Goal: Contribute content: Contribute content

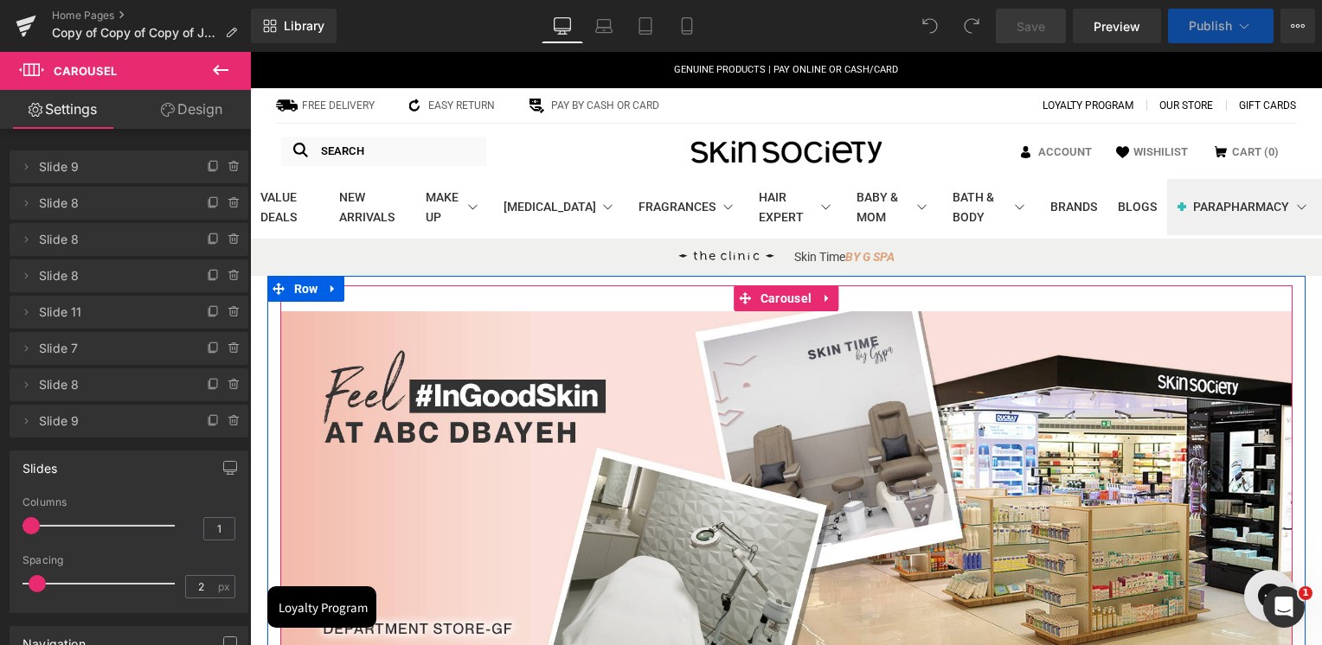
scroll to position [346, 0]
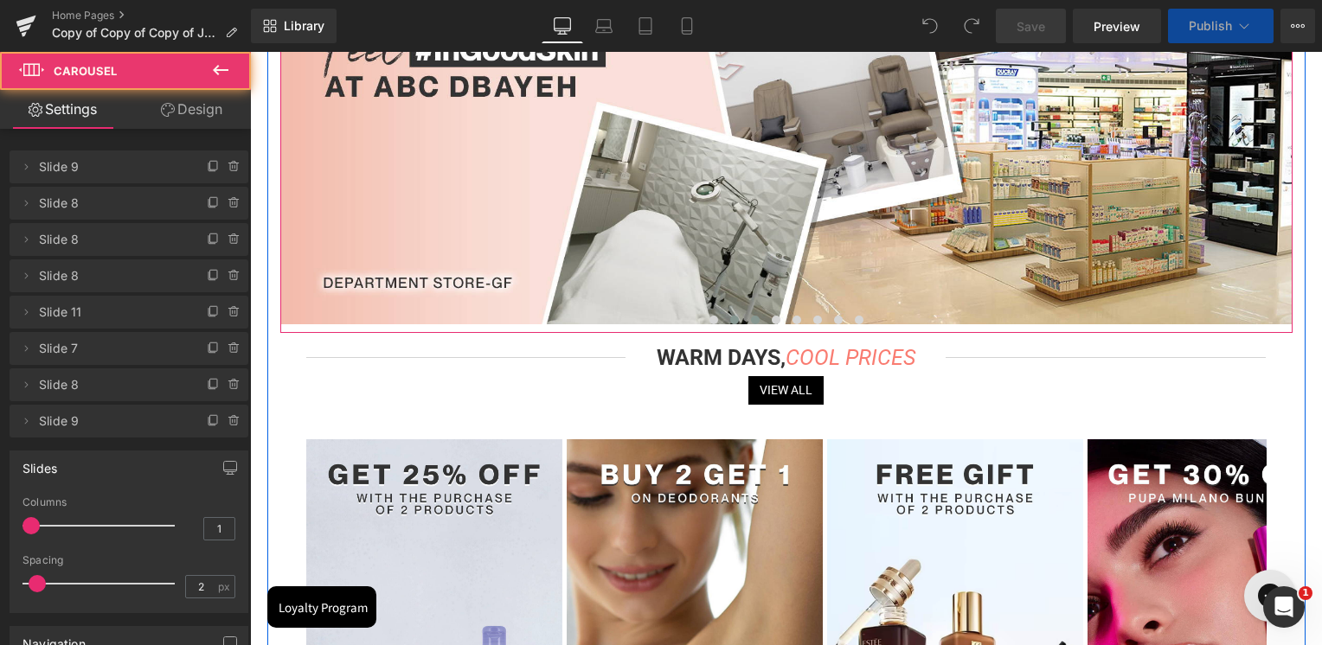
click at [734, 321] on span at bounding box center [734, 320] width 9 height 9
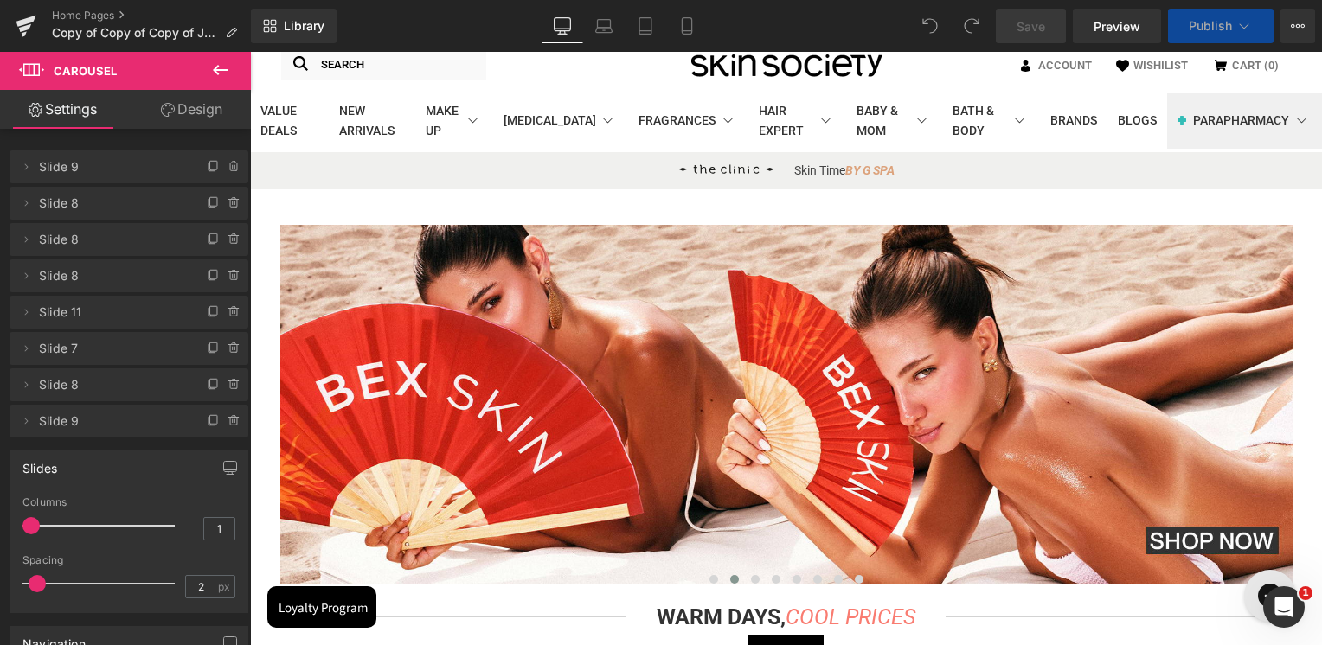
scroll to position [0, 0]
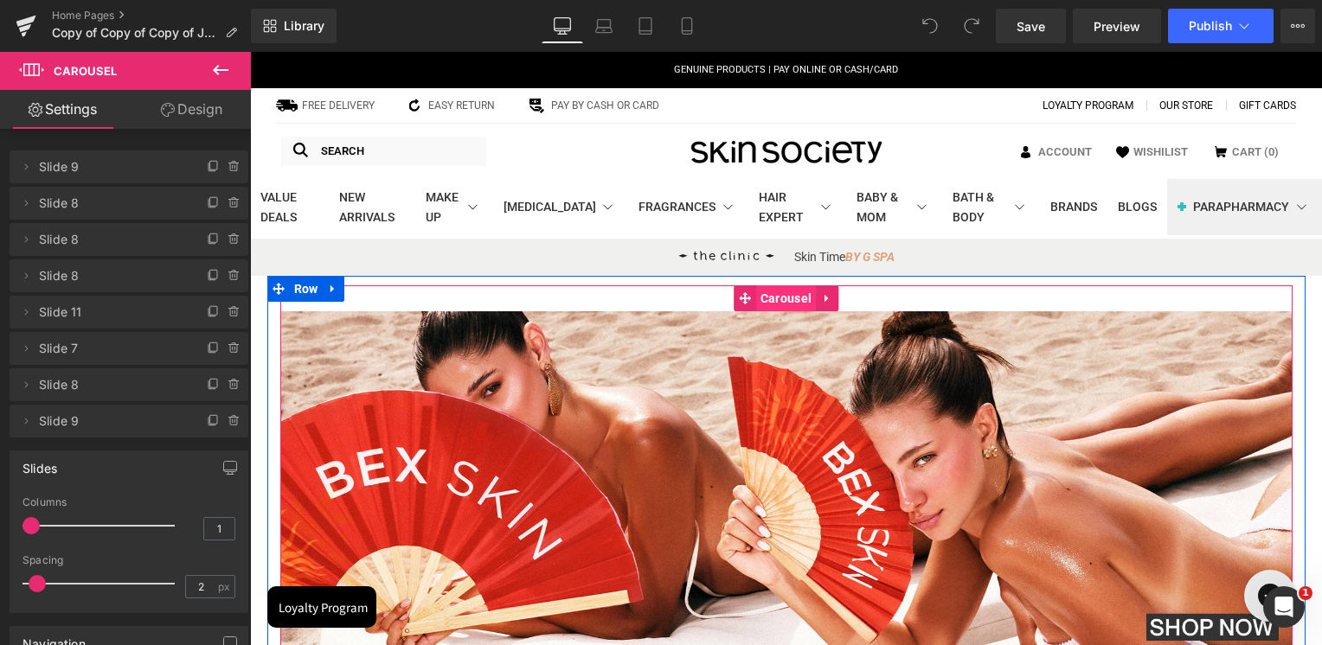
click at [777, 296] on span "Carousel" at bounding box center [786, 298] width 60 height 26
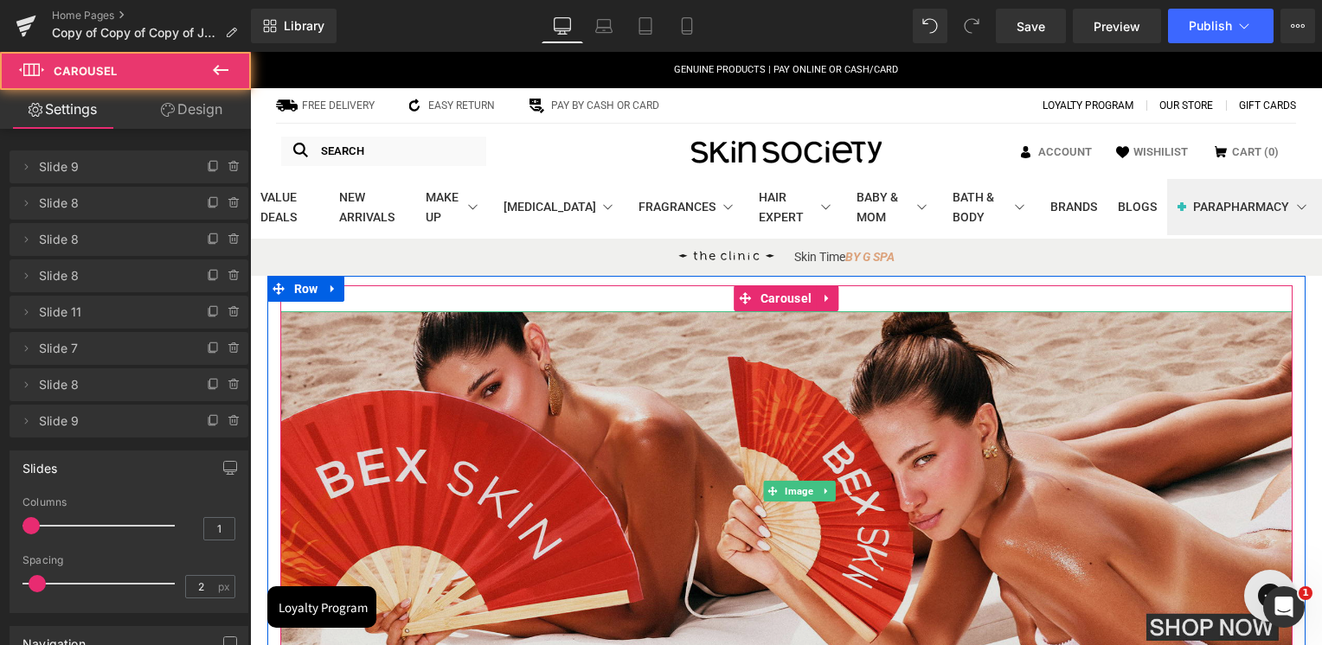
scroll to position [87, 0]
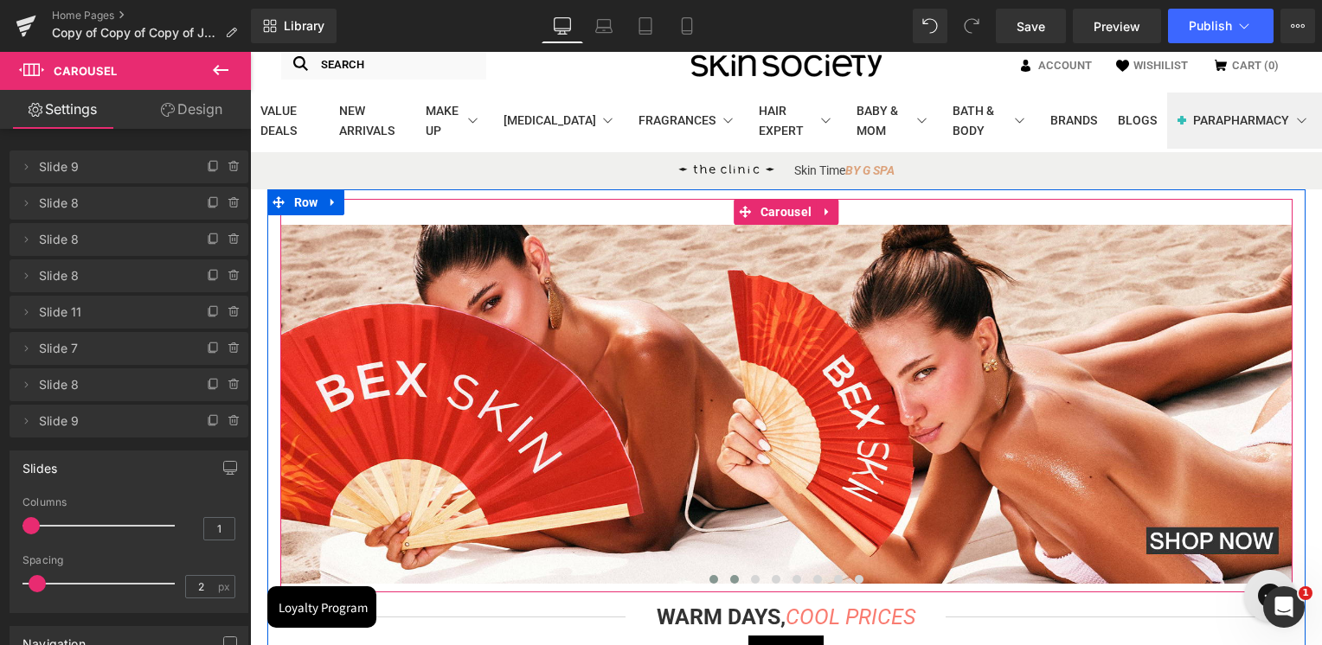
click at [718, 582] on button at bounding box center [713, 579] width 21 height 17
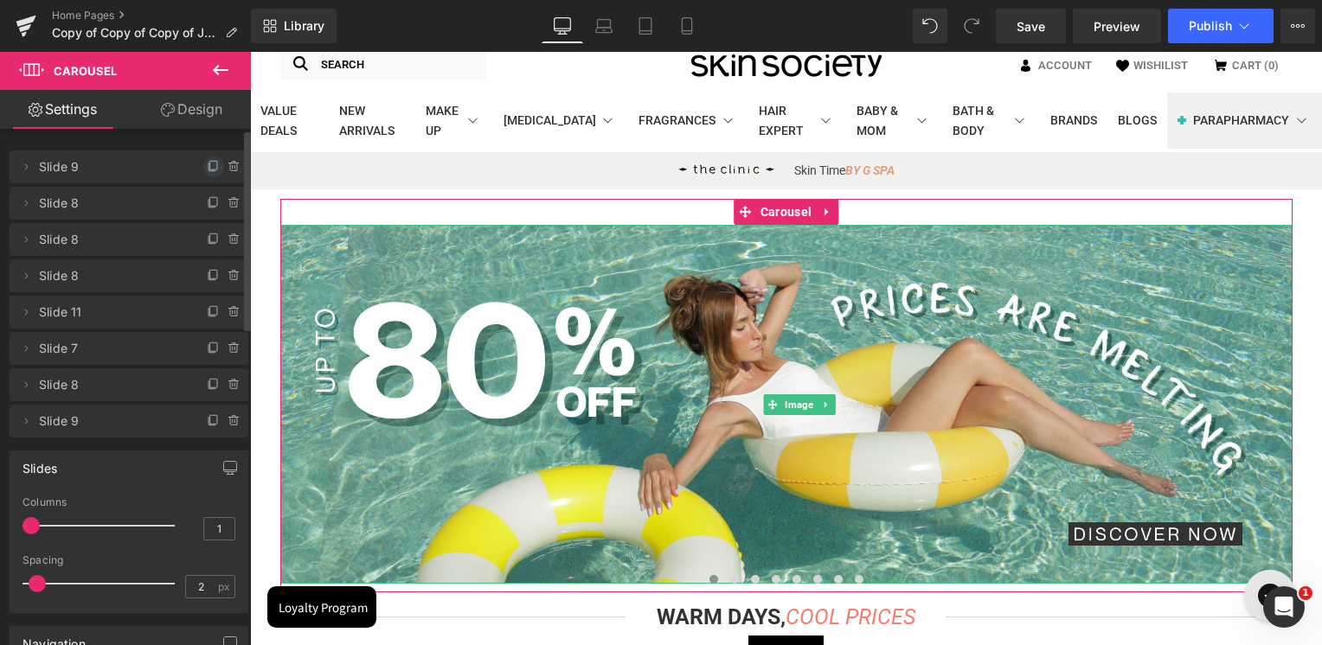
click at [208, 164] on icon at bounding box center [214, 167] width 14 height 14
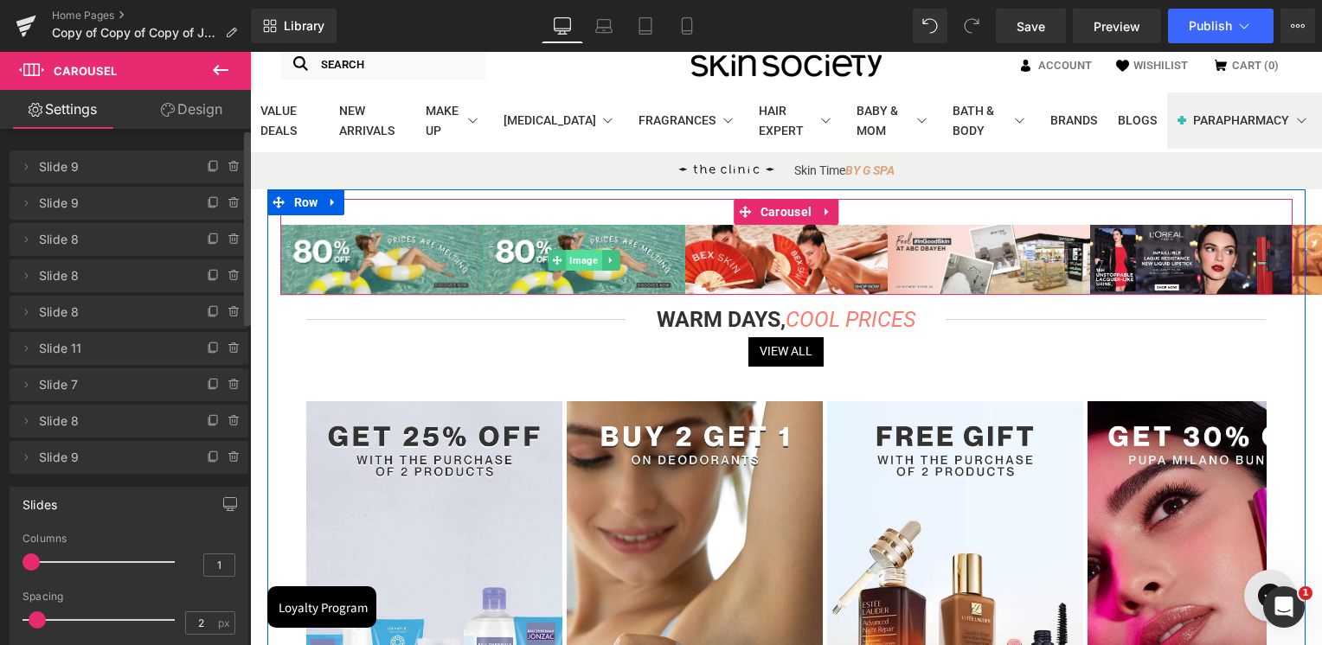
click at [570, 258] on span "Image" at bounding box center [583, 260] width 35 height 21
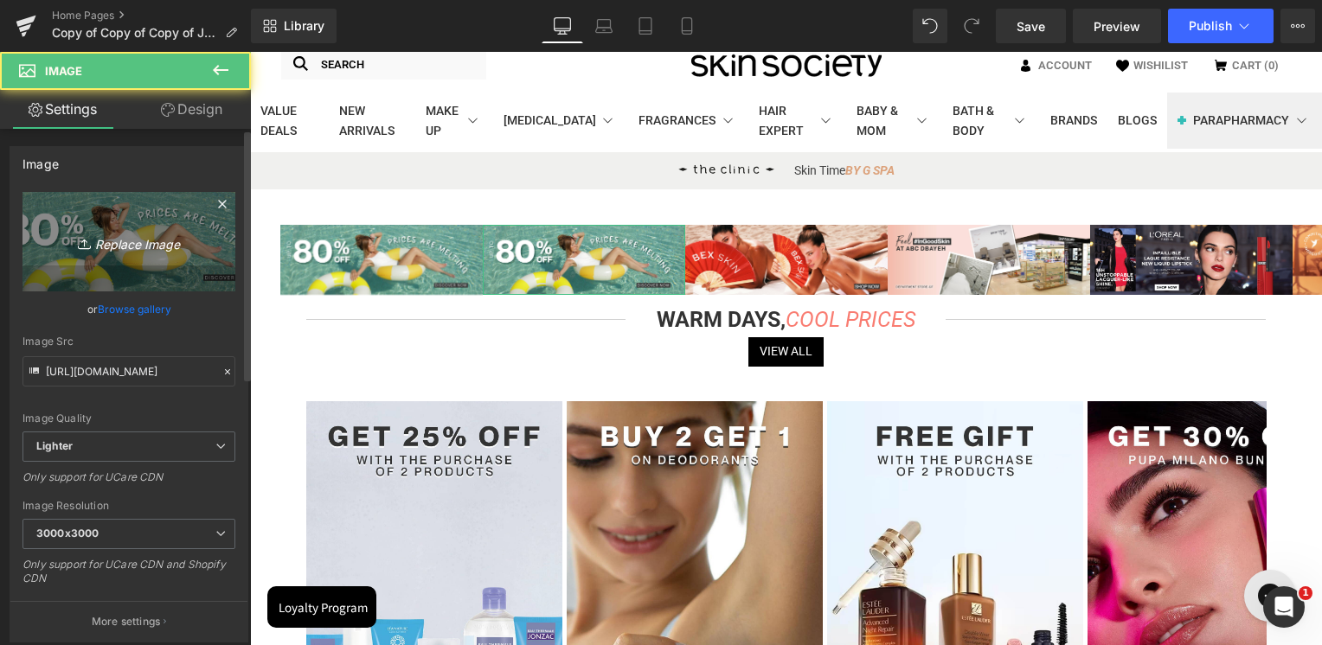
click at [135, 280] on link "Replace Image" at bounding box center [128, 241] width 213 height 99
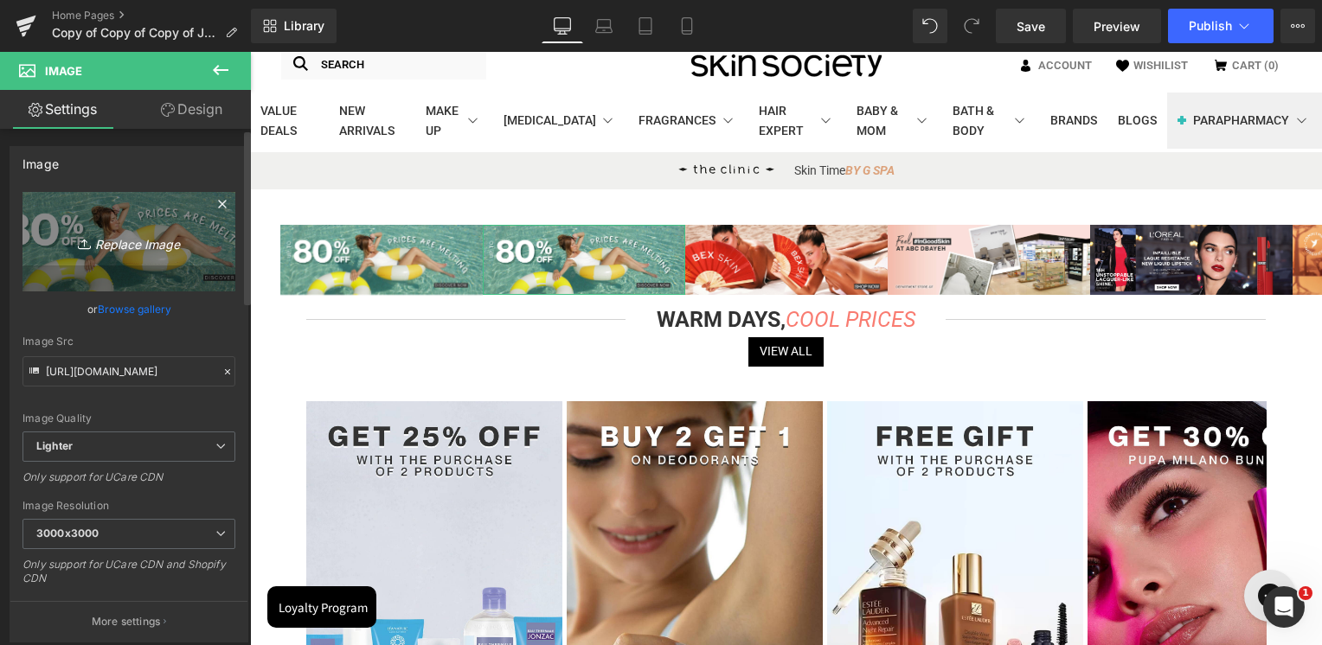
click at [131, 248] on icon "Replace Image" at bounding box center [129, 242] width 138 height 22
type input "C:\fakepath\homepage cpd flash sale aug25.jpg"
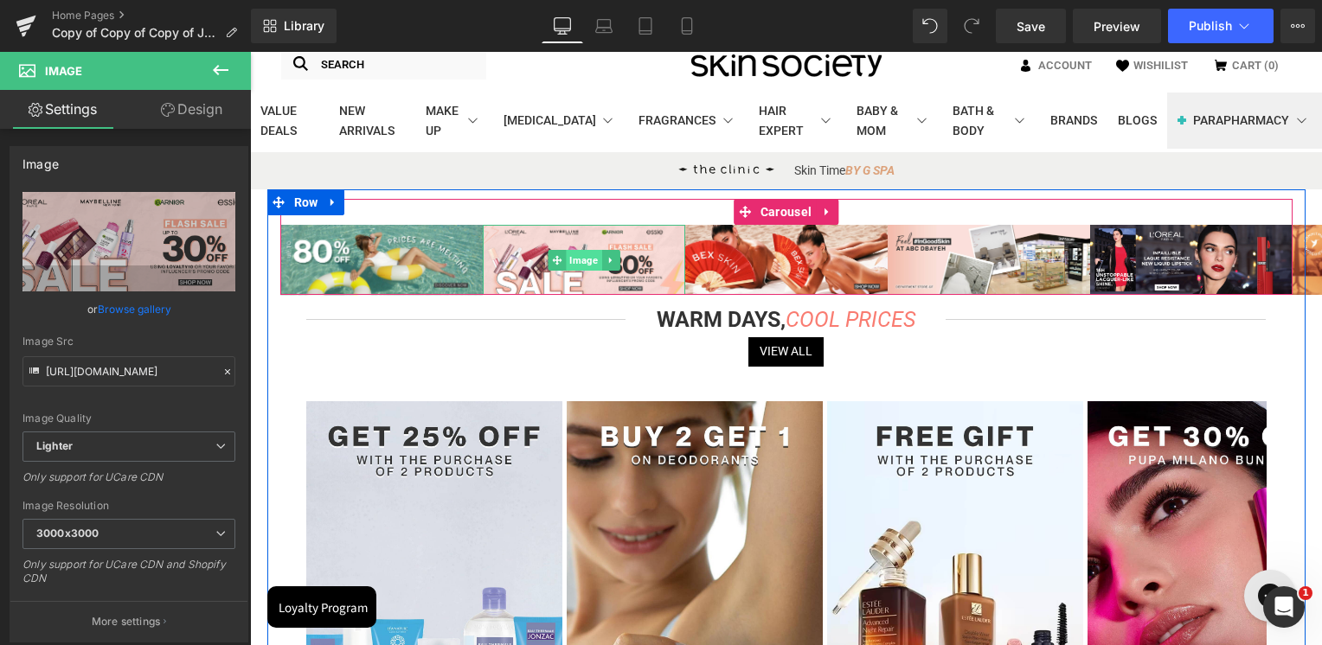
click at [569, 263] on span "Image" at bounding box center [583, 260] width 35 height 21
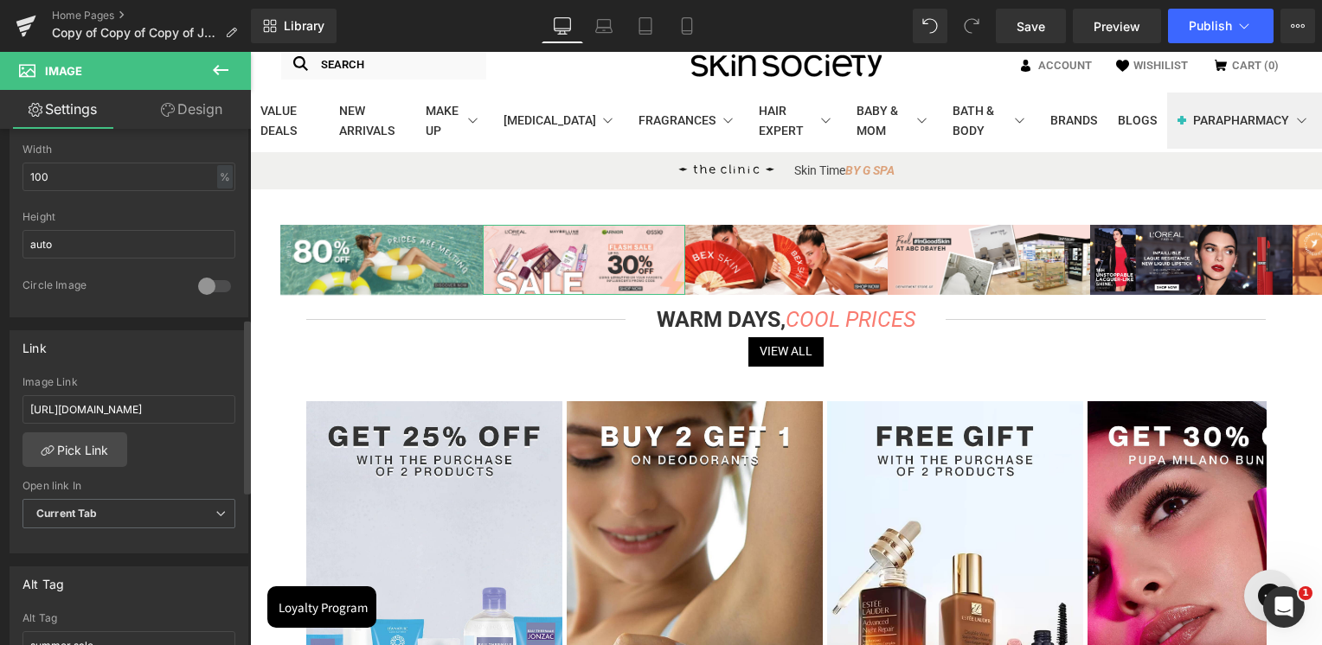
scroll to position [519, 0]
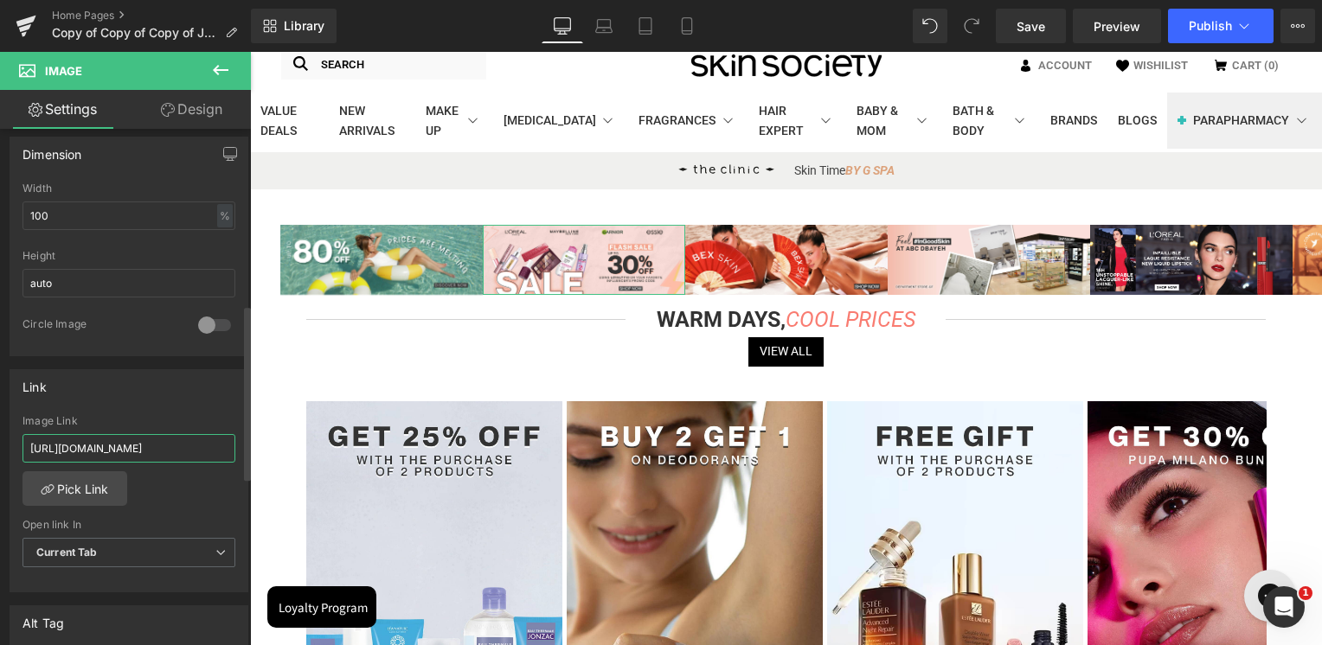
click at [115, 455] on input "https://skinsociety.me/collections/value-deals?tab=products&sort_by=discount&so…" at bounding box center [128, 448] width 213 height 29
paste input "cpd"
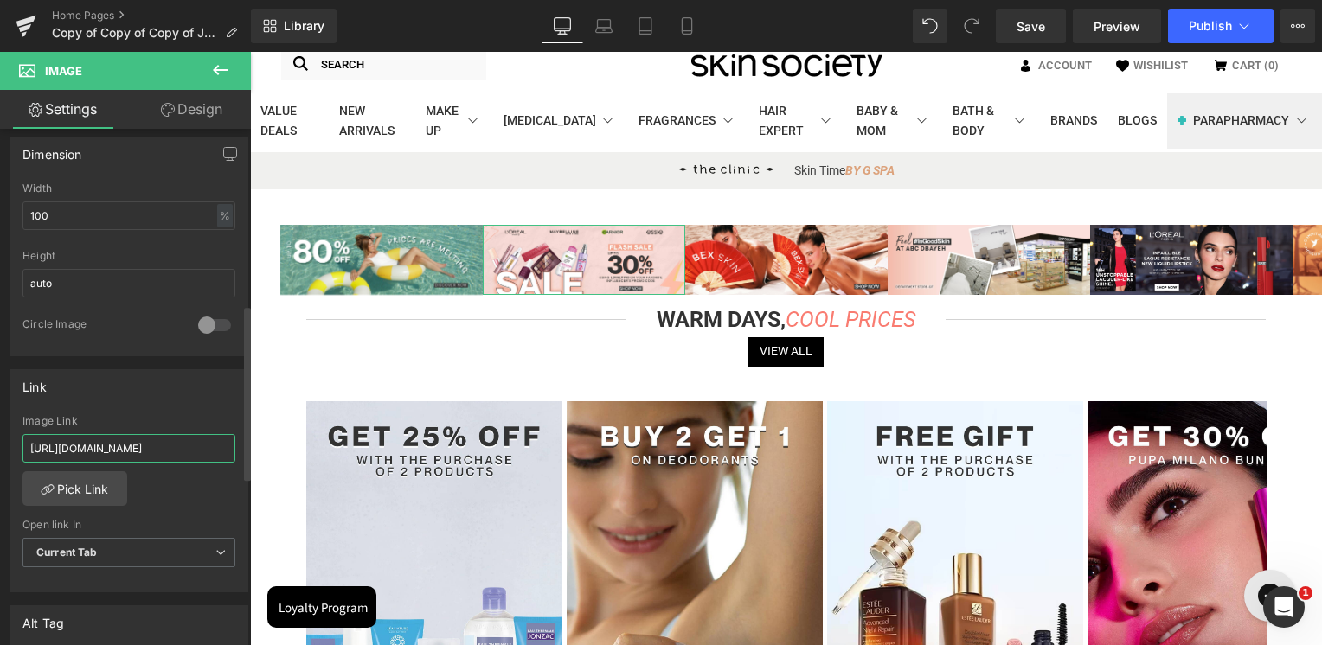
type input "https://skinsociety.me/collections/cpd"
click at [132, 385] on div "Link" at bounding box center [128, 386] width 237 height 33
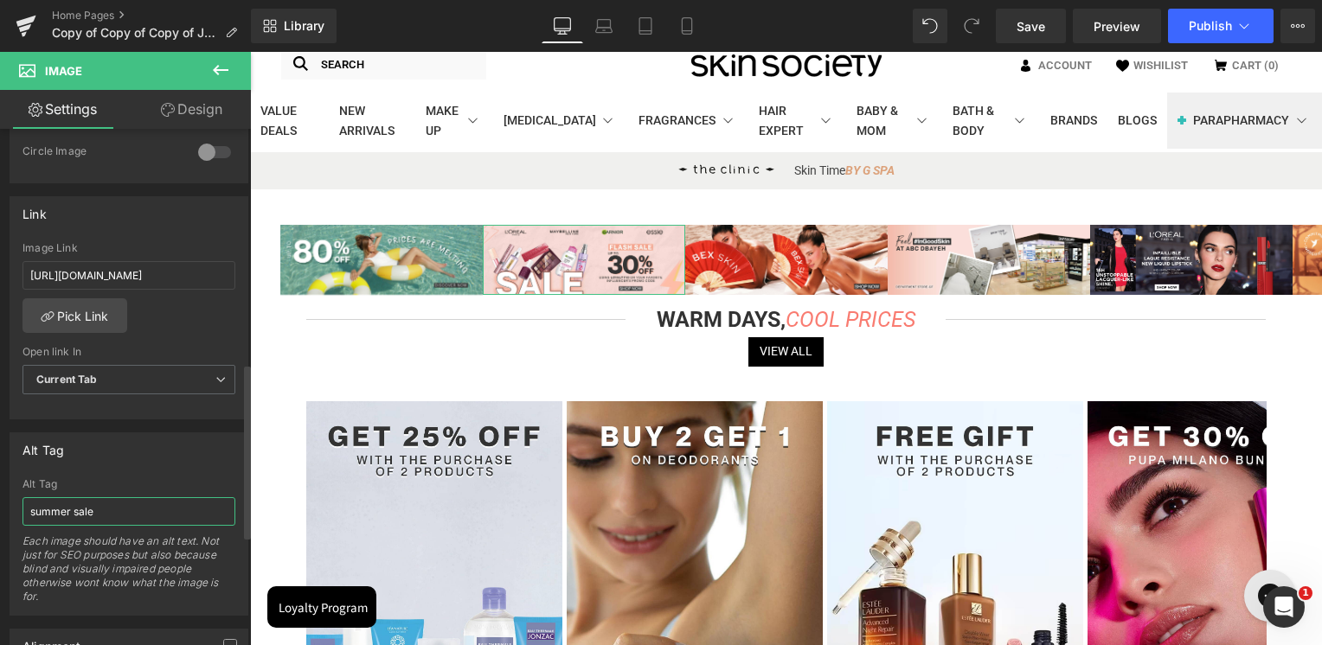
click at [116, 505] on input "summer sale" at bounding box center [128, 511] width 213 height 29
click at [121, 484] on div "Alt Tag" at bounding box center [128, 484] width 213 height 12
click at [694, 19] on icon at bounding box center [686, 25] width 17 height 17
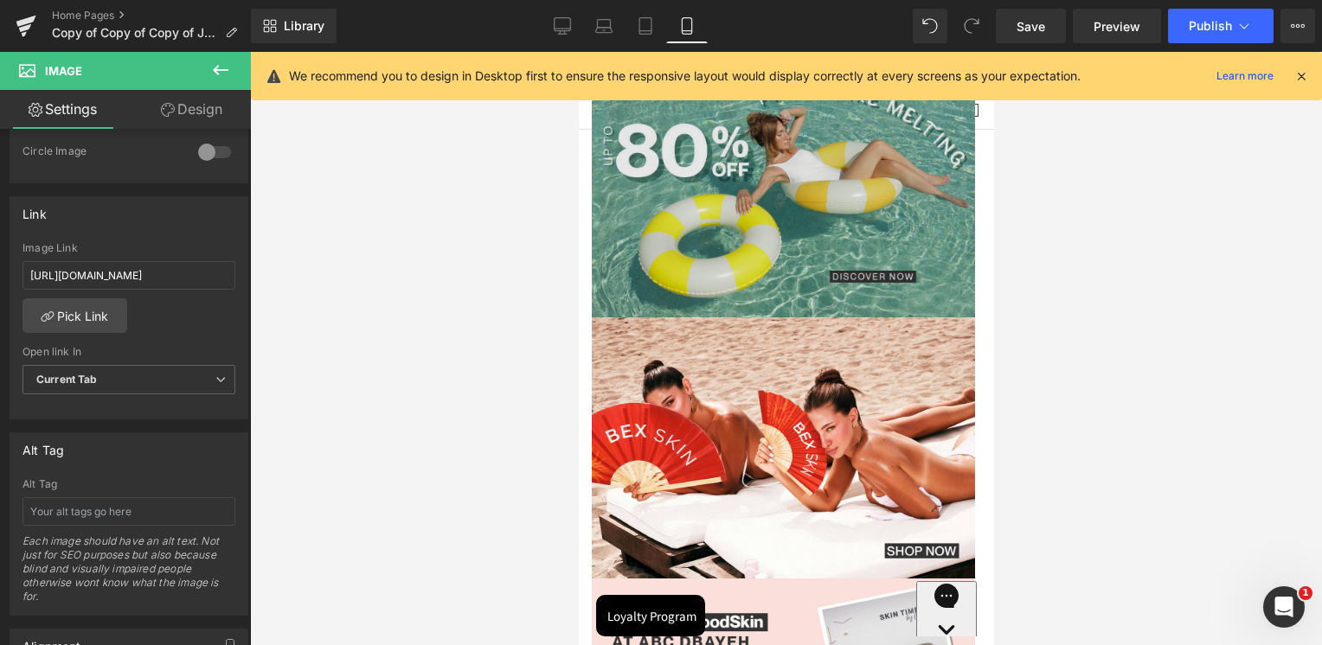
scroll to position [0, 0]
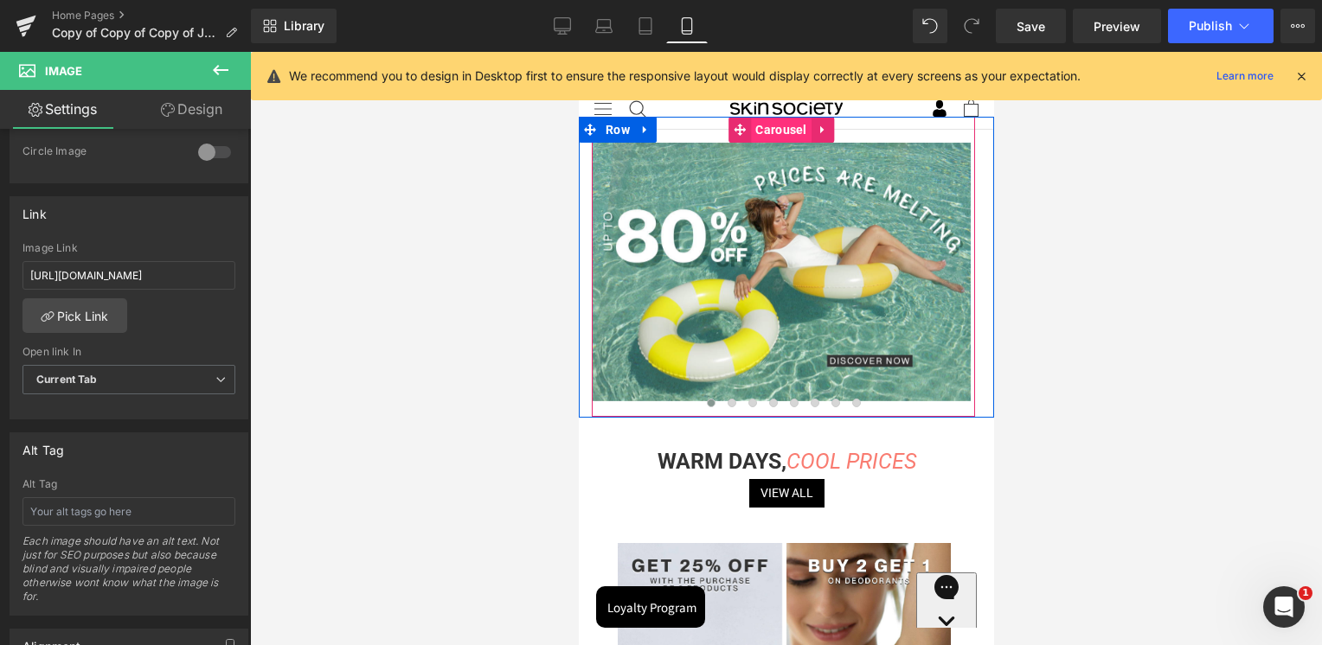
drag, startPoint x: 785, startPoint y: 135, endPoint x: 995, endPoint y: 199, distance: 218.9
click at [785, 135] on span "Carousel" at bounding box center [780, 130] width 60 height 26
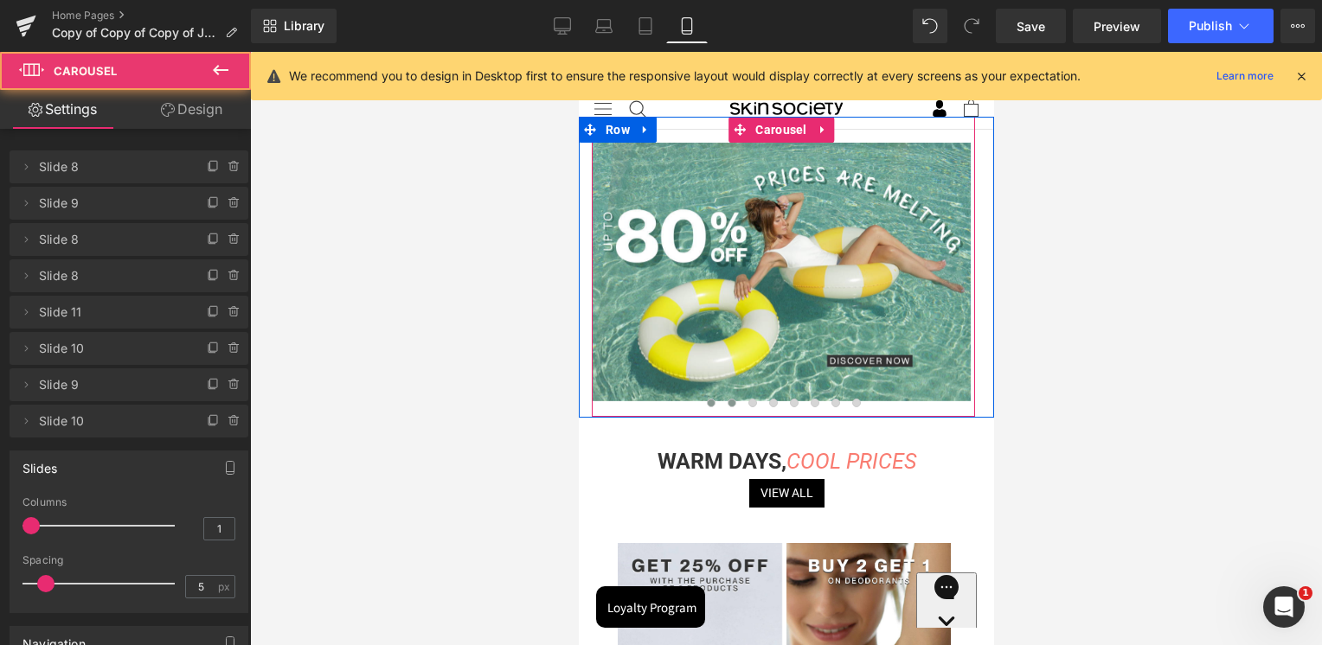
click at [729, 404] on span at bounding box center [731, 403] width 9 height 9
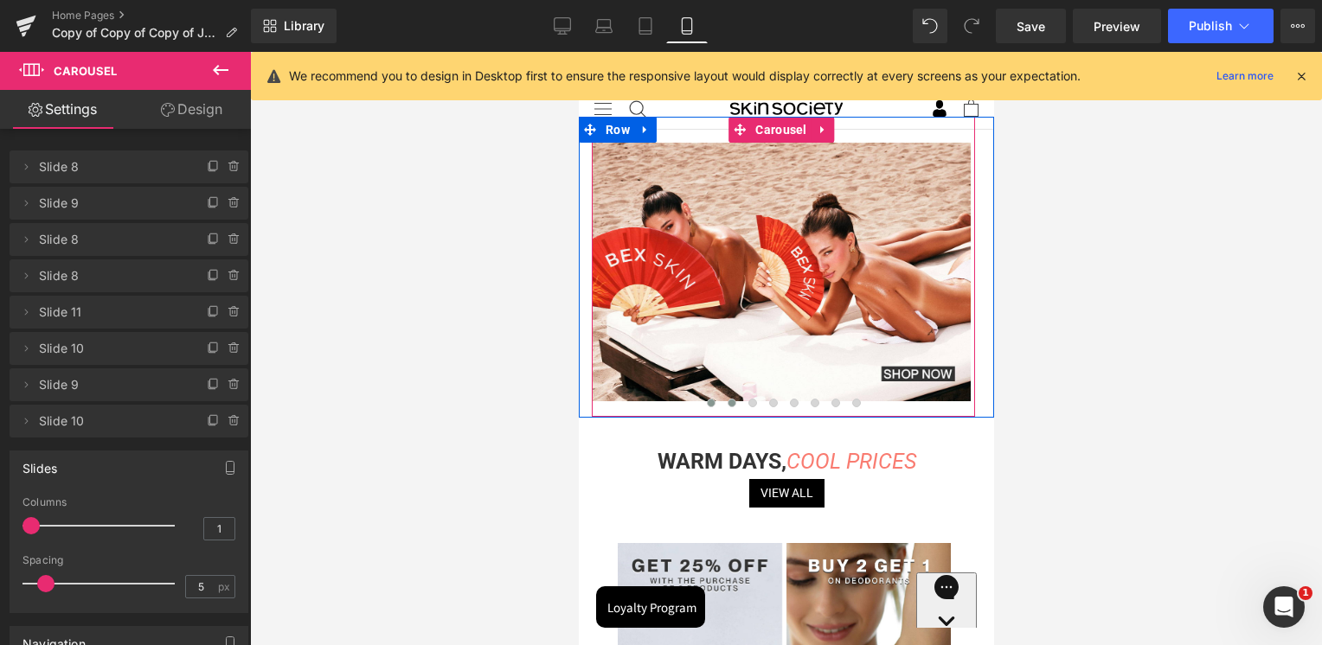
click at [711, 404] on span at bounding box center [710, 403] width 9 height 9
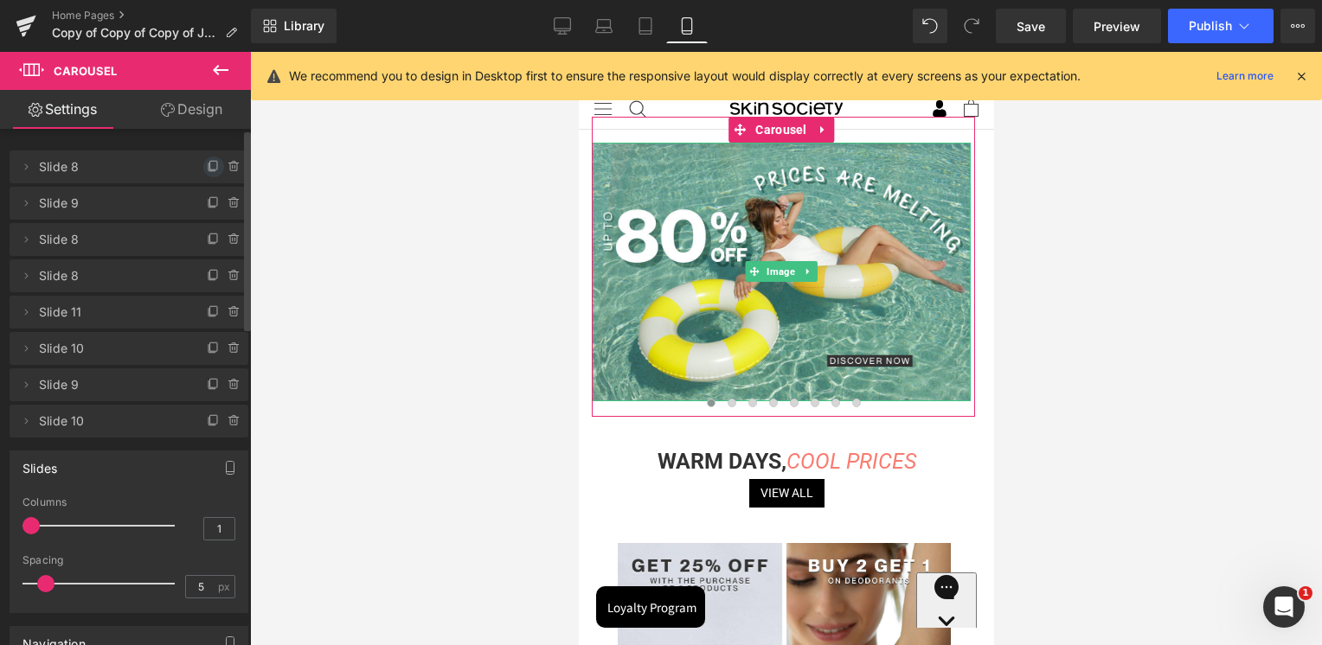
click at [207, 162] on icon at bounding box center [214, 167] width 14 height 14
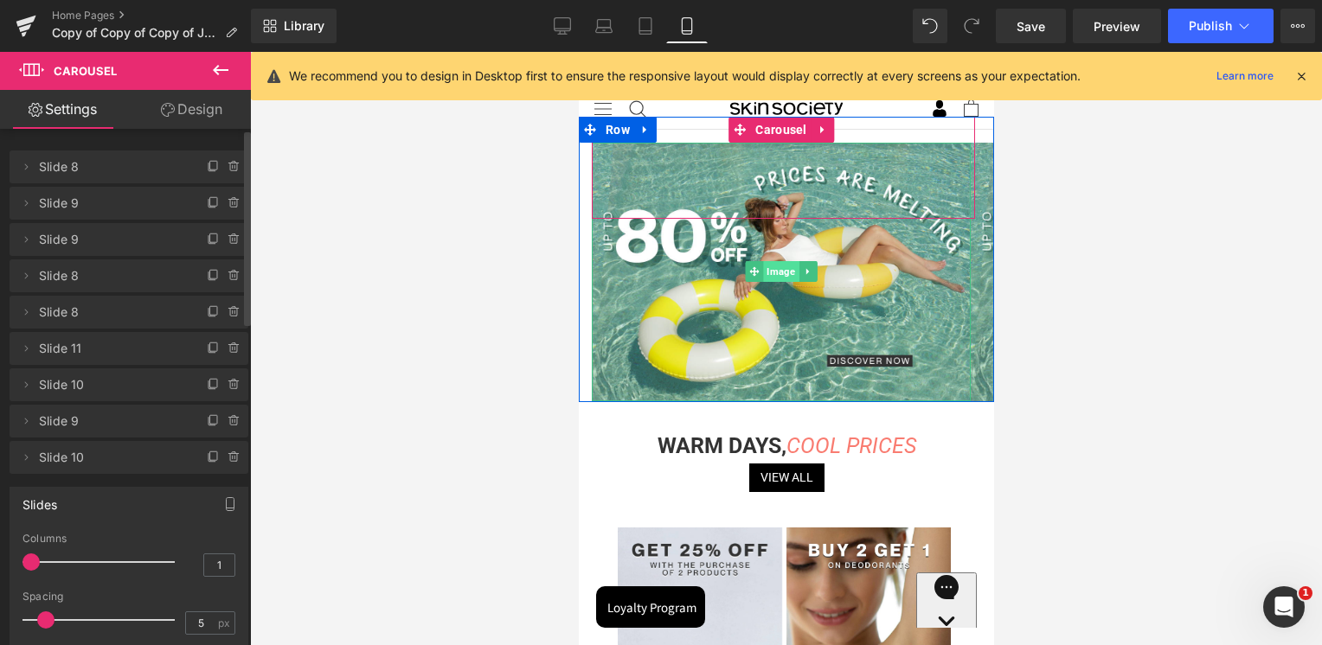
click at [785, 266] on span "Image" at bounding box center [779, 271] width 35 height 21
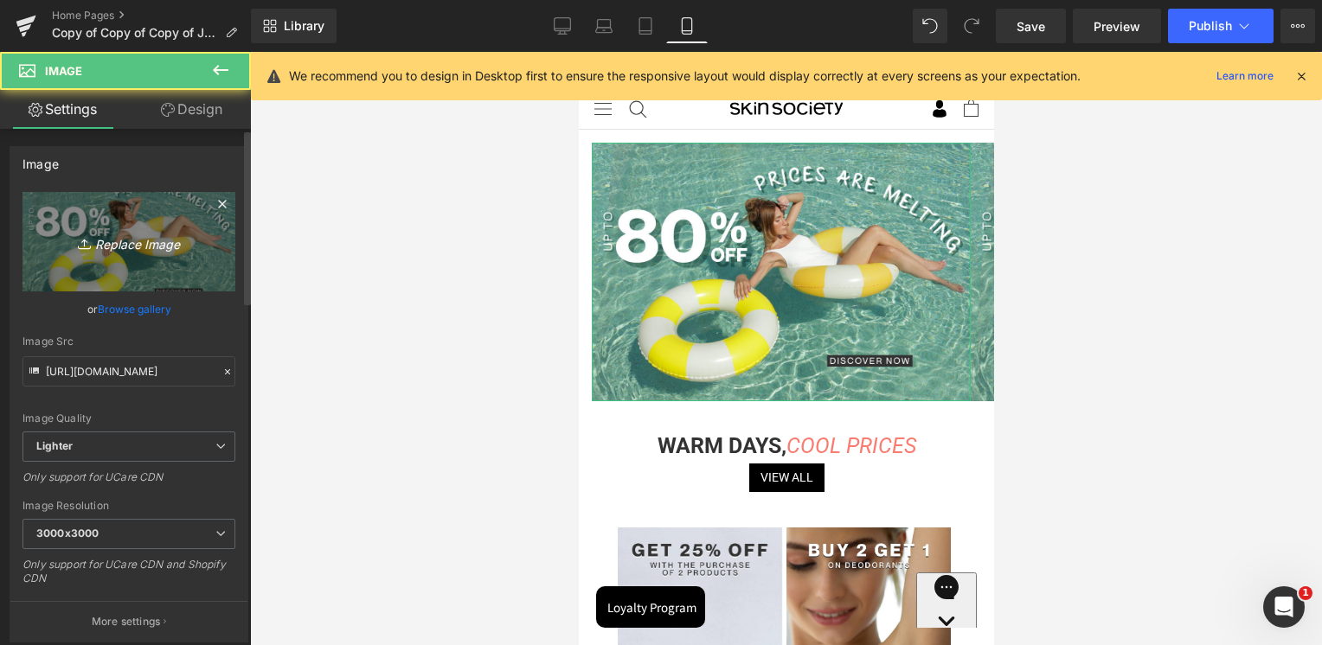
click at [106, 275] on link "Replace Image" at bounding box center [128, 241] width 213 height 99
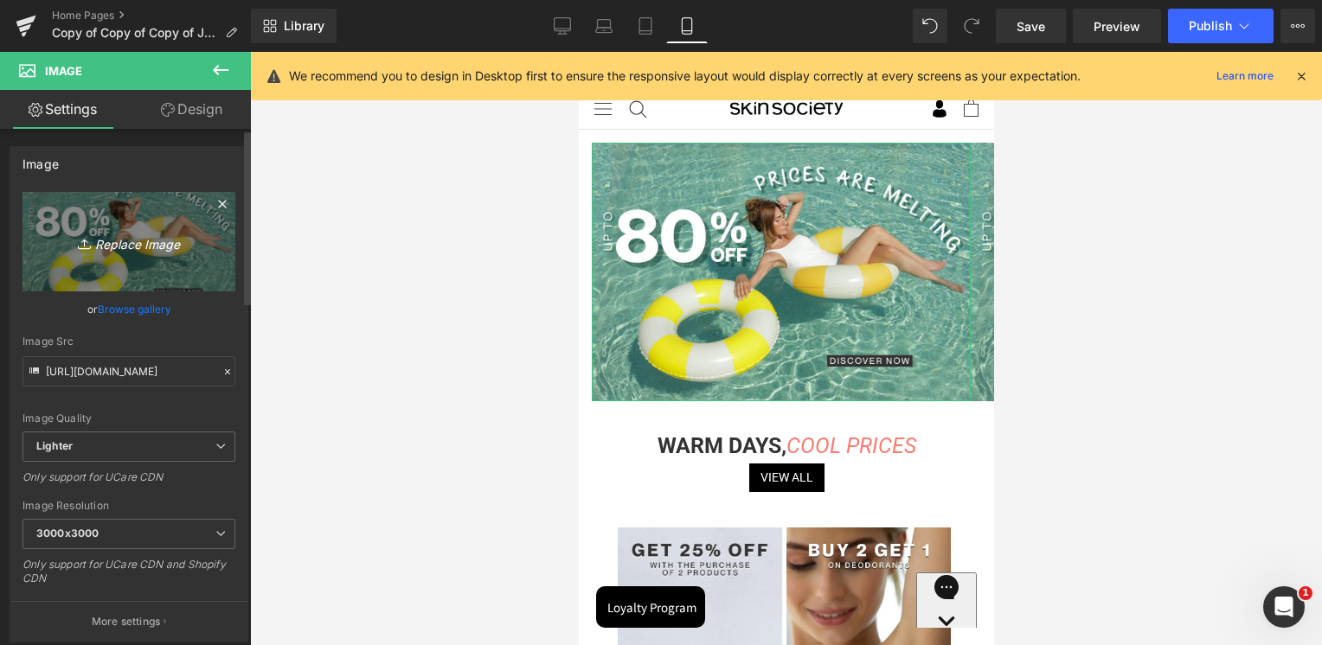
type input "C:\fakepath\homepage mobile cpd flash sale aug25.jpg"
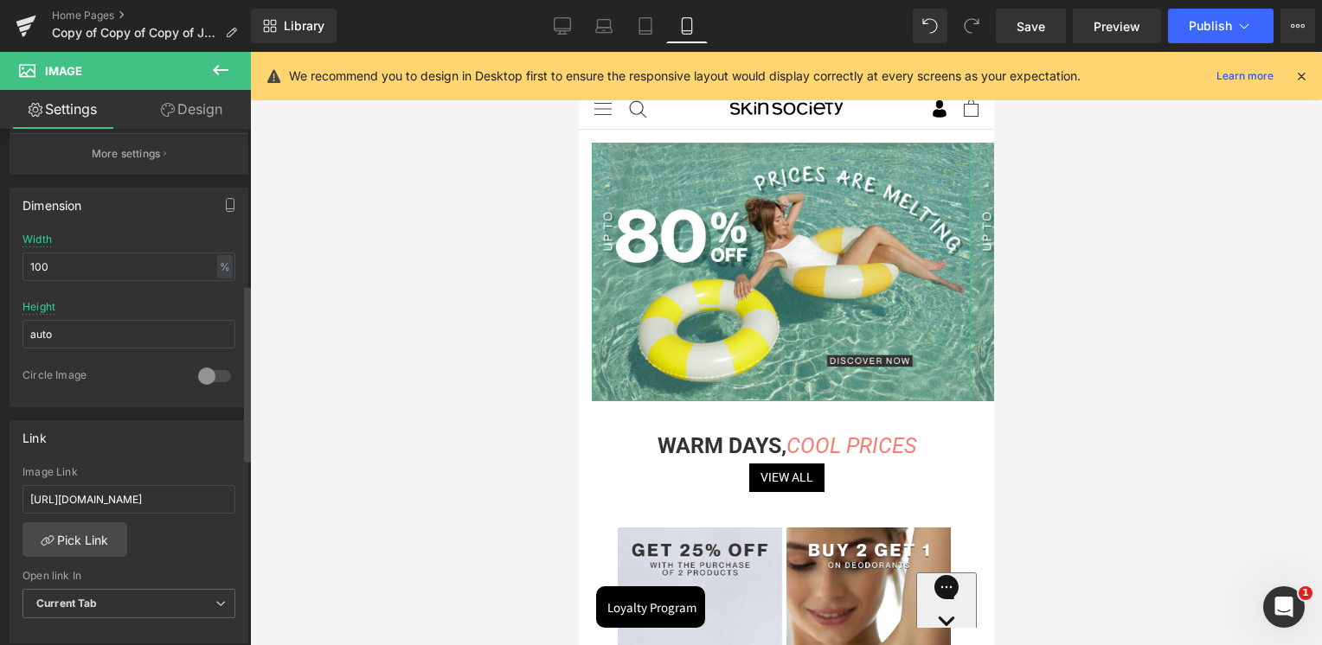
scroll to position [519, 0]
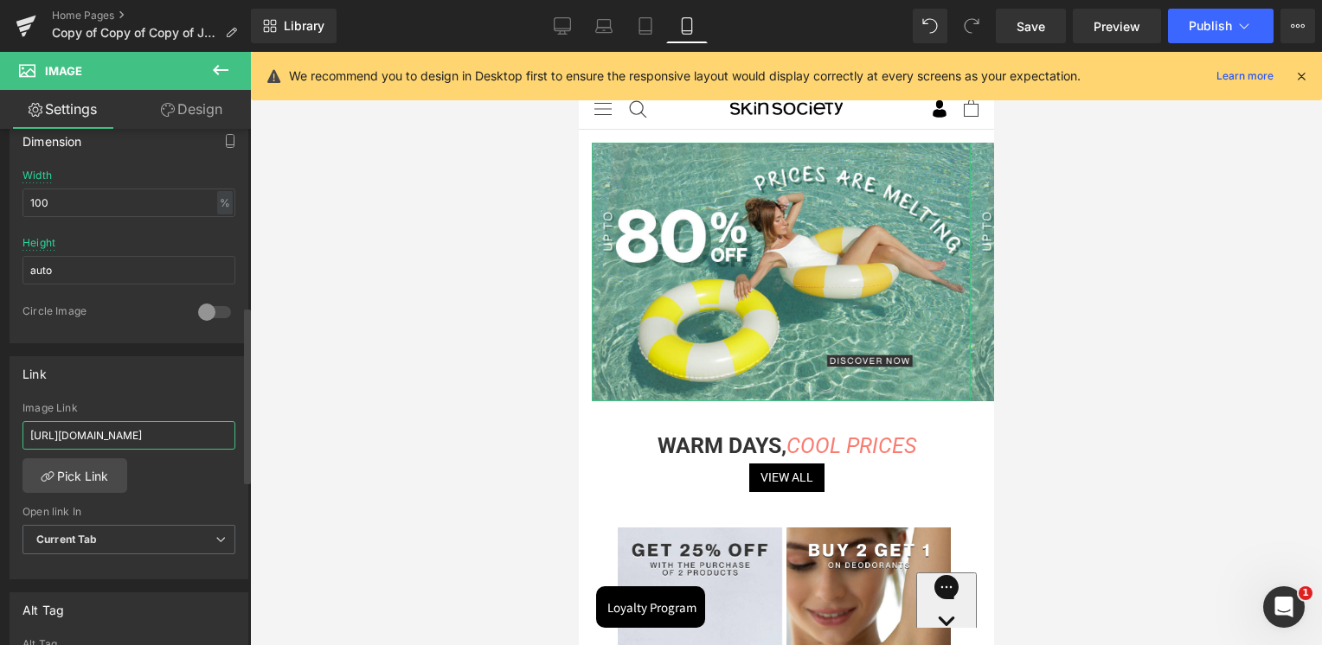
click at [79, 434] on input "https://skinsociety.me/collections/value-deals?tab=products&sort_by=discount&so…" at bounding box center [128, 435] width 213 height 29
paste input "cpd"
type input "https://skinsociety.me/collections/cpd"
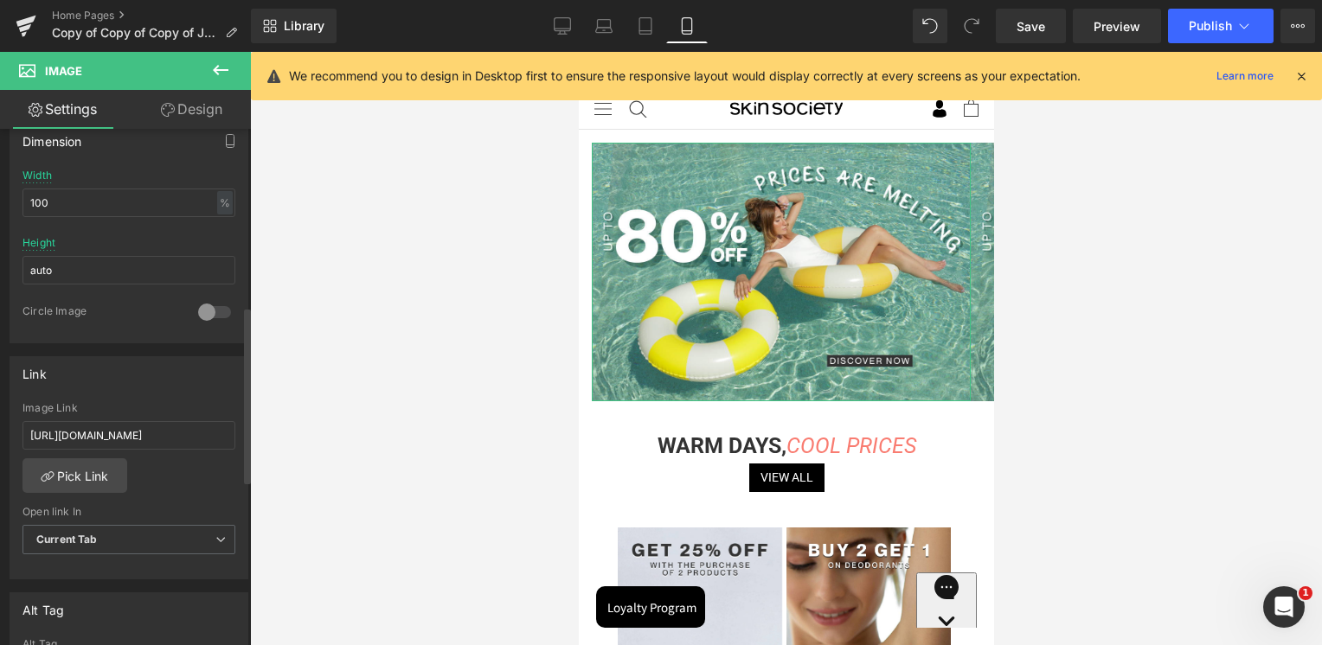
click at [105, 388] on div "Link https://skinsociety.me/collections/value-deals?tab=products&sort_by=discou…" at bounding box center [129, 468] width 239 height 224
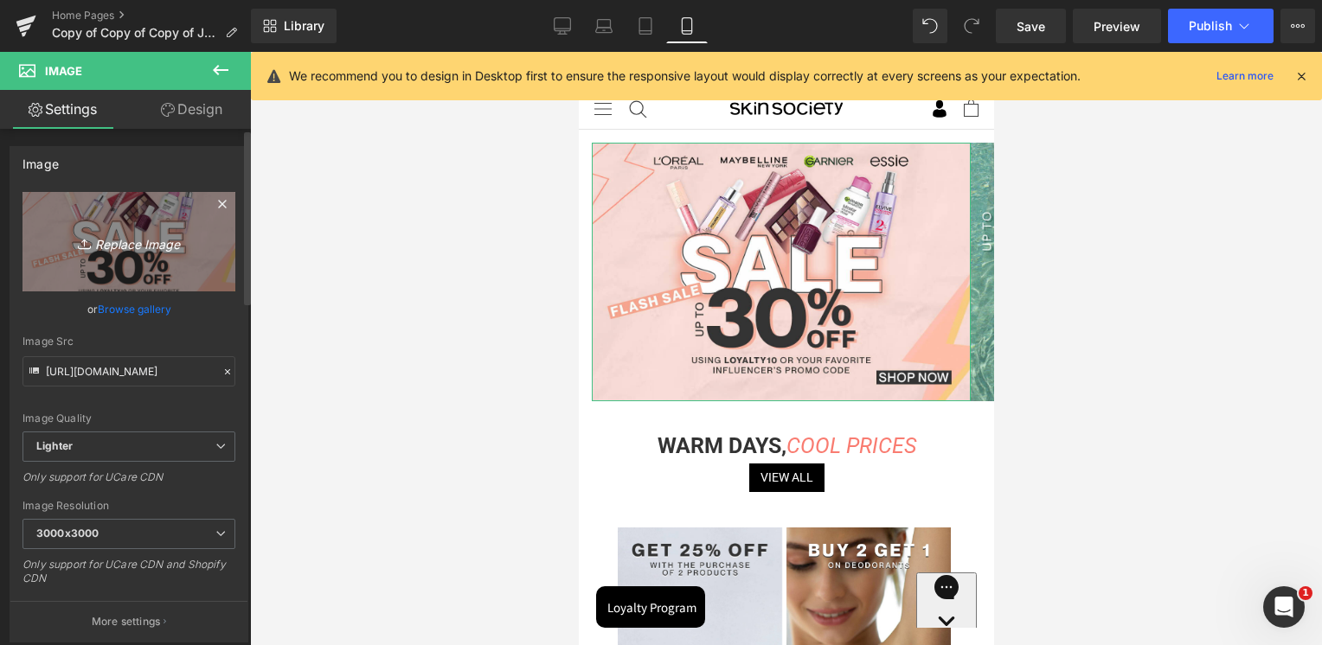
scroll to position [0, 0]
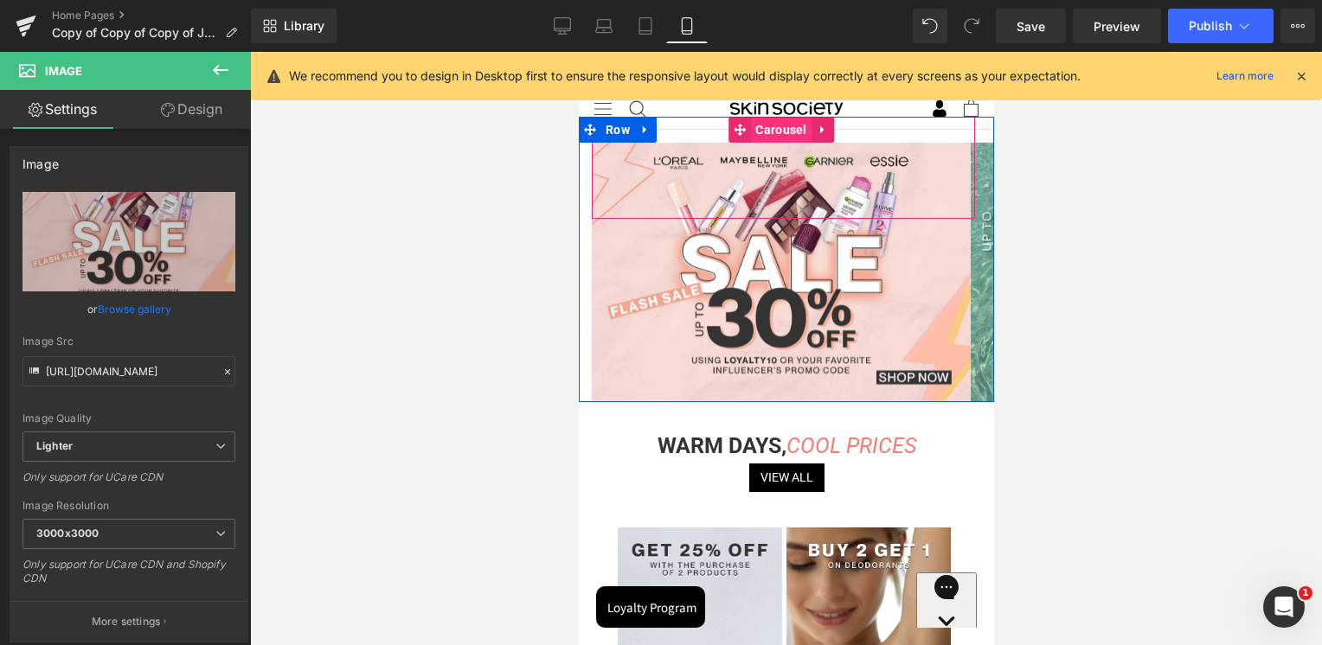
click at [772, 136] on span "Carousel" at bounding box center [780, 130] width 60 height 26
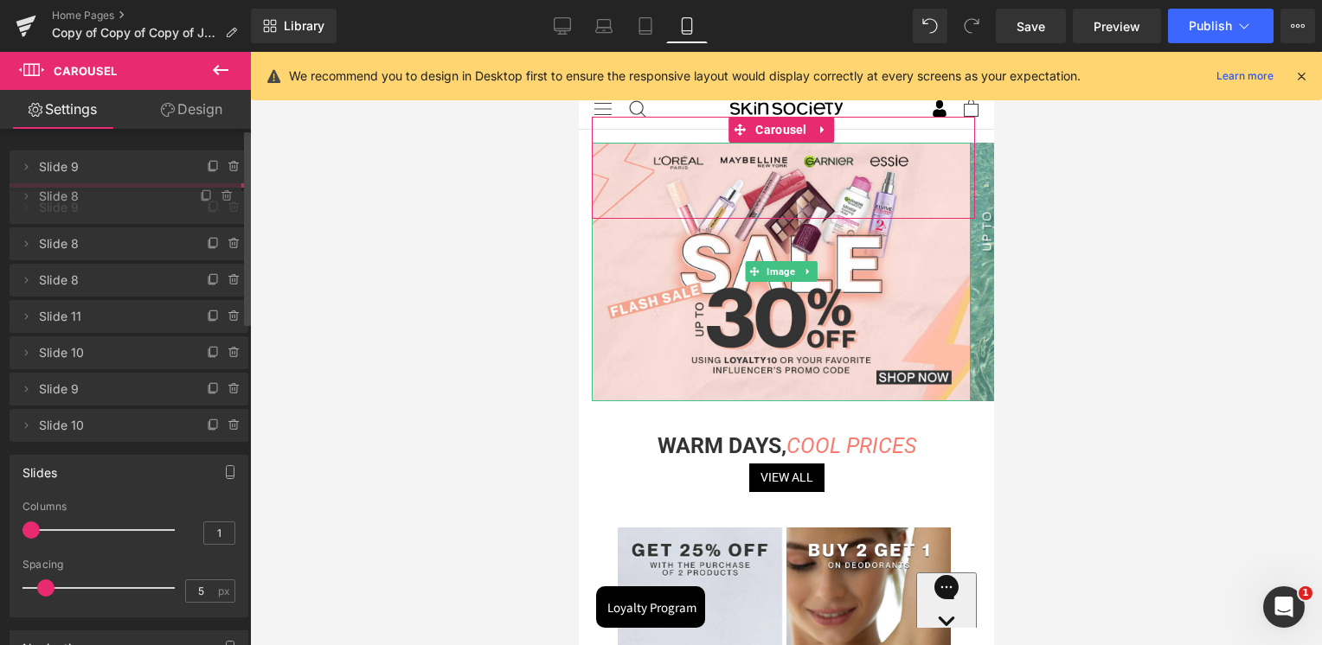
drag, startPoint x: 104, startPoint y: 175, endPoint x: 100, endPoint y: 204, distance: 29.6
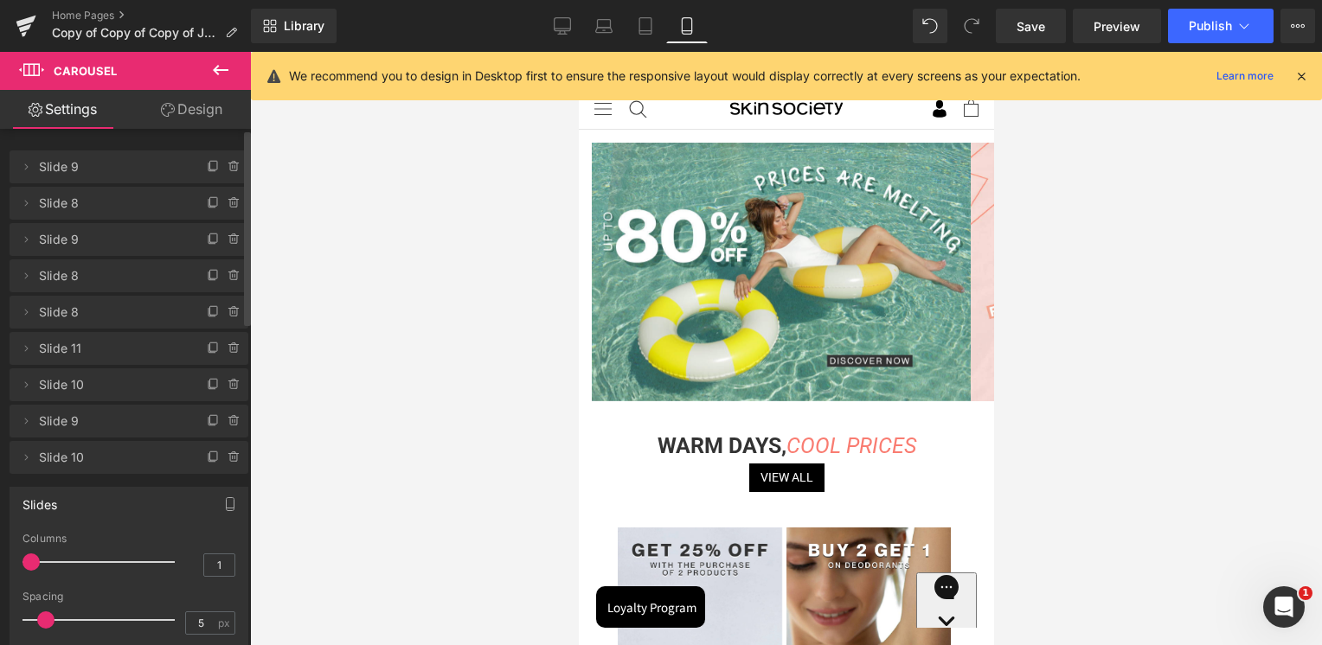
click at [554, 33] on icon at bounding box center [562, 25] width 17 height 17
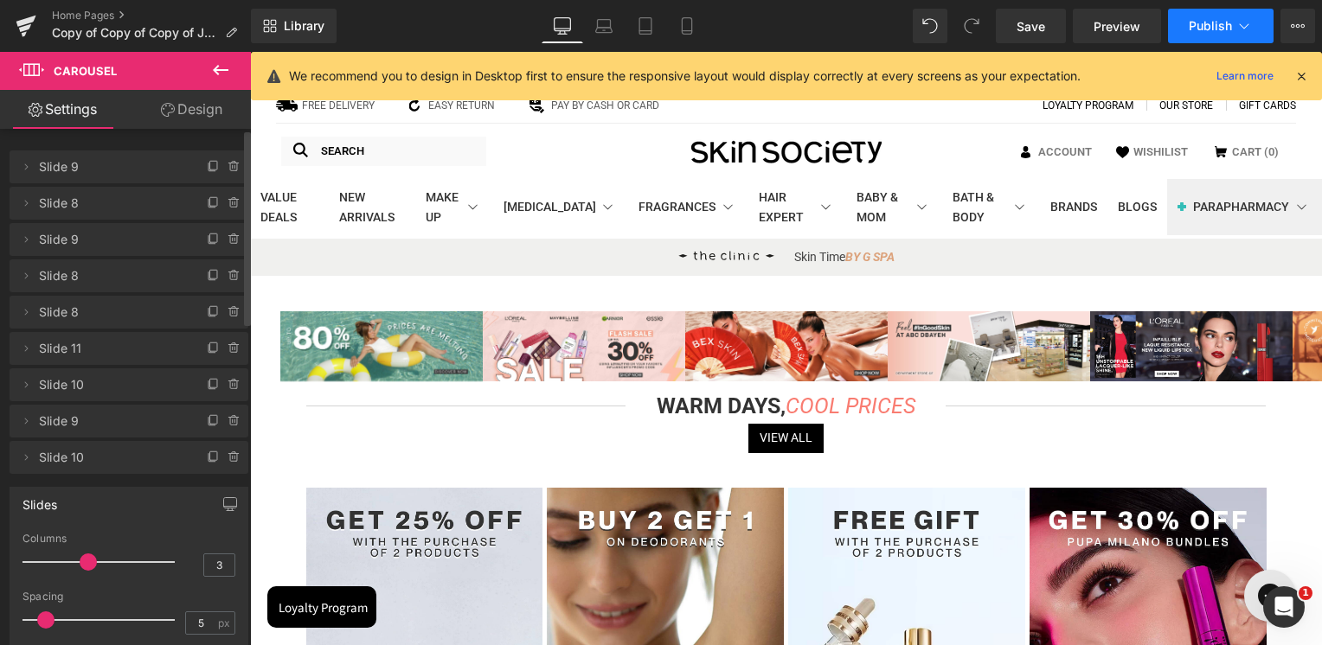
click at [1208, 42] on button "Publish" at bounding box center [1221, 26] width 106 height 35
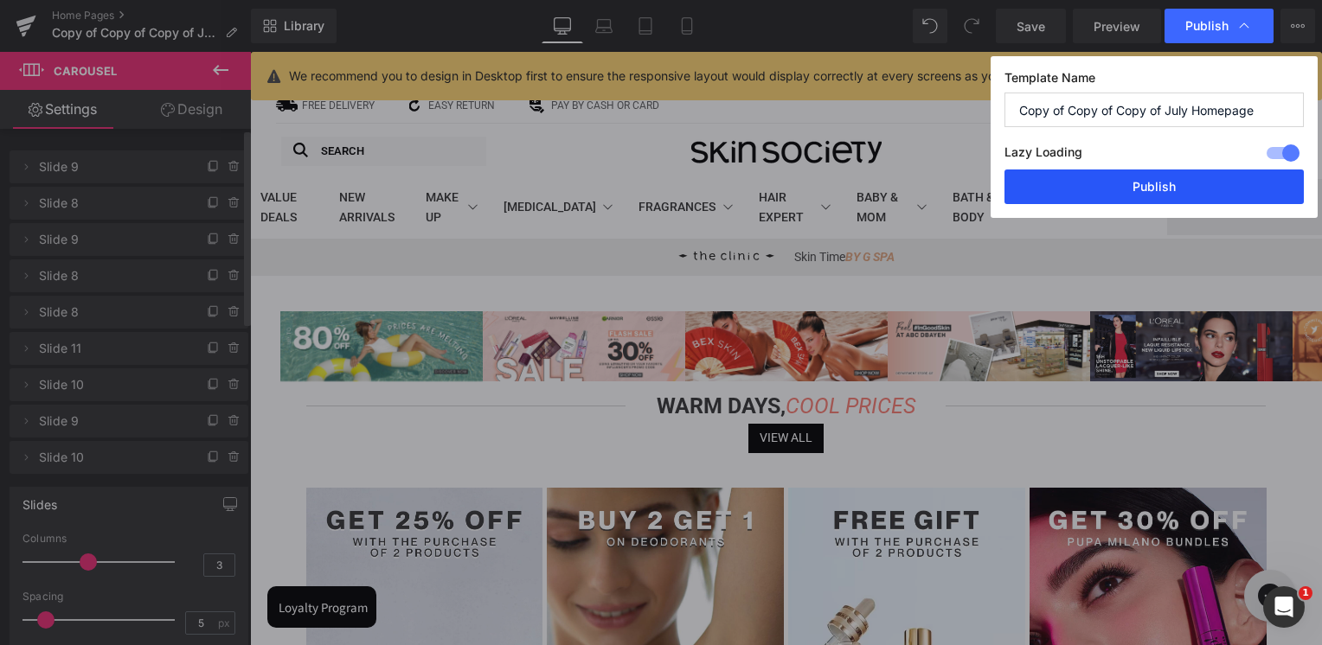
click at [1167, 185] on button "Publish" at bounding box center [1153, 187] width 299 height 35
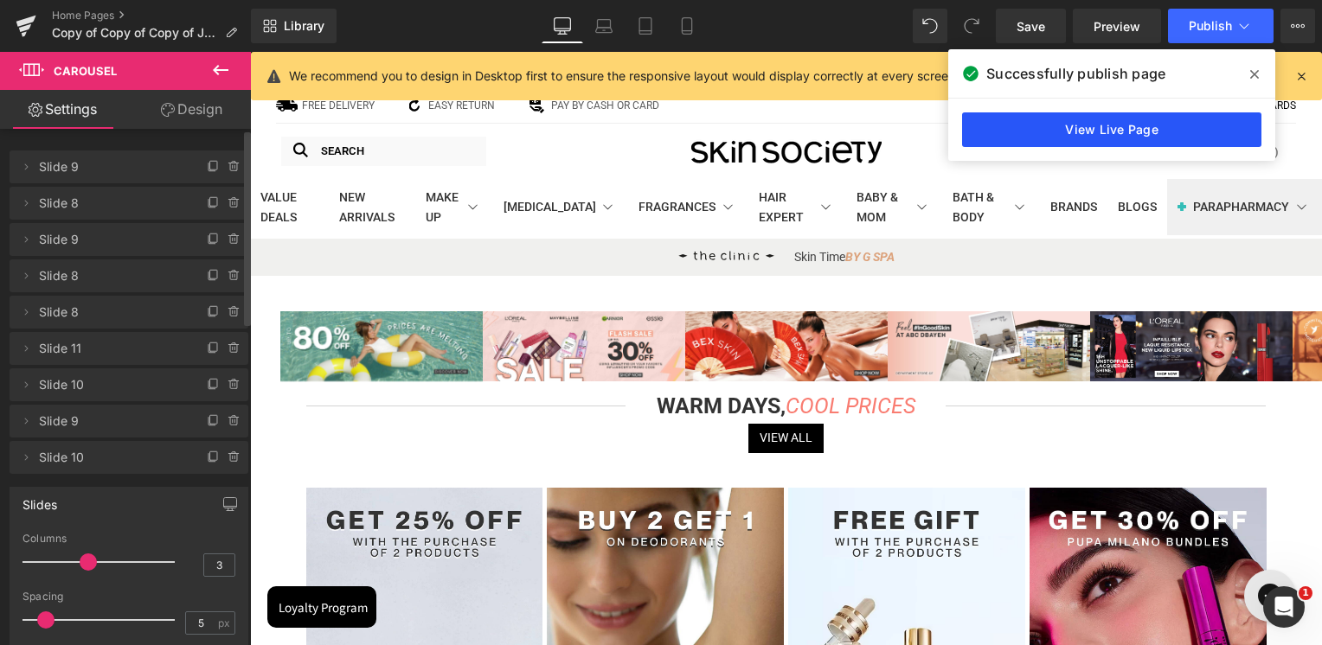
click at [1103, 123] on link "View Live Page" at bounding box center [1111, 129] width 299 height 35
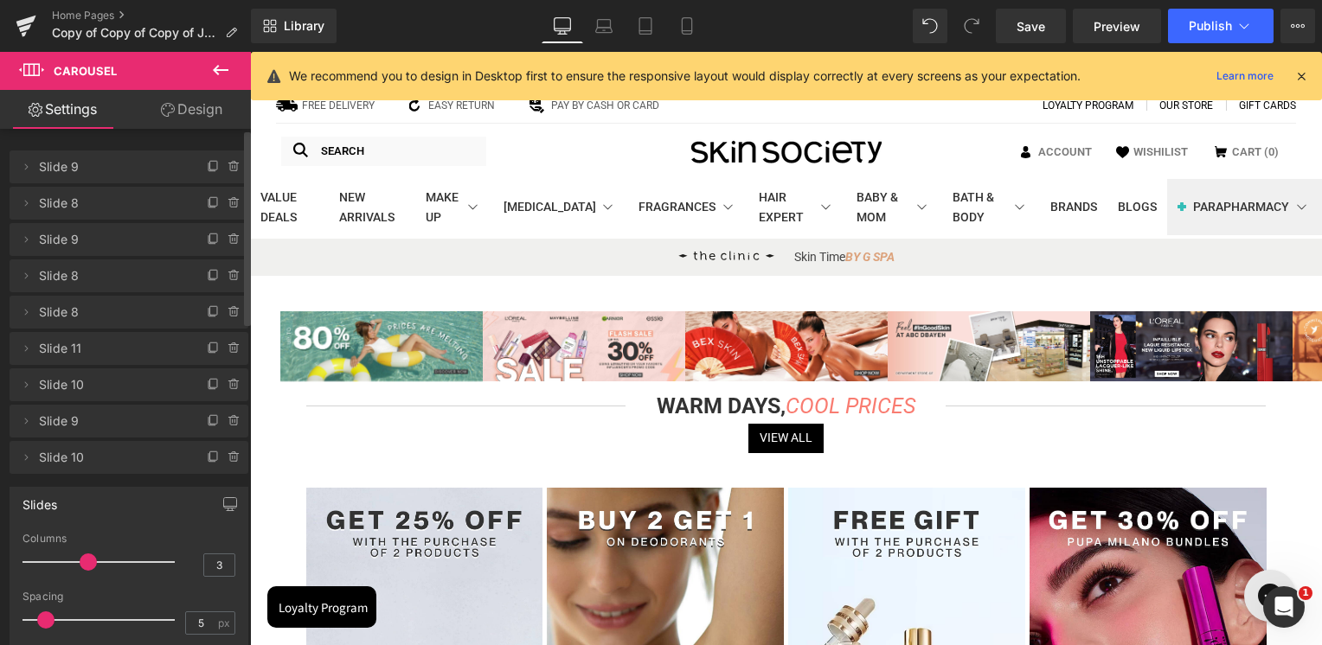
scroll to position [1384, 0]
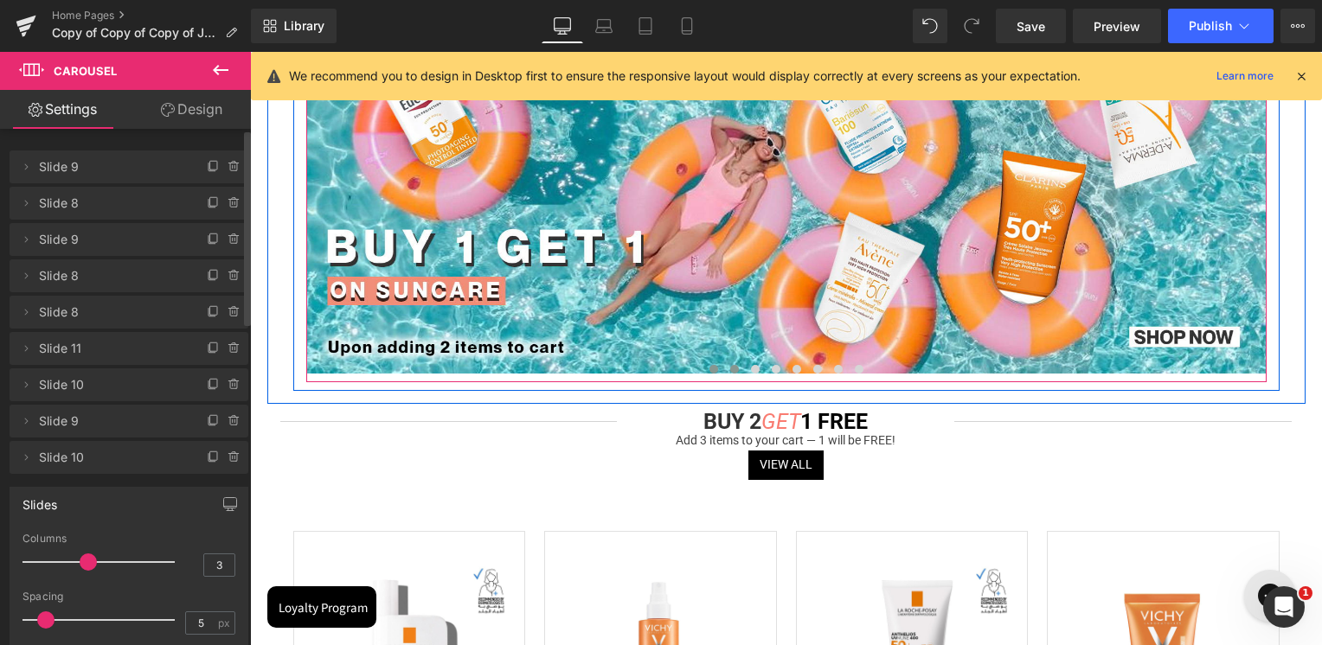
click at [737, 373] on button at bounding box center [734, 369] width 21 height 17
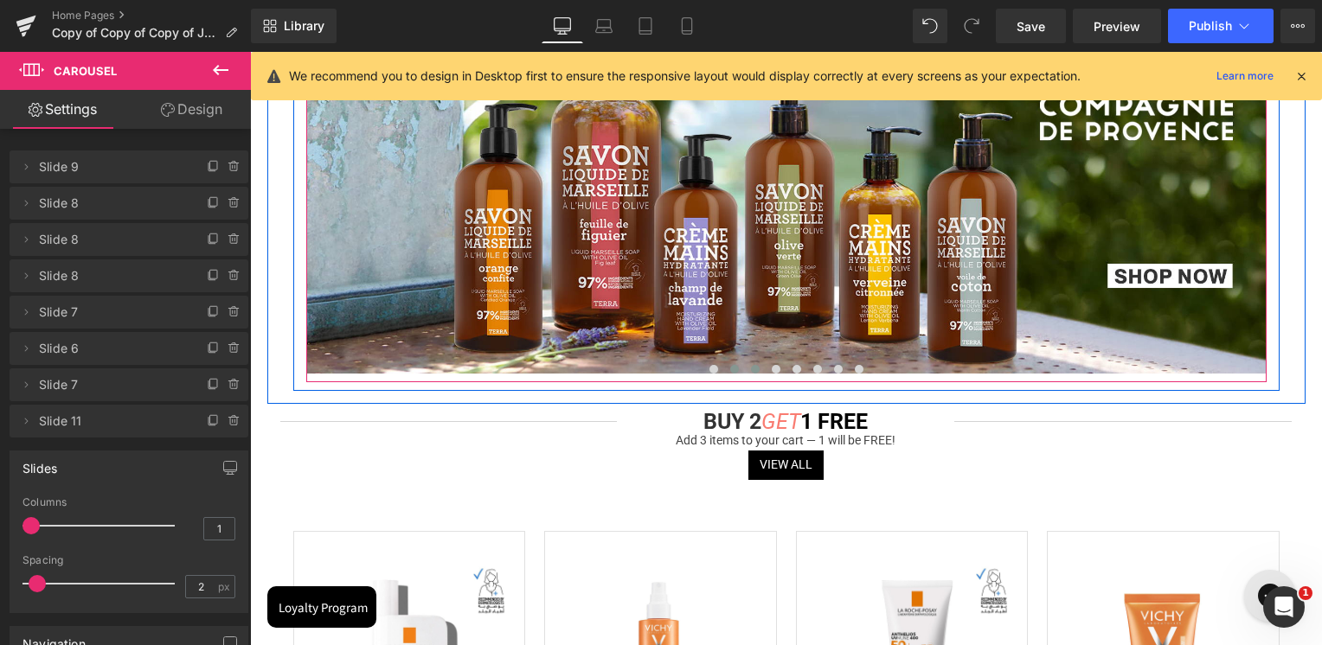
click at [751, 375] on button at bounding box center [755, 369] width 21 height 17
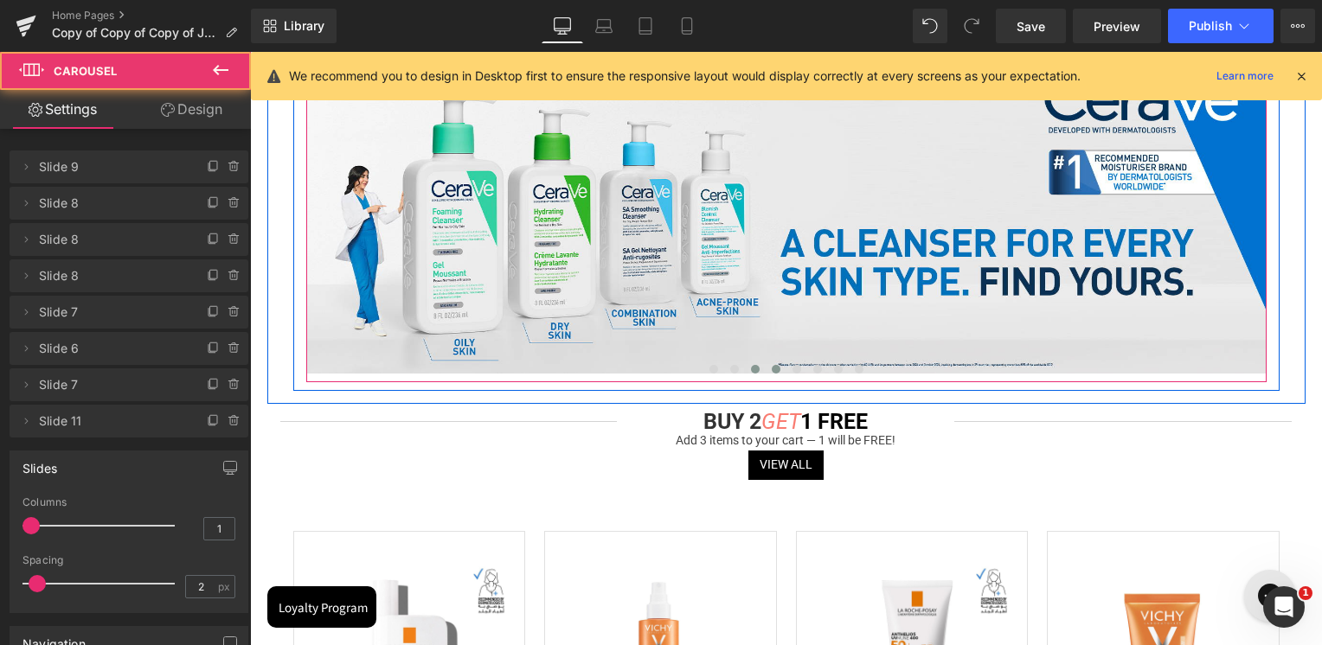
click at [777, 375] on button at bounding box center [776, 369] width 21 height 17
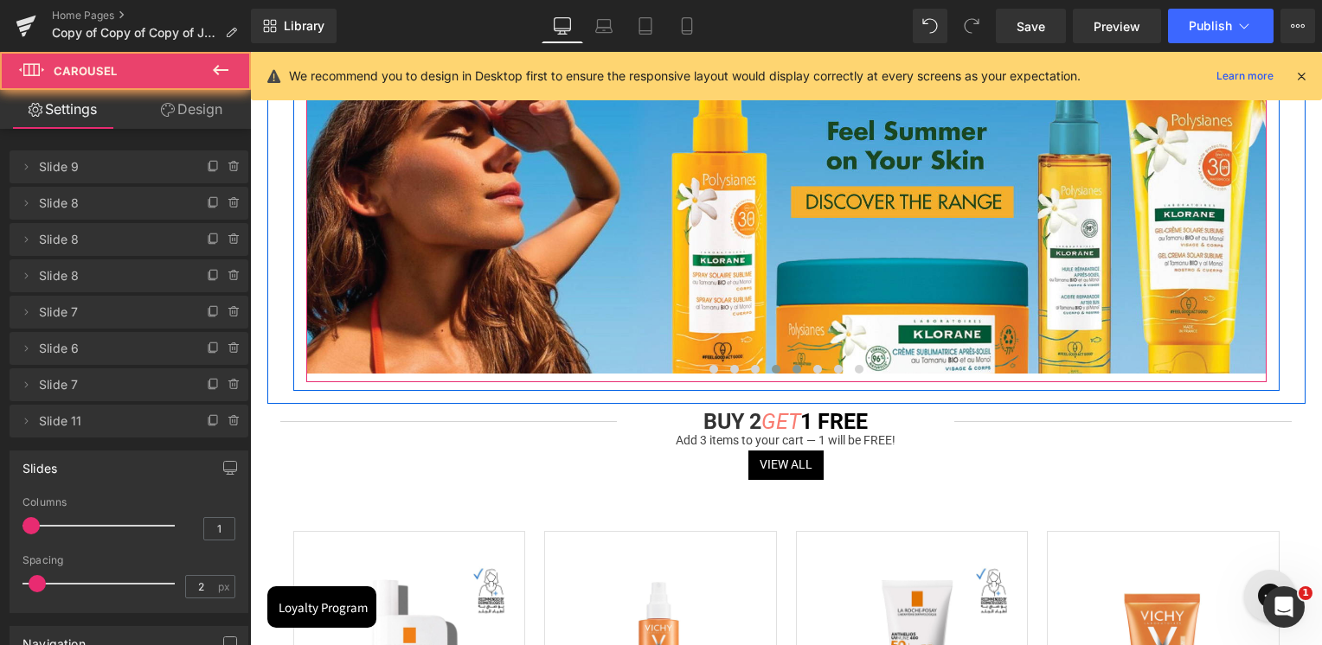
click at [796, 369] on span at bounding box center [796, 369] width 9 height 9
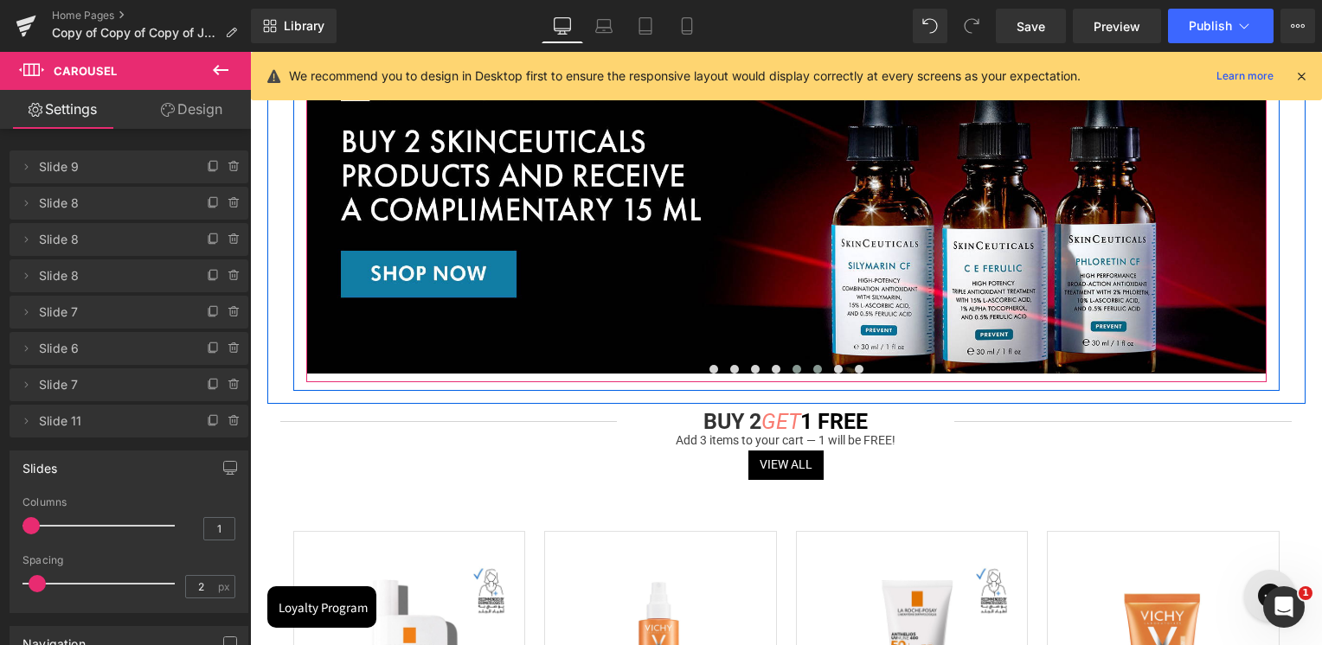
click at [811, 374] on button at bounding box center [817, 369] width 21 height 17
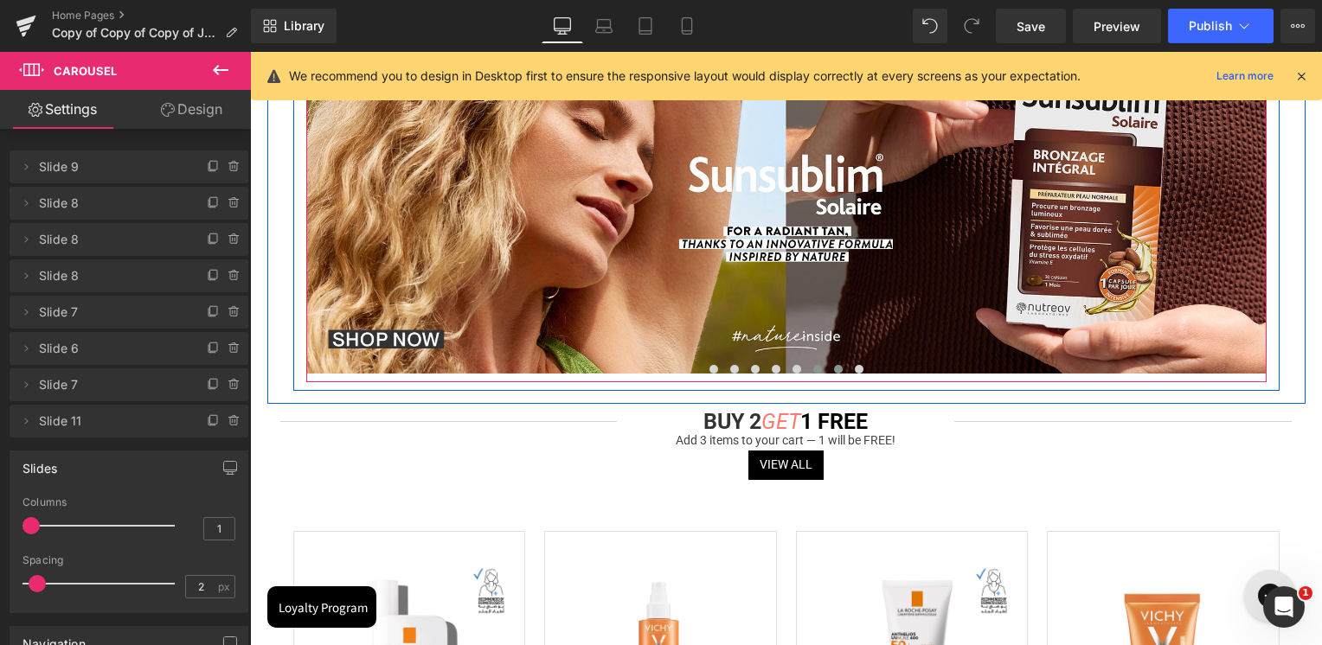
click at [840, 370] on button at bounding box center [838, 369] width 21 height 17
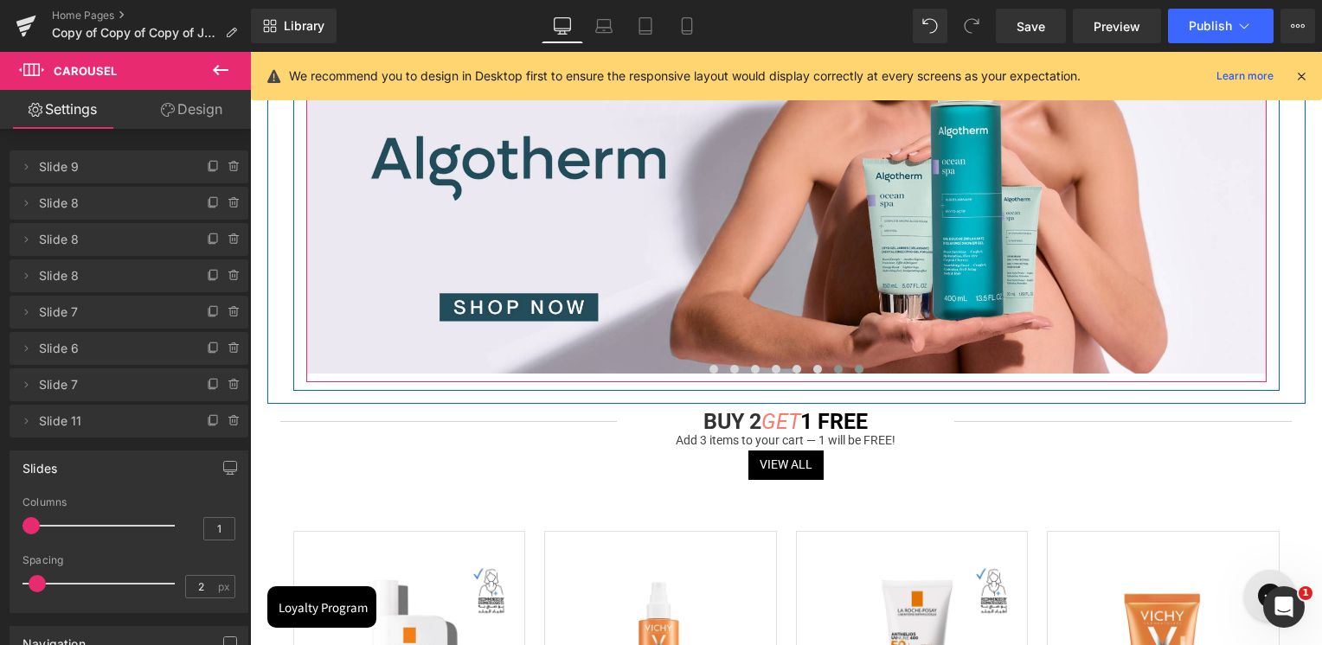
click at [852, 372] on button at bounding box center [859, 369] width 21 height 17
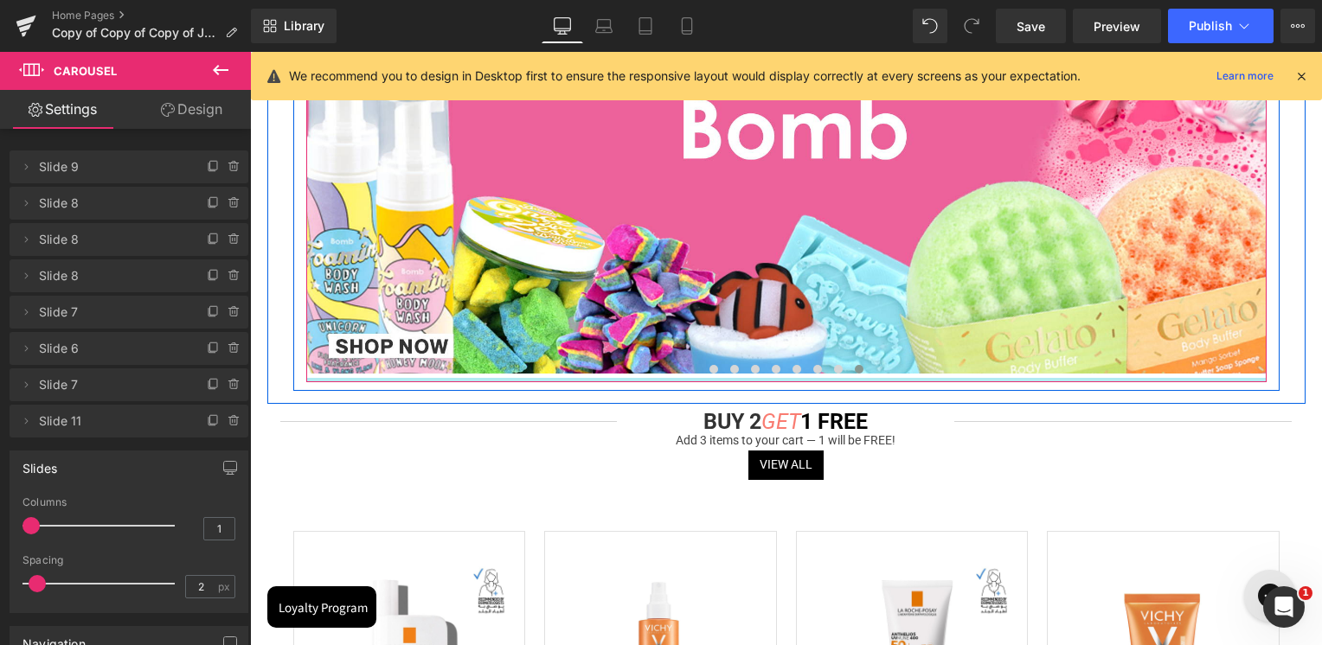
click at [714, 378] on div "Image Image Image Image Image Image Image Image" at bounding box center [786, 199] width 960 height 367
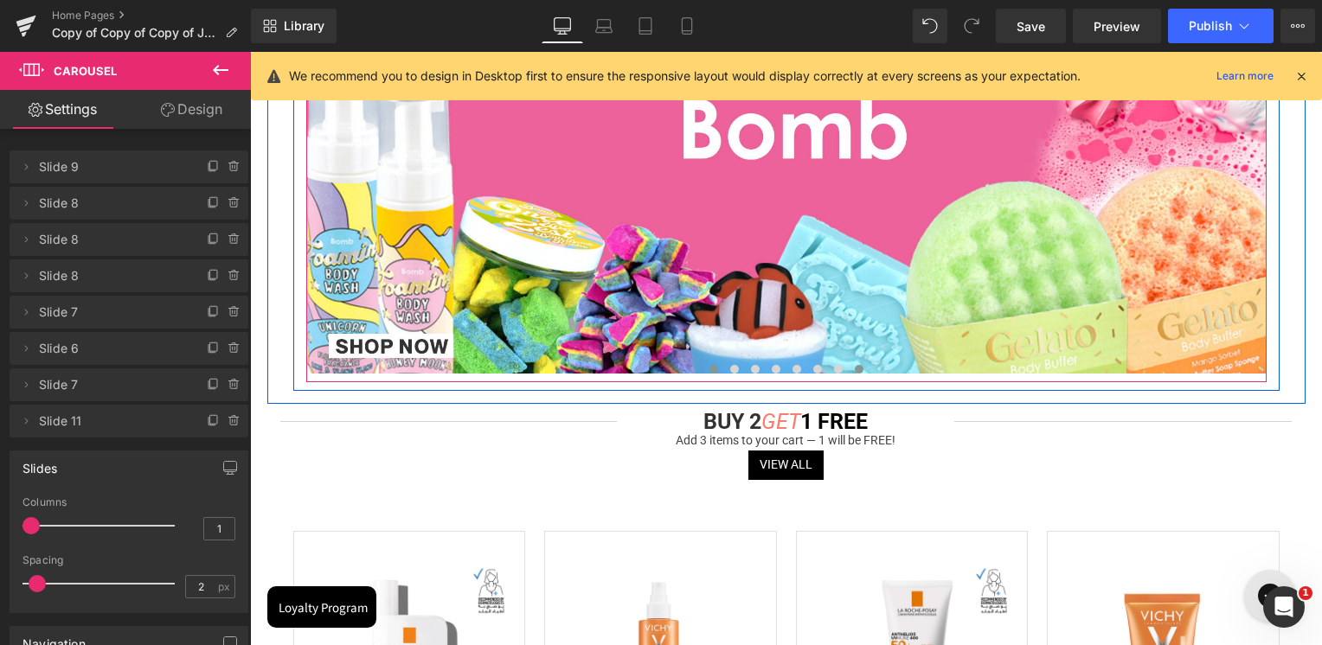
click at [714, 368] on span at bounding box center [713, 369] width 9 height 9
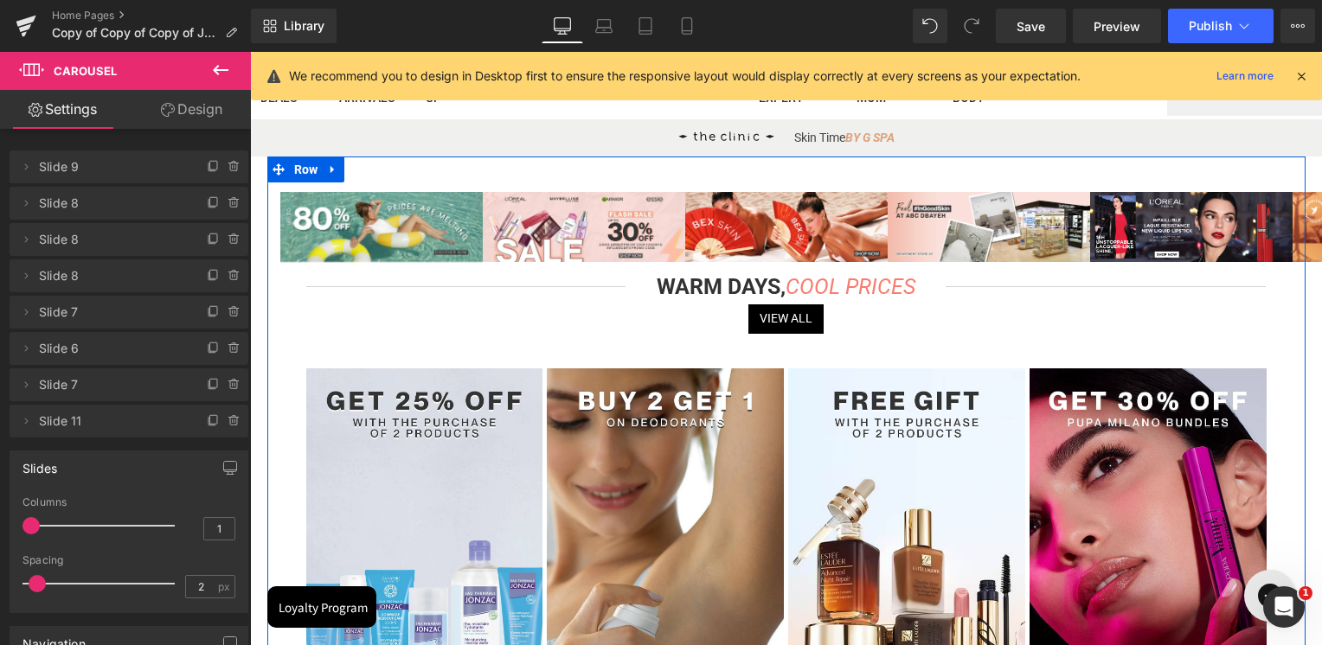
scroll to position [0, 0]
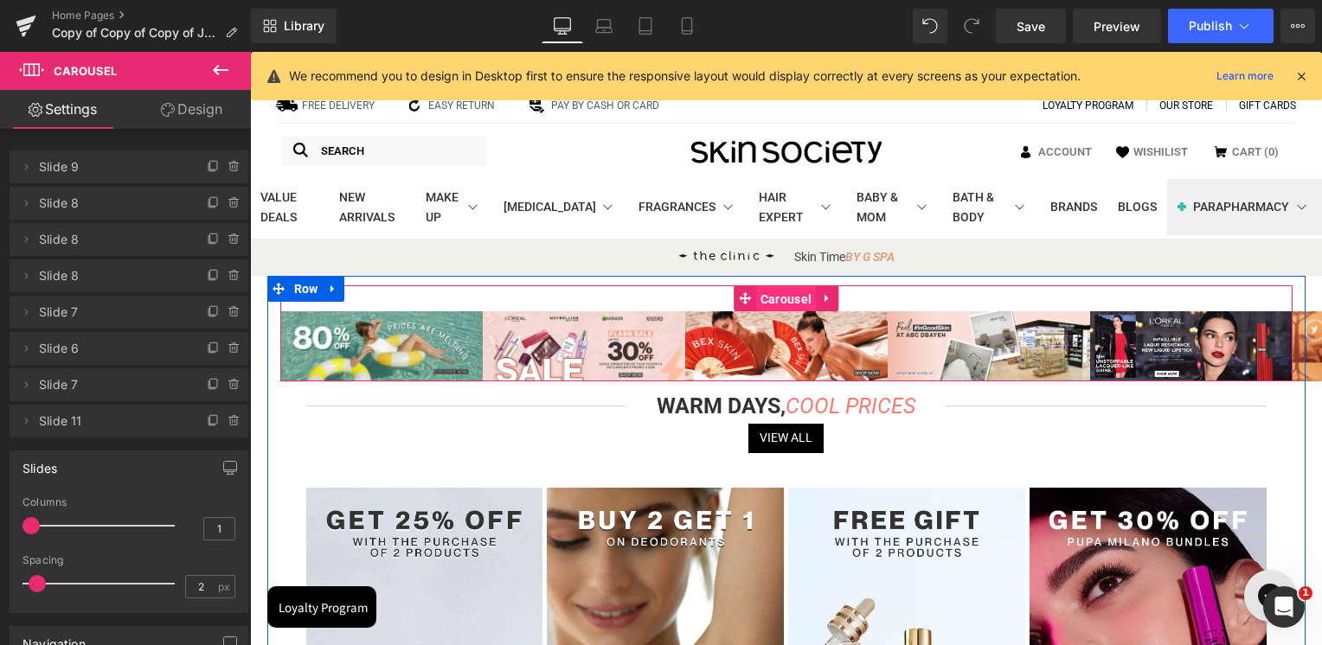
click at [801, 303] on span "Carousel" at bounding box center [786, 299] width 60 height 26
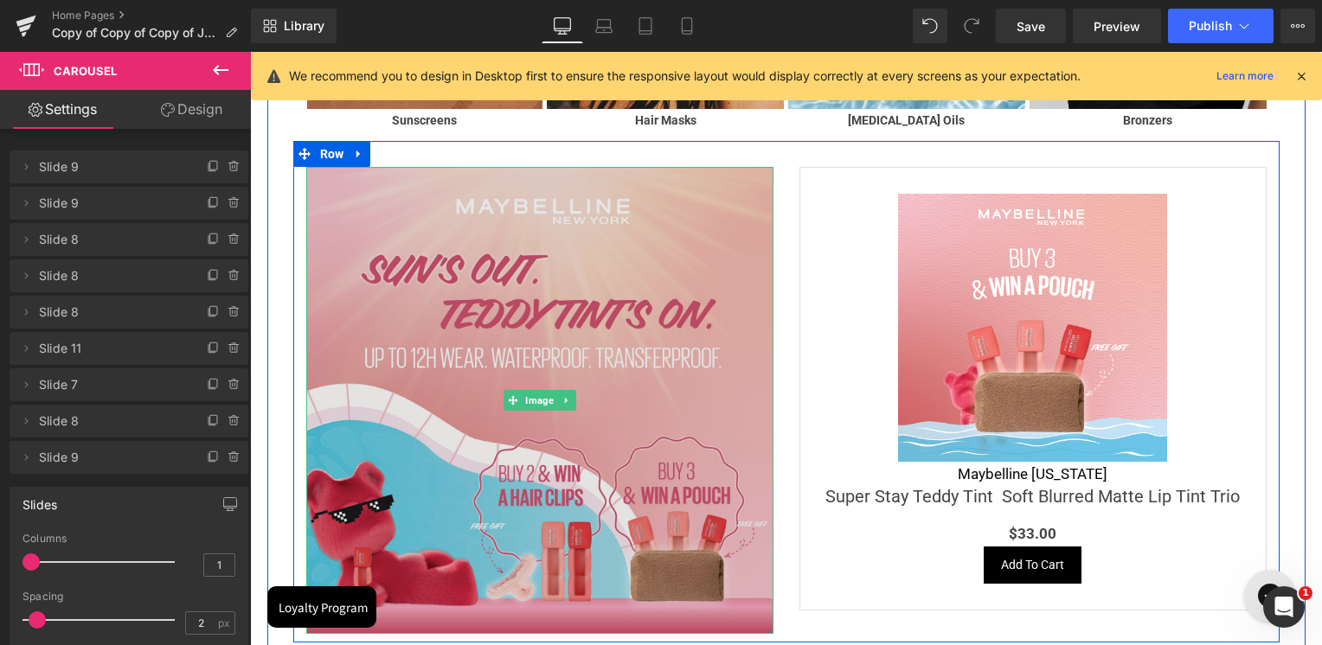
scroll to position [2682, 0]
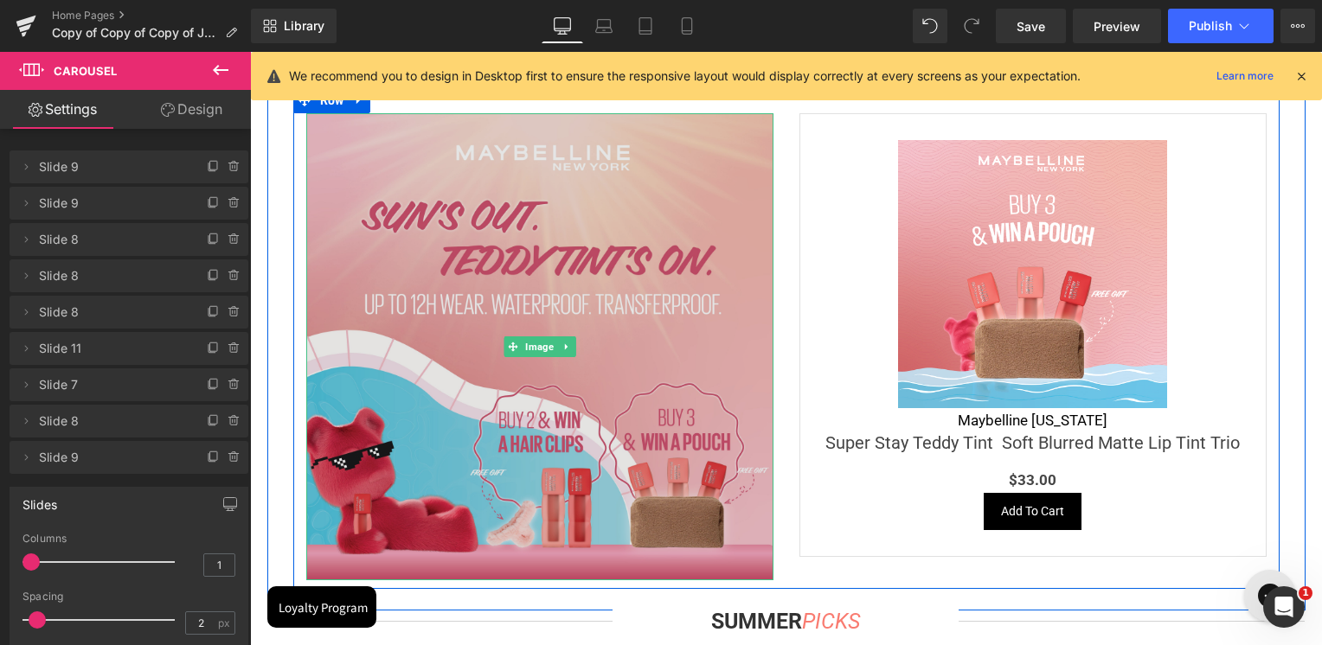
drag, startPoint x: 526, startPoint y: 345, endPoint x: 764, endPoint y: 257, distance: 253.7
click at [526, 345] on span "Image" at bounding box center [539, 346] width 35 height 21
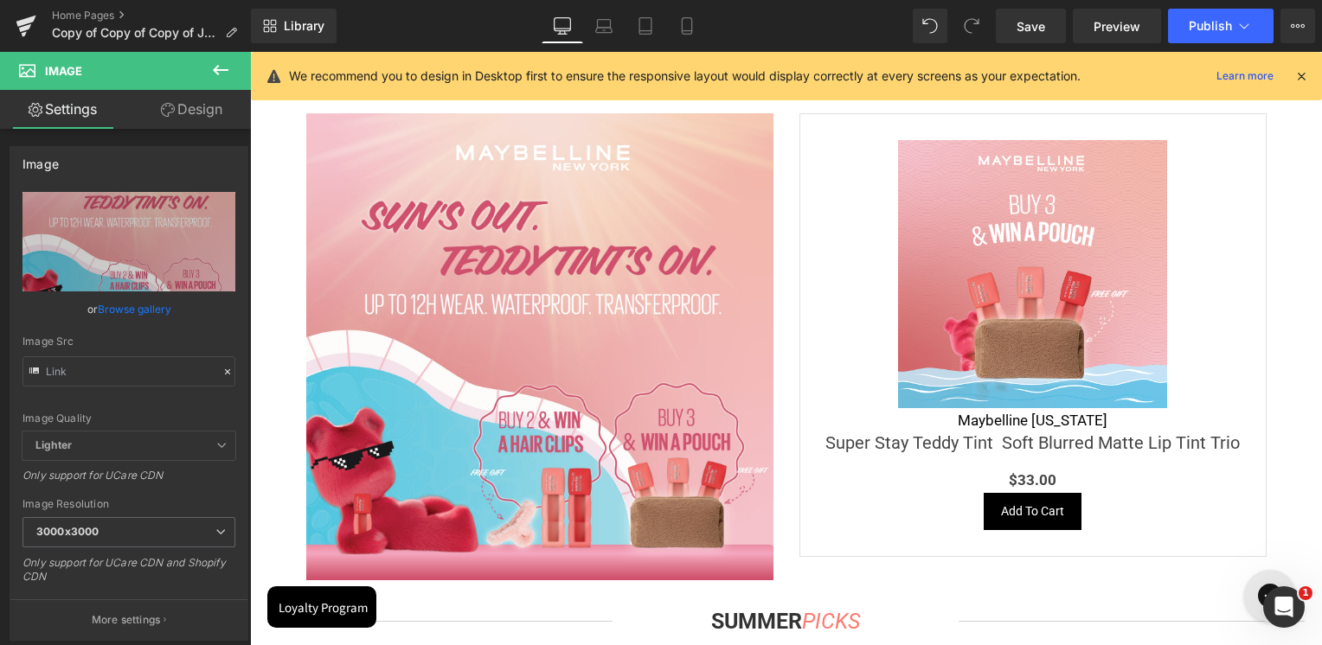
click at [547, 337] on span "Image" at bounding box center [539, 346] width 35 height 21
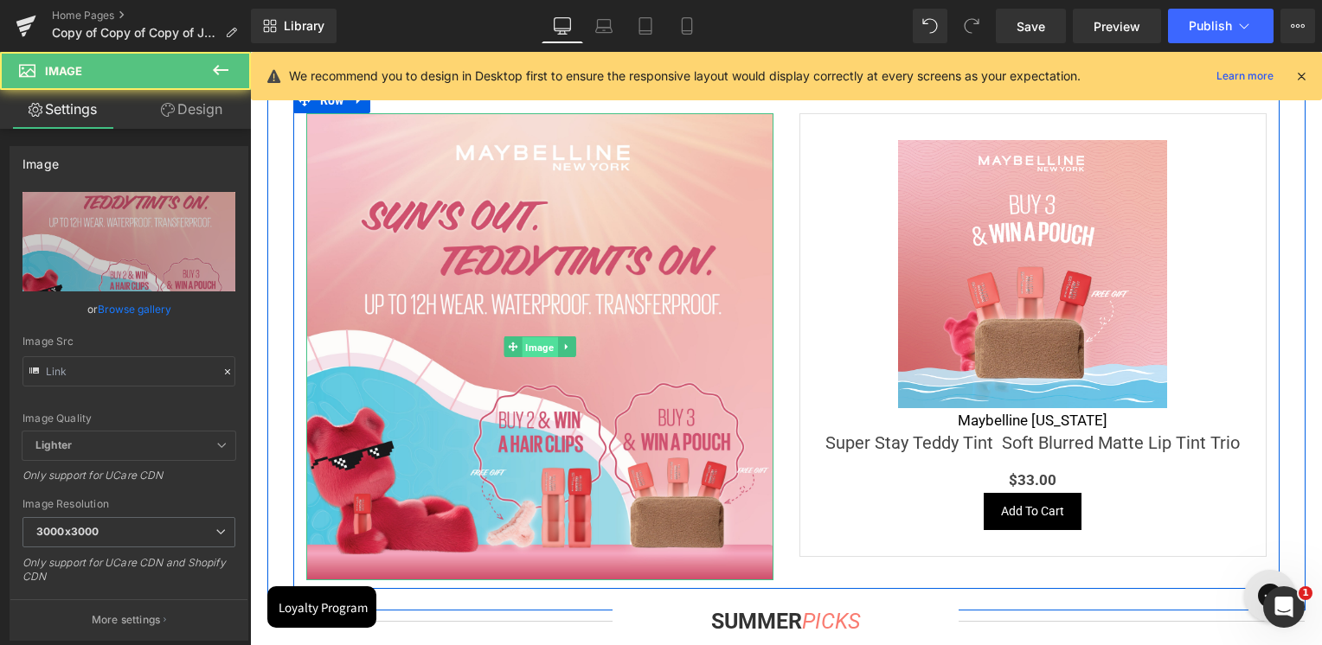
click at [540, 344] on span "Image" at bounding box center [539, 346] width 35 height 21
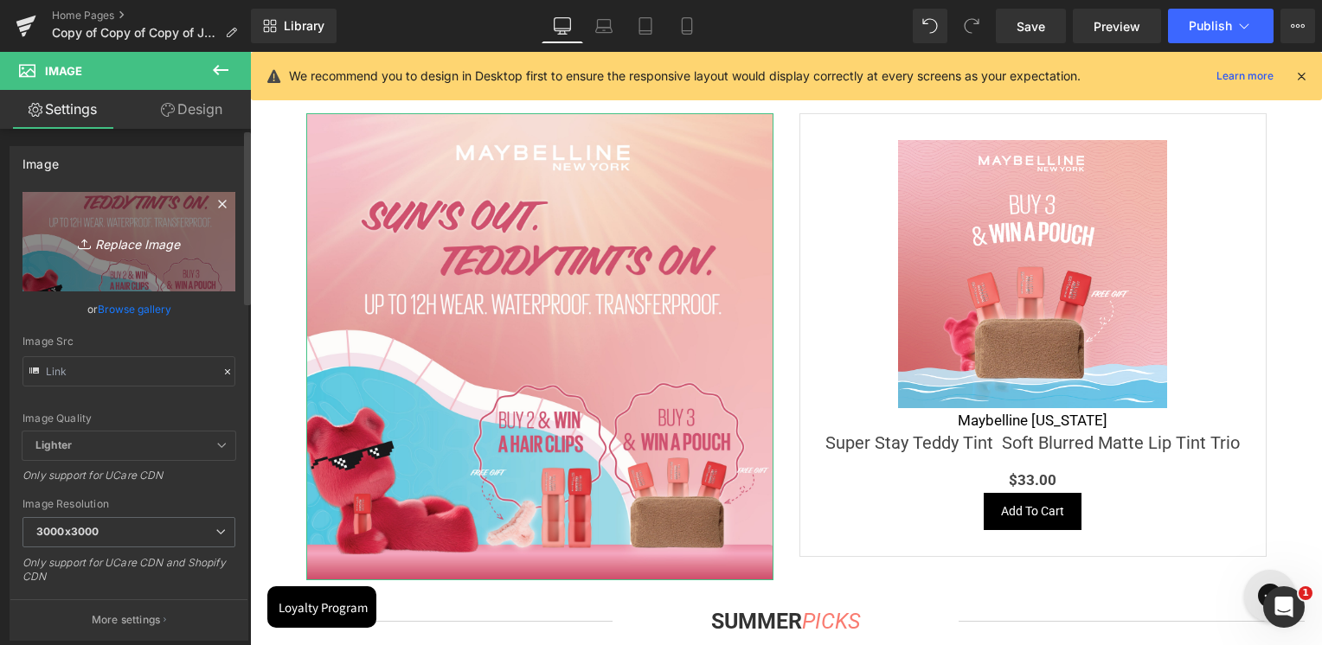
click at [132, 258] on link "Replace Image" at bounding box center [128, 241] width 213 height 99
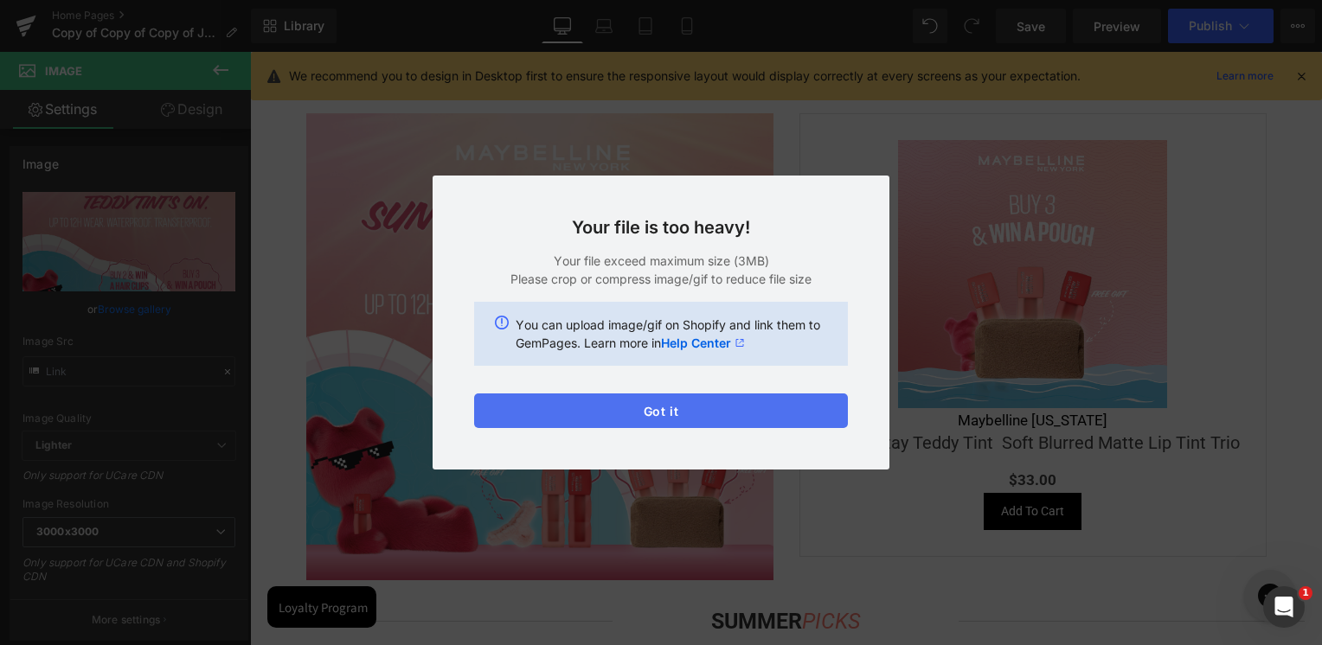
click at [650, 409] on button "Got it" at bounding box center [661, 411] width 374 height 35
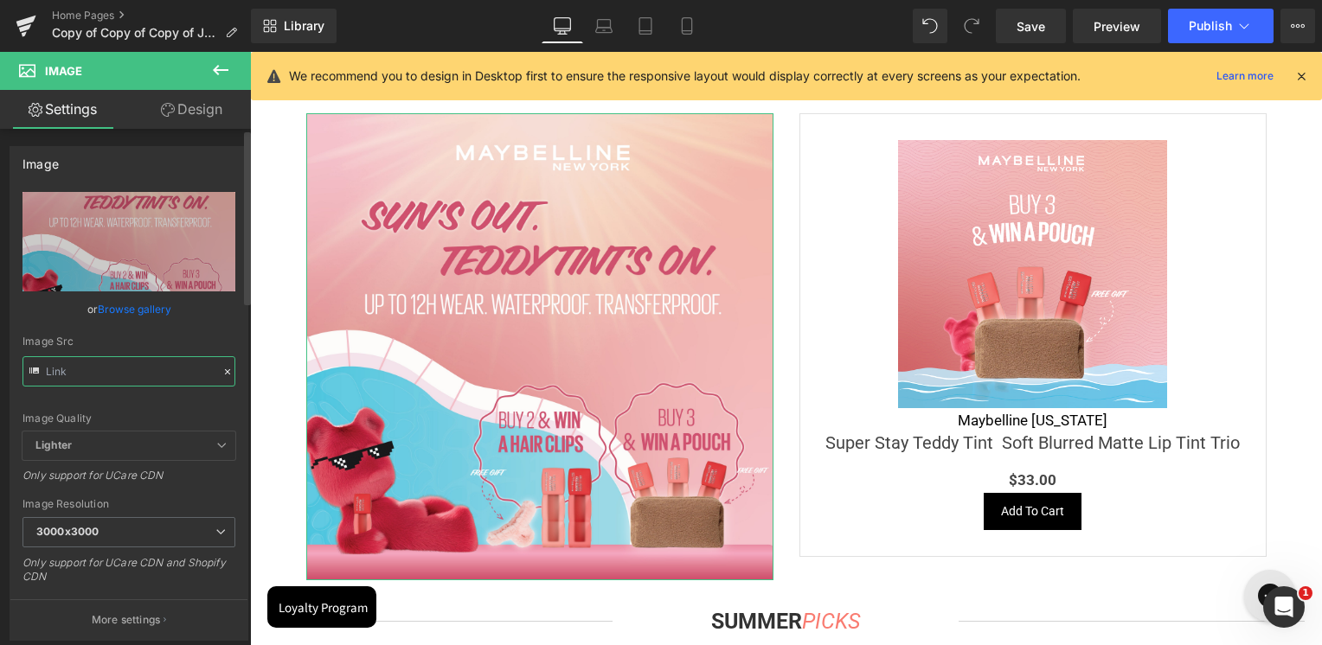
click at [113, 368] on input "text" at bounding box center [128, 371] width 213 height 30
paste input "INF._Setting_Spray-02.jpg?v=1755646666"
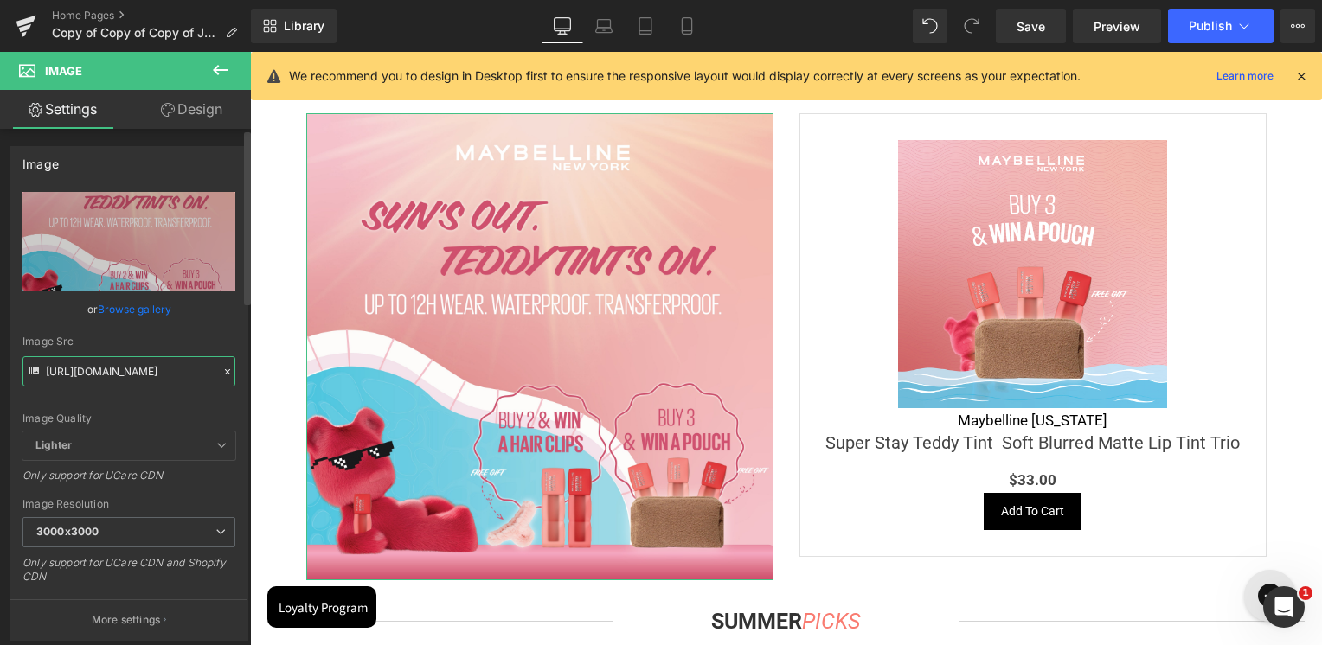
scroll to position [0, 426]
type input "https://cdn.shopify.com/s/files/1/0295/0545/4173/files/SkinSociety_banners_INF.…"
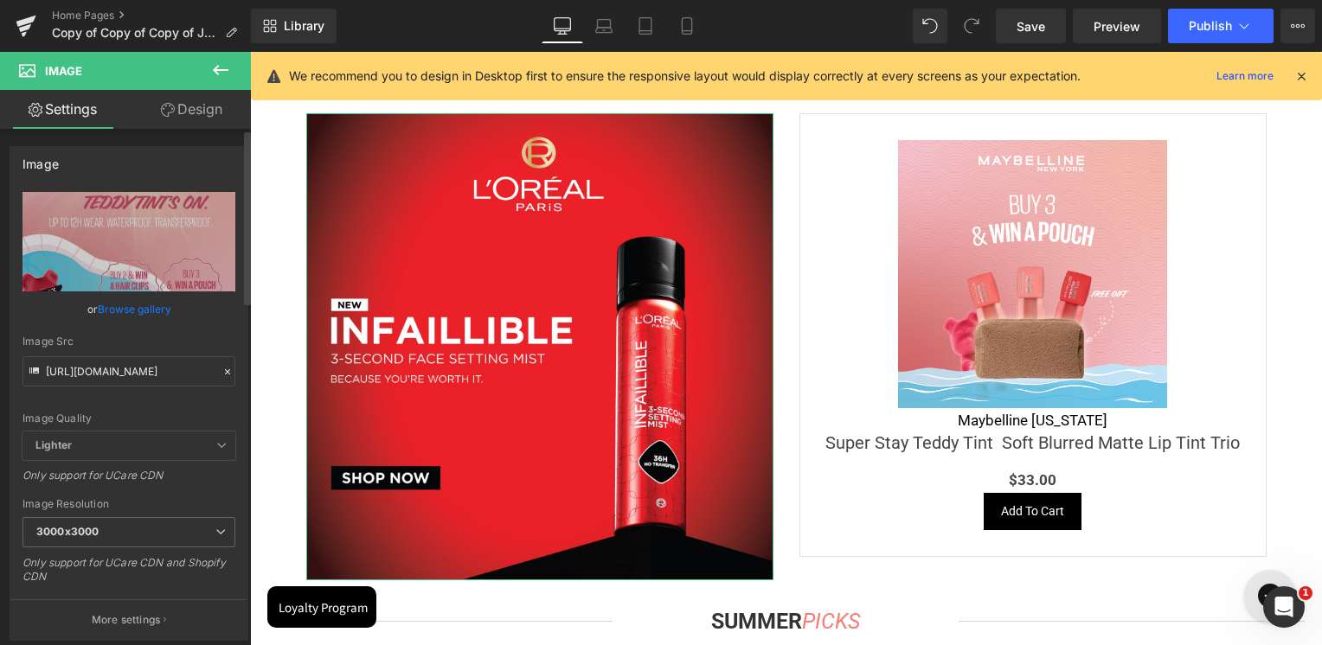
click at [116, 346] on div "Image Src" at bounding box center [128, 342] width 213 height 12
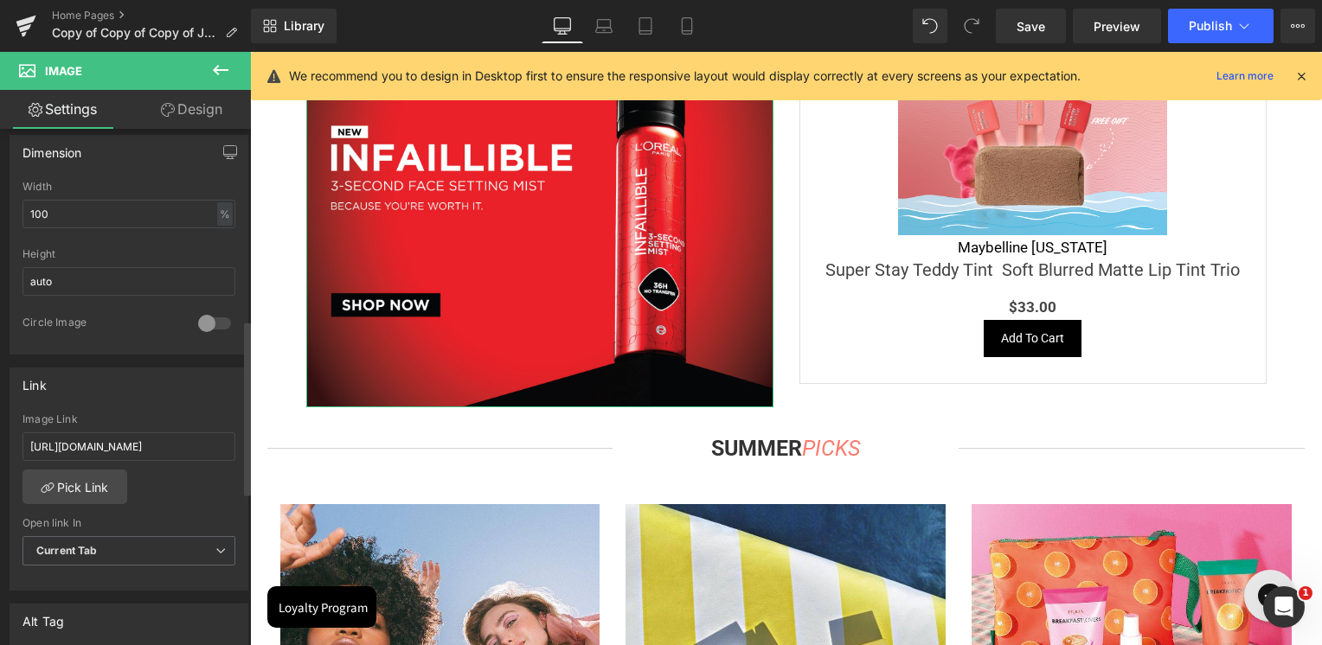
scroll to position [606, 0]
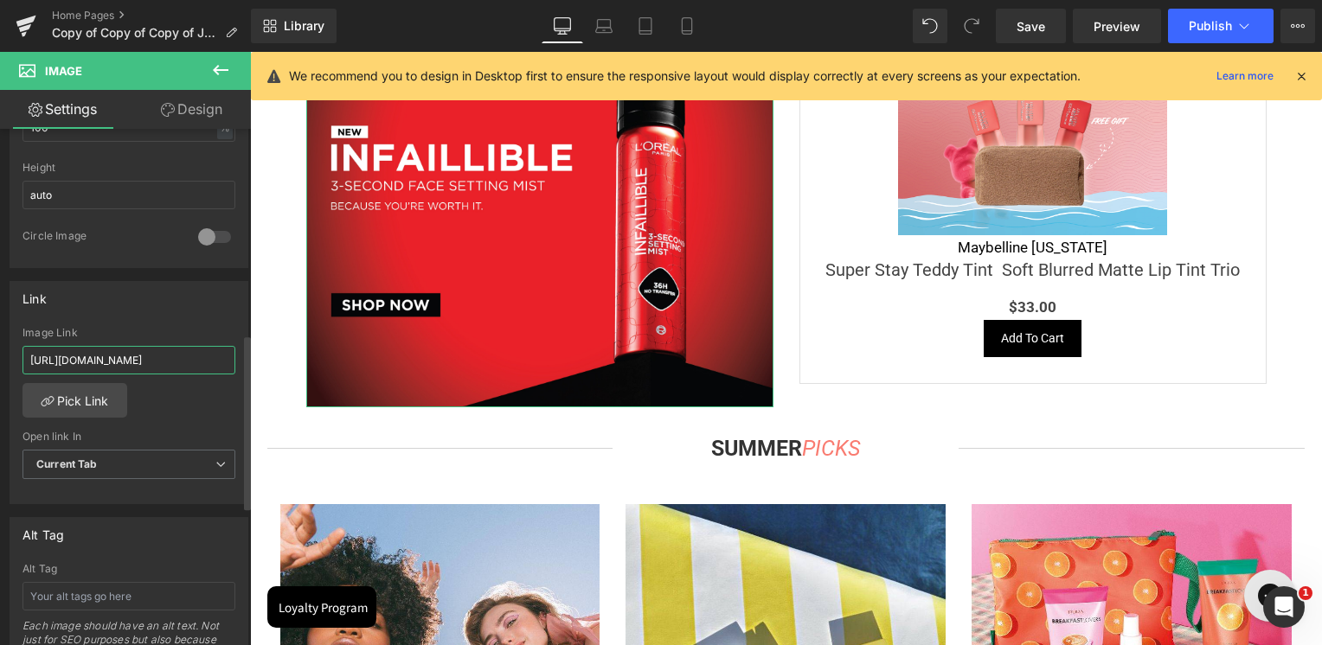
click at [144, 354] on input "https://skinsociety.me/collections/maybelline-new-york-teddy-tint" at bounding box center [128, 360] width 213 height 29
paste input "pages/loreal-paris-infallible-setting-spray?_ab=0&key=1755646442291"
type input "https://skinsociety.me/pages/loreal-paris-infallible-setting-spray?_ab=0&key=17…"
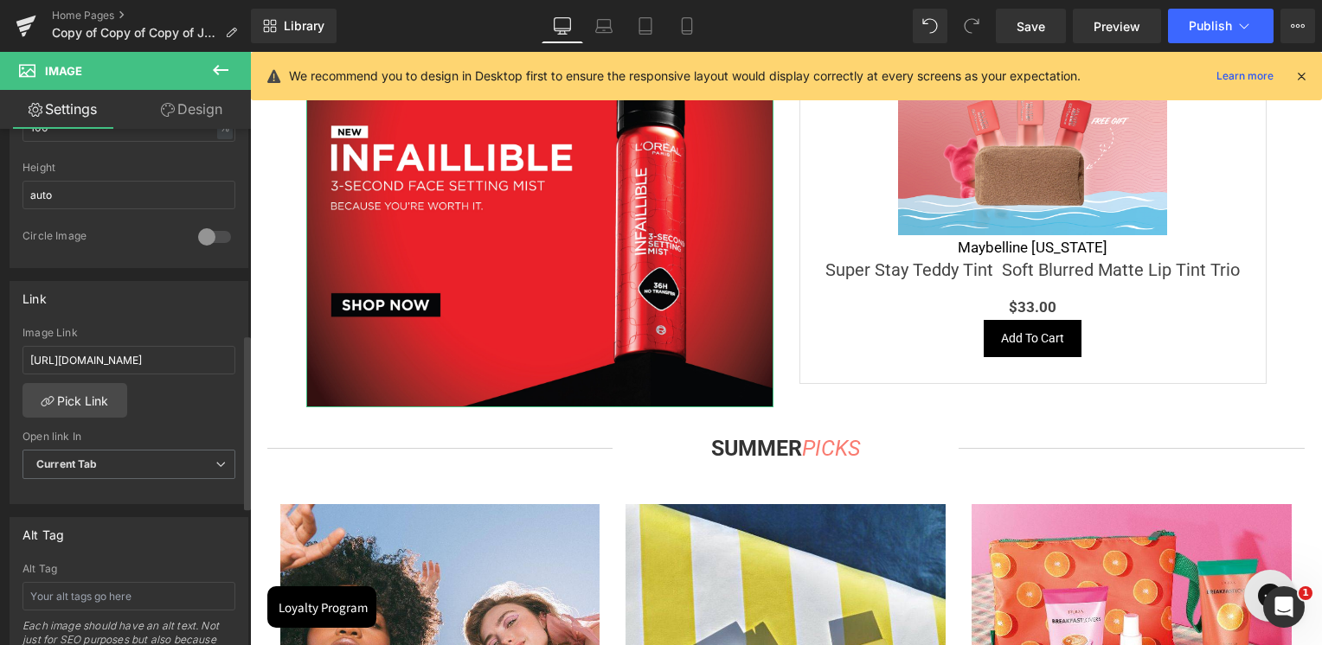
click at [170, 297] on div "Link" at bounding box center [128, 298] width 237 height 33
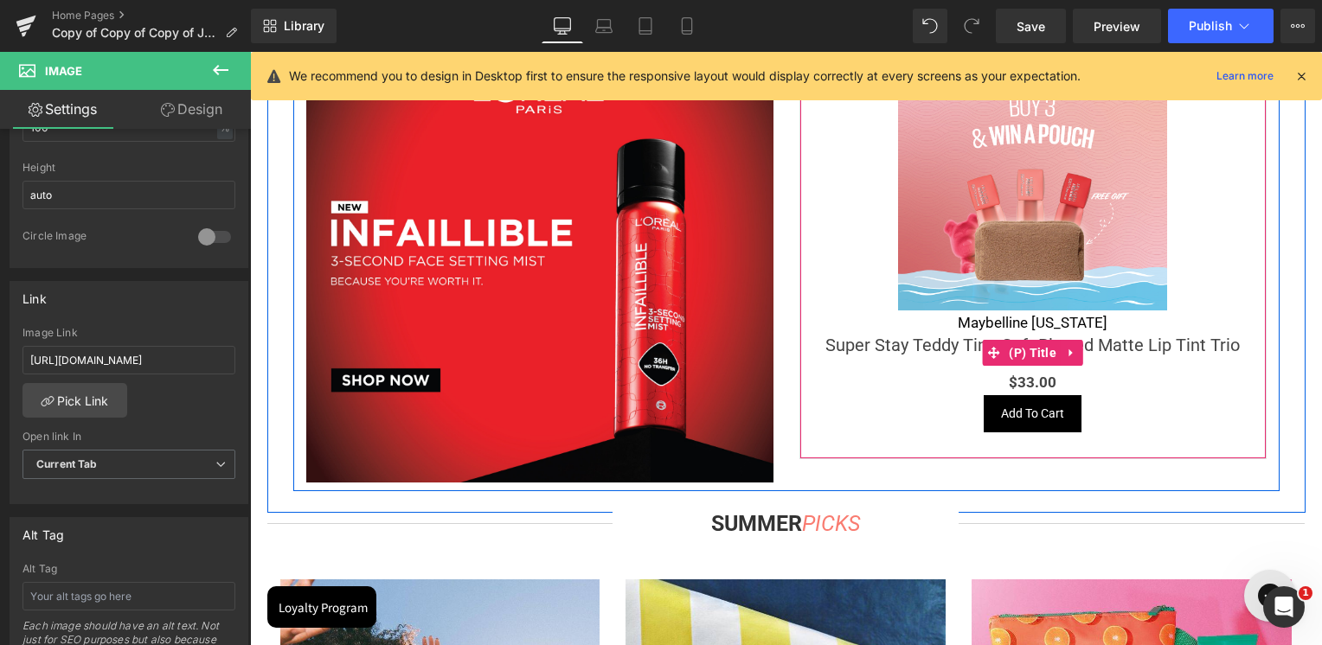
scroll to position [2682, 0]
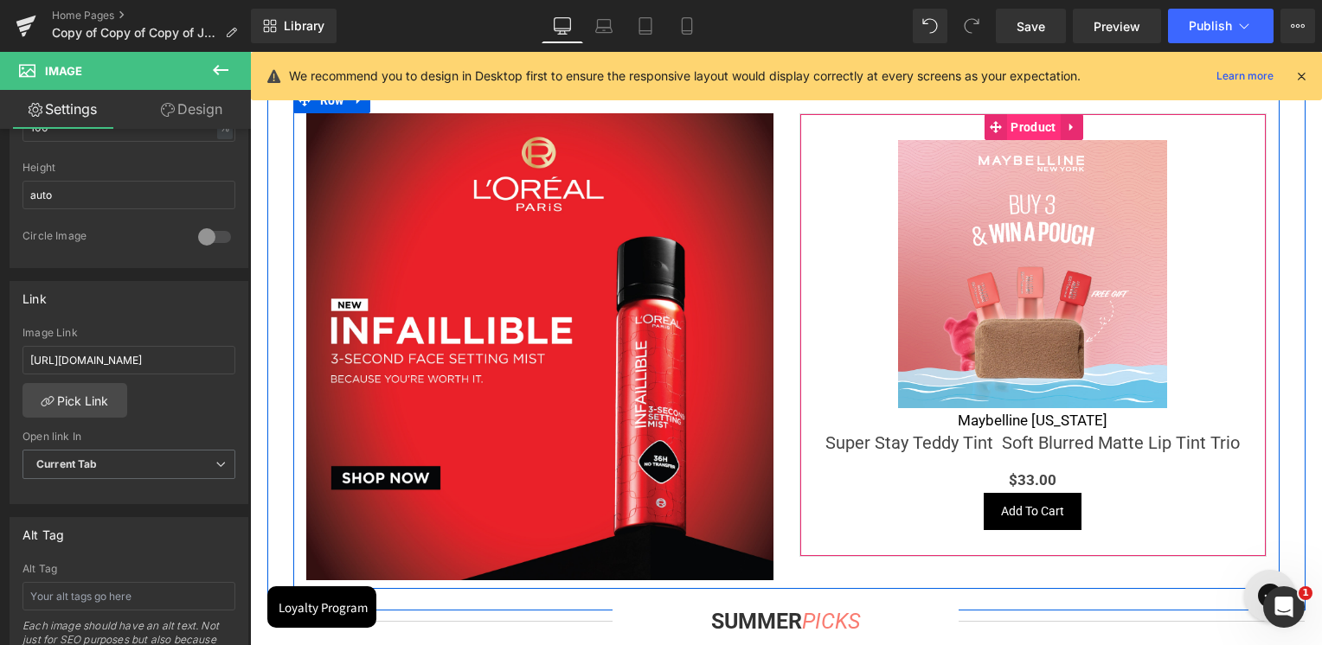
click at [1024, 130] on span "Product" at bounding box center [1033, 127] width 54 height 26
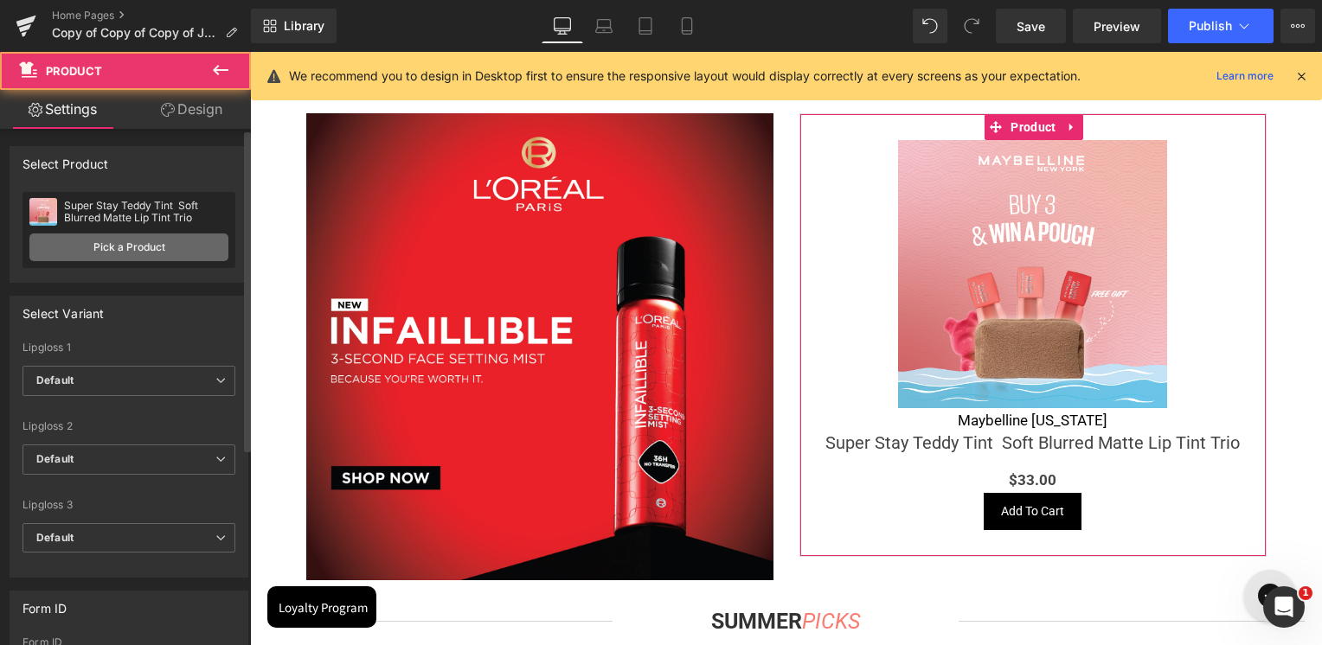
click at [100, 257] on link "Pick a Product" at bounding box center [128, 248] width 199 height 28
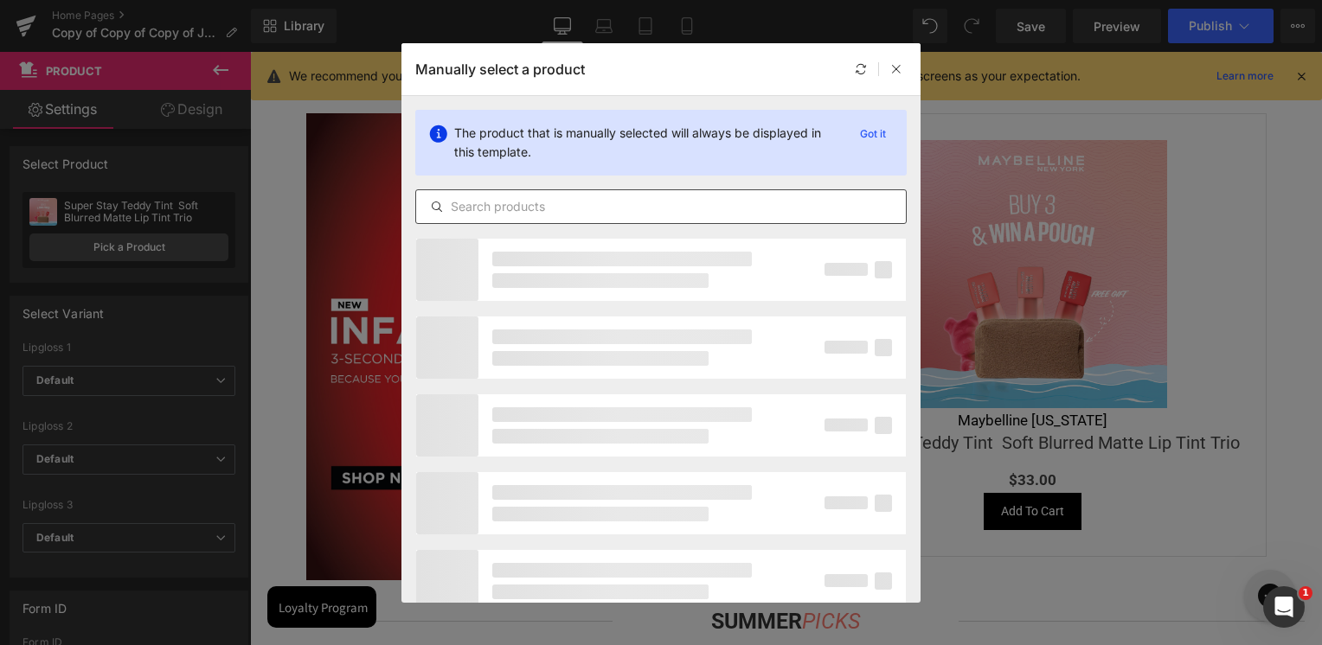
click at [516, 205] on input "text" at bounding box center [661, 206] width 490 height 21
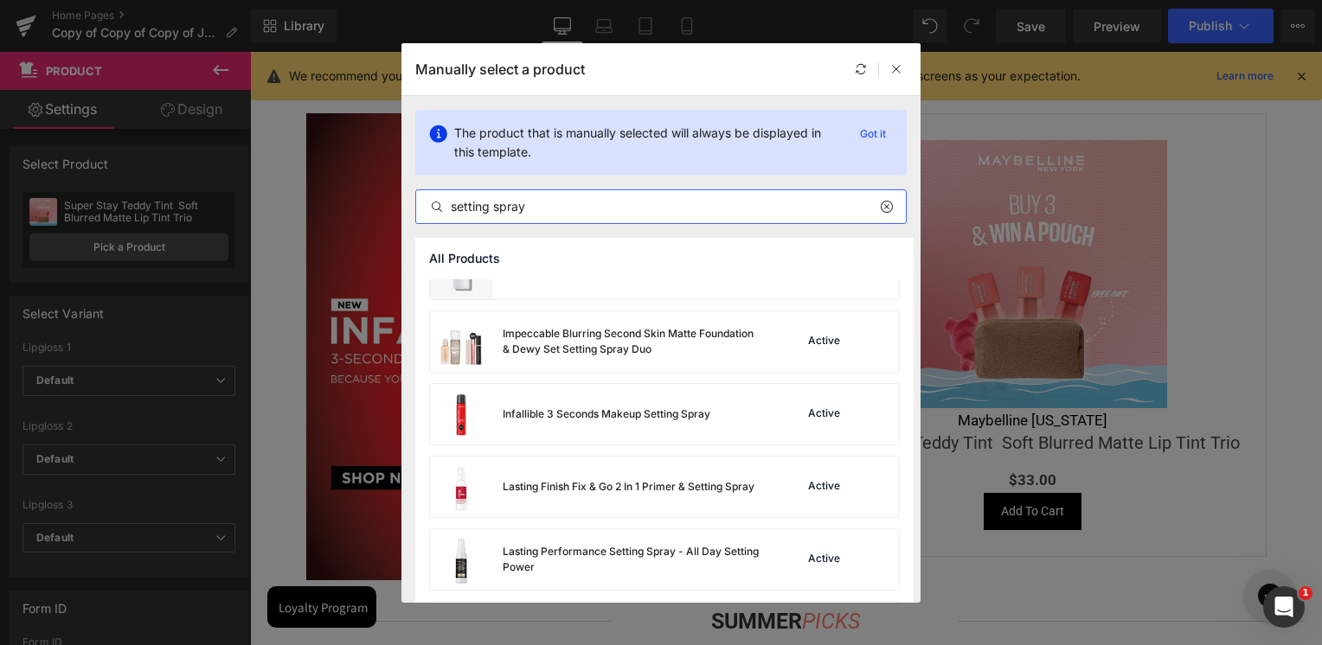
scroll to position [519, 0]
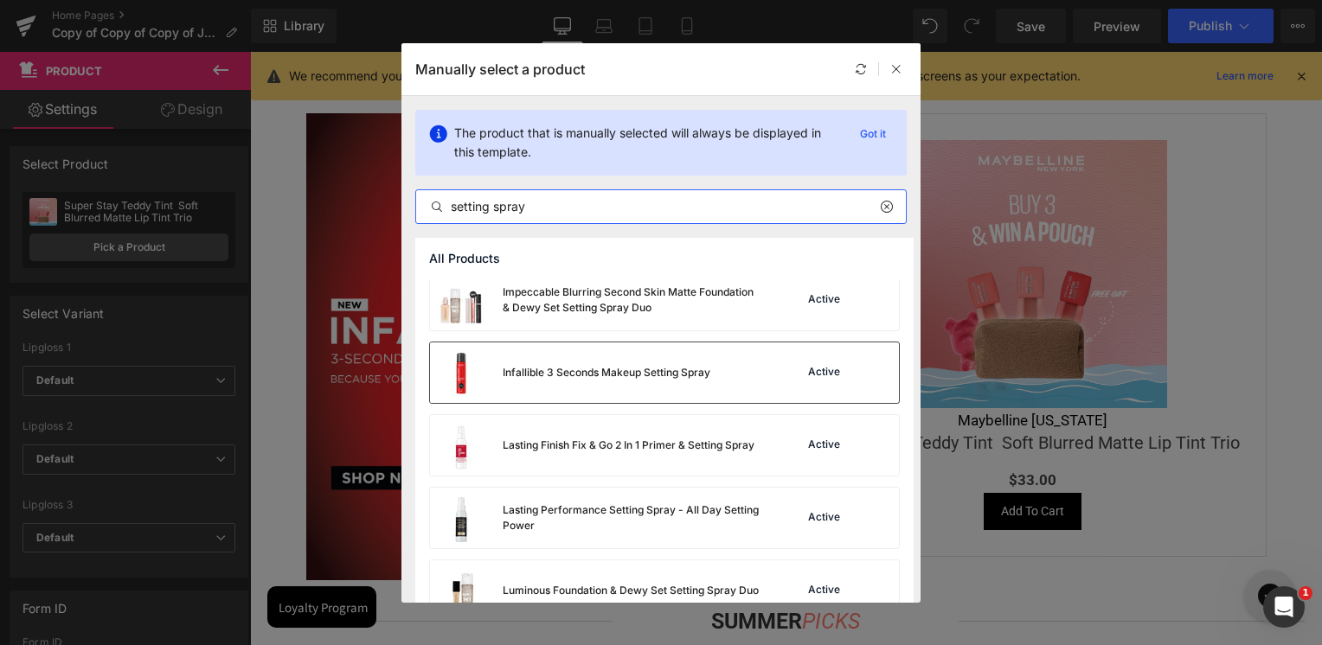
type input "setting spray"
click at [560, 368] on div "Infallible 3 Seconds Makeup Setting Spray" at bounding box center [607, 373] width 208 height 16
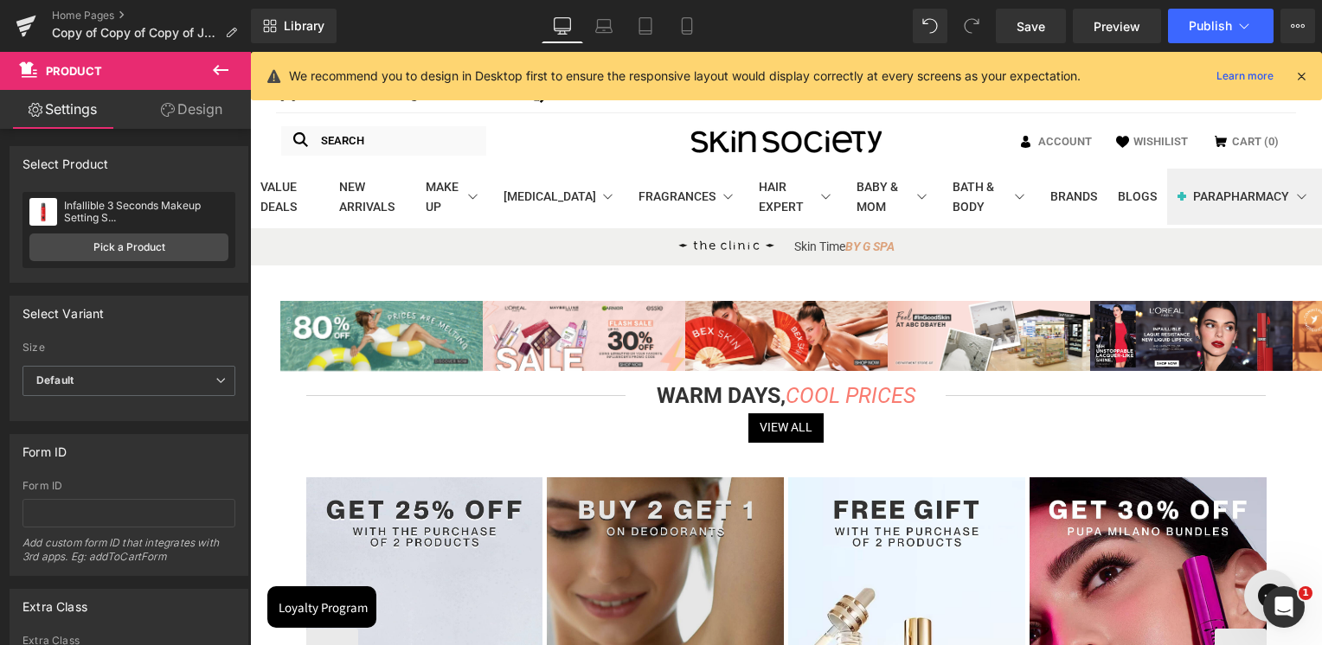
scroll to position [0, 0]
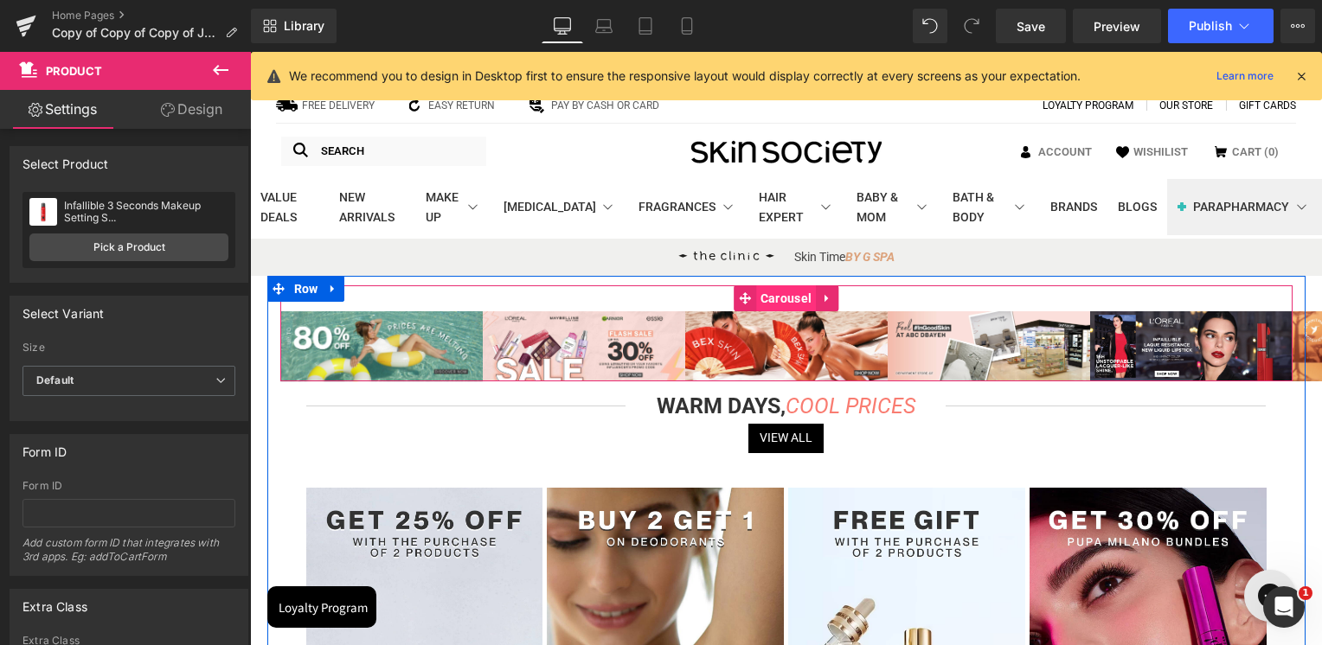
click at [781, 299] on span "Carousel" at bounding box center [786, 298] width 60 height 26
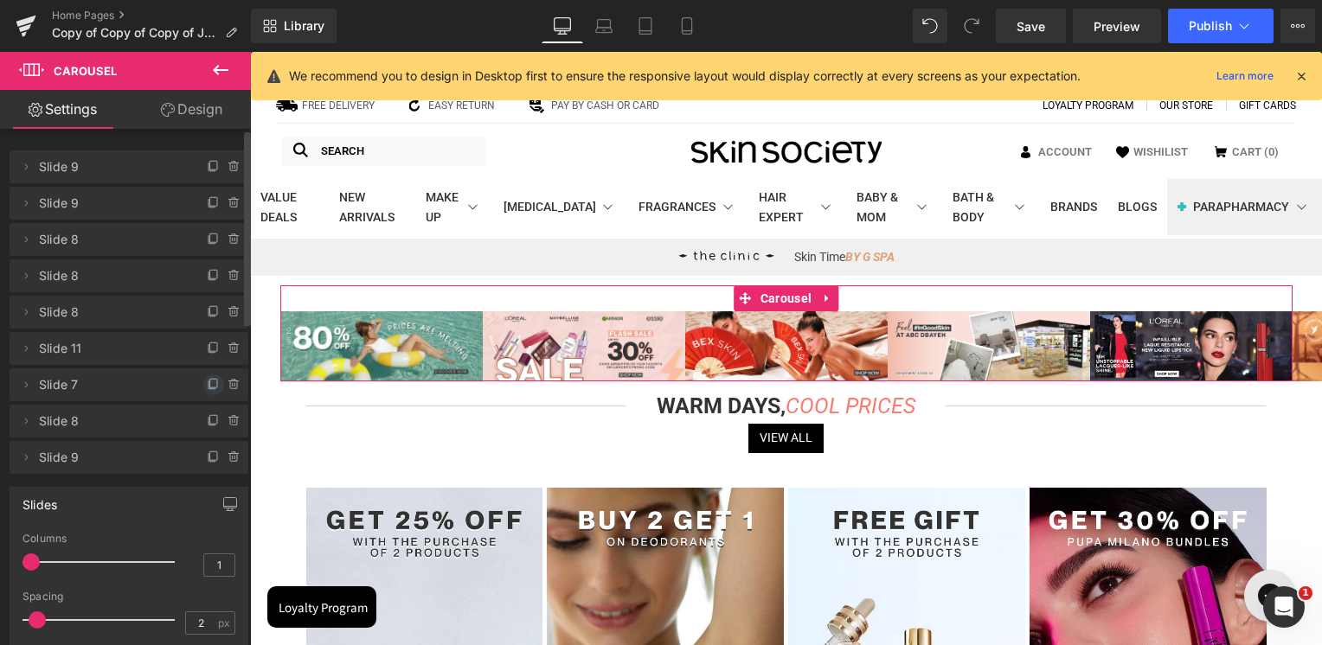
click at [210, 387] on icon at bounding box center [213, 383] width 7 height 9
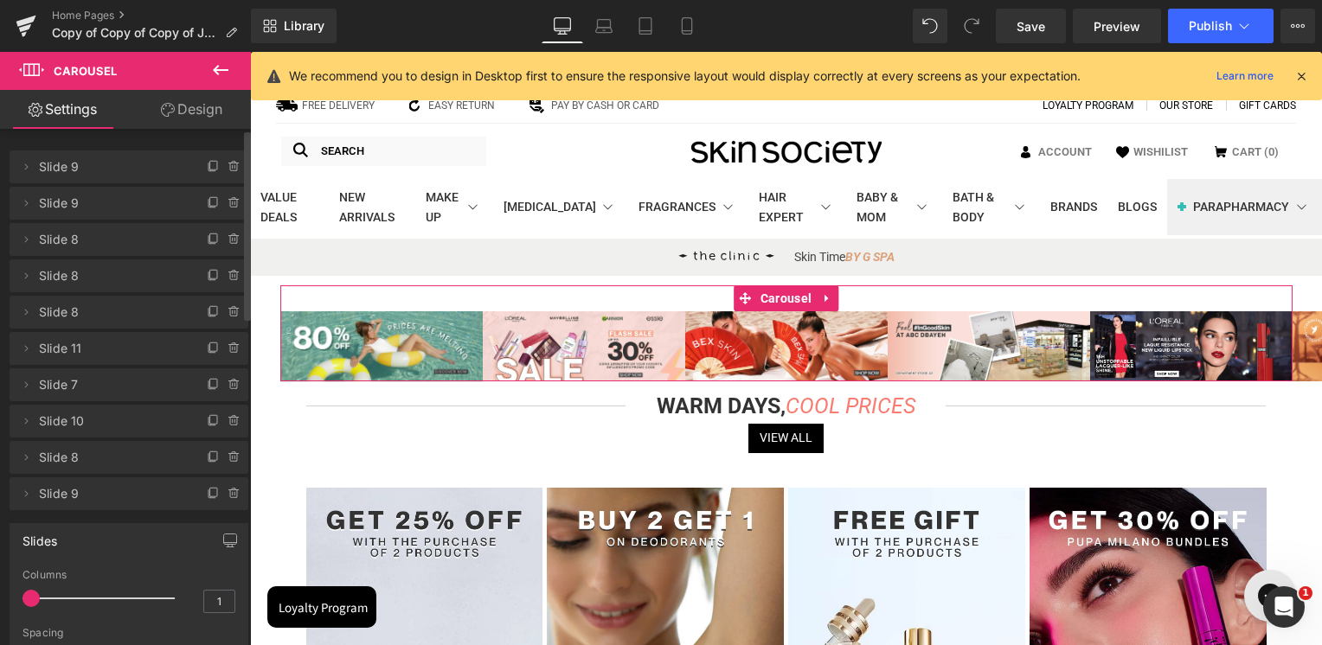
click at [170, 417] on span "Slide 10" at bounding box center [111, 421] width 145 height 33
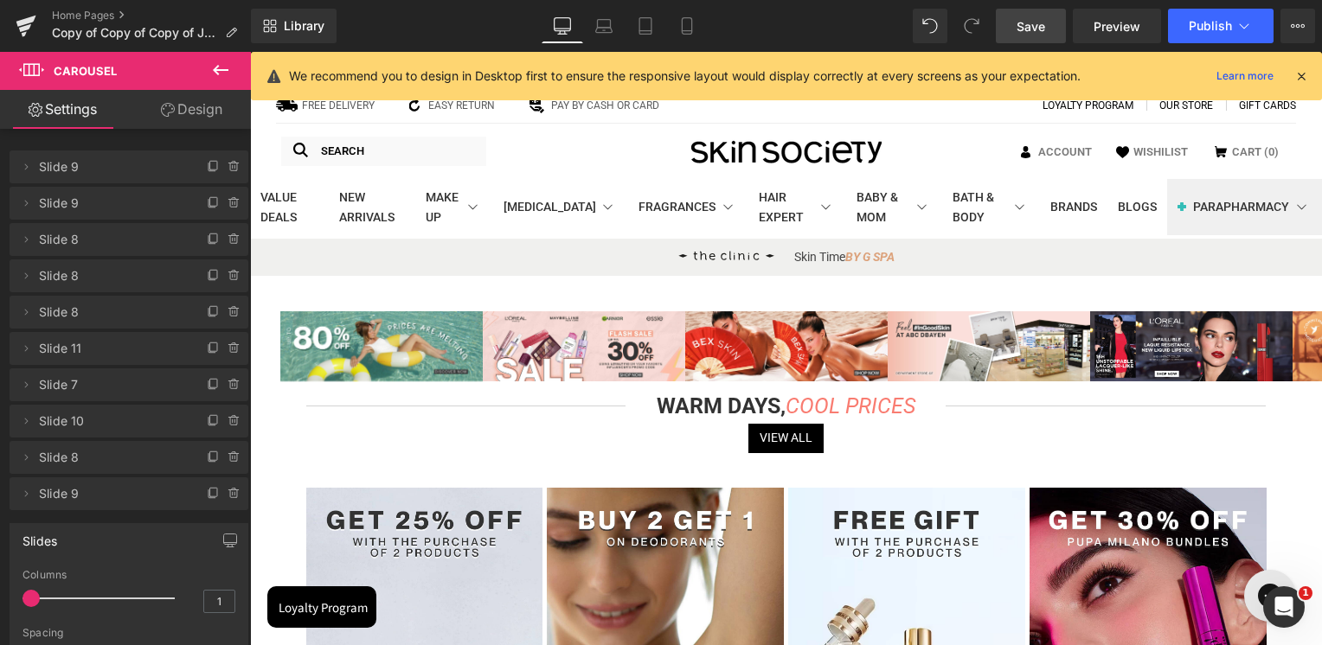
click at [1006, 24] on link "Save" at bounding box center [1031, 26] width 70 height 35
click at [27, 30] on icon at bounding box center [26, 25] width 21 height 43
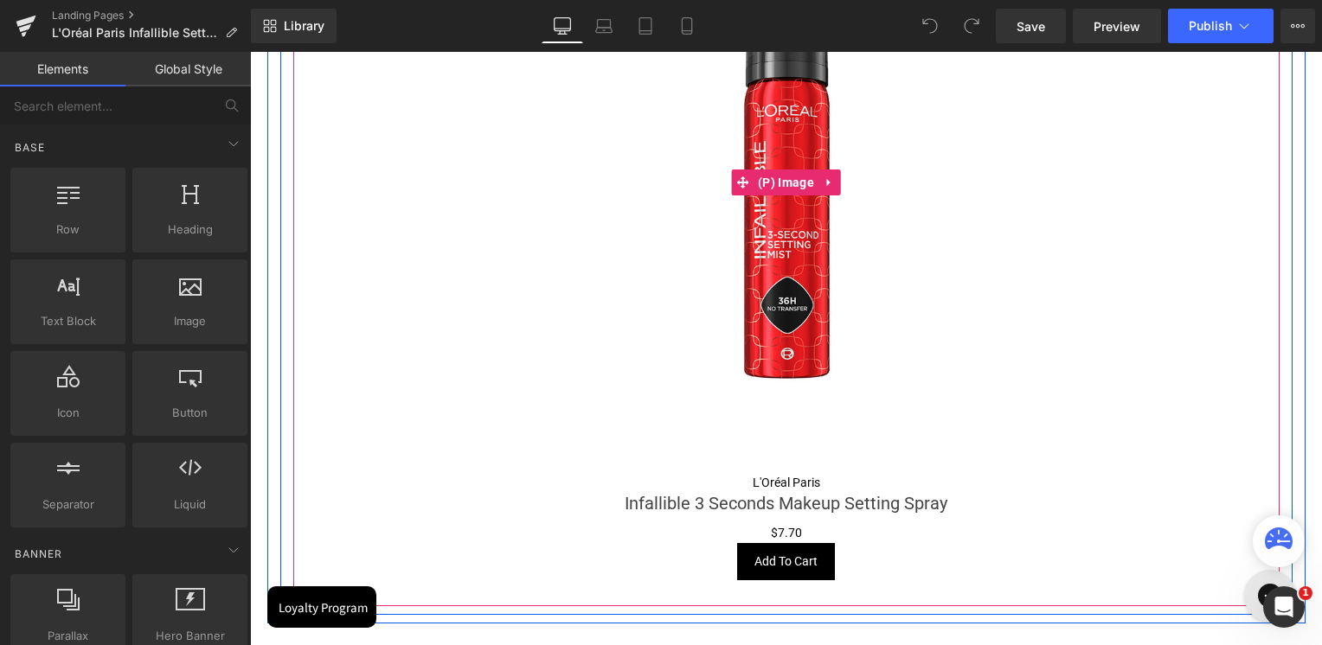
scroll to position [2163, 0]
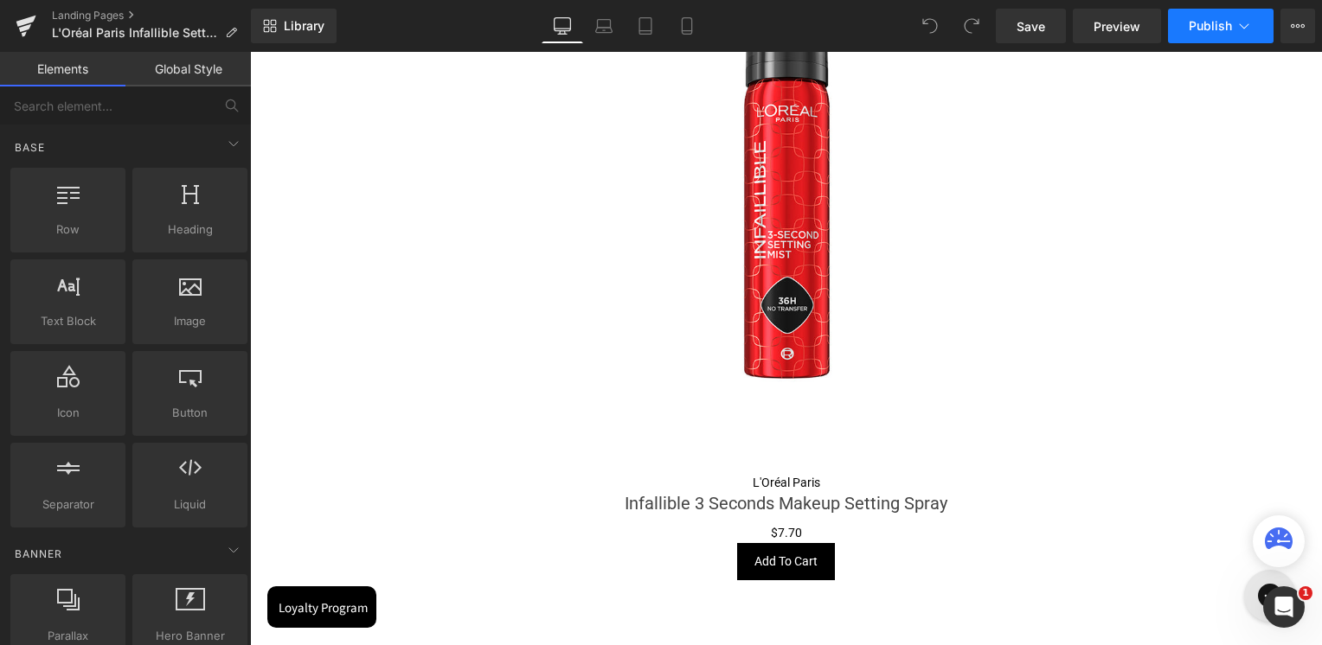
click at [1204, 22] on span "Publish" at bounding box center [1210, 26] width 43 height 14
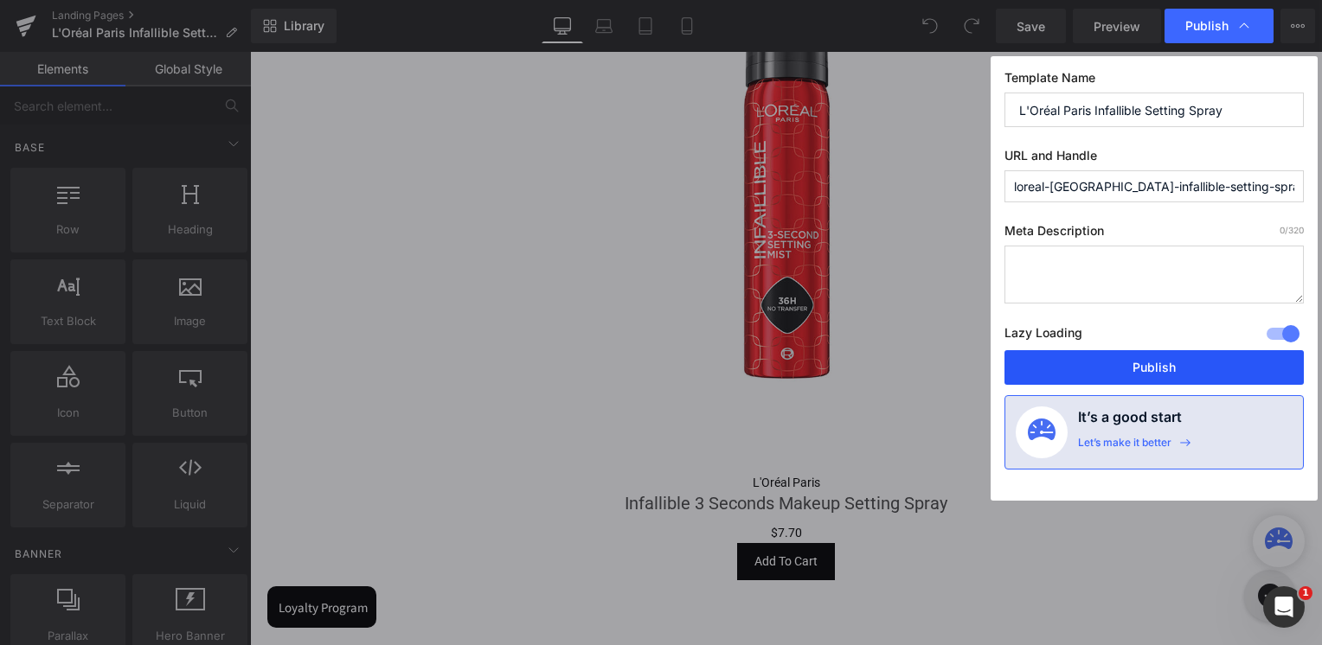
click at [1105, 372] on button "Publish" at bounding box center [1153, 367] width 299 height 35
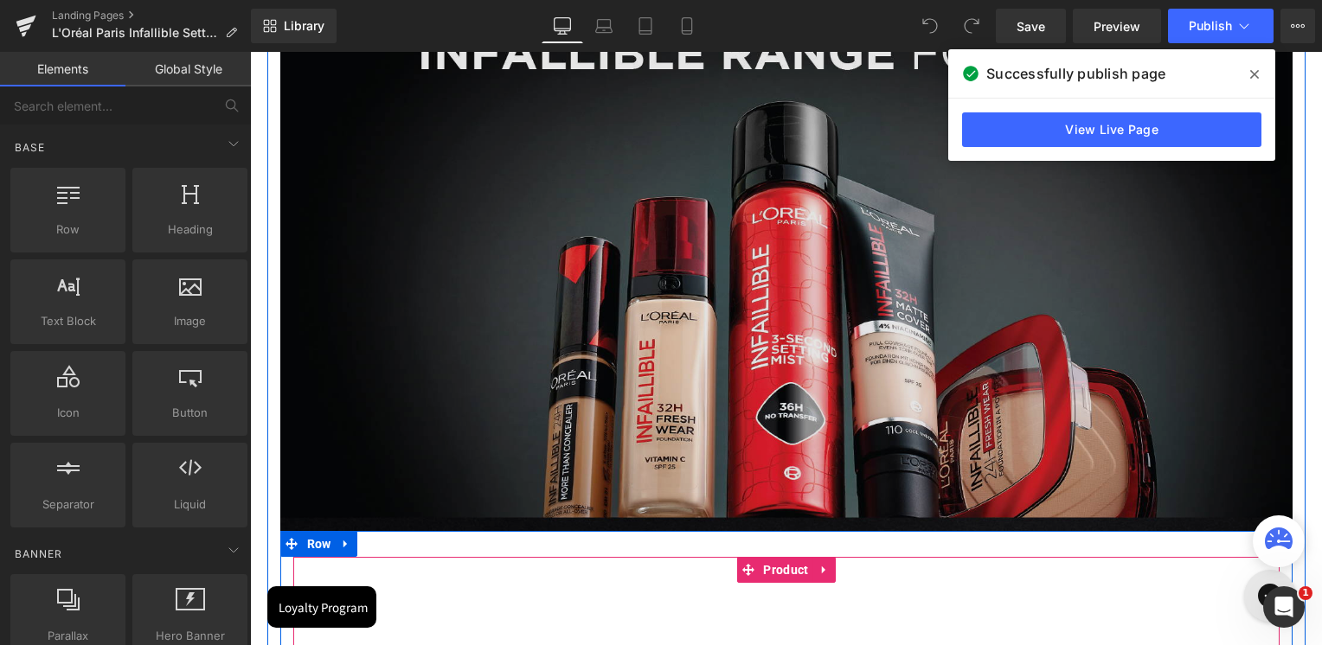
scroll to position [1471, 0]
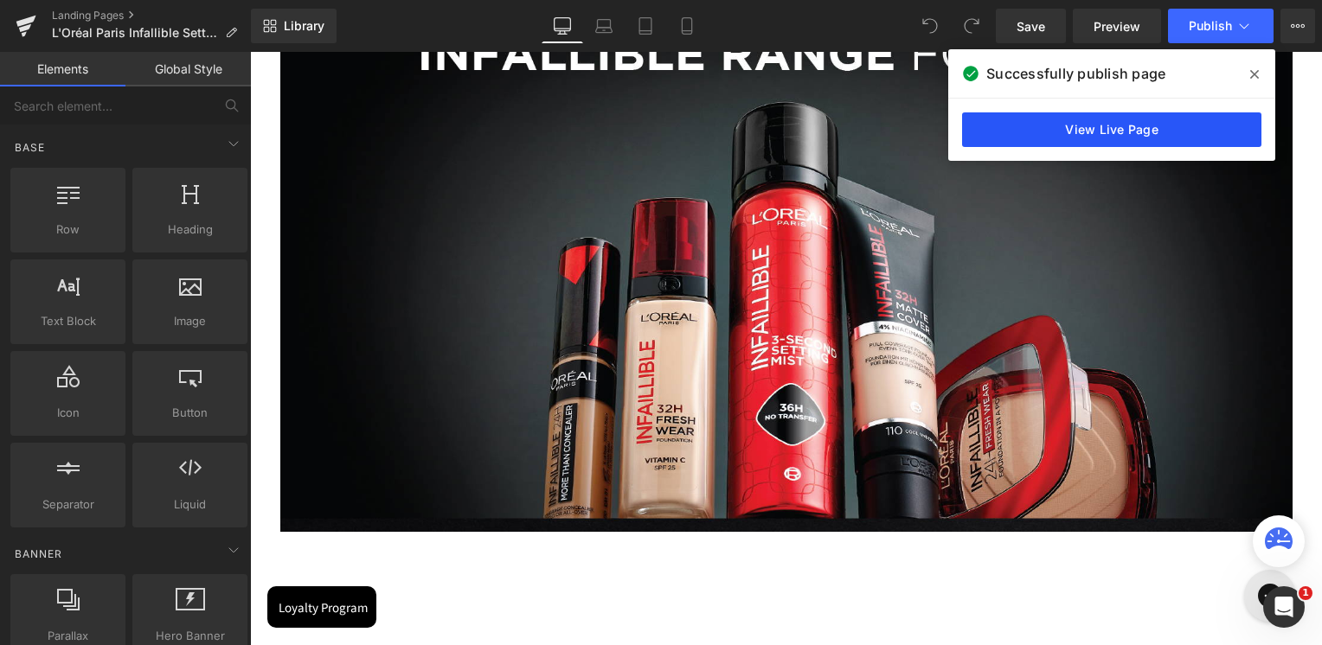
click at [1192, 128] on link "View Live Page" at bounding box center [1111, 129] width 299 height 35
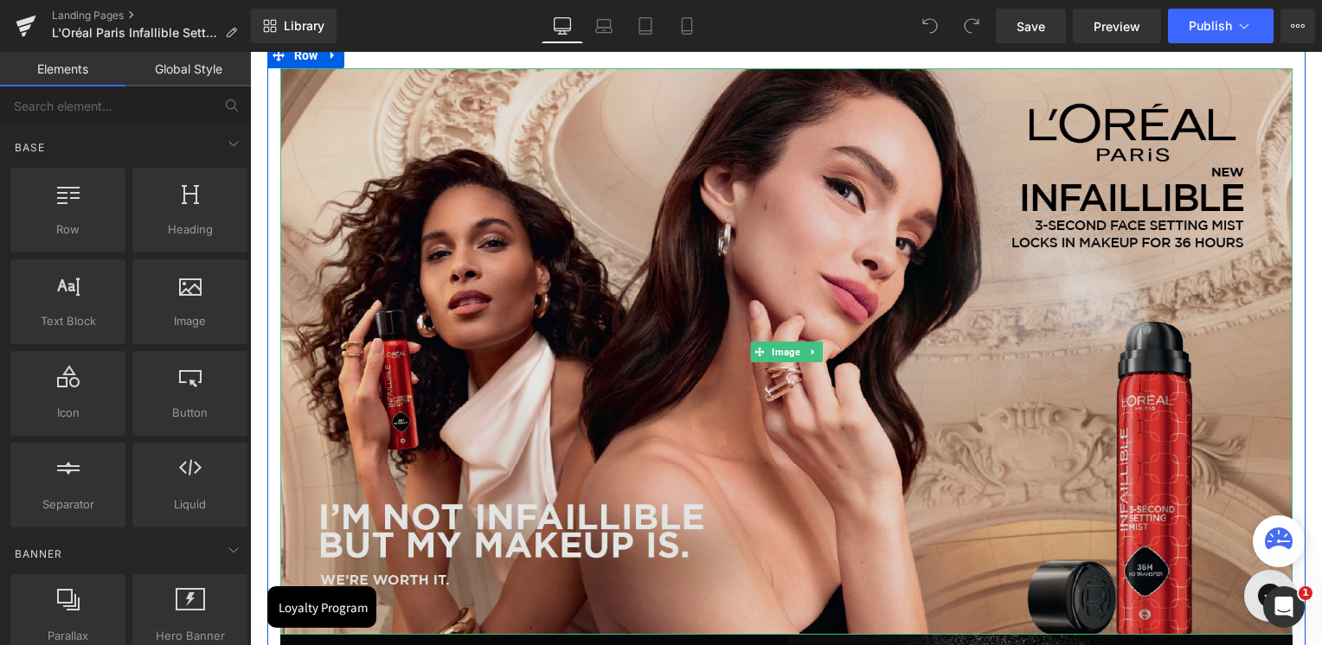
scroll to position [0, 0]
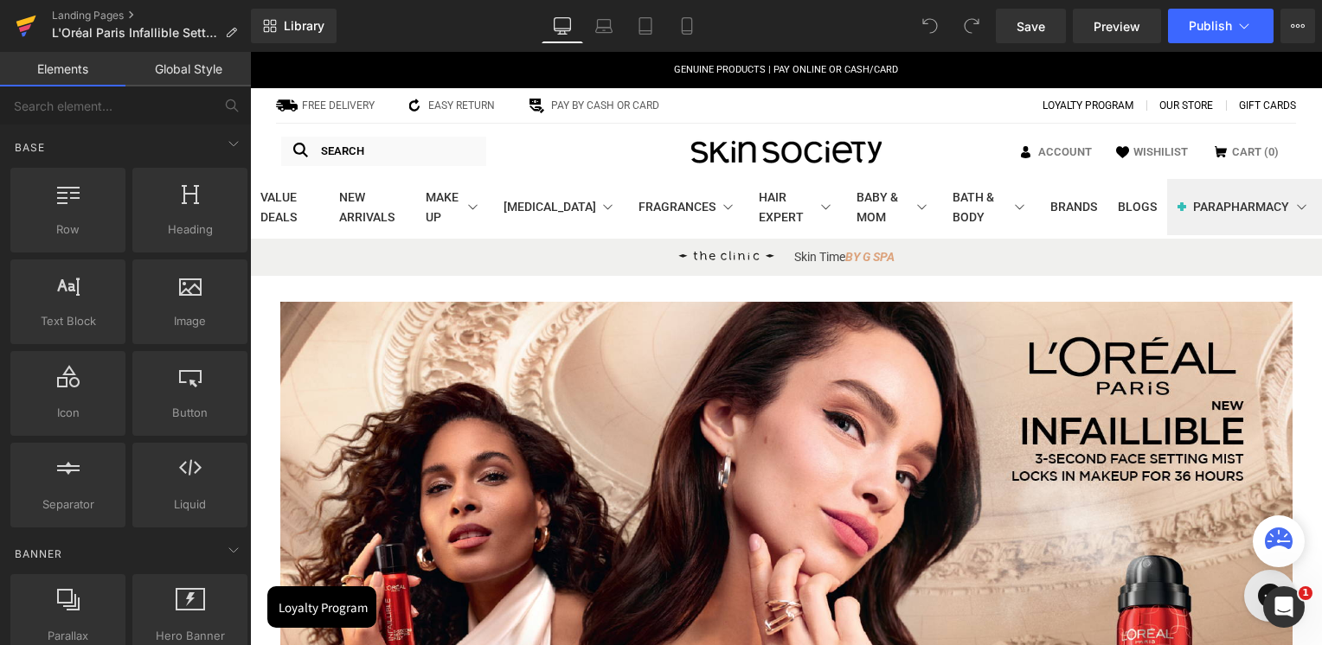
click at [27, 22] on icon at bounding box center [26, 21] width 20 height 11
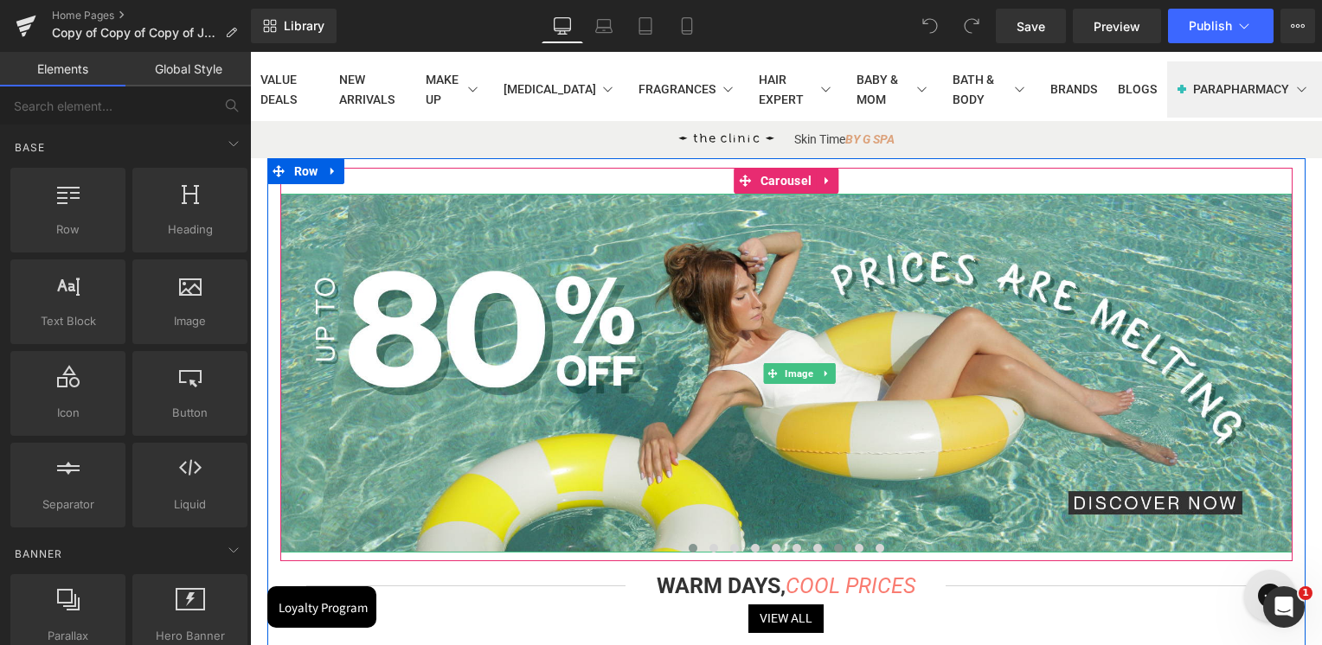
scroll to position [260, 0]
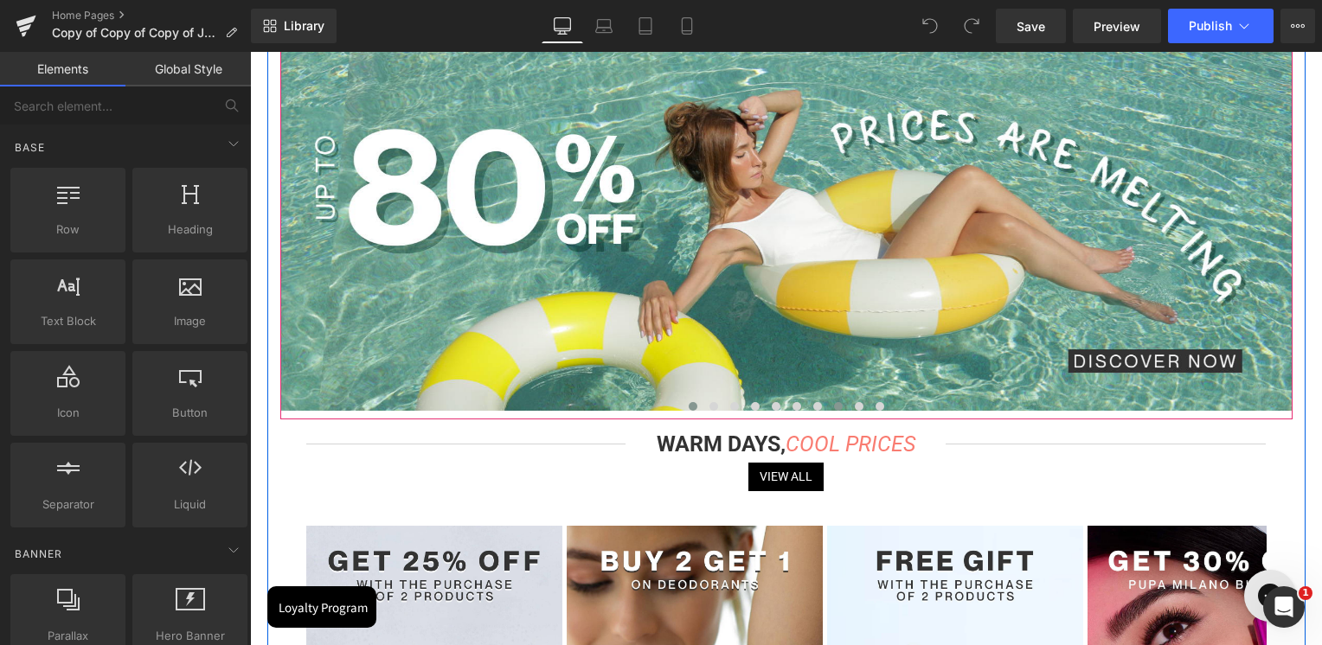
click at [834, 411] on button at bounding box center [838, 406] width 21 height 17
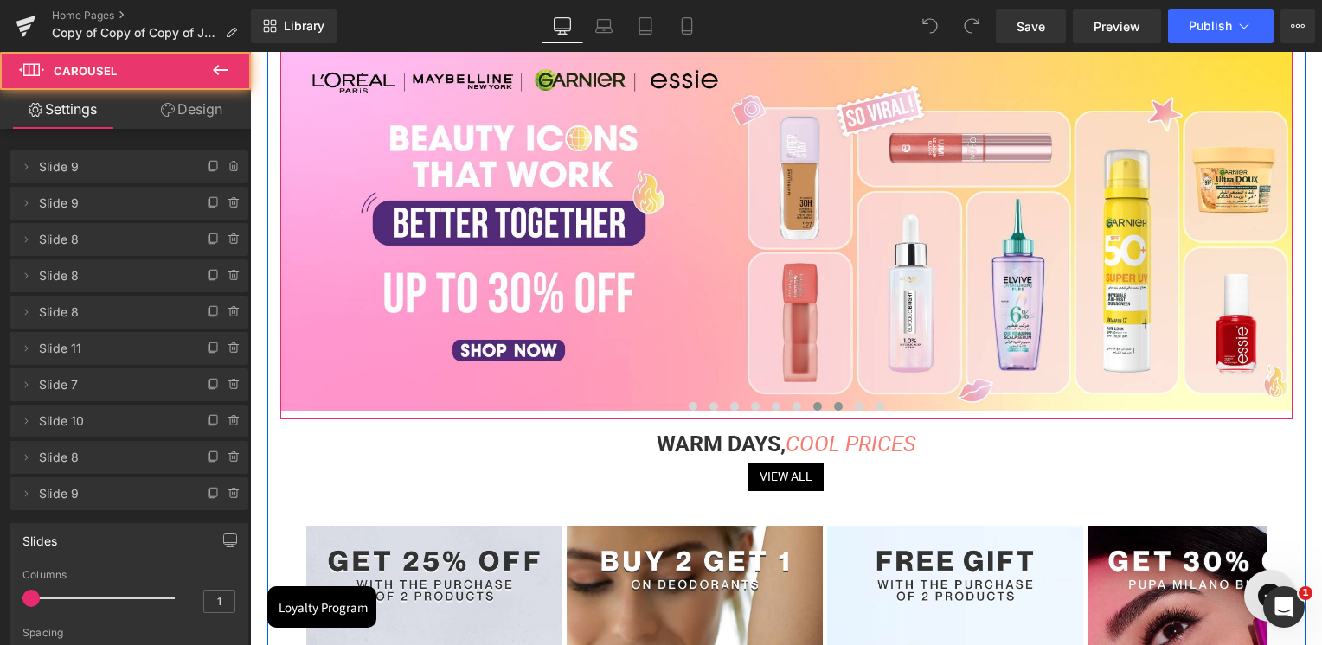
click at [817, 410] on button at bounding box center [817, 406] width 21 height 17
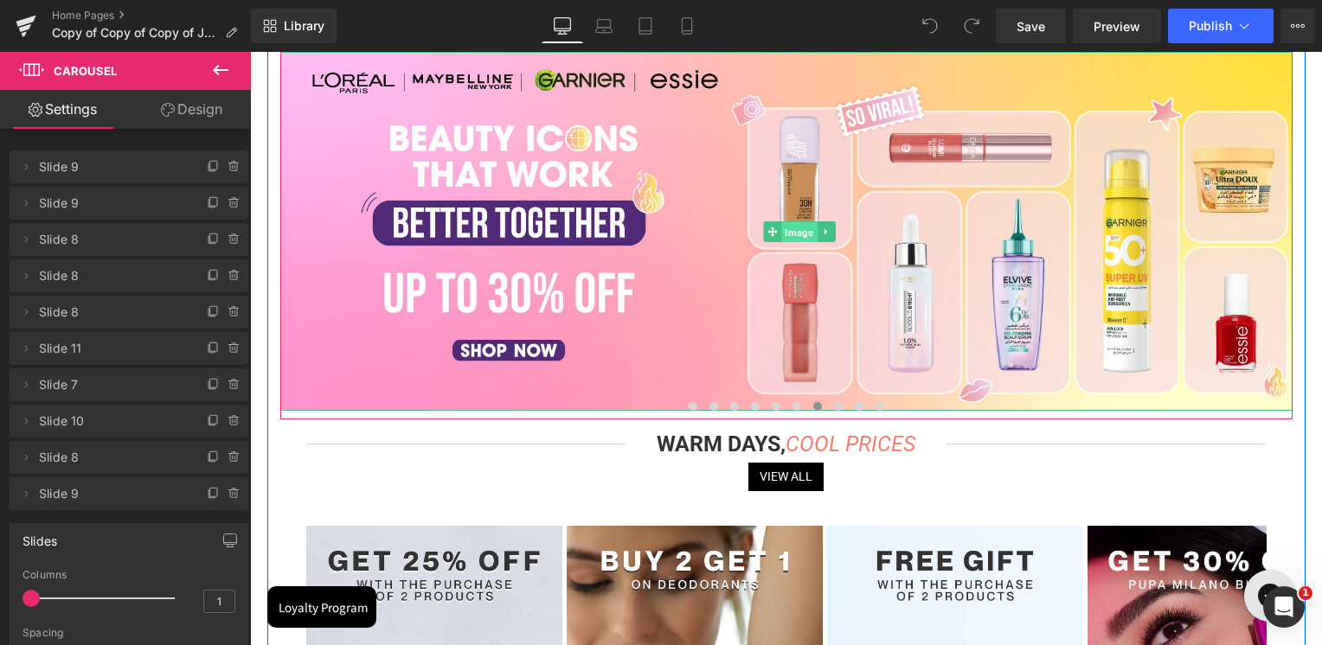
click at [804, 230] on span "Image" at bounding box center [798, 232] width 35 height 21
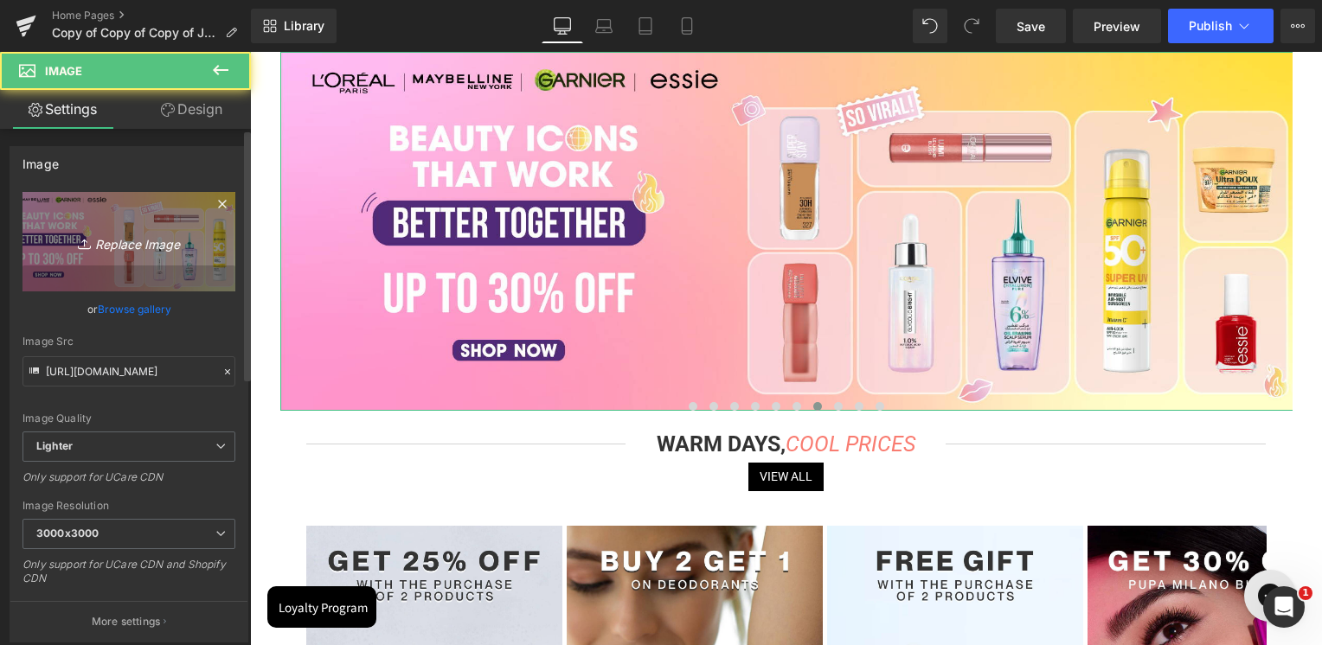
click at [161, 270] on link "Replace Image" at bounding box center [128, 241] width 213 height 99
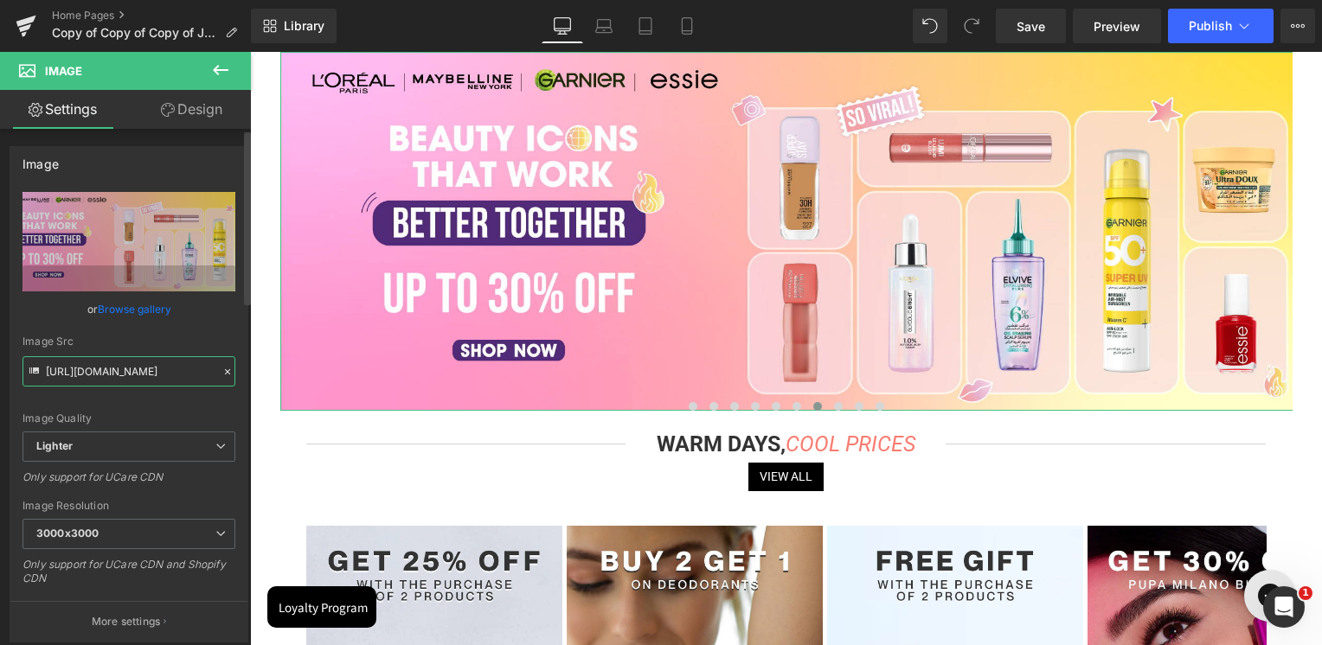
click at [190, 365] on input "https://ucarecdn.com/be65764c-d5ac-4519-bb09-d6441f5e9258/-/format/auto/-/previ…" at bounding box center [128, 371] width 213 height 30
paste input "cdn.shopify.com/s/files/1/0295/0545/4173/files/SkinSociety_banners_INF._Setting…"
type input "https://cdn.shopify.com/s/files/1/0295/0545/4173/files/SkinSociety_banners_INF.…"
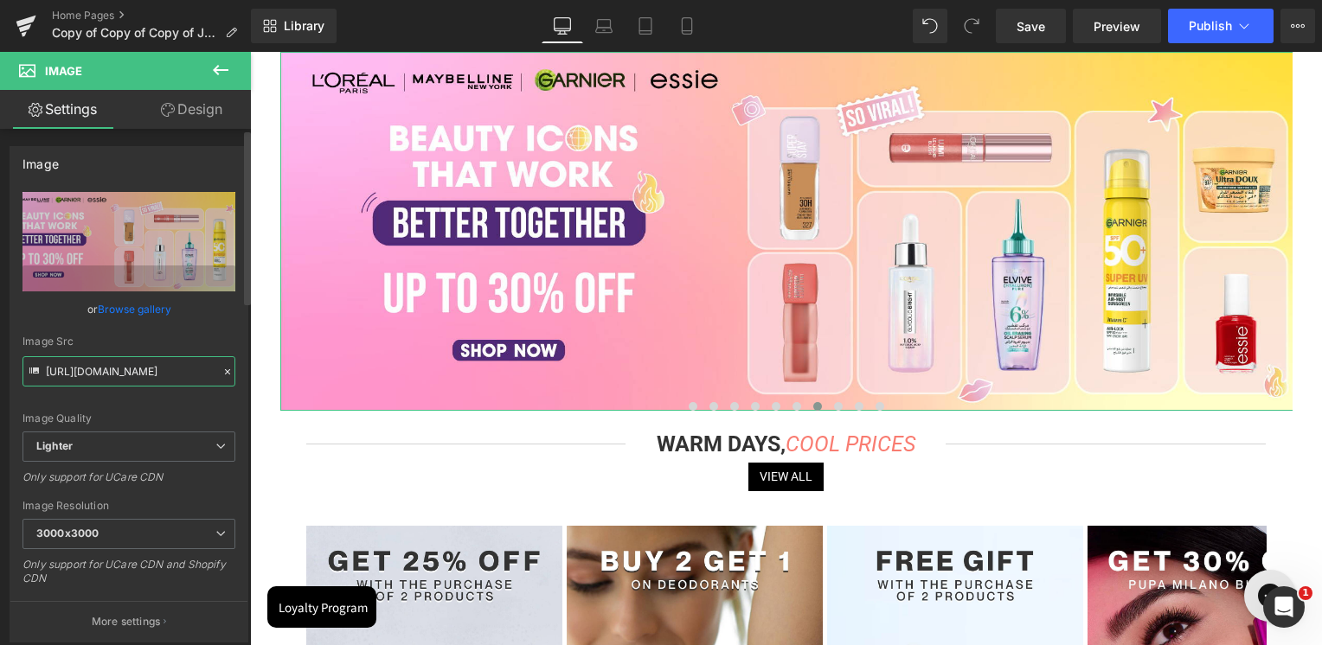
scroll to position [0, 423]
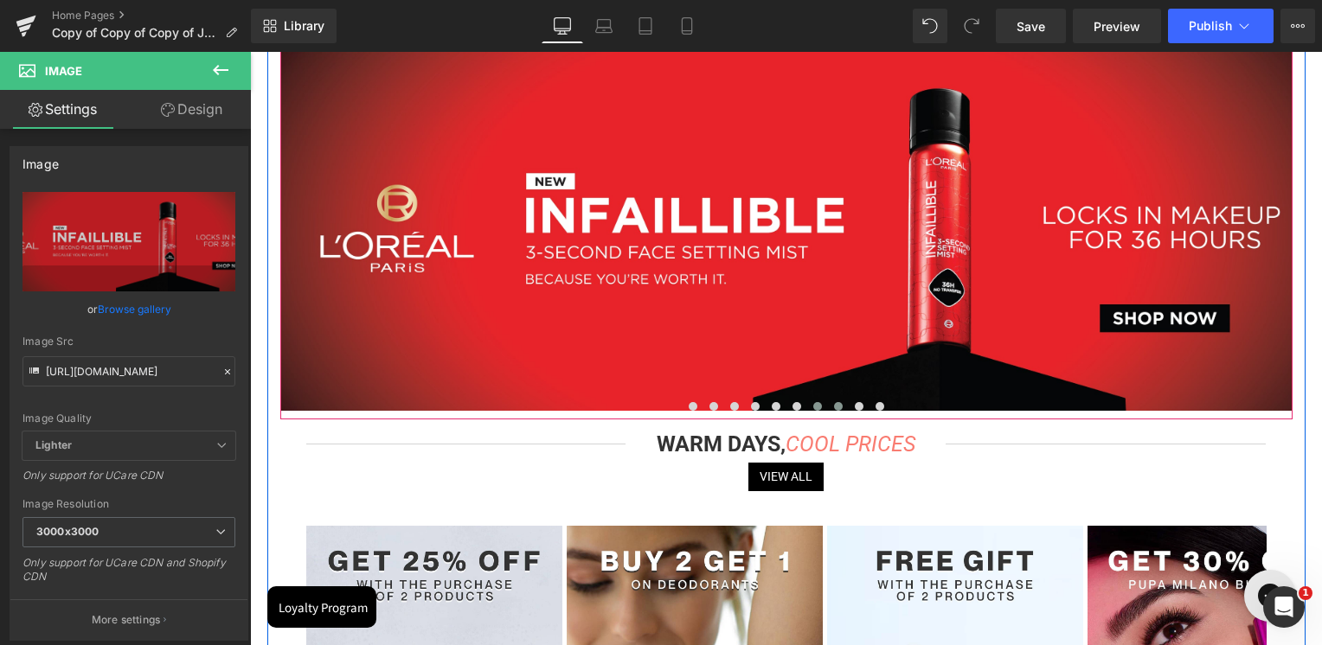
click at [839, 410] on button at bounding box center [838, 406] width 21 height 17
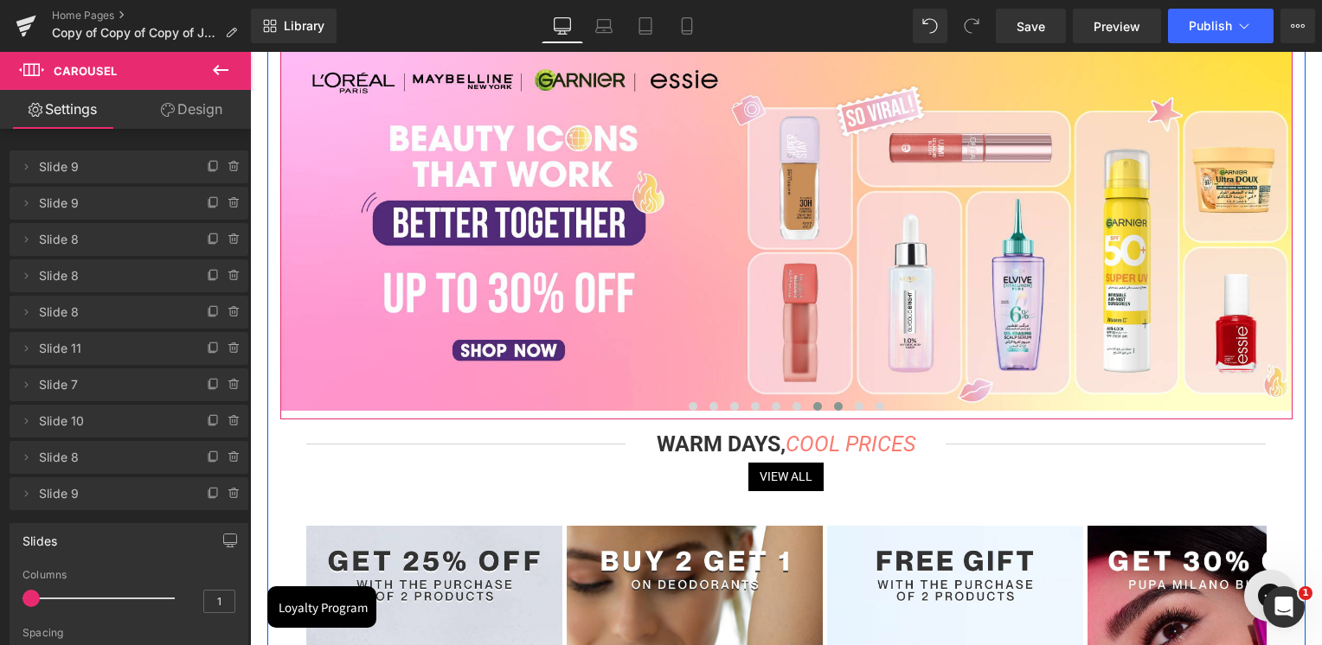
click at [812, 413] on button at bounding box center [817, 406] width 21 height 17
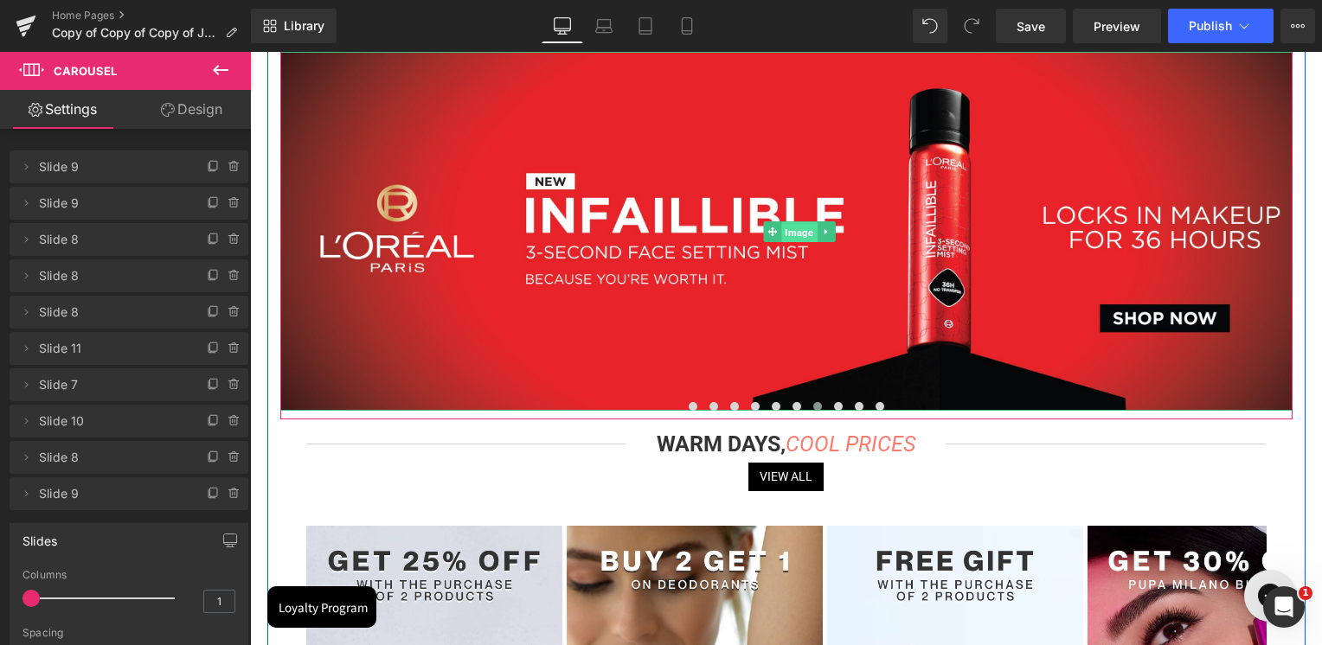
click at [800, 226] on span "Image" at bounding box center [798, 232] width 35 height 21
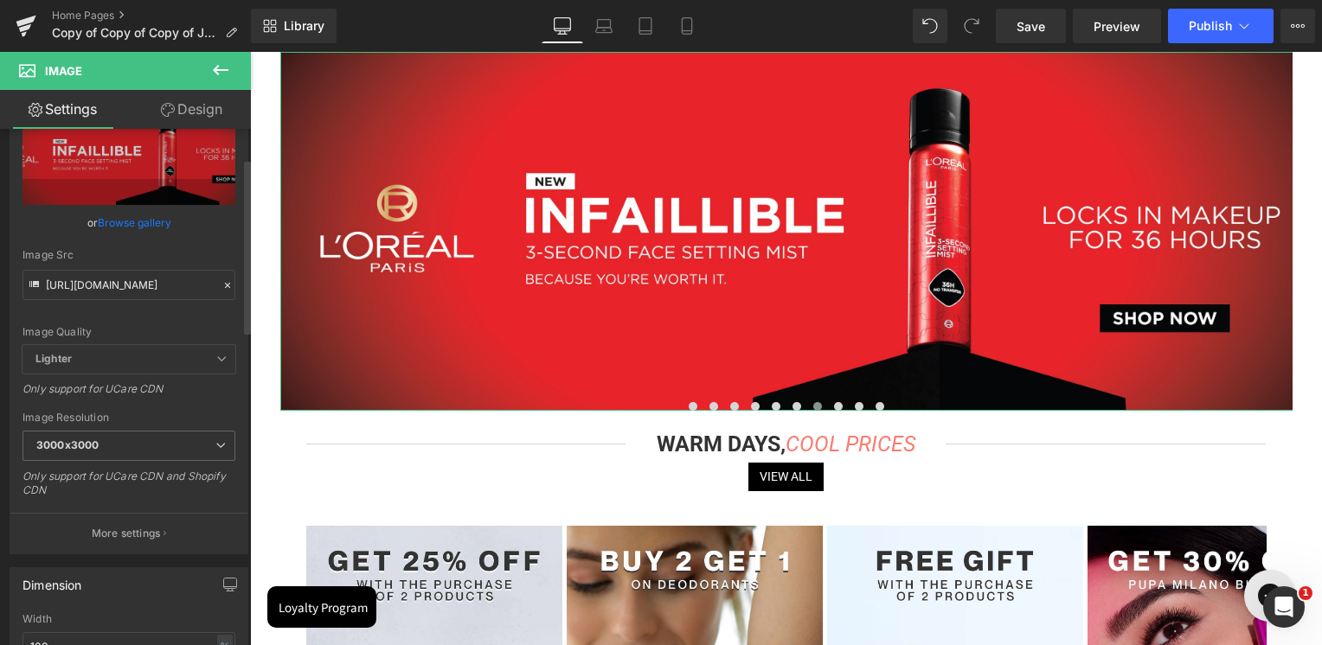
scroll to position [692, 0]
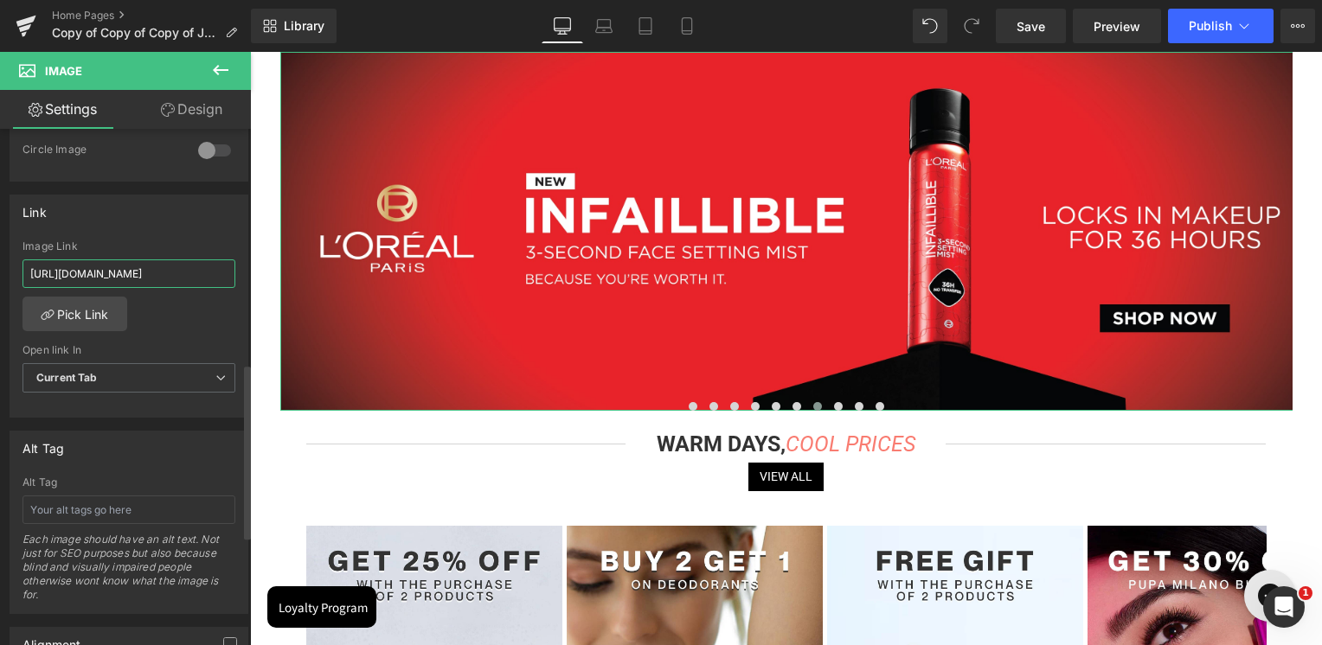
click at [125, 274] on input "https://skinsociety.me/pages/better-together?_ab=0&key=1754385399251" at bounding box center [128, 274] width 213 height 29
type input "https://skinsociety.me/pages/loreal-paris-infallible-setting-spray?_ab=0&key=17…"
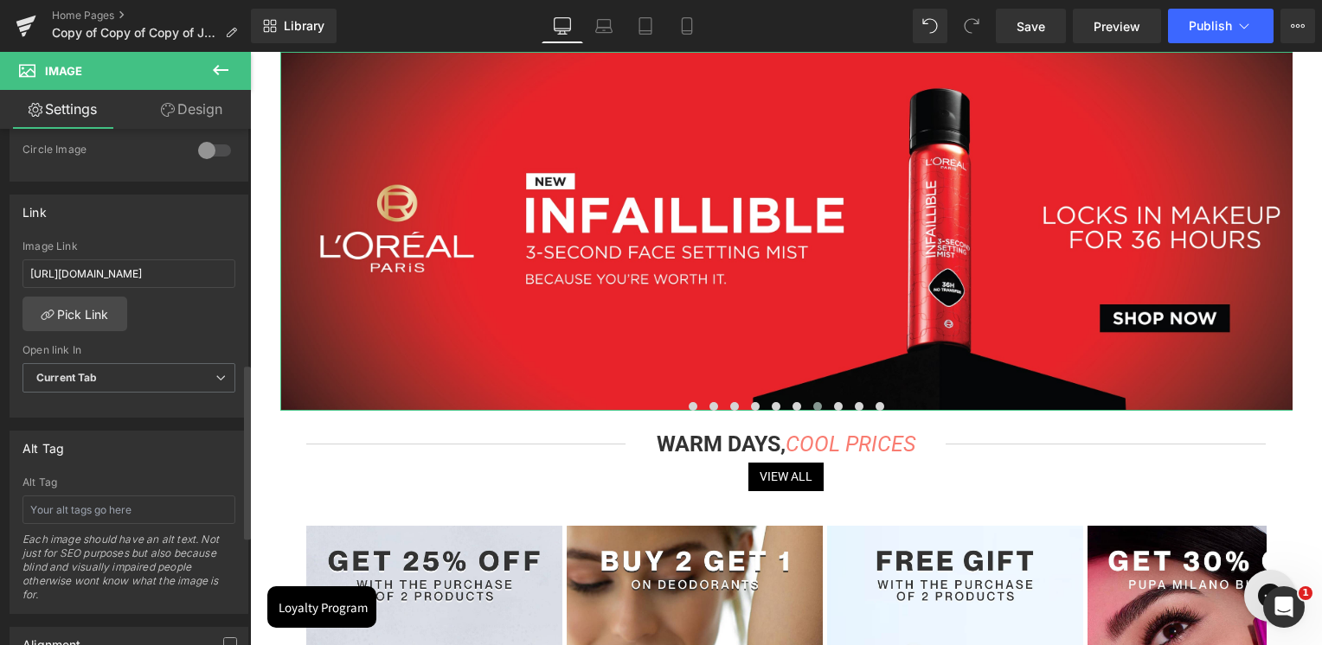
click at [138, 237] on div "Link https://skinsociety.me/pages/better-together?_ab=0&key=1754385399251 Image…" at bounding box center [129, 307] width 239 height 224
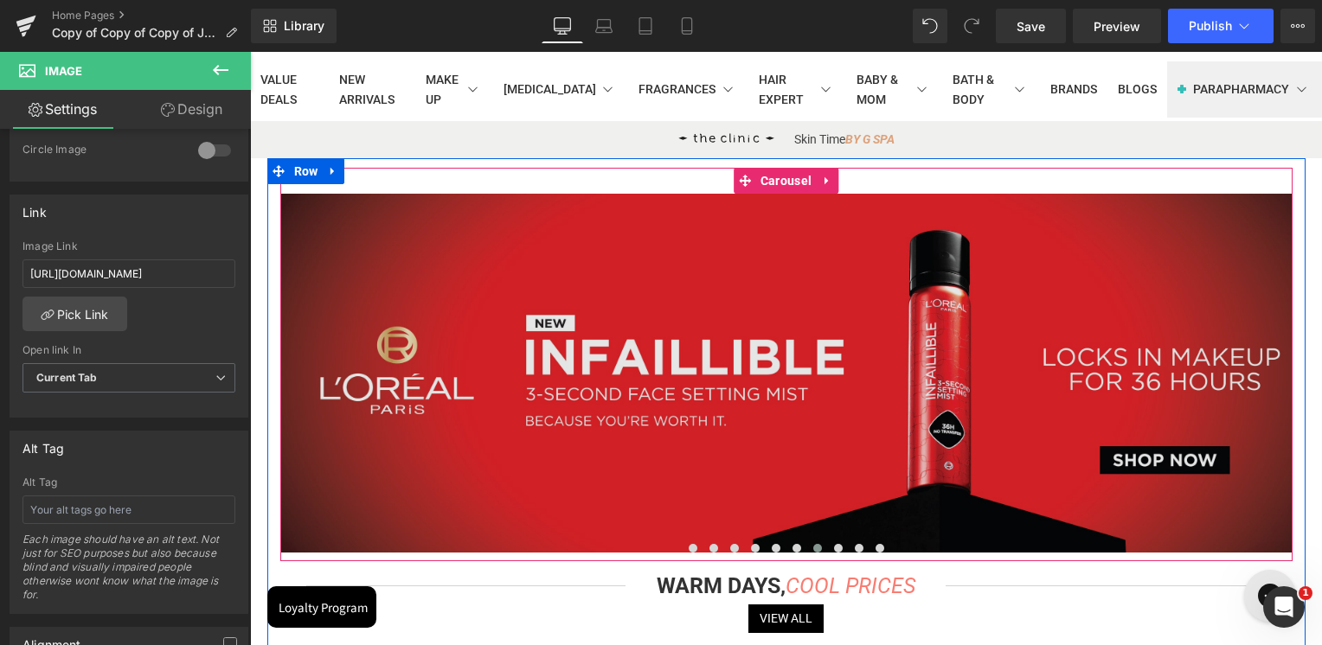
scroll to position [0, 0]
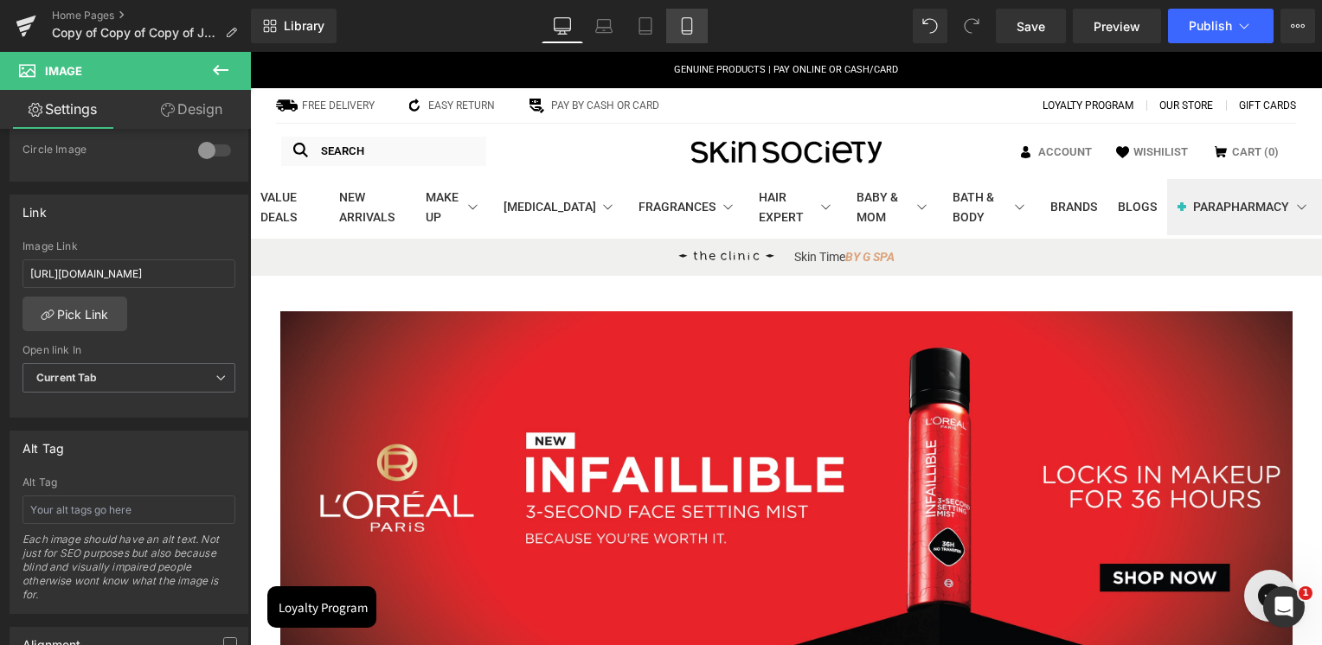
click at [699, 34] on link "Mobile" at bounding box center [687, 26] width 42 height 35
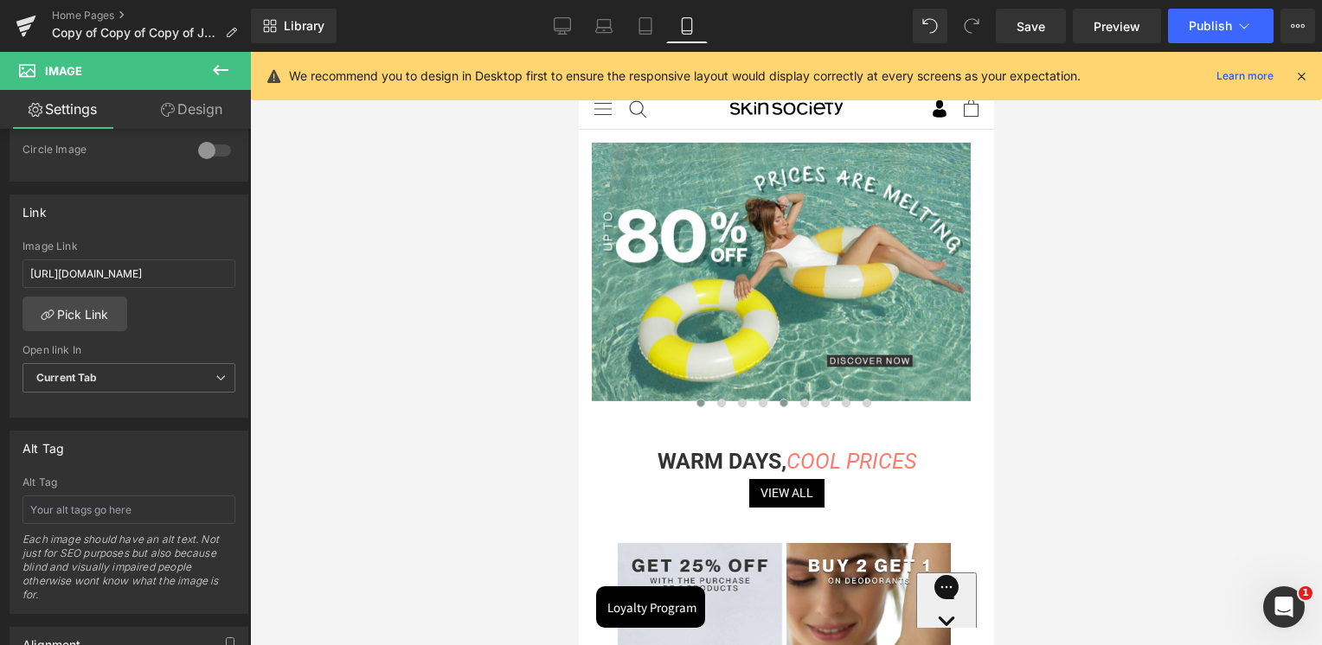
click at [779, 403] on span at bounding box center [783, 403] width 9 height 9
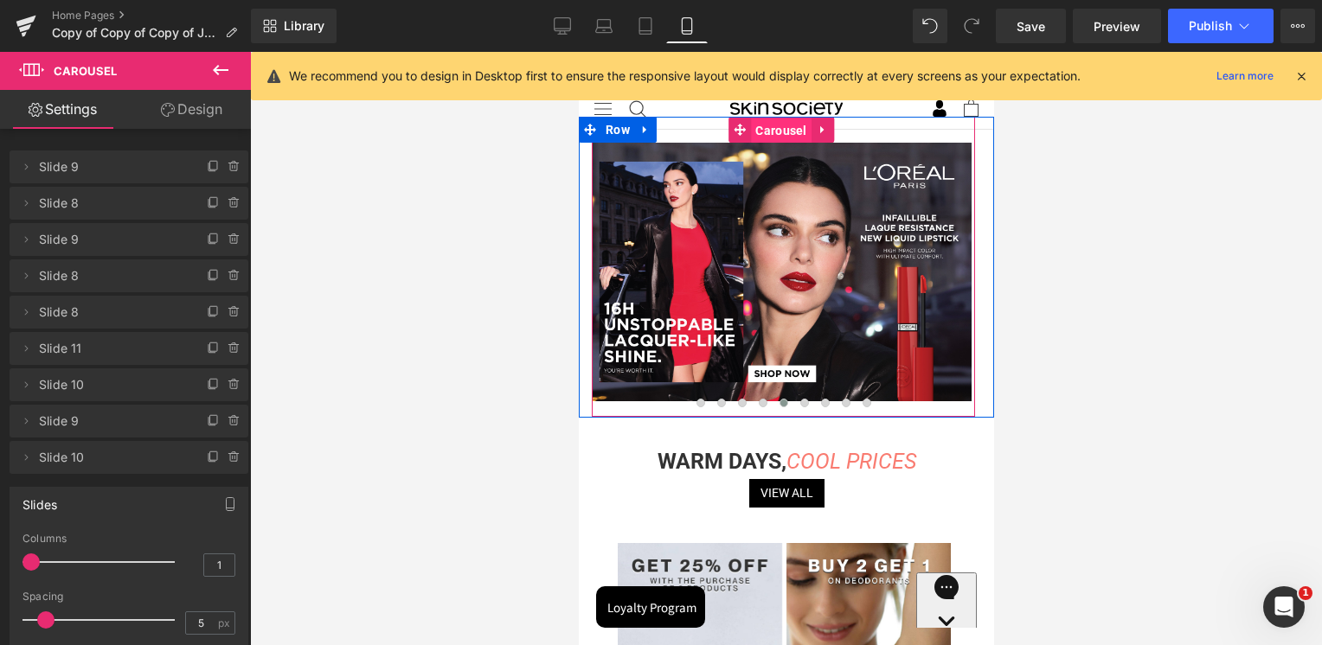
click at [759, 133] on span "Carousel" at bounding box center [780, 131] width 60 height 26
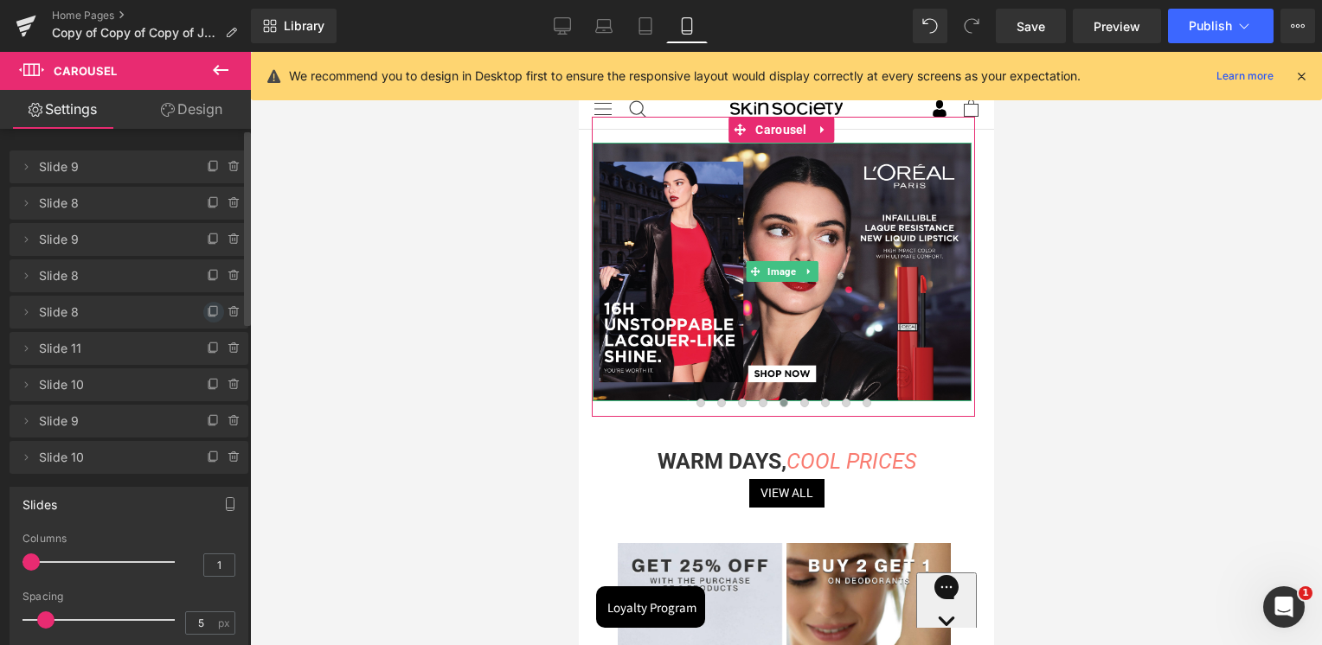
click at [210, 309] on icon at bounding box center [213, 310] width 7 height 9
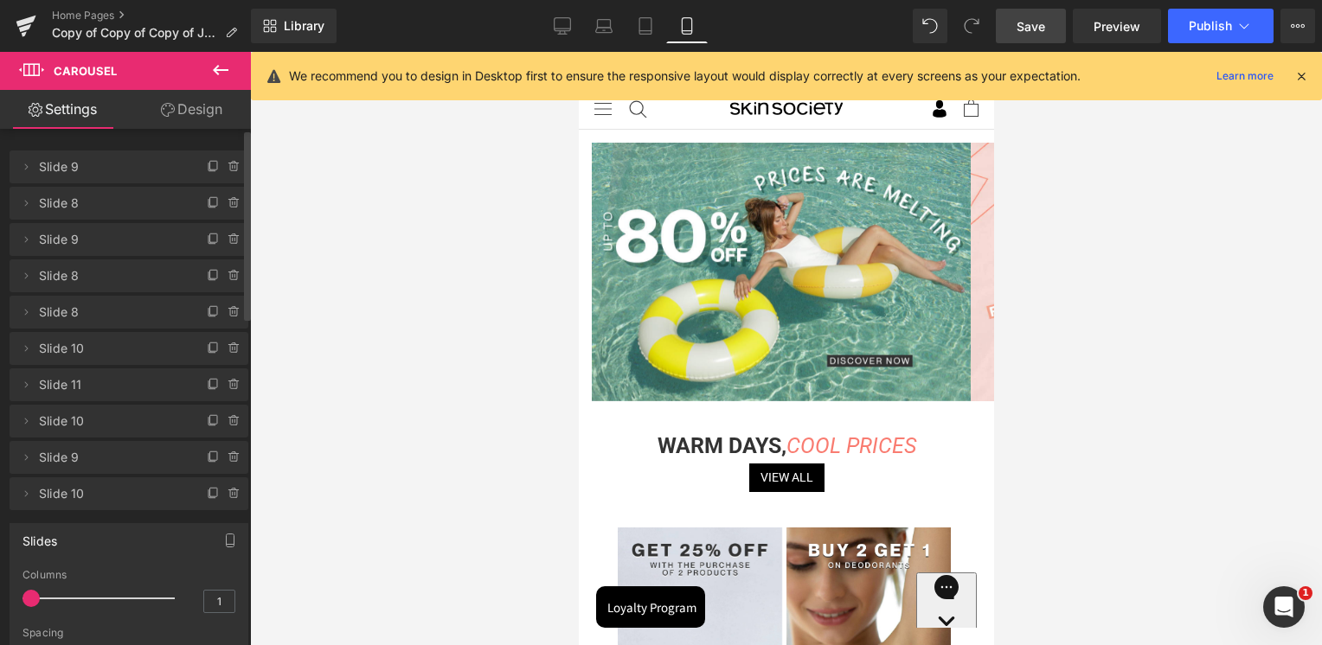
click at [1027, 22] on span "Save" at bounding box center [1030, 26] width 29 height 18
drag, startPoint x: 157, startPoint y: 71, endPoint x: 33, endPoint y: 29, distance: 130.5
click at [33, 29] on icon at bounding box center [26, 25] width 21 height 43
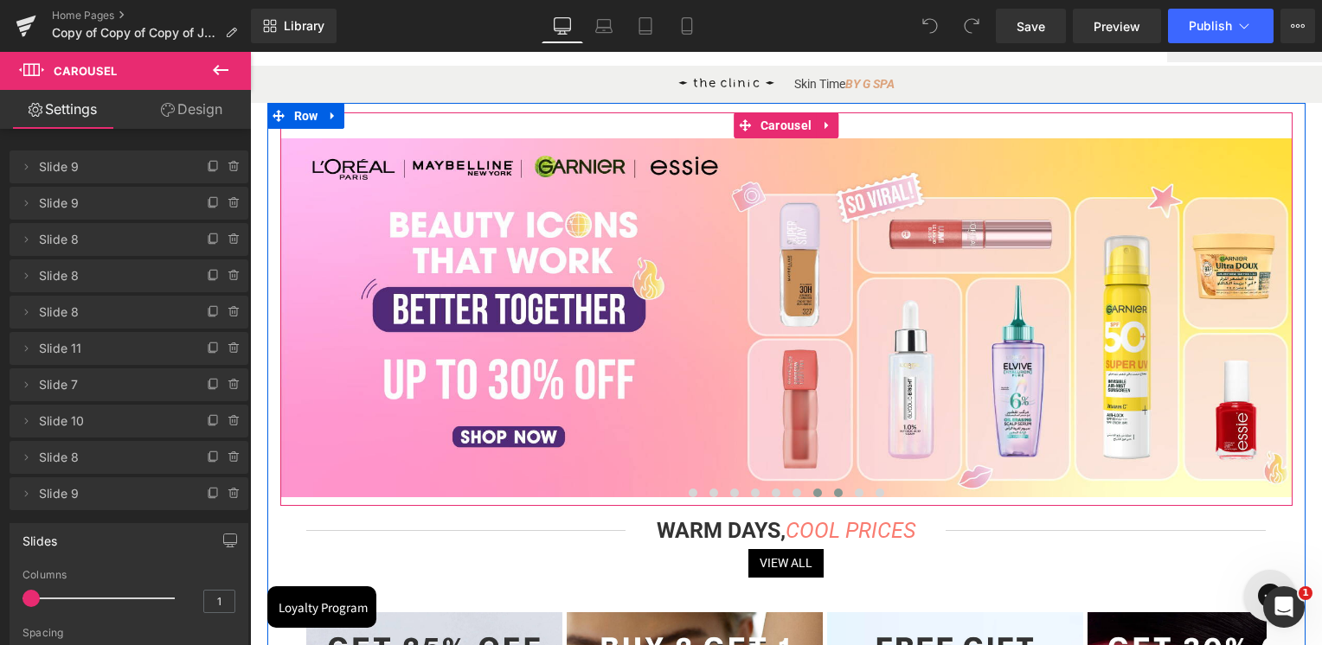
click at [822, 493] on button at bounding box center [817, 492] width 21 height 17
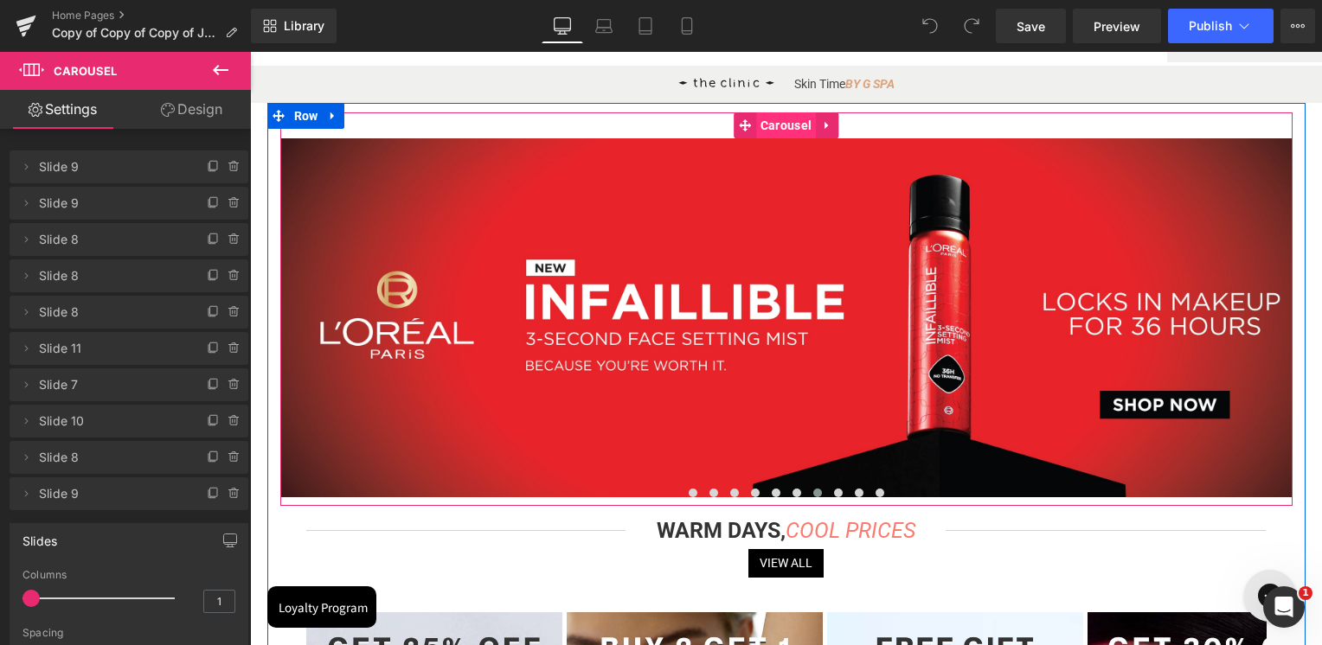
click at [785, 126] on span "Carousel" at bounding box center [786, 125] width 60 height 26
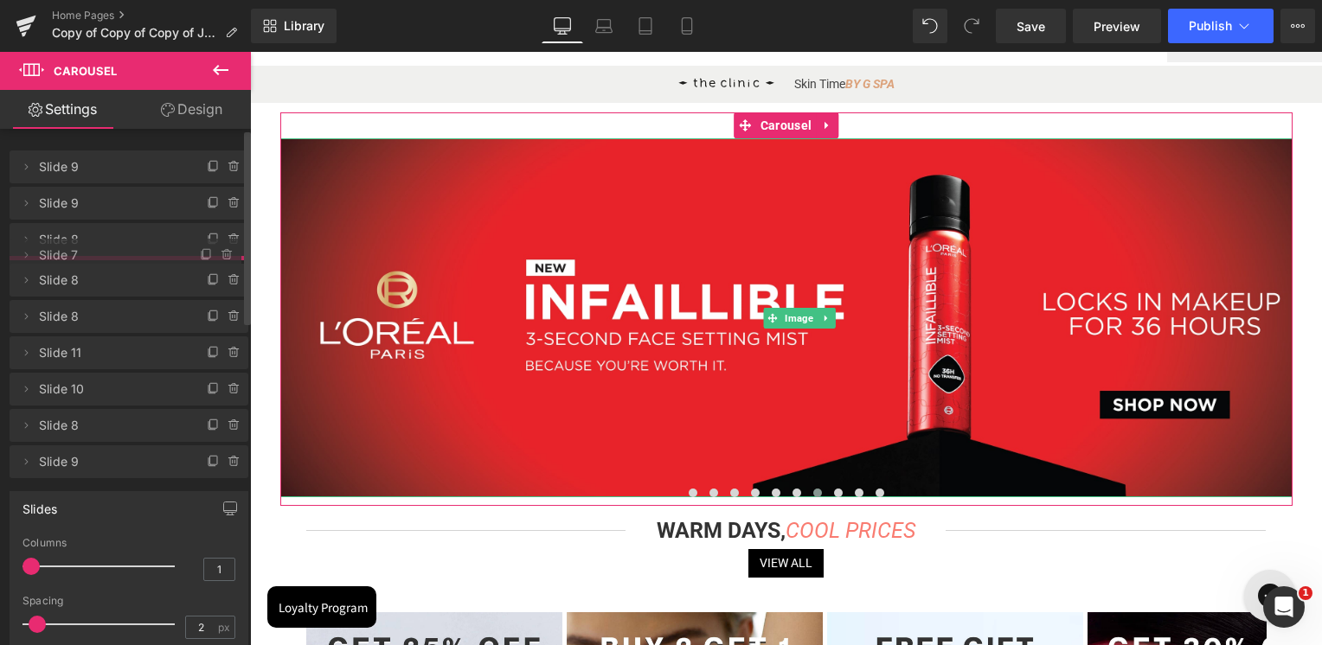
drag, startPoint x: 93, startPoint y: 381, endPoint x: 104, endPoint y: 252, distance: 130.2
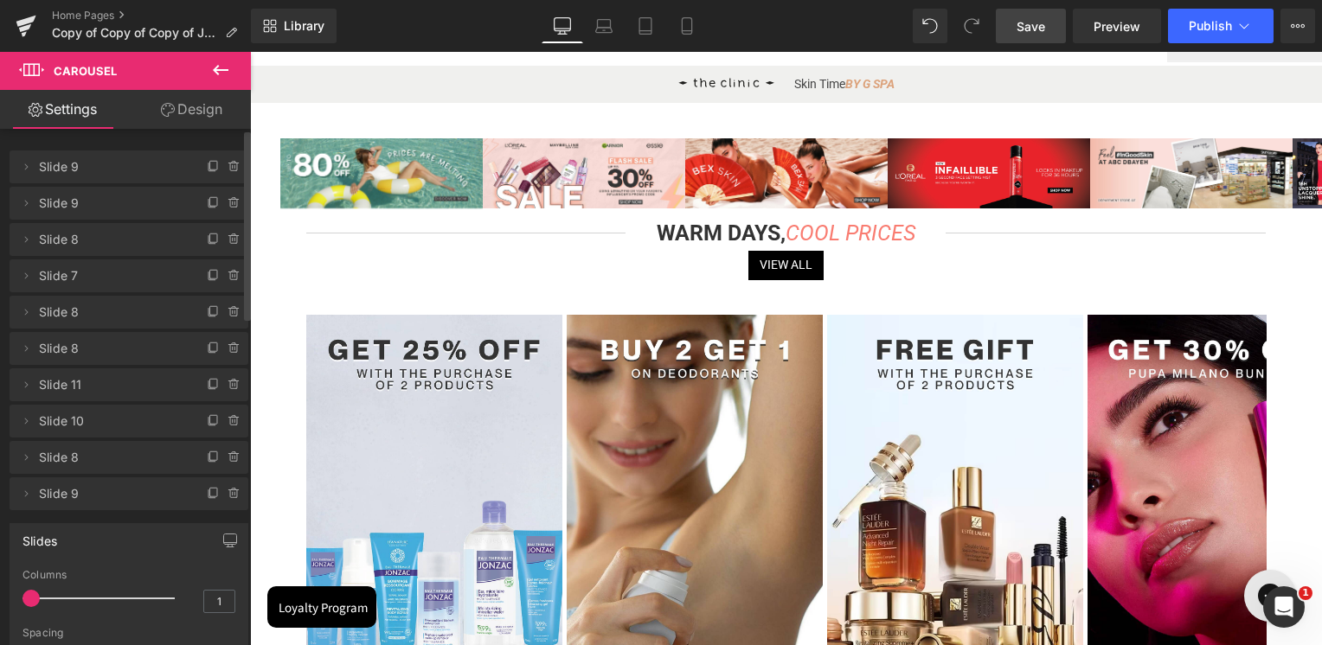
click at [1025, 29] on span "Save" at bounding box center [1030, 26] width 29 height 18
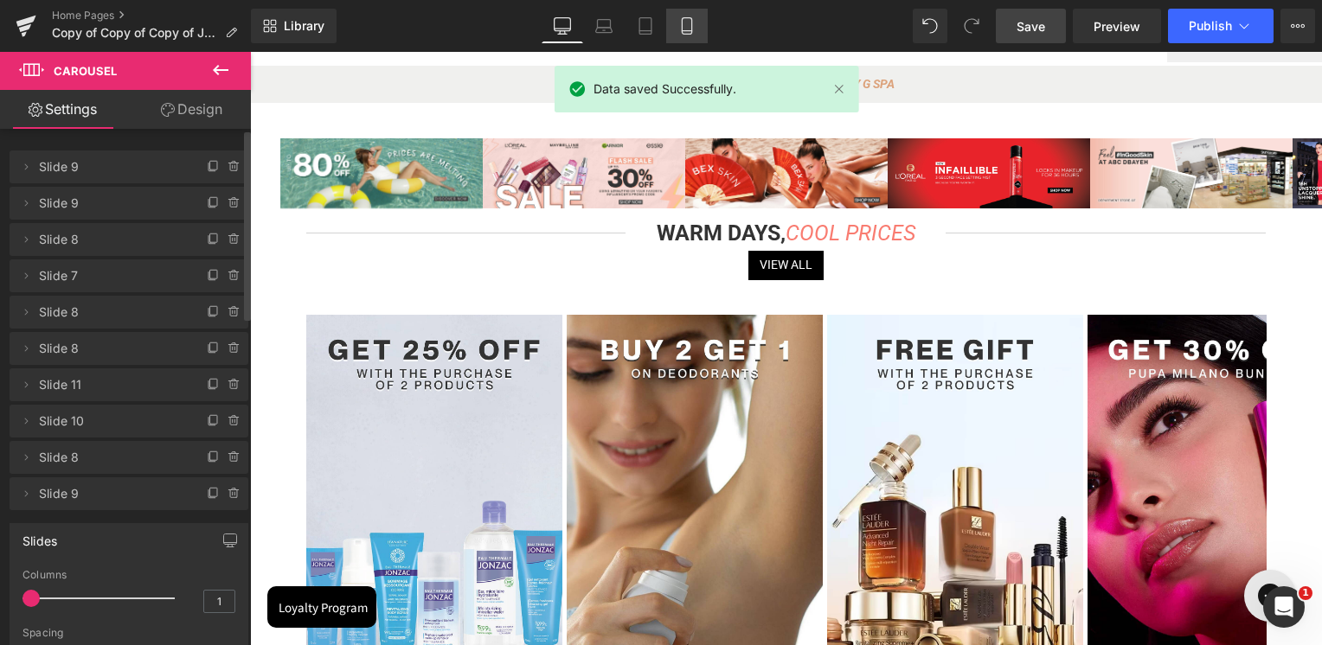
click at [675, 30] on link "Mobile" at bounding box center [687, 26] width 42 height 35
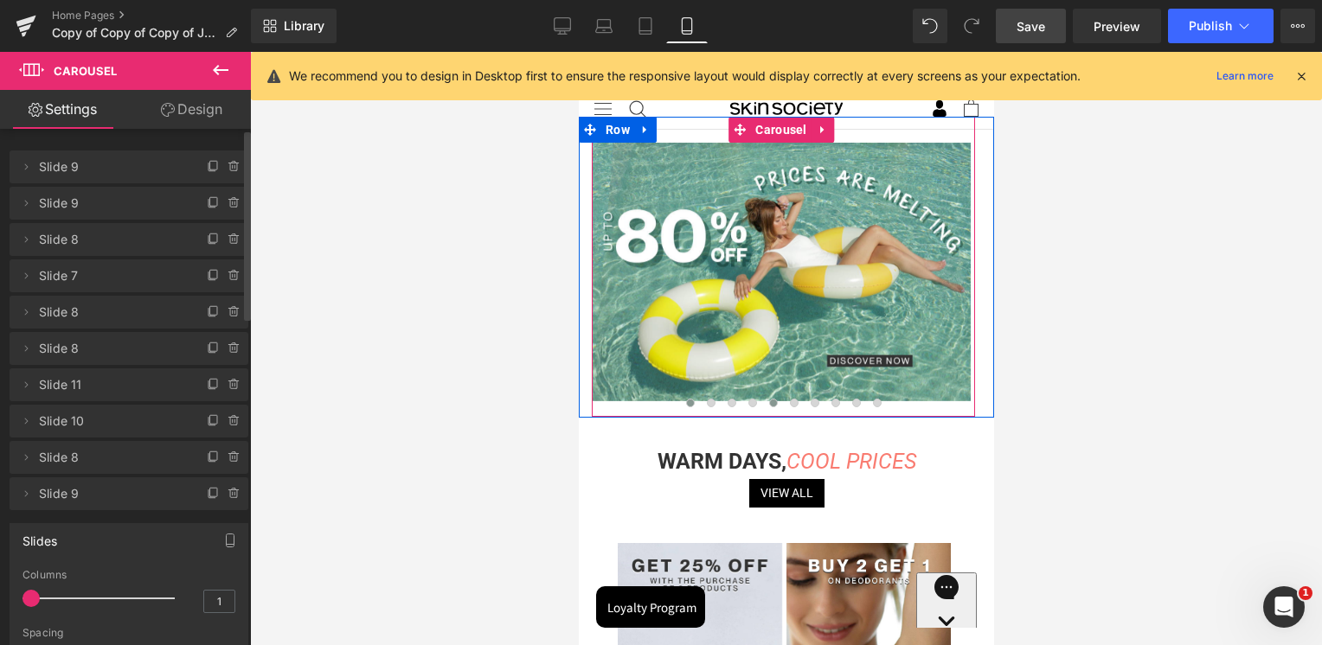
click at [768, 404] on span at bounding box center [772, 403] width 9 height 9
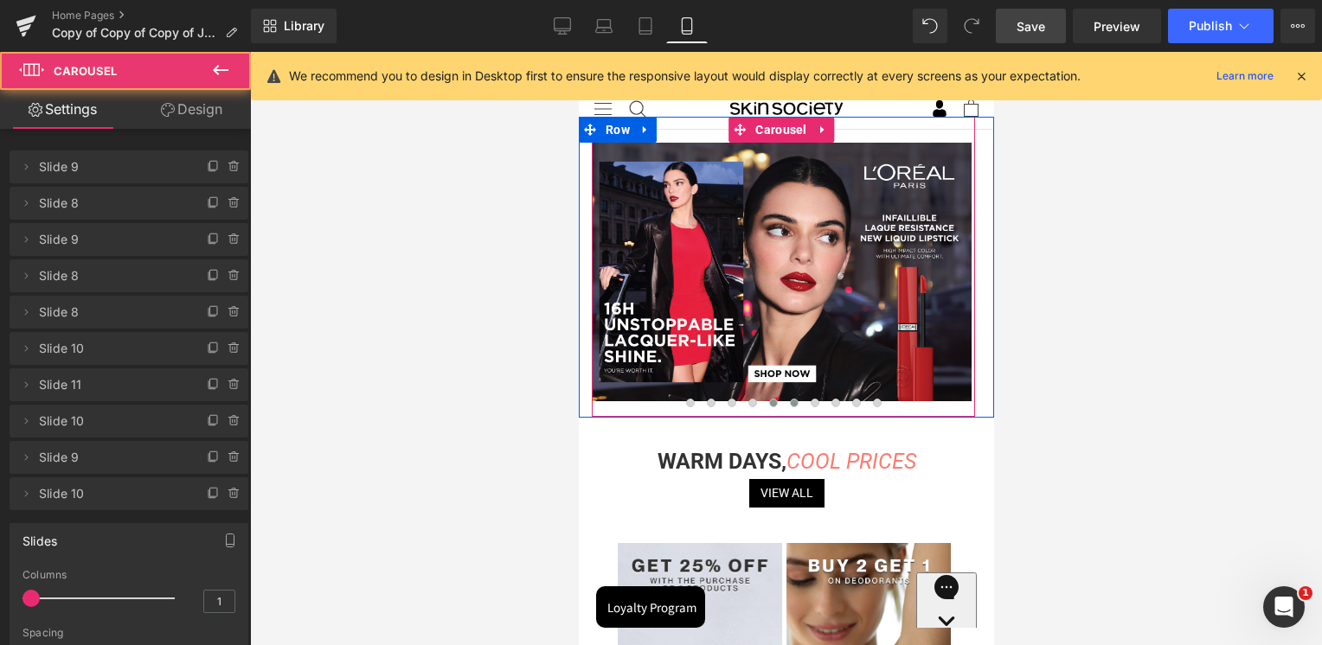
click at [783, 401] on button at bounding box center [793, 402] width 21 height 17
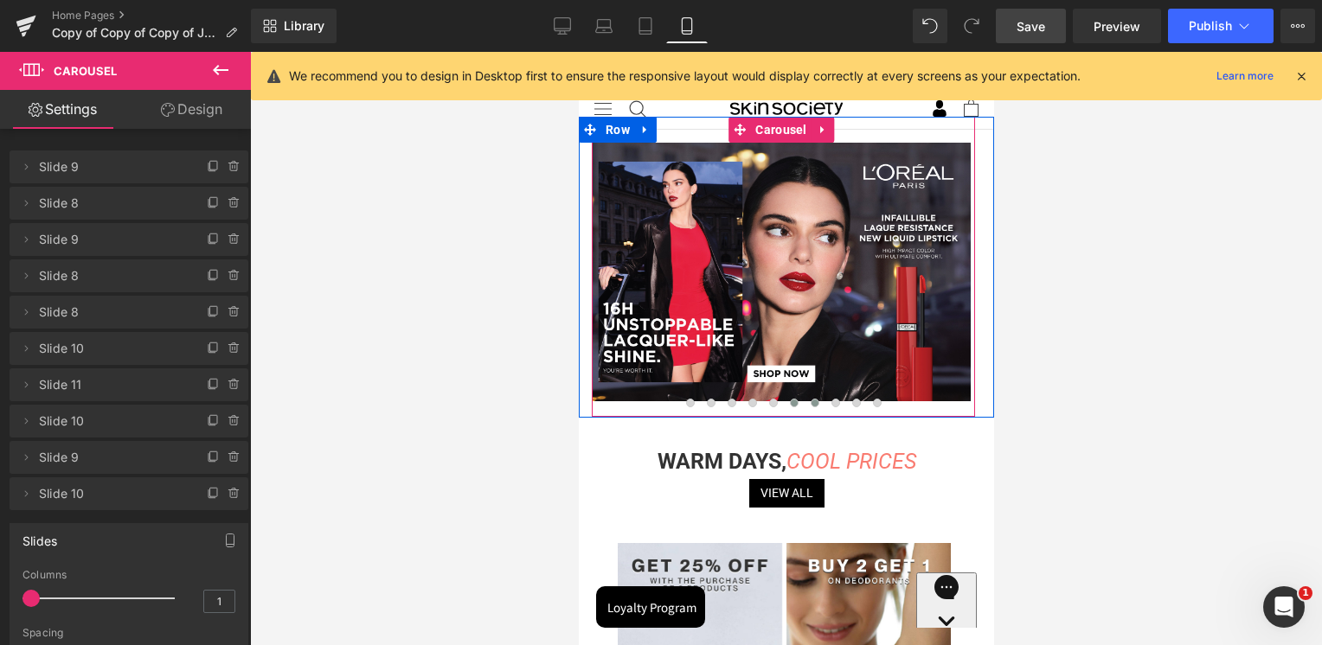
click at [817, 411] on button at bounding box center [814, 402] width 21 height 17
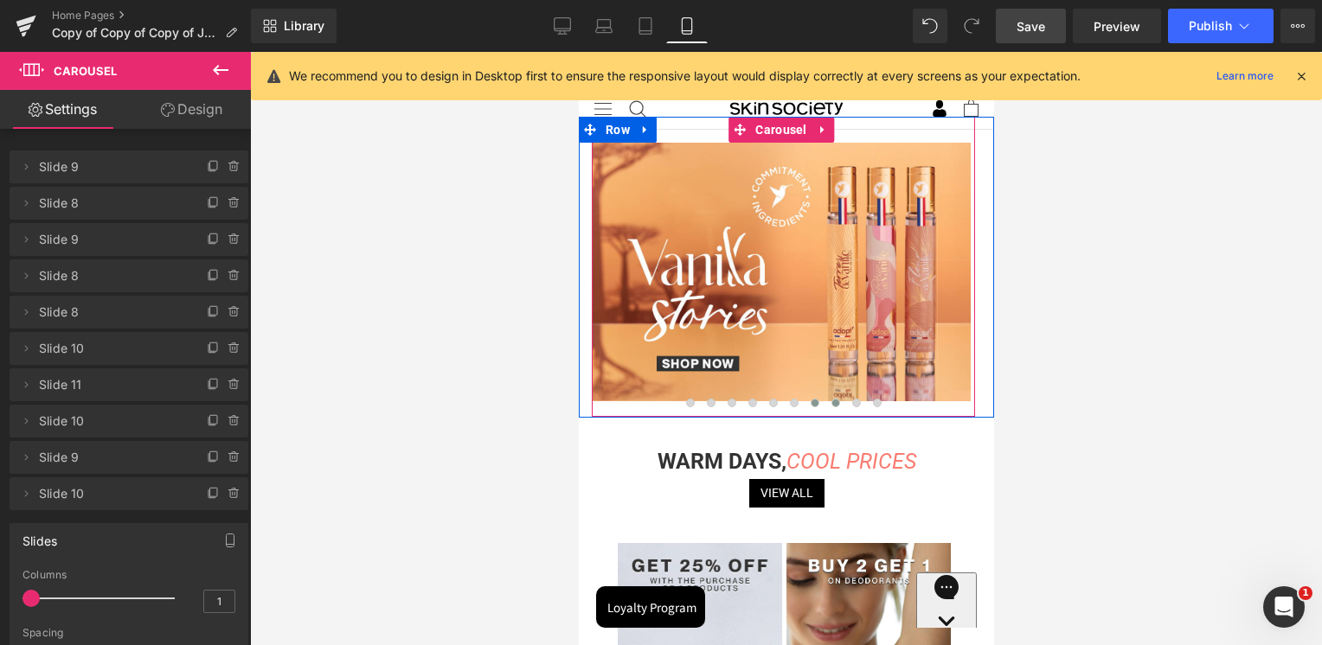
click at [830, 405] on span at bounding box center [834, 403] width 9 height 9
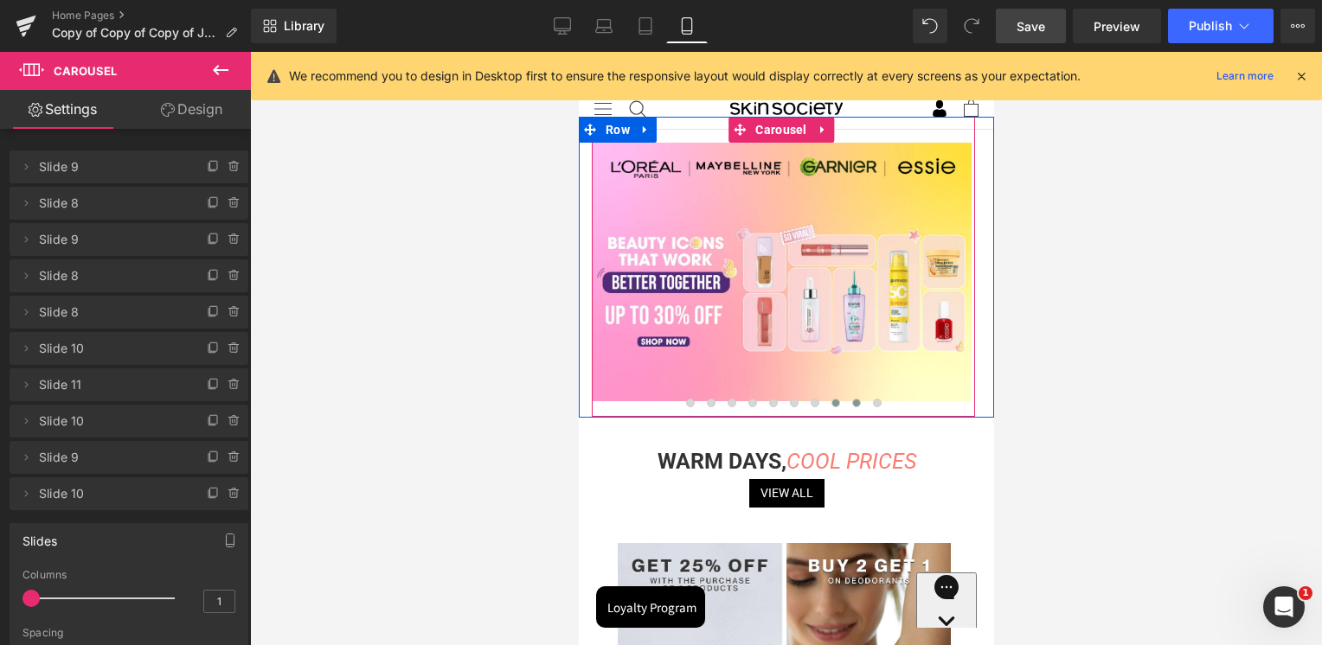
click at [846, 400] on button at bounding box center [855, 402] width 21 height 17
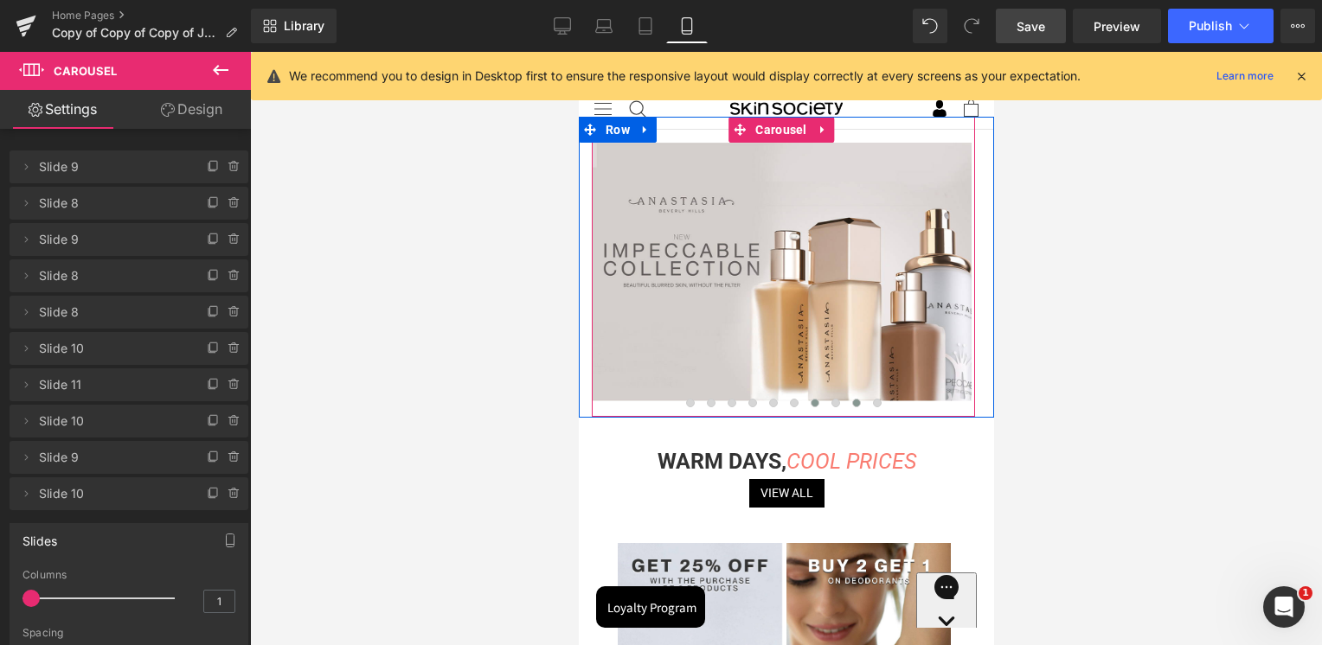
click at [810, 400] on span at bounding box center [814, 403] width 9 height 9
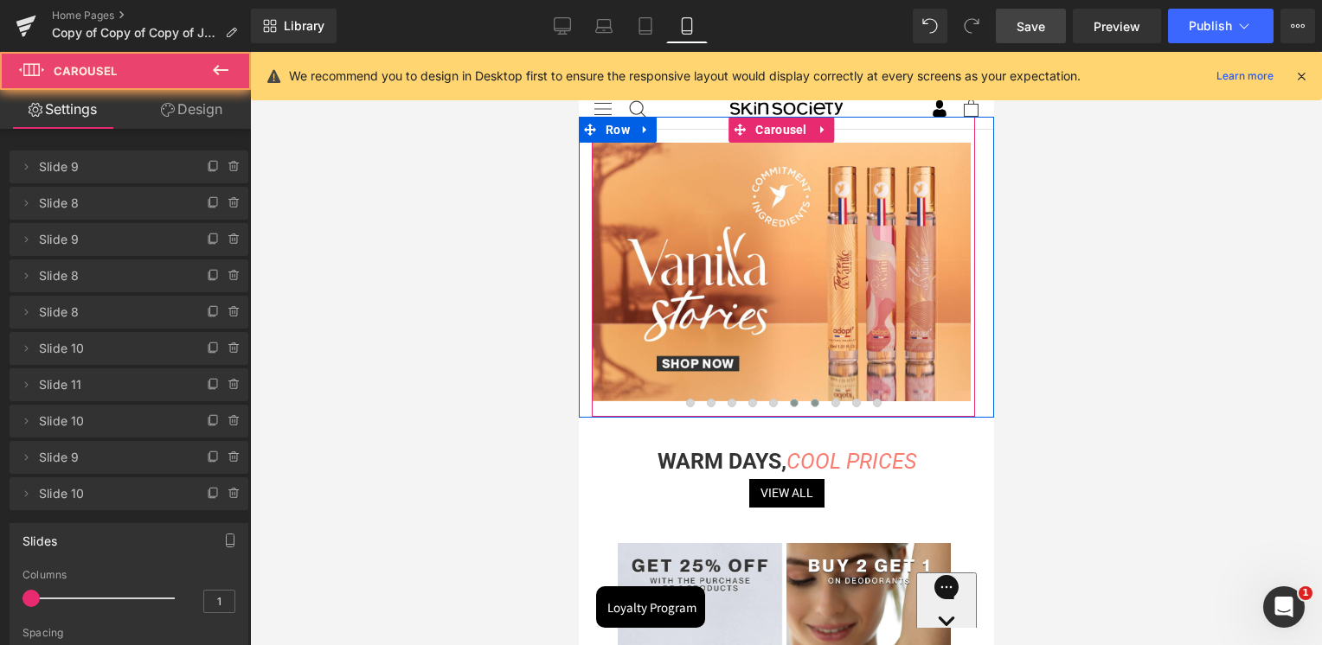
click at [791, 401] on span at bounding box center [793, 403] width 9 height 9
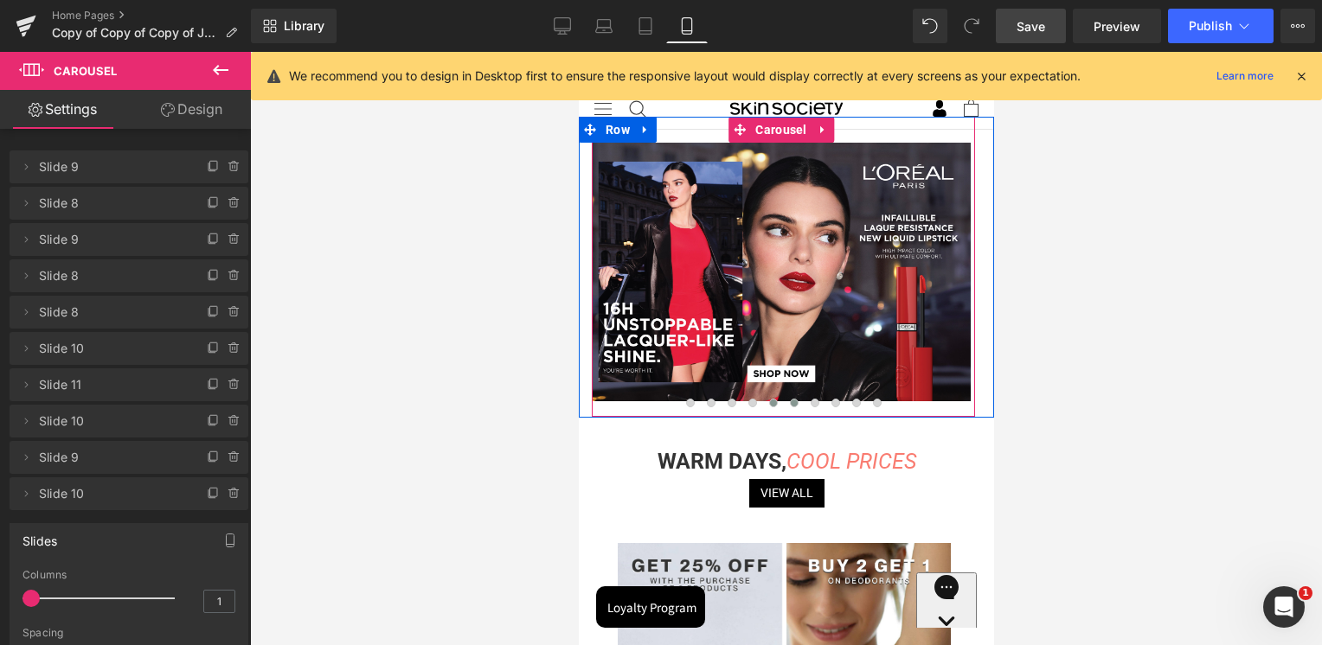
click at [772, 407] on span at bounding box center [772, 403] width 9 height 9
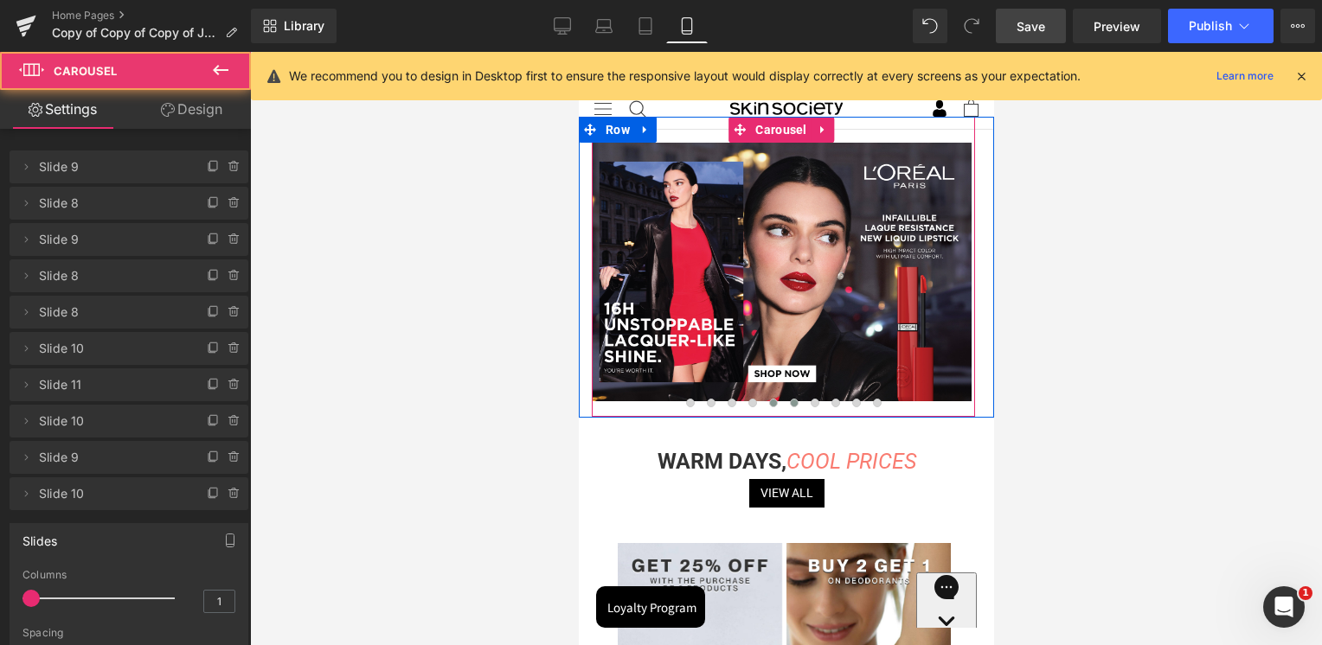
click at [791, 404] on span at bounding box center [793, 403] width 9 height 9
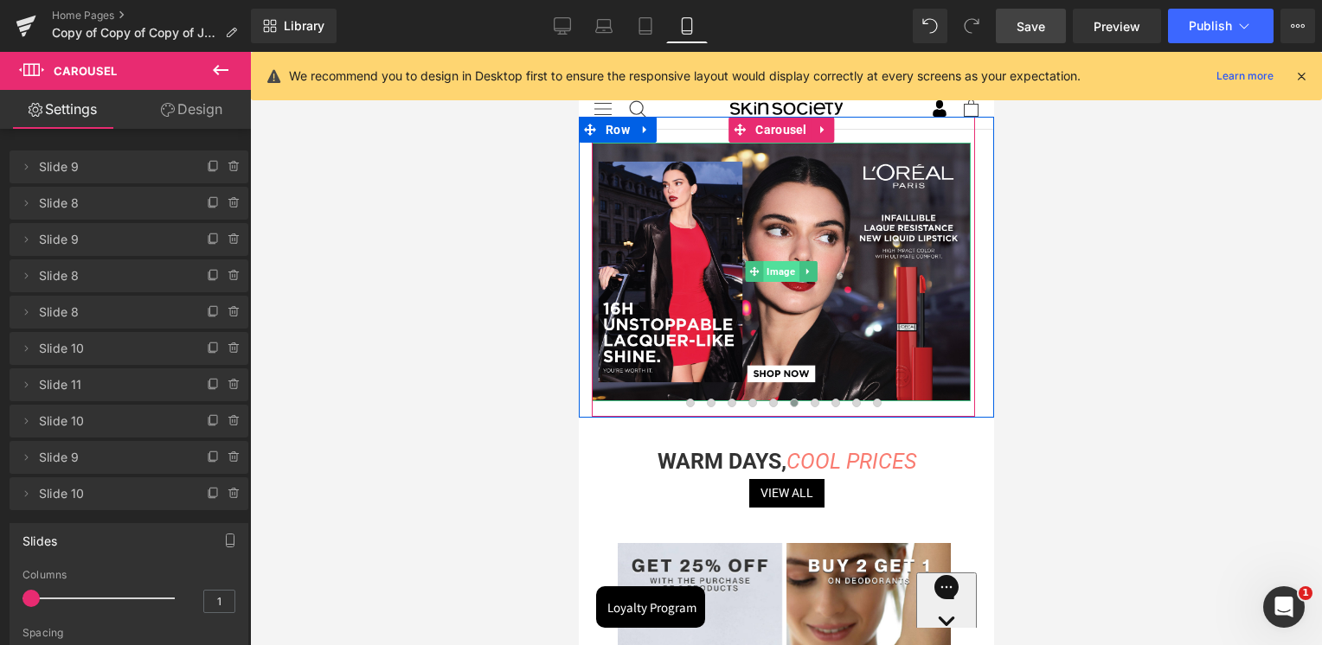
click at [776, 272] on span "Image" at bounding box center [779, 271] width 35 height 21
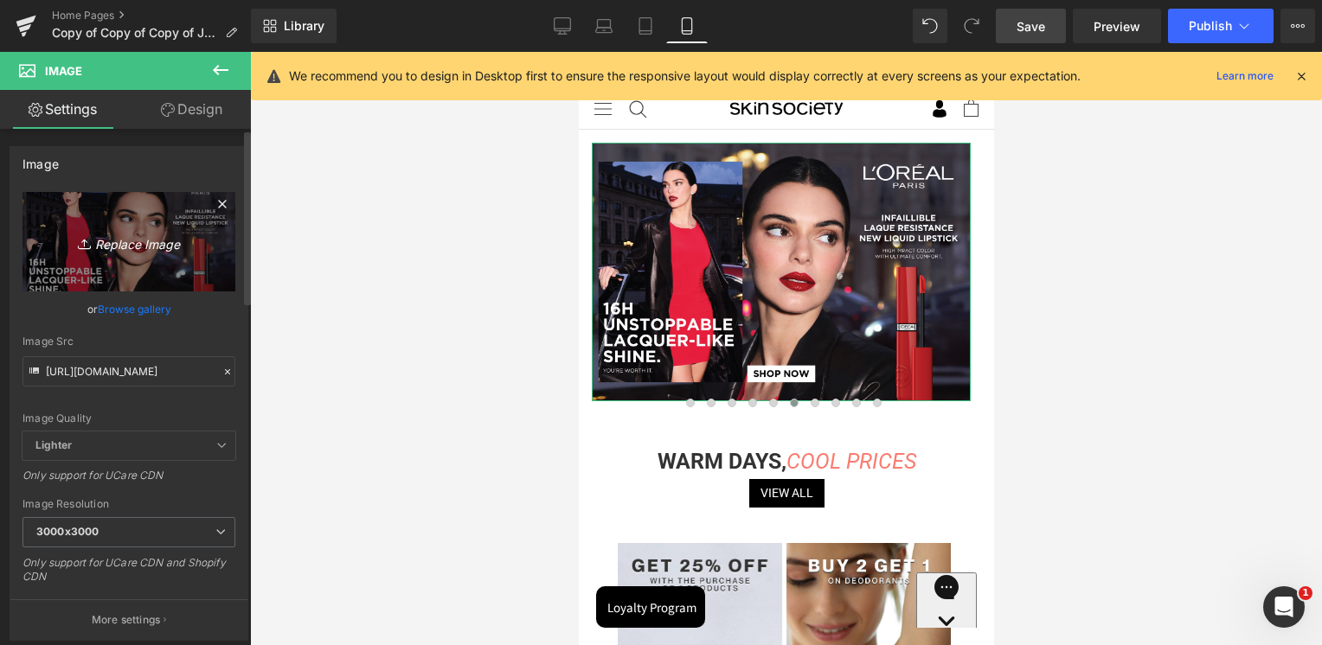
click at [139, 266] on link "Replace Image" at bounding box center [128, 241] width 213 height 99
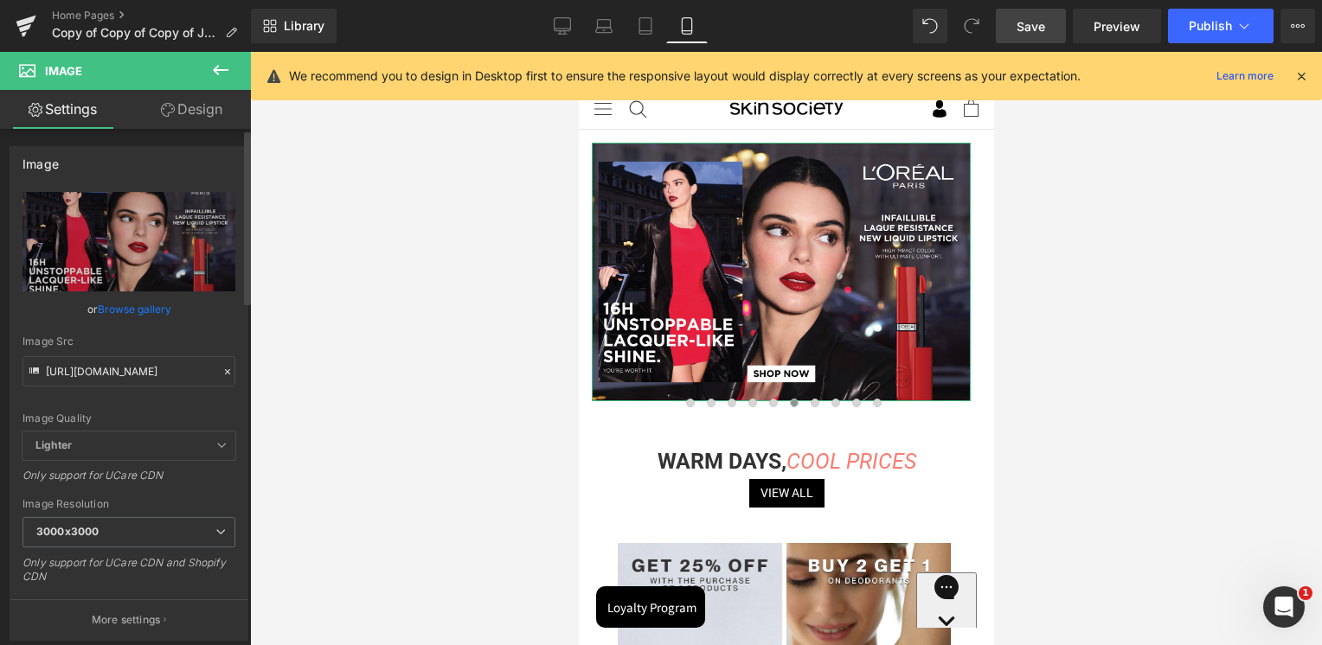
click at [151, 305] on link "Browse gallery" at bounding box center [135, 309] width 74 height 30
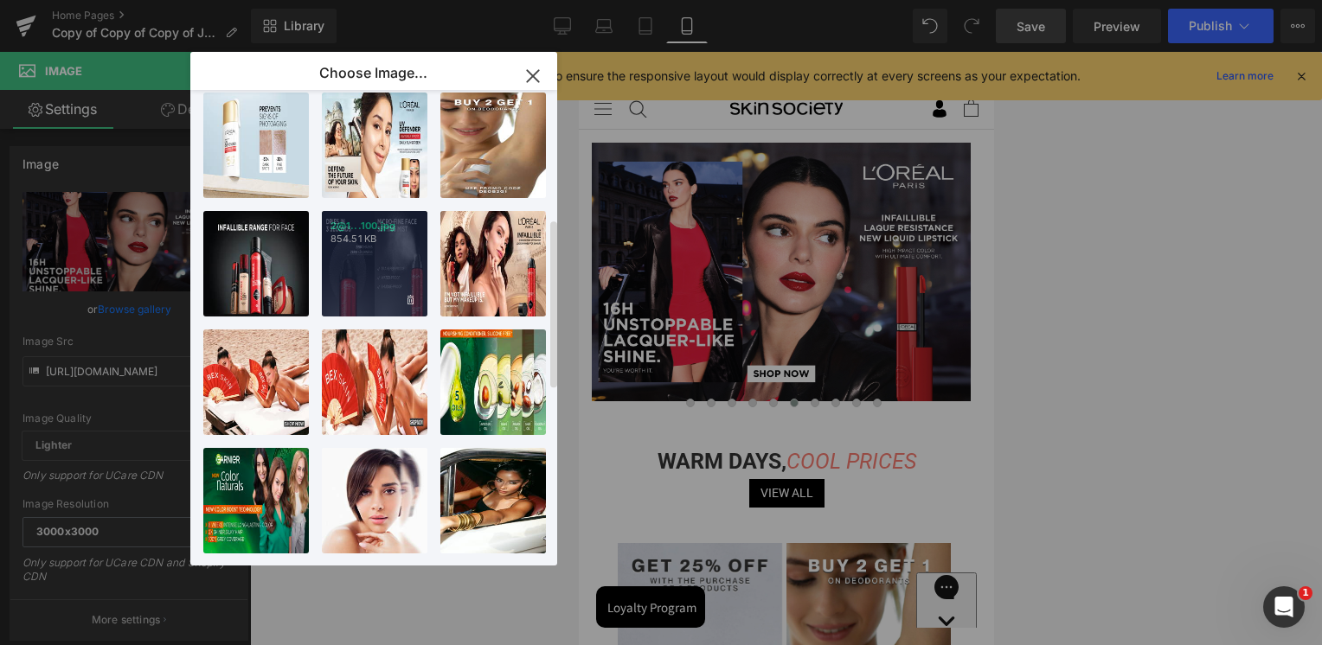
scroll to position [346, 0]
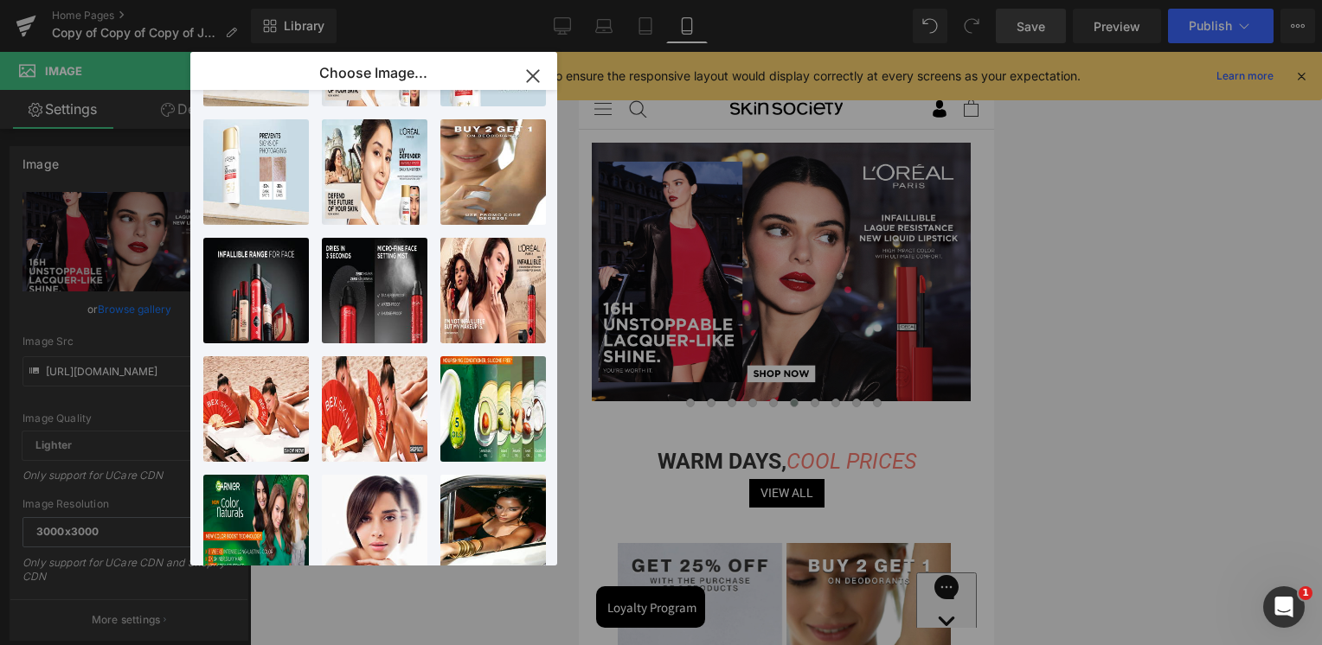
click at [533, 83] on icon "button" at bounding box center [533, 76] width 28 height 28
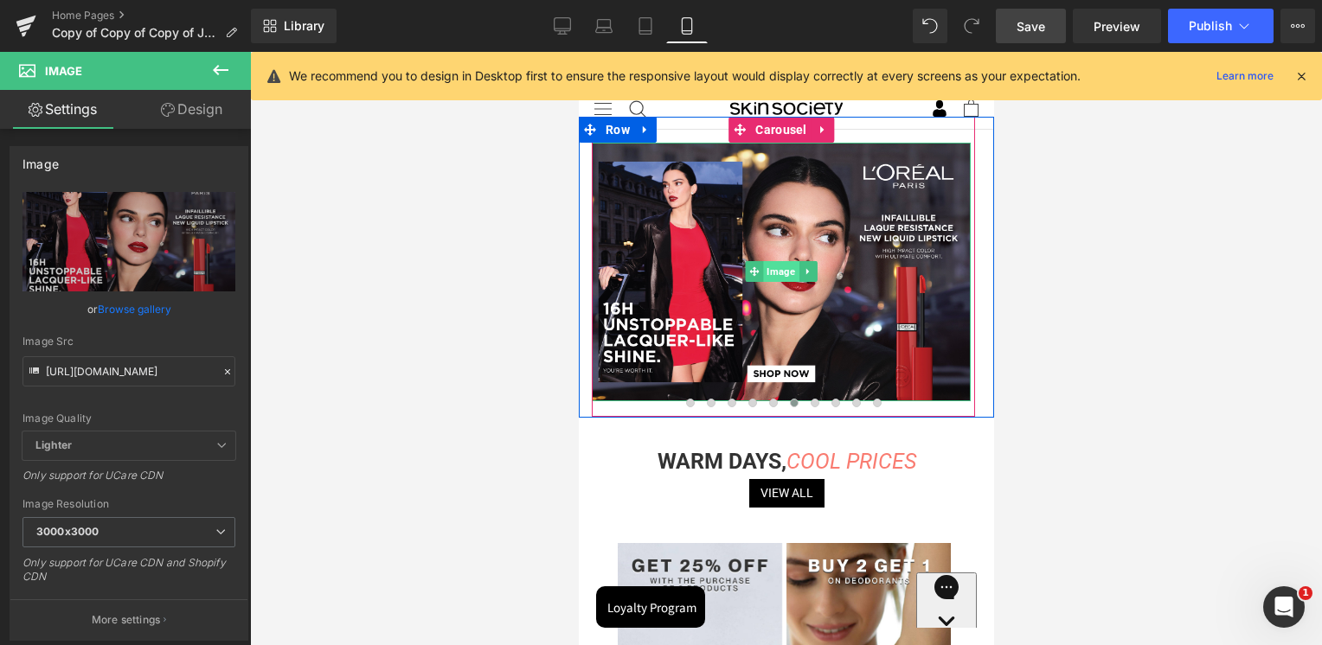
click at [779, 273] on span "Image" at bounding box center [779, 271] width 35 height 21
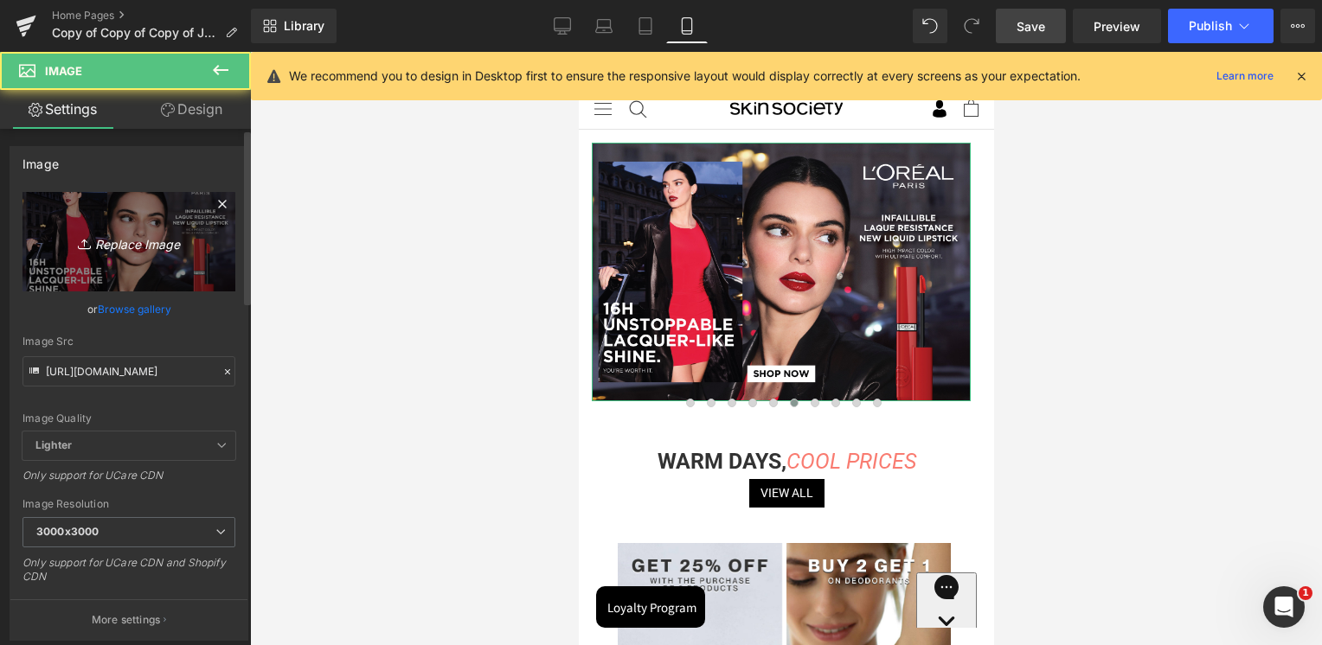
click at [126, 233] on icon "Replace Image" at bounding box center [129, 242] width 138 height 22
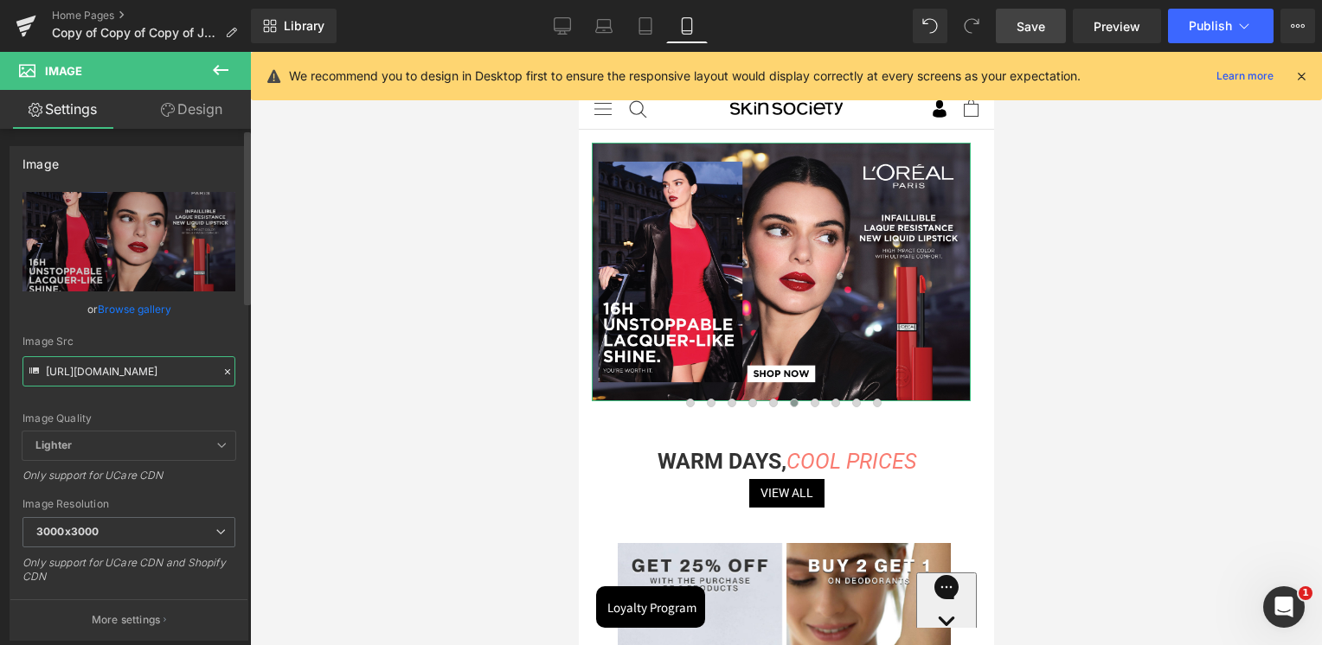
click at [126, 382] on input "https://cdn.shopify.com/s/files/1/0295/0545/4173/files/SkinSociety_banners_Laqu…" at bounding box center [128, 371] width 213 height 30
paste input "INF._Setting_Spray-04.jpg?v=1755646645"
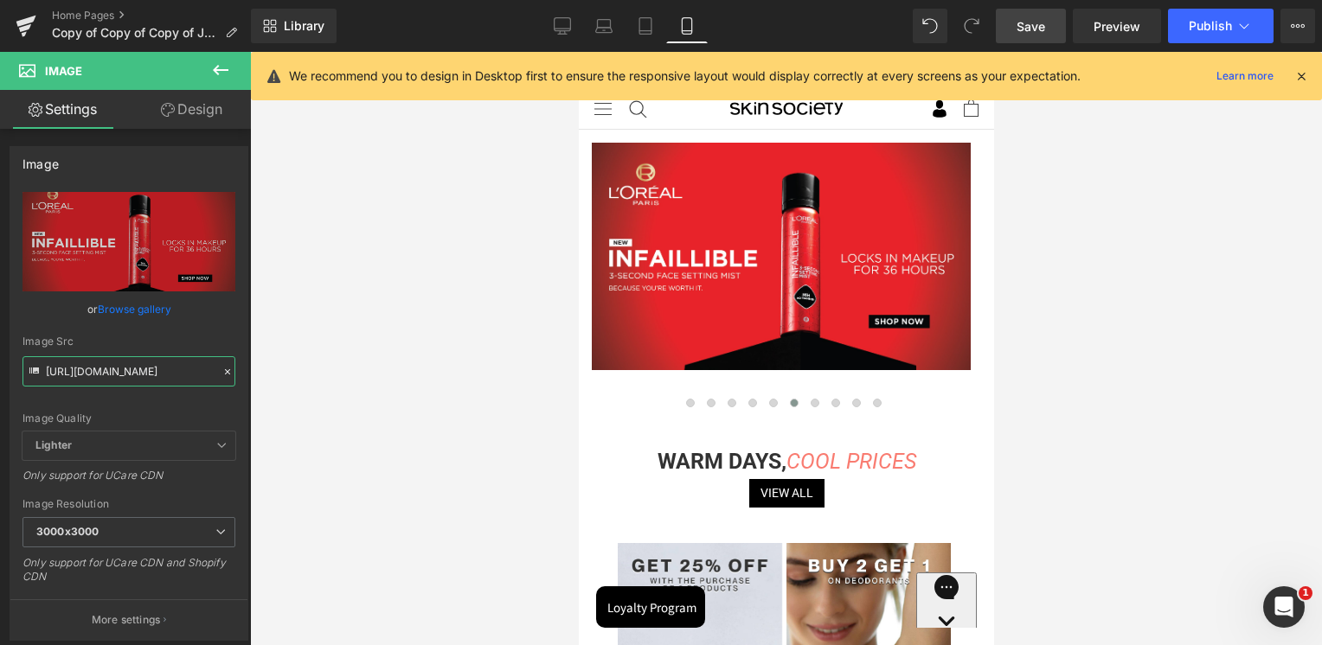
scroll to position [0, 0]
click at [185, 367] on input "https://cdn.shopify.com/s/files/1/0295/0545/4173/files/SkinSociety_banners_INF.…" at bounding box center [128, 371] width 213 height 30
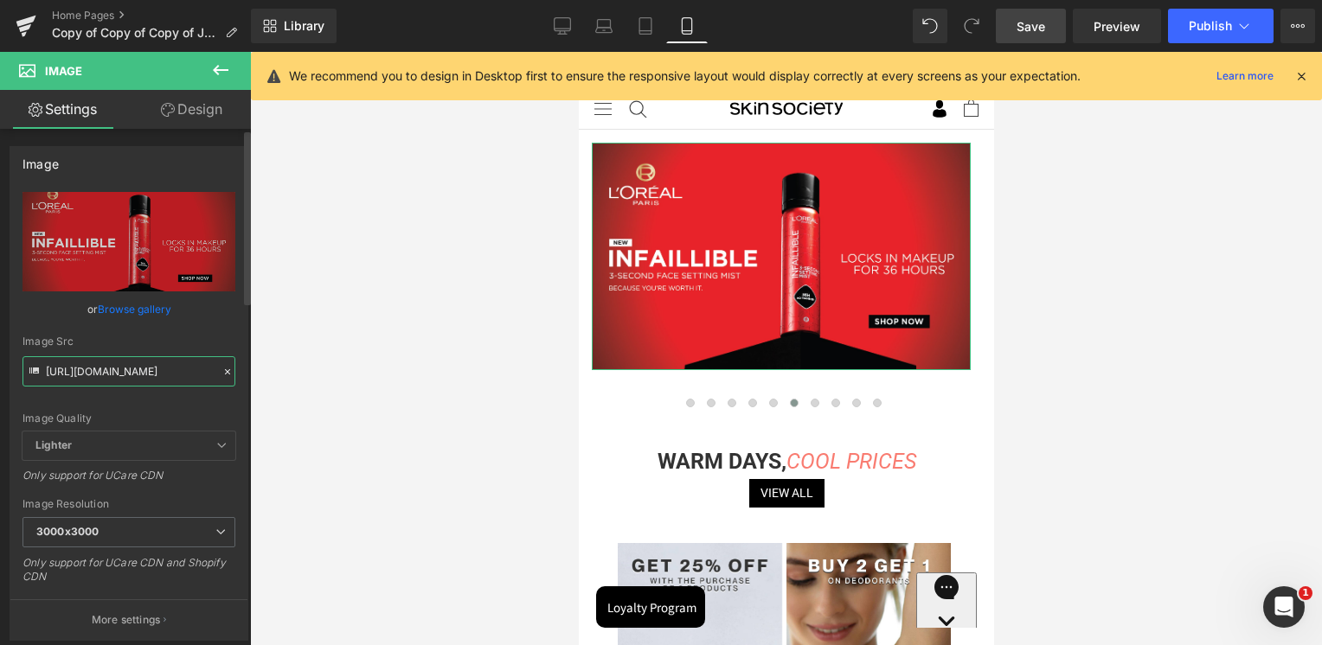
click at [185, 367] on input "https://cdn.shopify.com/s/files/1/0295/0545/4173/files/SkinSociety_banners_INF.…" at bounding box center [128, 371] width 213 height 30
paste input "3.jpg?v=1755646662"
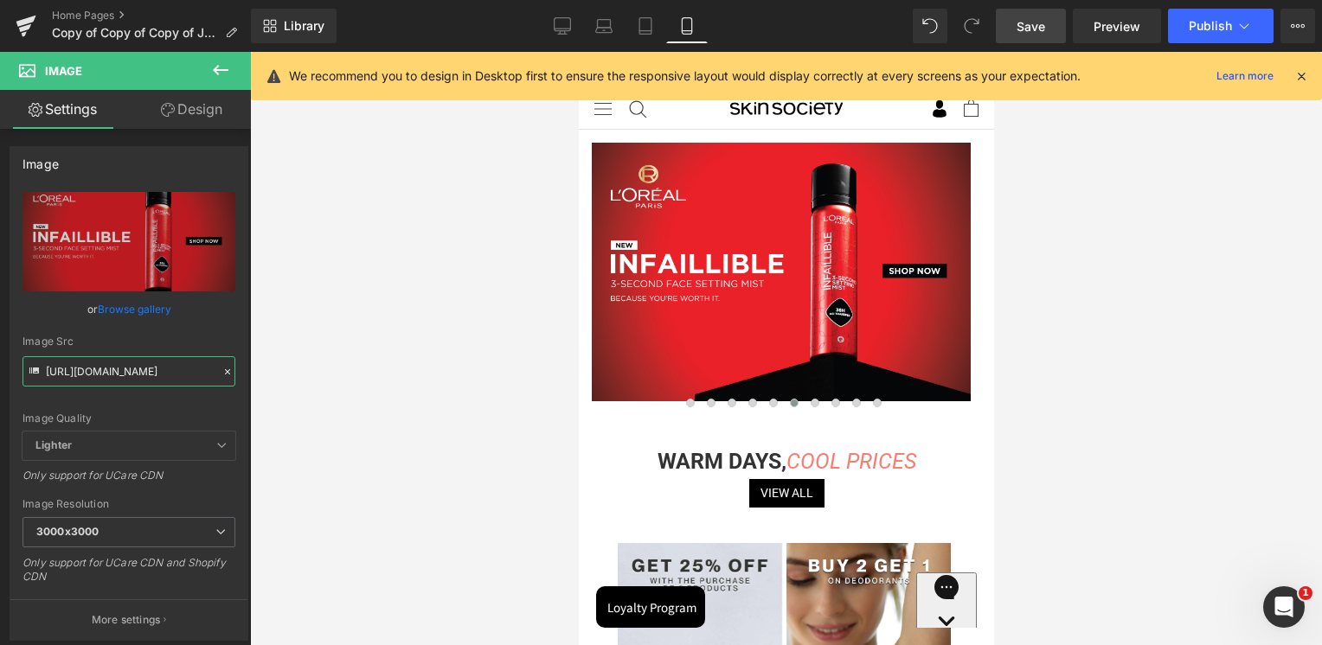
type input "https://cdn.shopify.com/s/files/1/0295/0545/4173/files/SkinSociety_banners_INF.…"
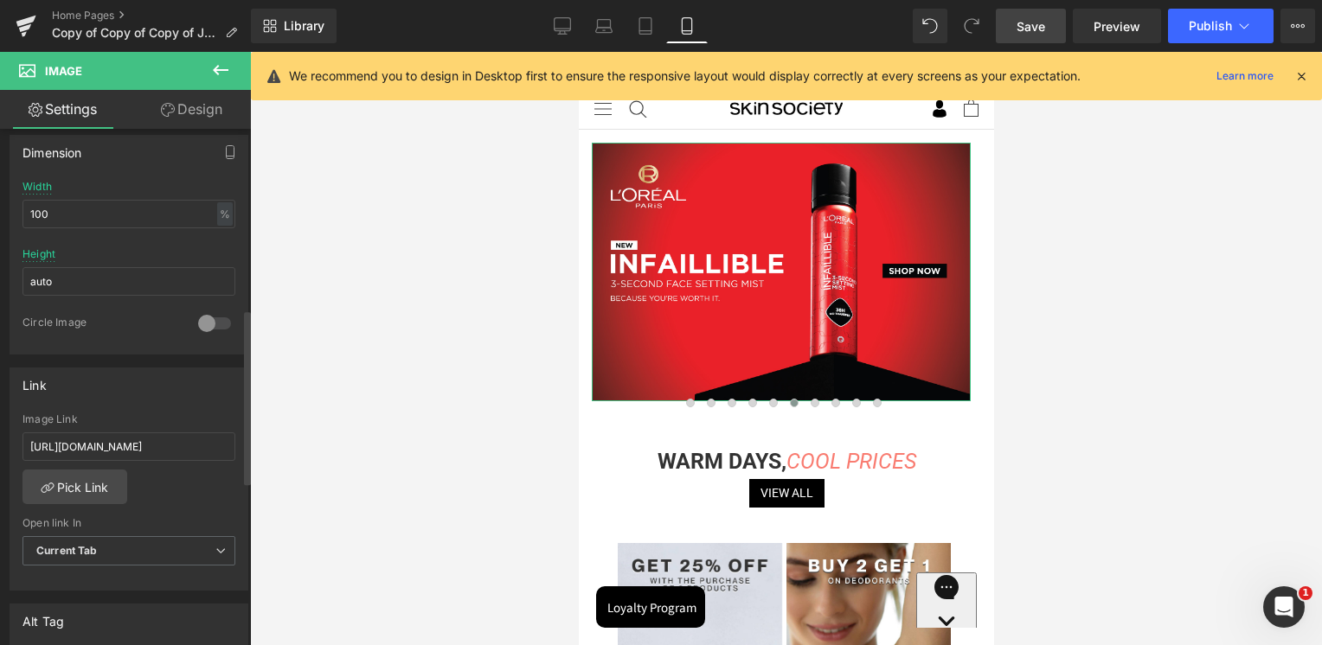
scroll to position [606, 0]
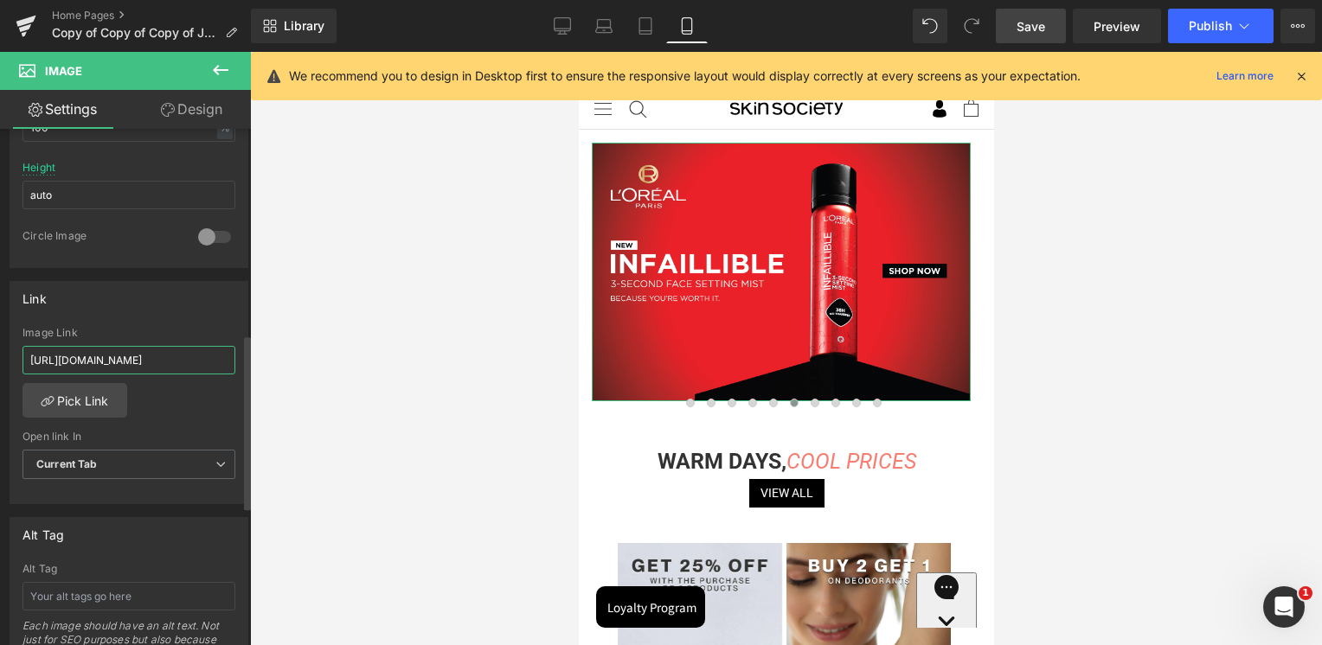
click at [156, 366] on input "https://skinsociety.me/pages/l-oreal-paris-infallible-laque-resistance-liquid-l…" at bounding box center [128, 360] width 213 height 29
paste input "oreal-paris-infallible-setting-spray?_ab=0&key=17556464422"
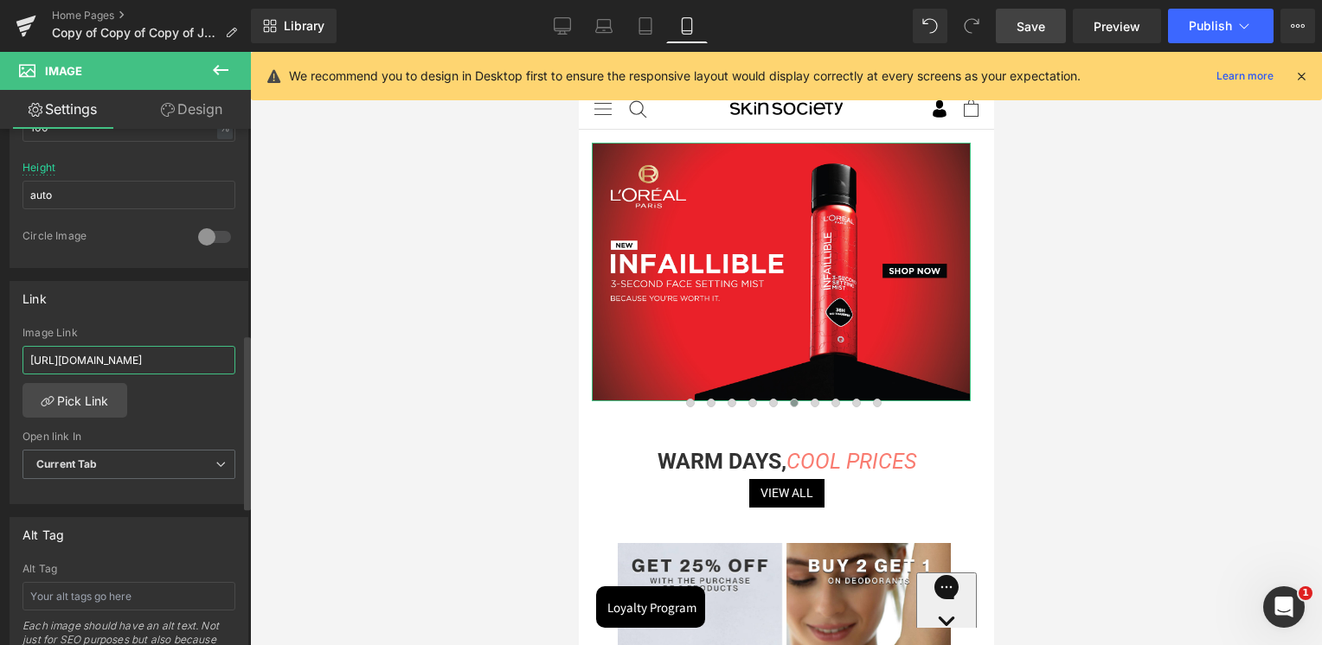
type input "https://skinsociety.me/pages/loreal-paris-infallible-setting-spray?_ab=0&key=17…"
click at [165, 327] on div "Image Link" at bounding box center [128, 333] width 213 height 12
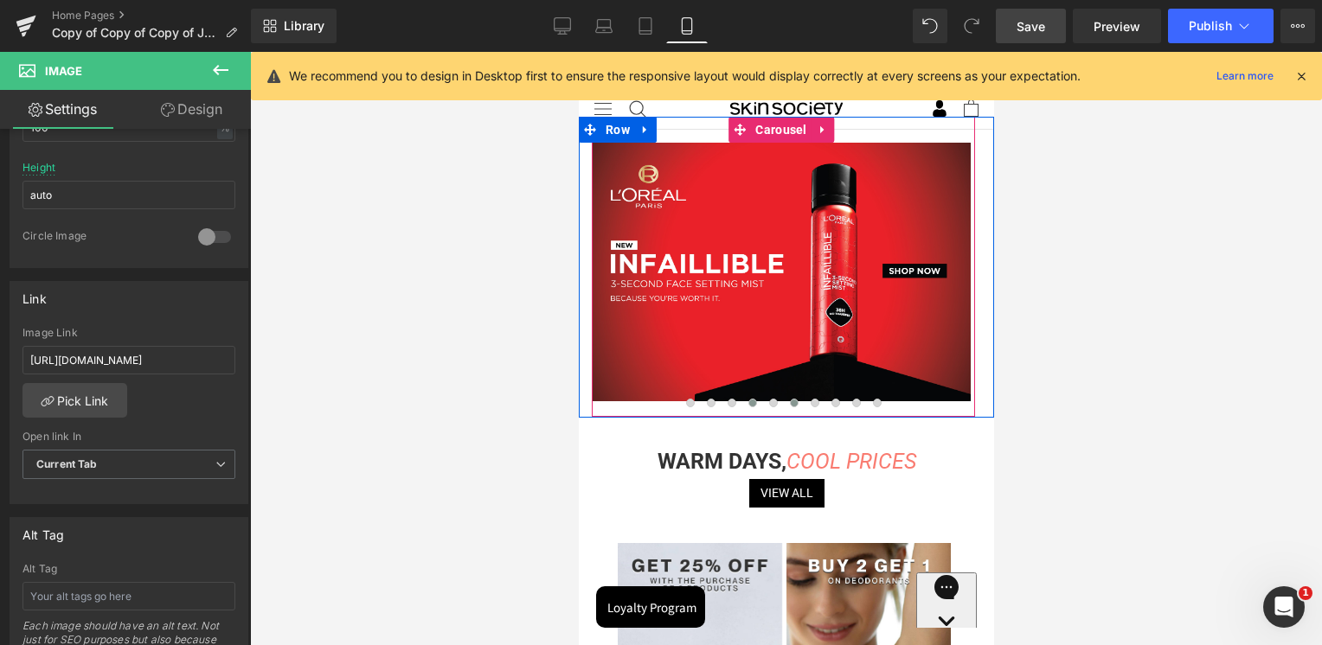
drag, startPoint x: 772, startPoint y: 403, endPoint x: 756, endPoint y: 406, distance: 15.8
click at [772, 403] on span at bounding box center [772, 403] width 9 height 9
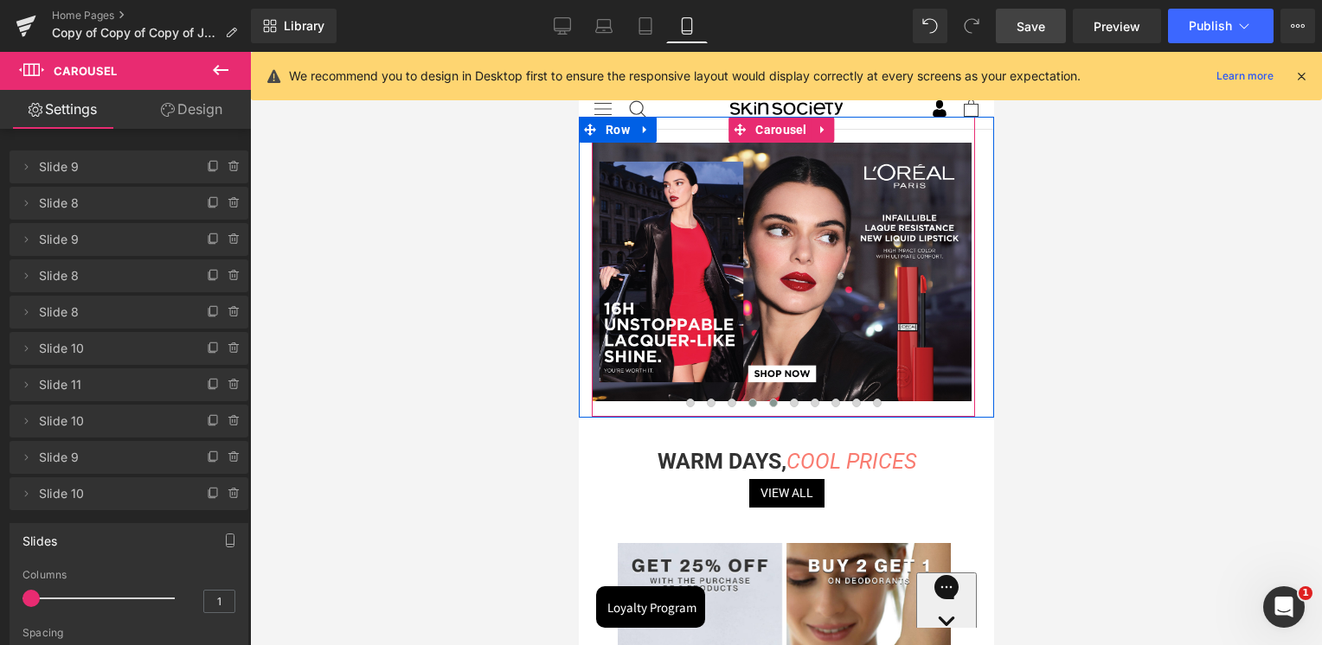
click at [747, 403] on span at bounding box center [751, 403] width 9 height 9
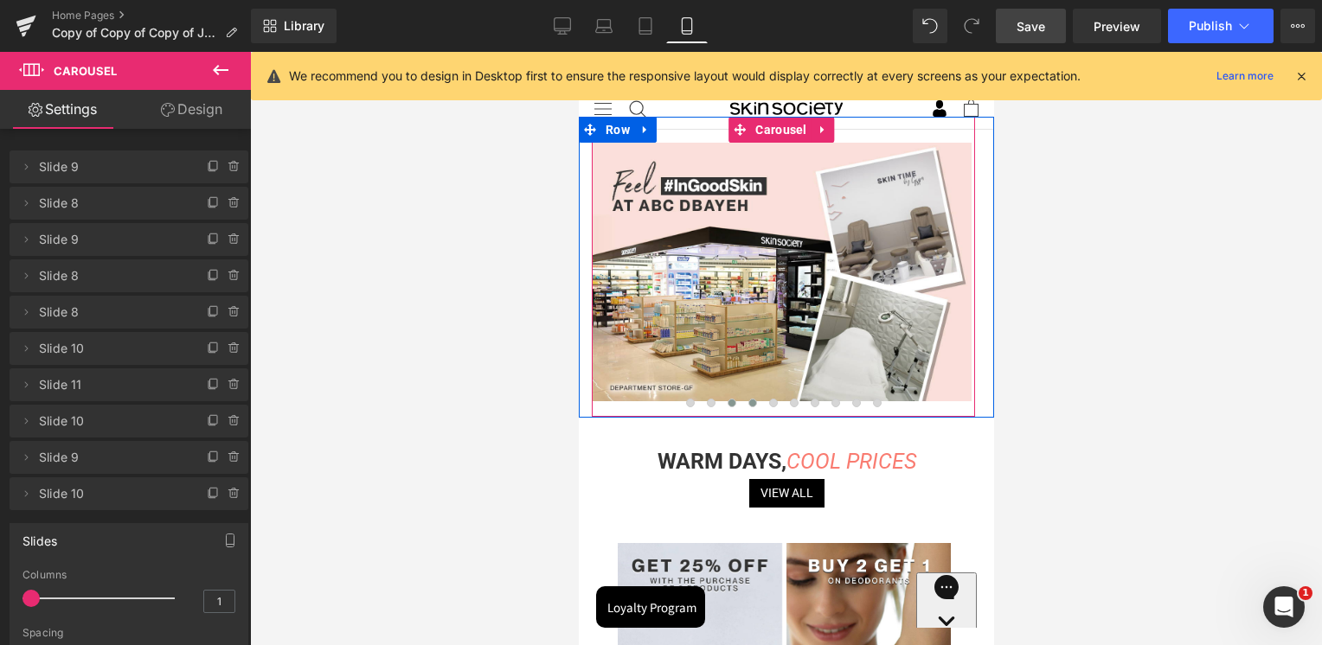
click at [729, 403] on span at bounding box center [731, 403] width 9 height 9
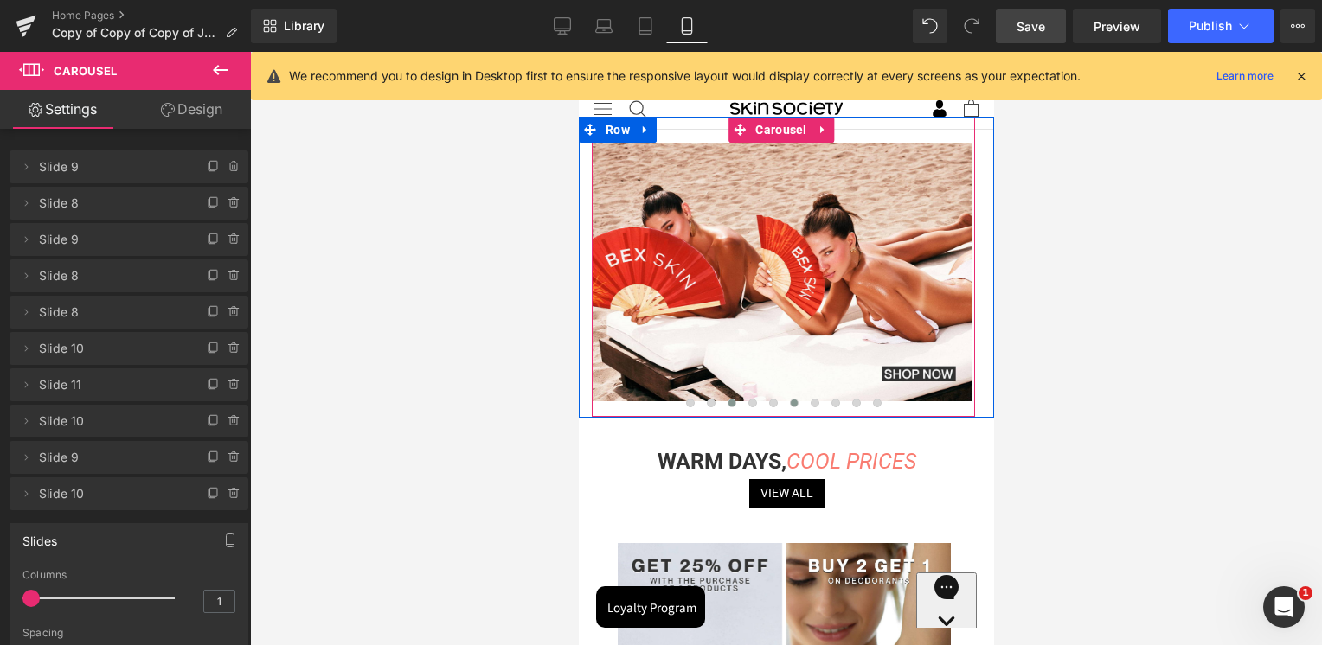
click at [791, 407] on span at bounding box center [793, 403] width 9 height 9
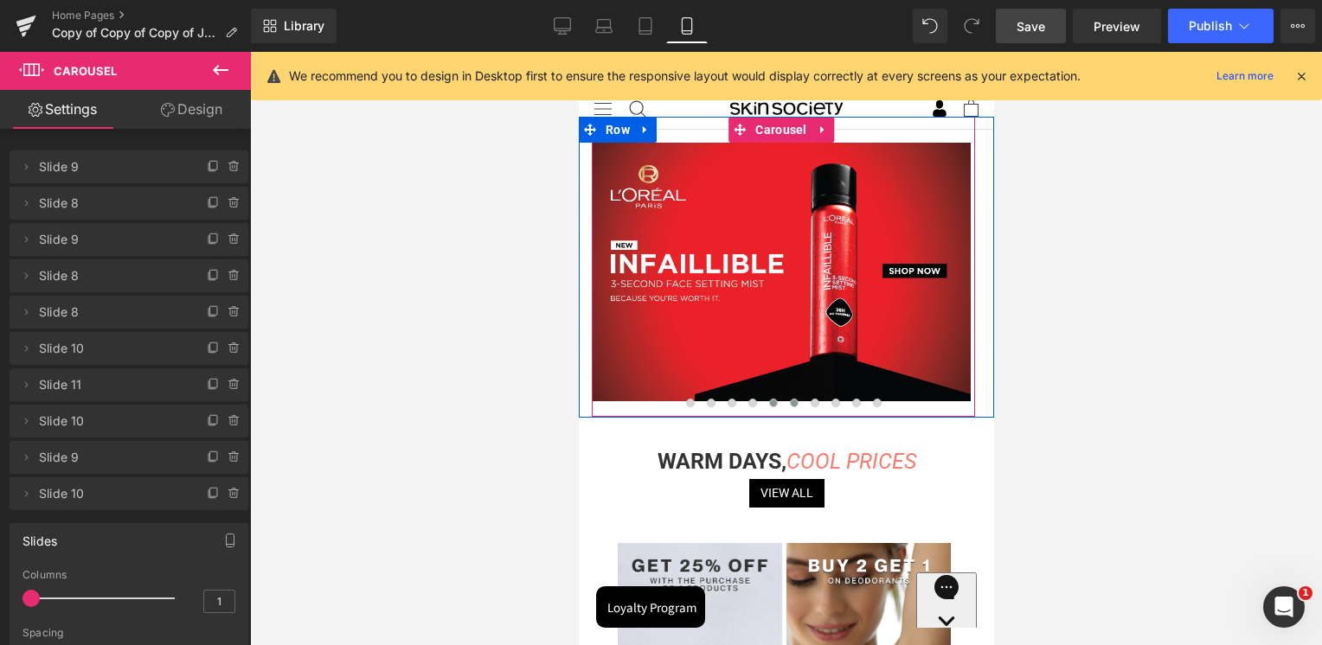
click at [776, 404] on button at bounding box center [772, 402] width 21 height 17
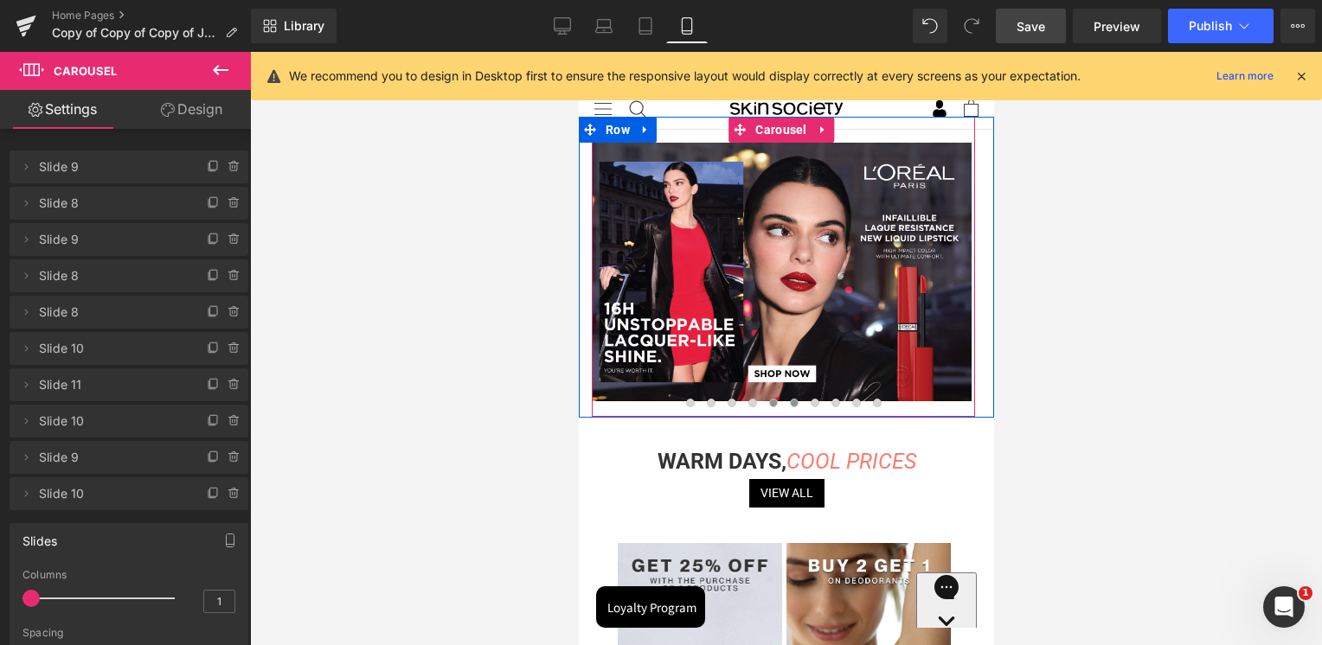
click at [789, 406] on span at bounding box center [793, 403] width 9 height 9
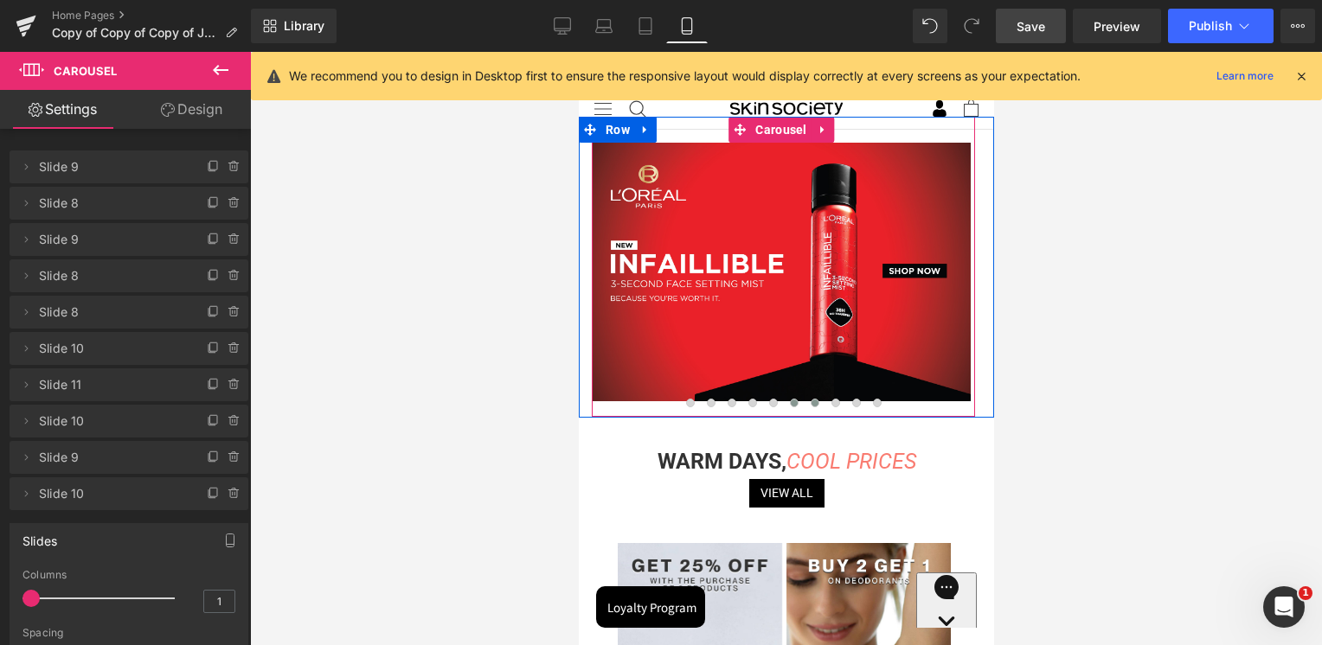
click at [810, 403] on span at bounding box center [814, 403] width 9 height 9
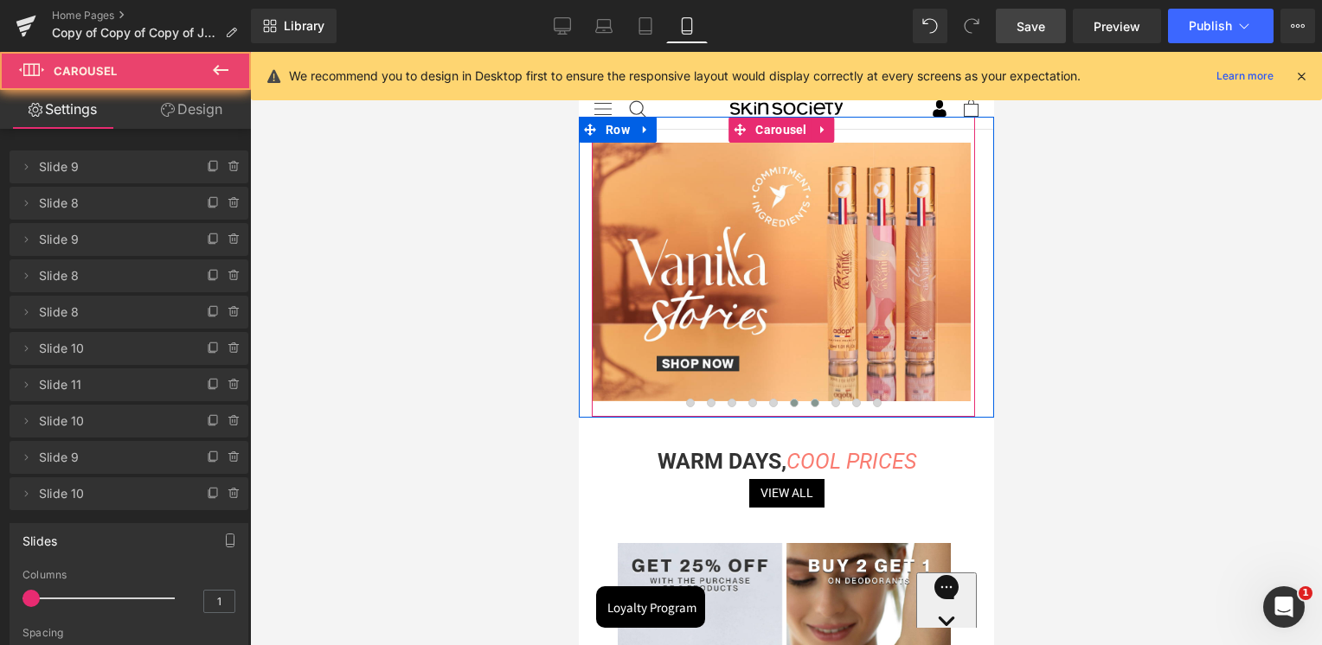
click at [789, 404] on span at bounding box center [793, 403] width 9 height 9
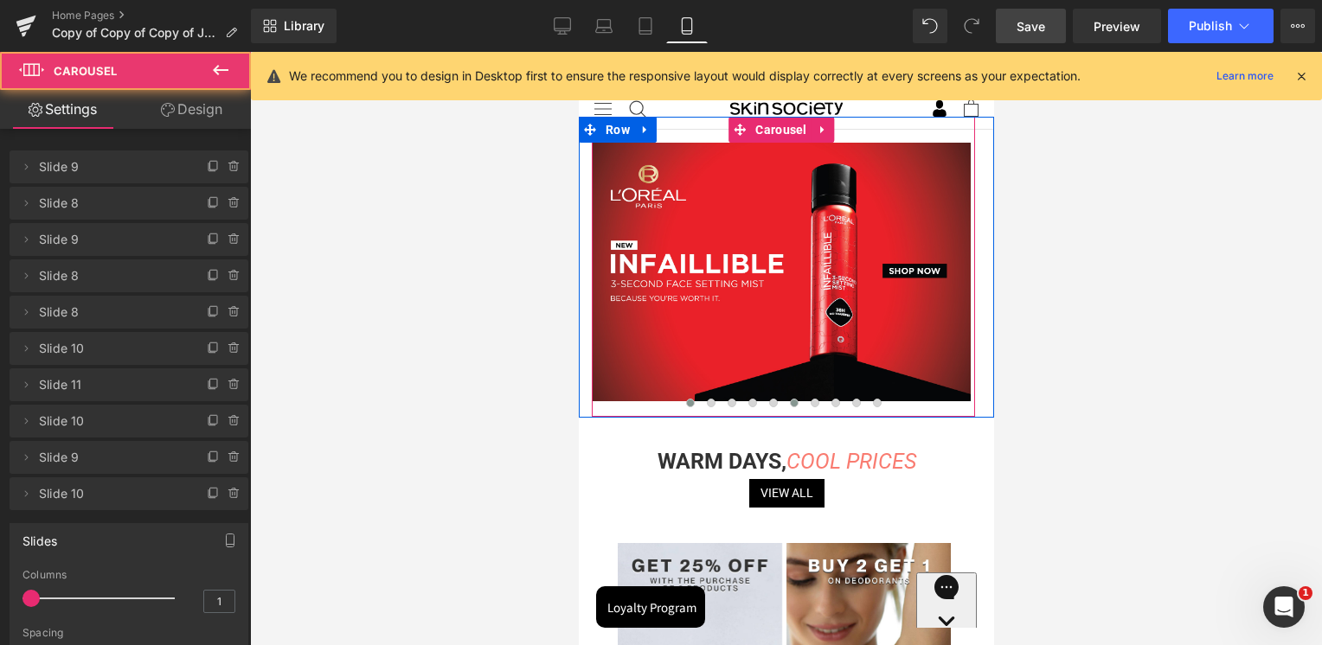
click at [689, 405] on span at bounding box center [689, 403] width 9 height 9
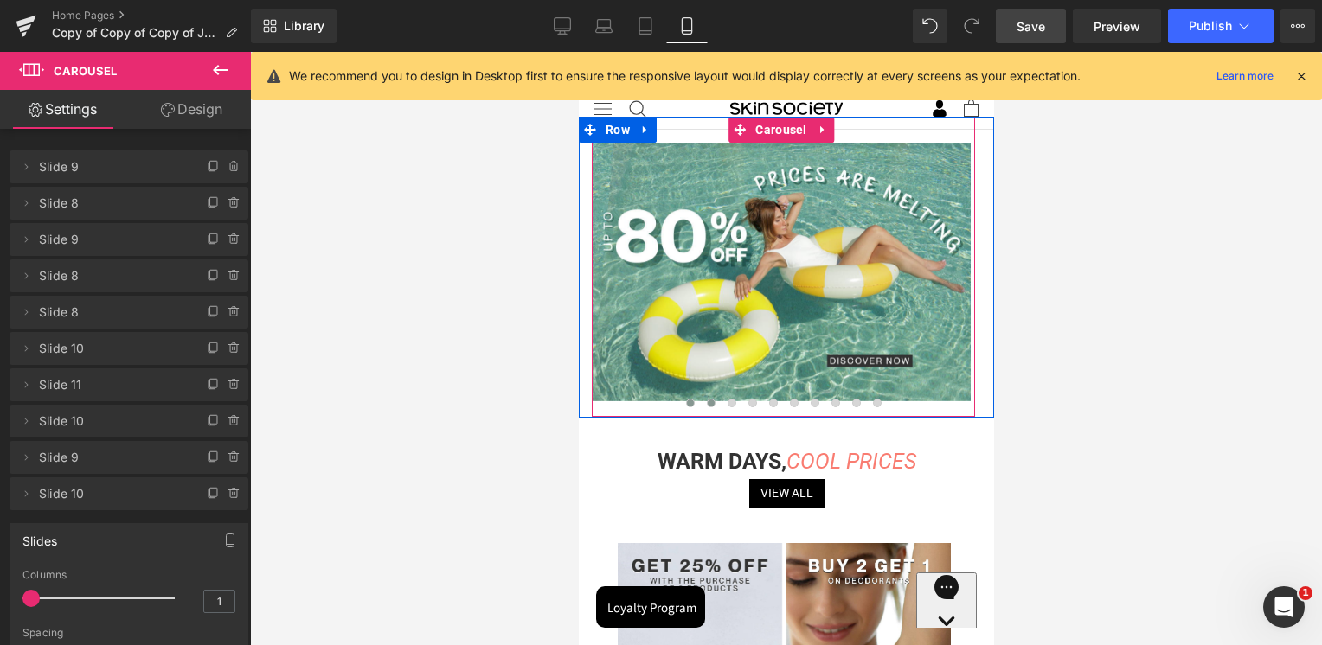
click at [710, 402] on span at bounding box center [710, 403] width 9 height 9
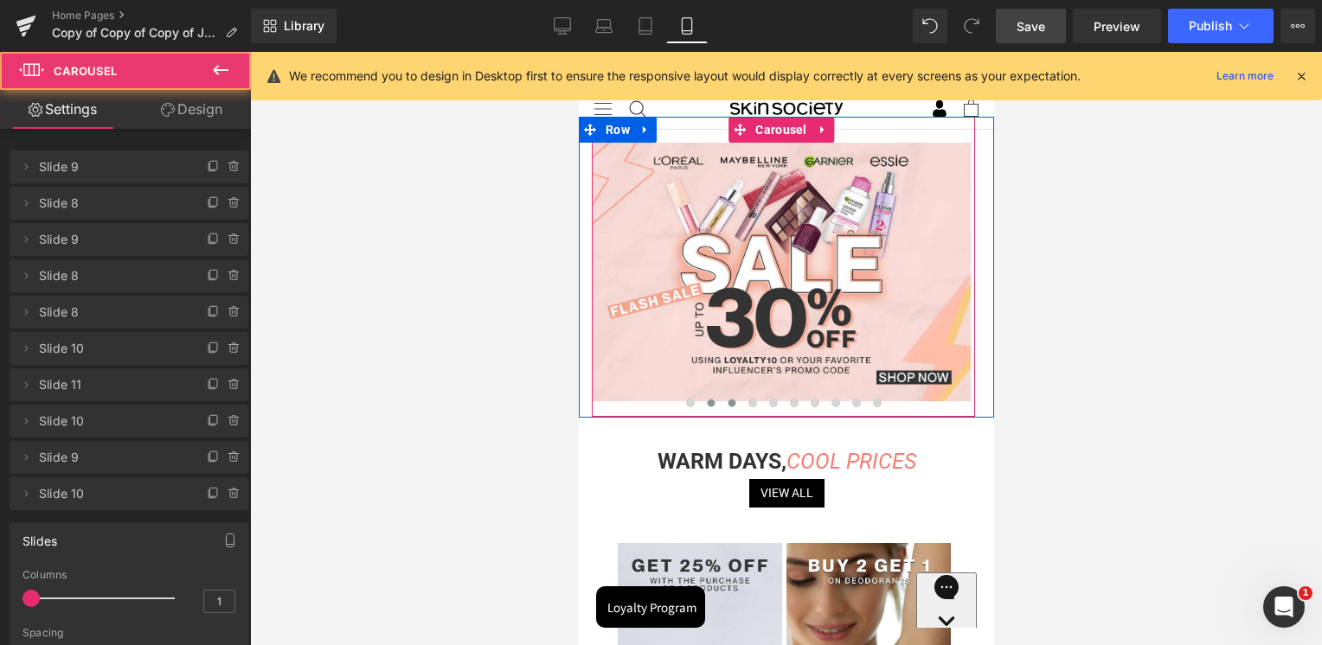
click at [734, 408] on button at bounding box center [731, 402] width 21 height 17
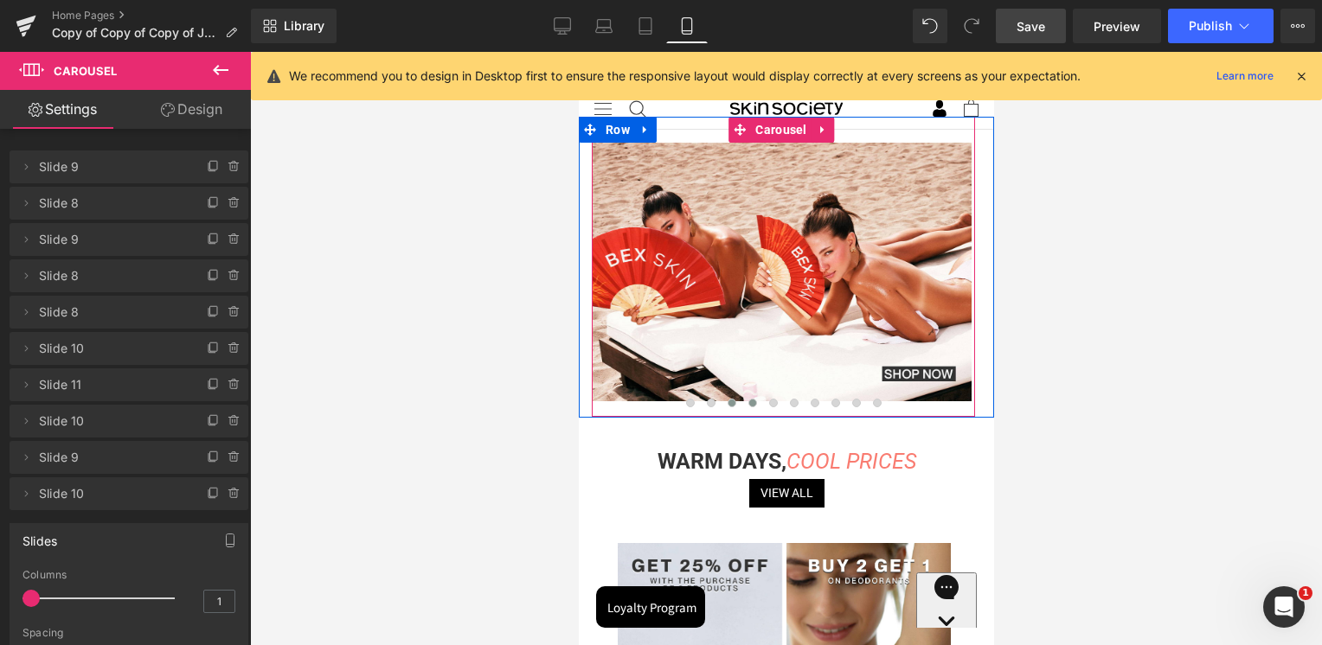
click at [752, 407] on button at bounding box center [751, 402] width 21 height 17
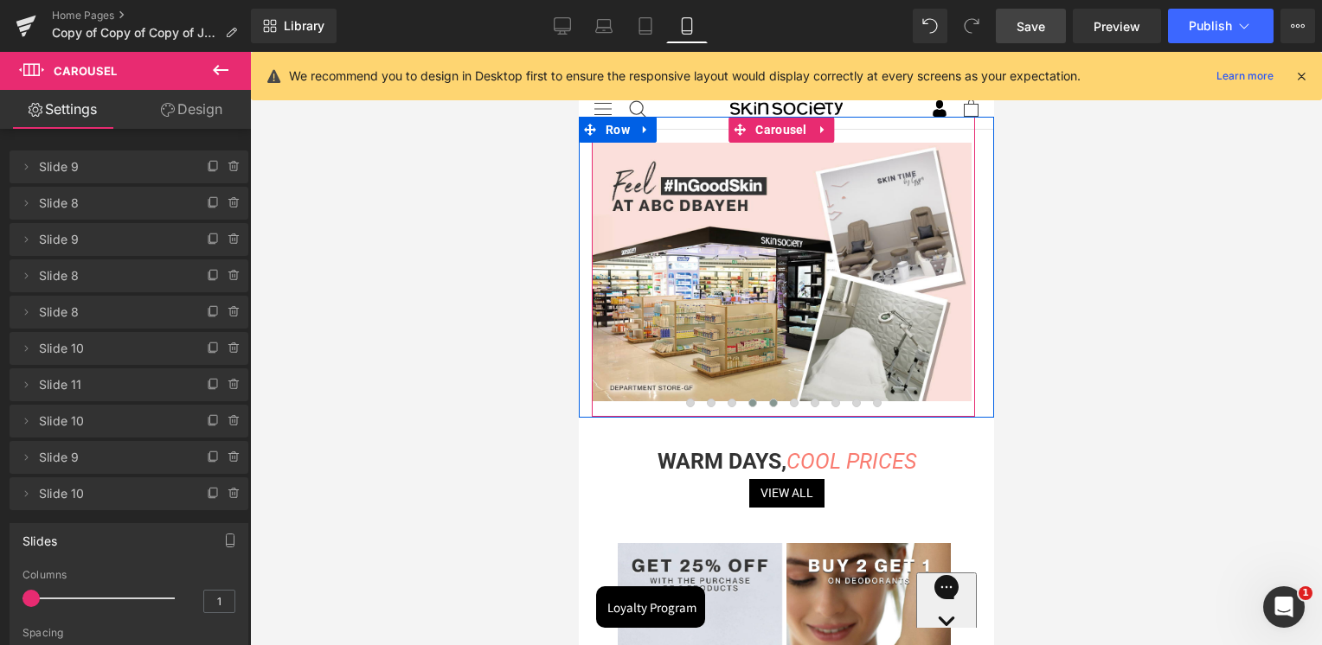
click at [776, 406] on button at bounding box center [772, 402] width 21 height 17
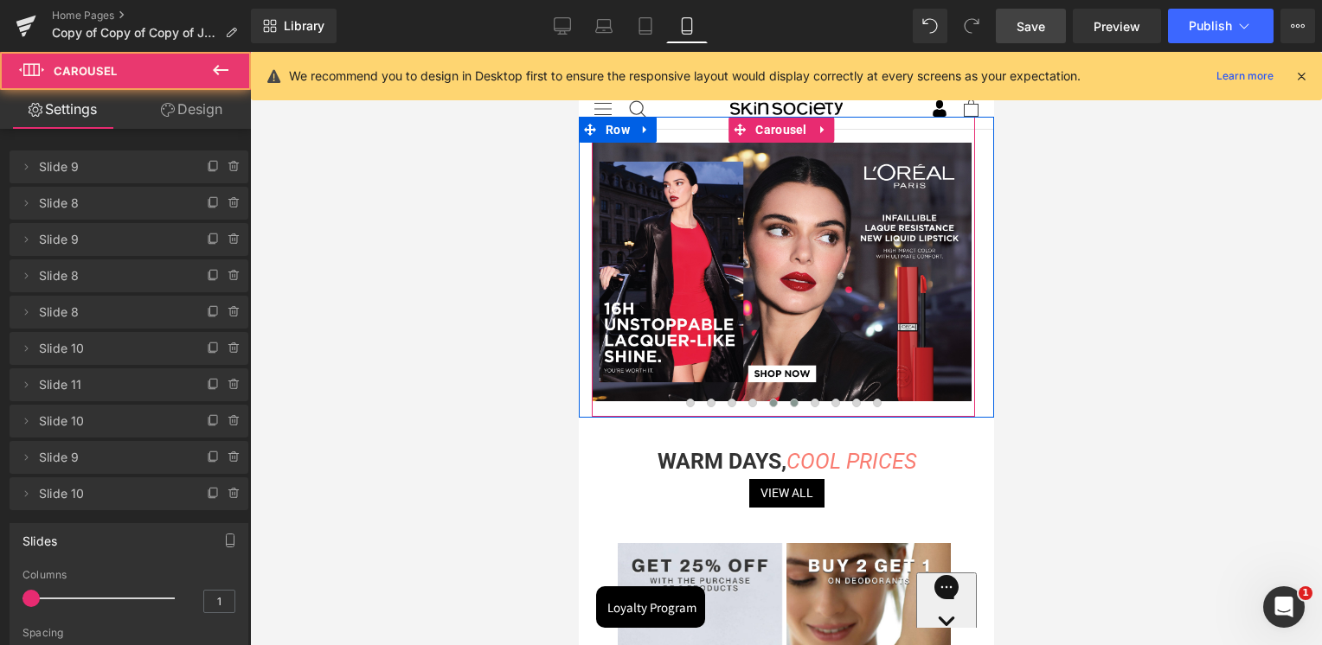
click at [794, 407] on button at bounding box center [793, 402] width 21 height 17
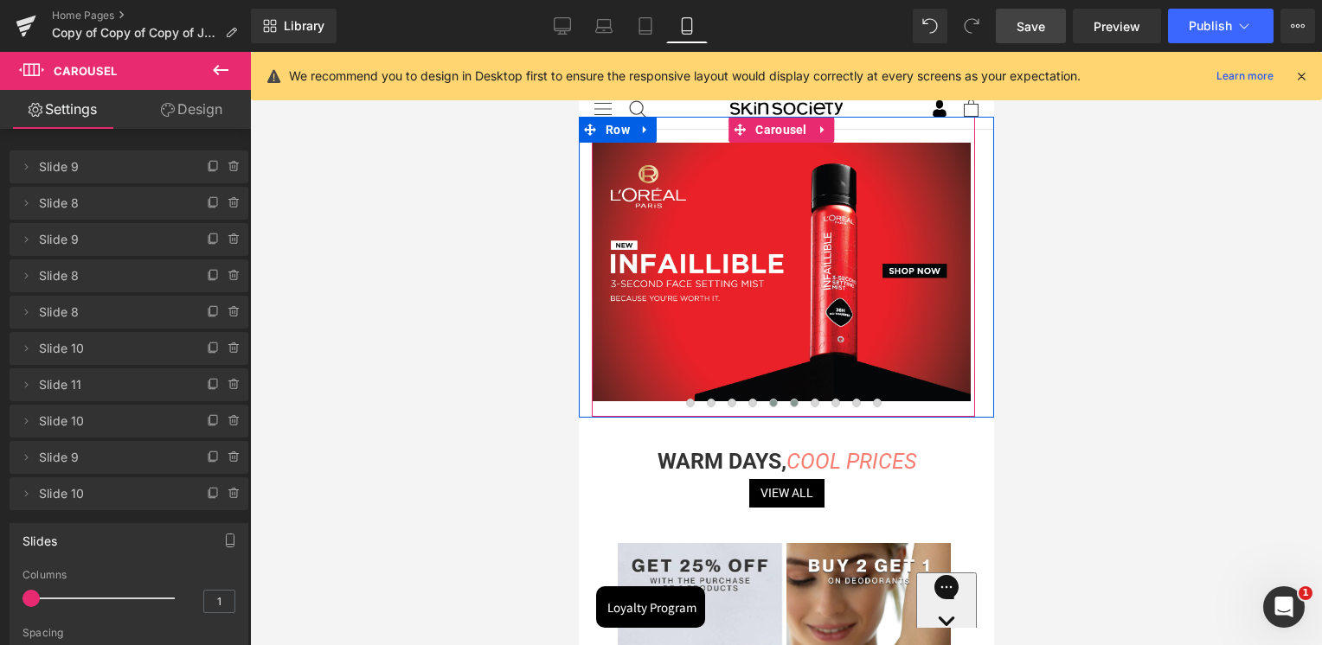
click at [768, 402] on span at bounding box center [772, 403] width 9 height 9
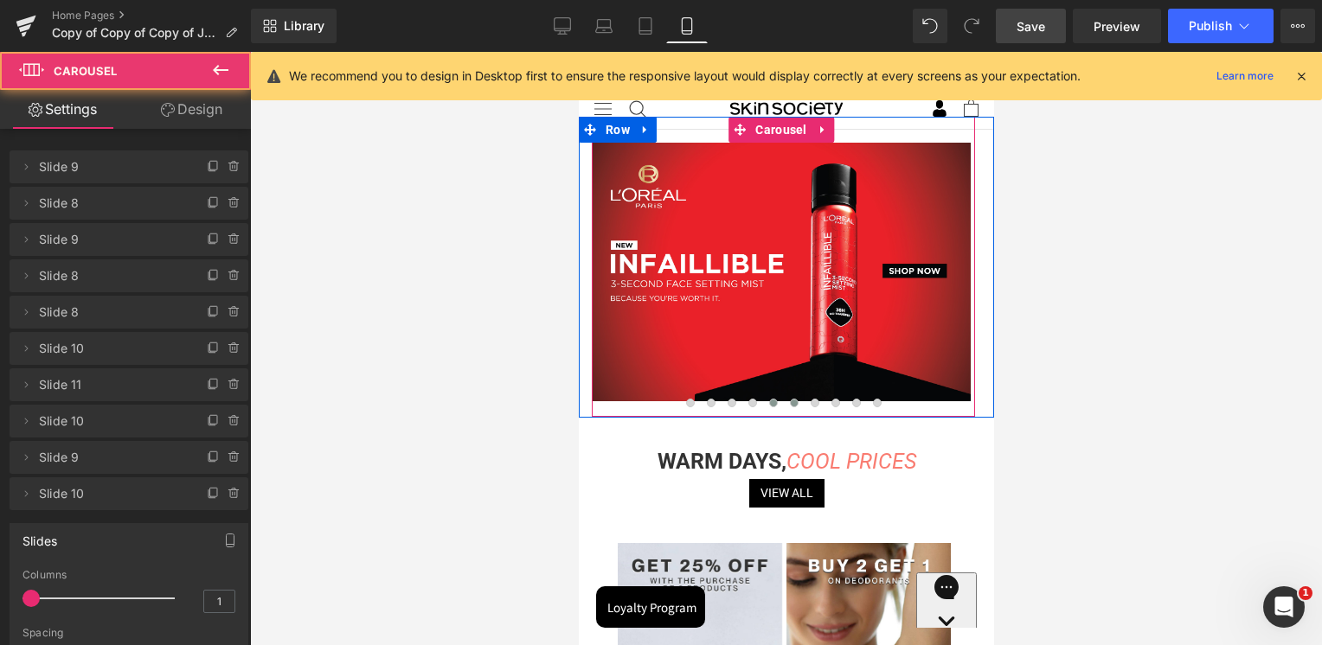
click at [768, 402] on span at bounding box center [772, 403] width 9 height 9
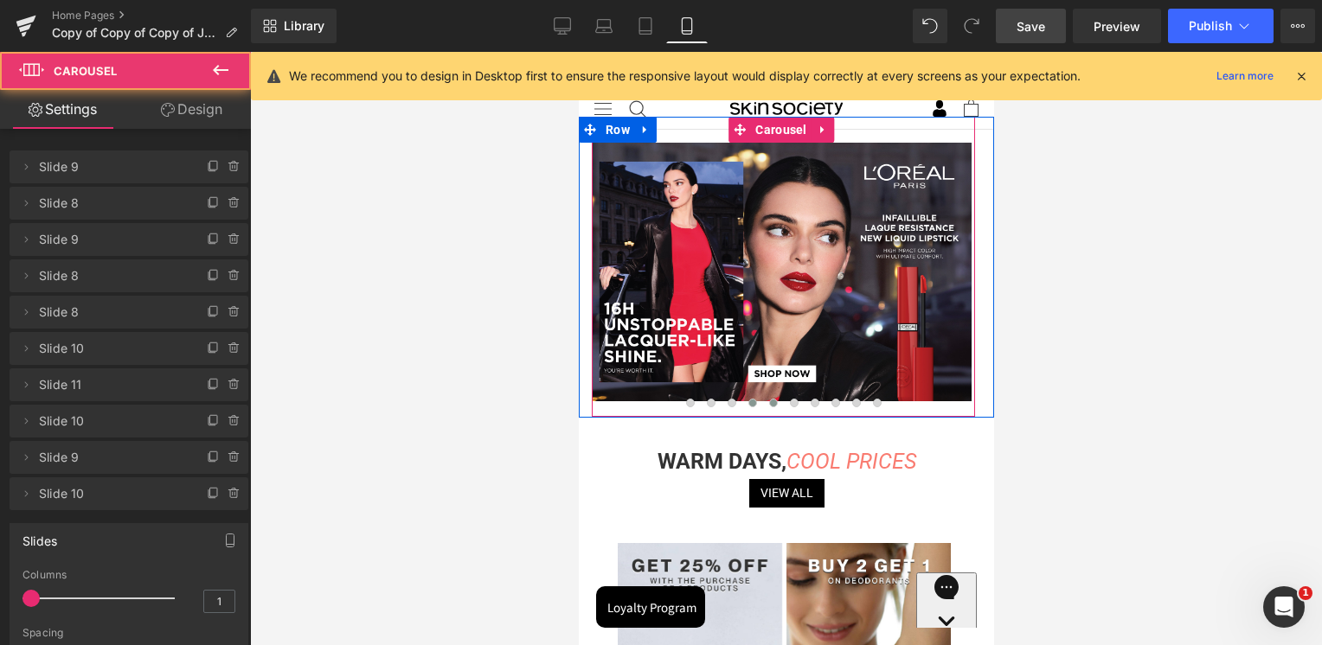
click at [747, 403] on span at bounding box center [751, 403] width 9 height 9
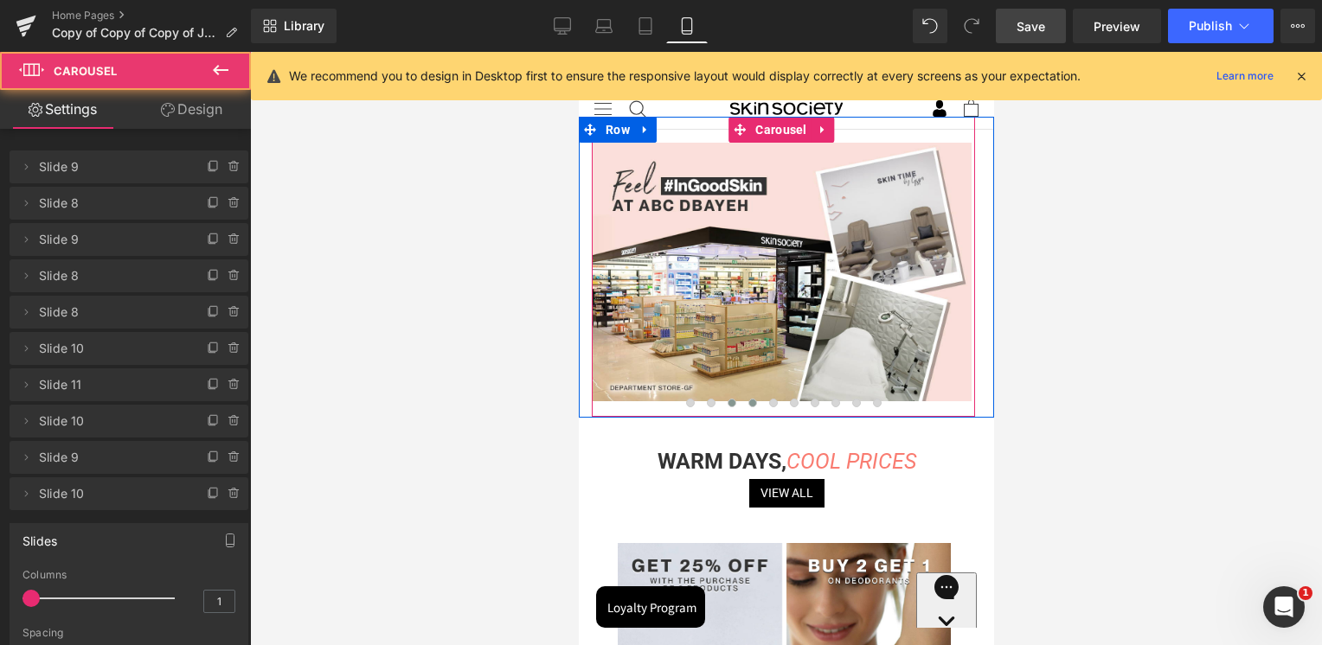
click at [733, 407] on button at bounding box center [731, 402] width 21 height 17
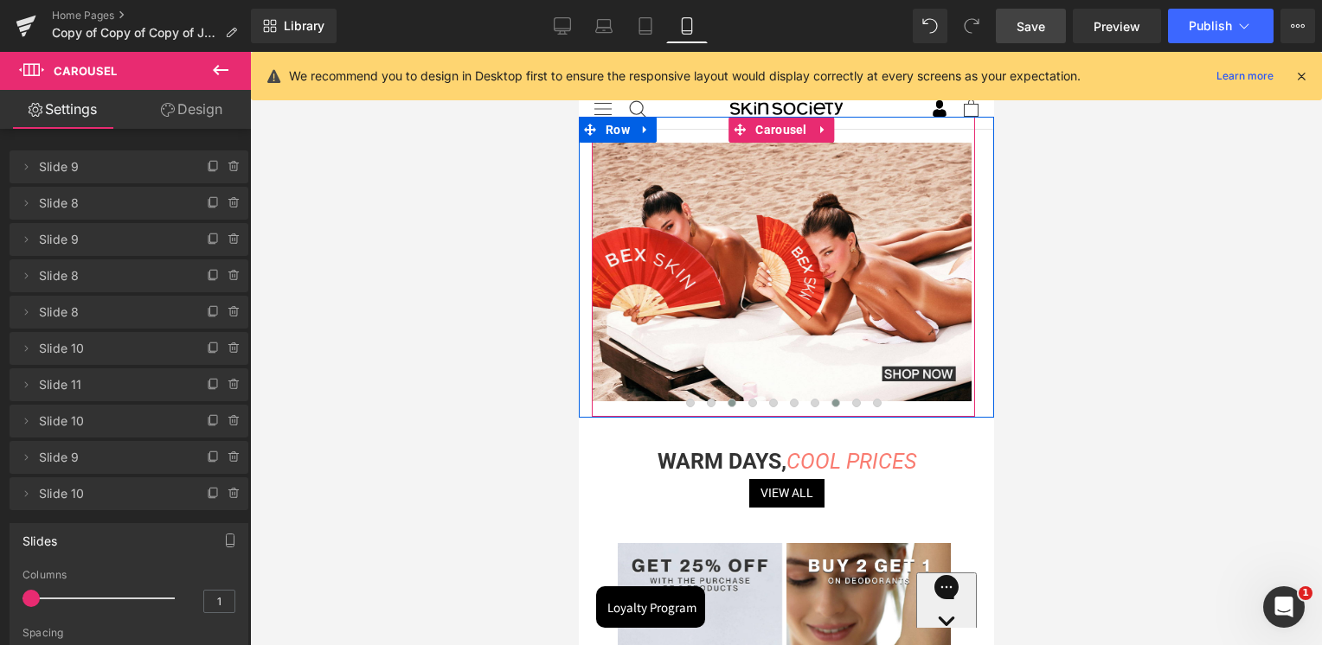
click at [824, 402] on button at bounding box center [834, 402] width 21 height 17
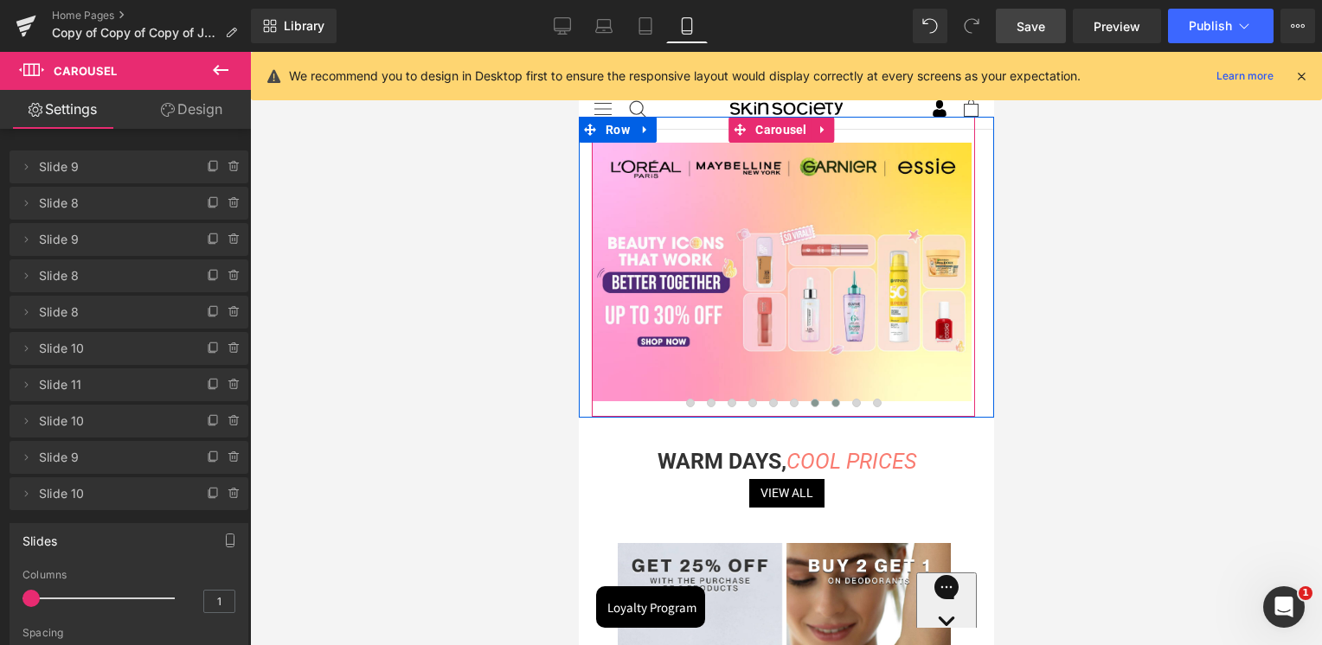
click at [807, 407] on button at bounding box center [814, 402] width 21 height 17
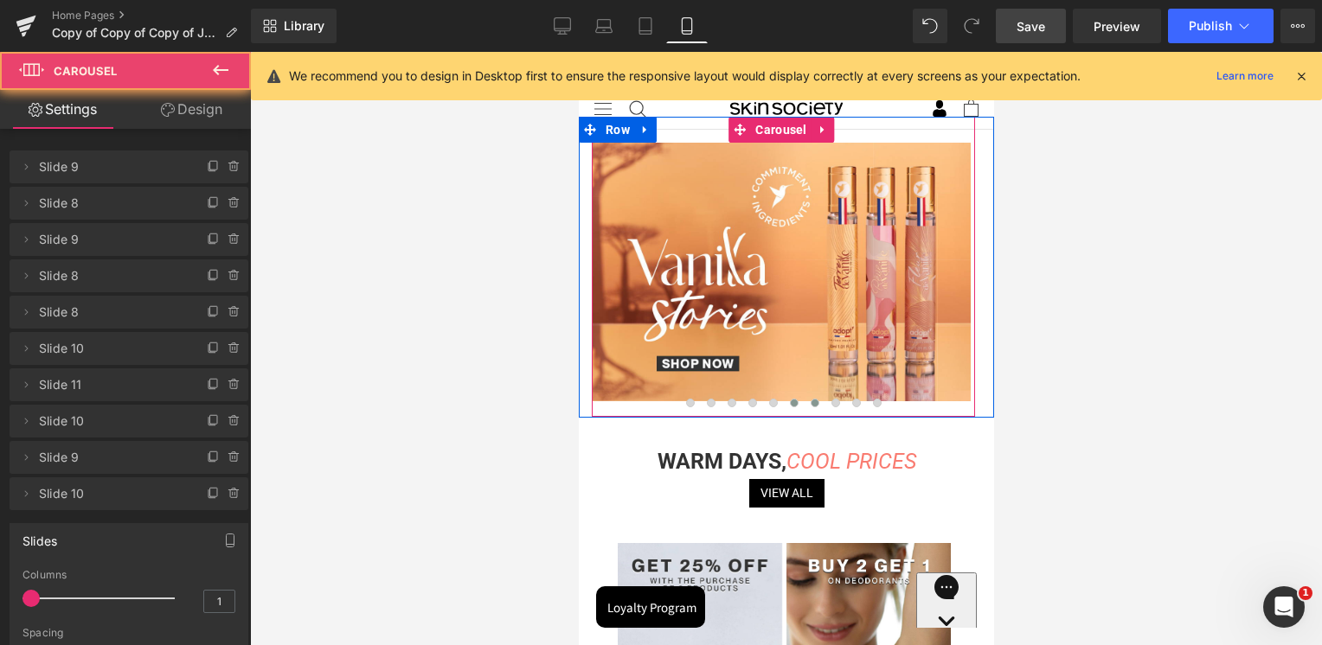
click at [791, 407] on span at bounding box center [793, 403] width 9 height 9
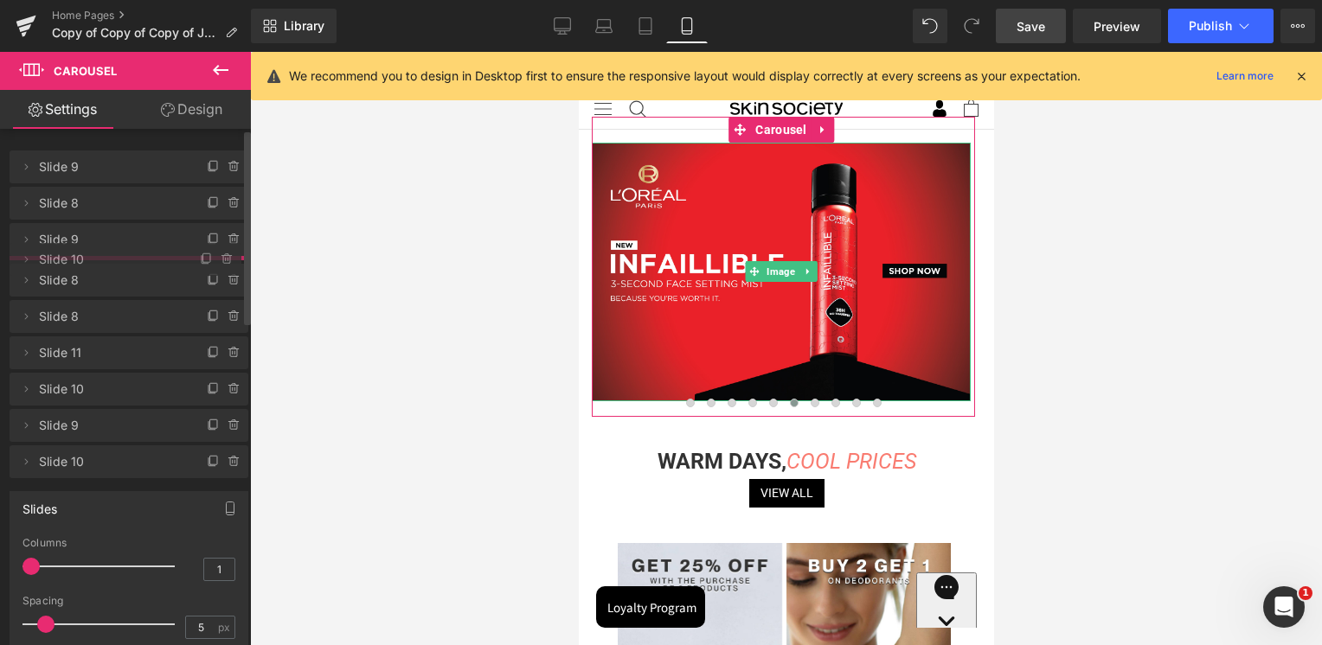
drag, startPoint x: 87, startPoint y: 354, endPoint x: 95, endPoint y: 265, distance: 89.5
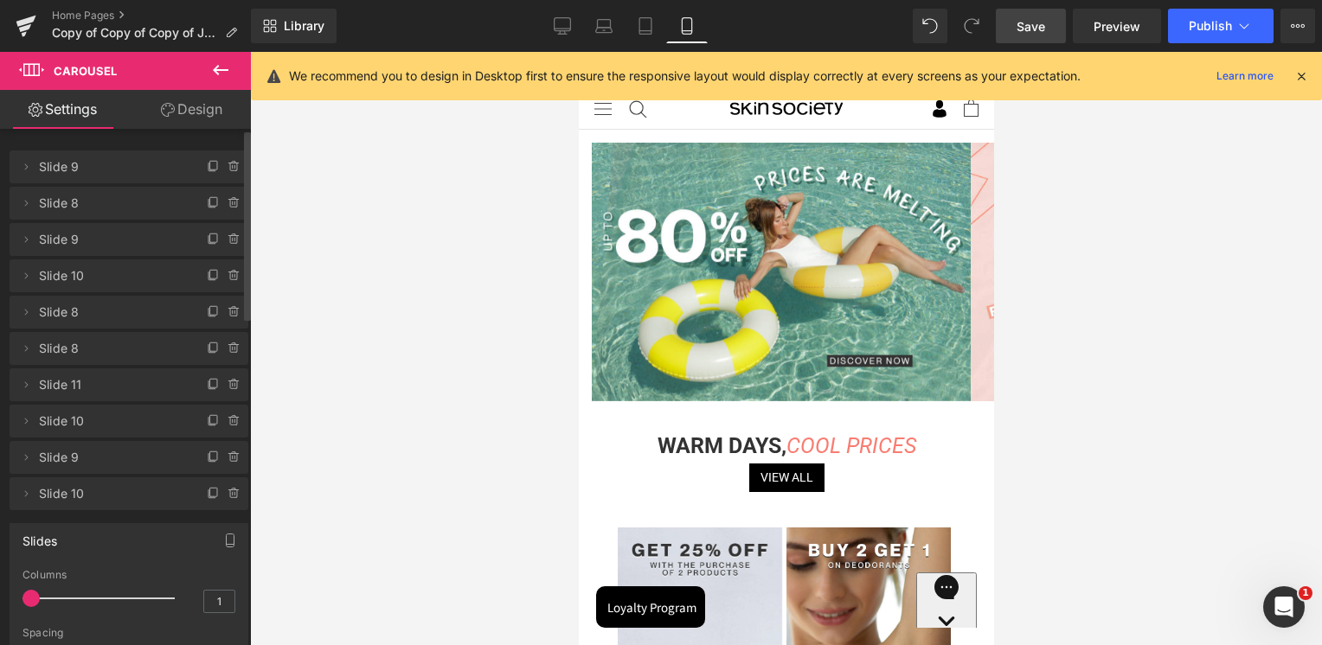
click at [1031, 25] on span "Save" at bounding box center [1030, 26] width 29 height 18
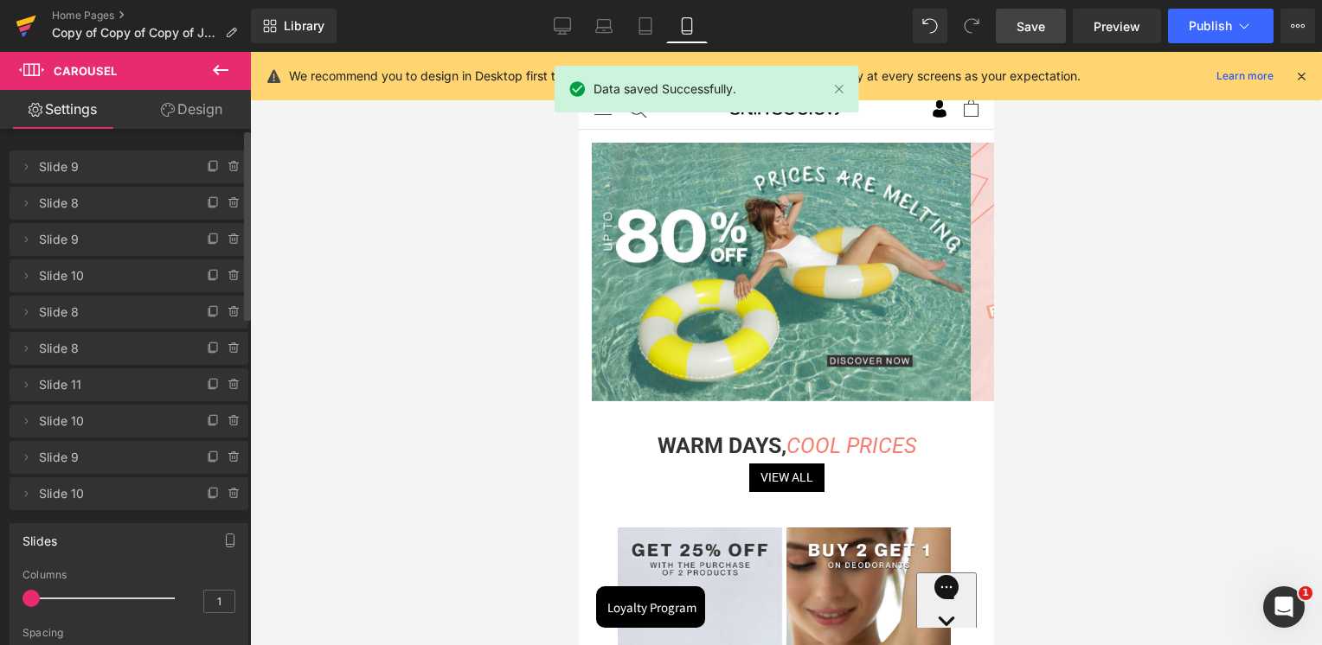
click at [22, 29] on icon at bounding box center [25, 28] width 12 height 8
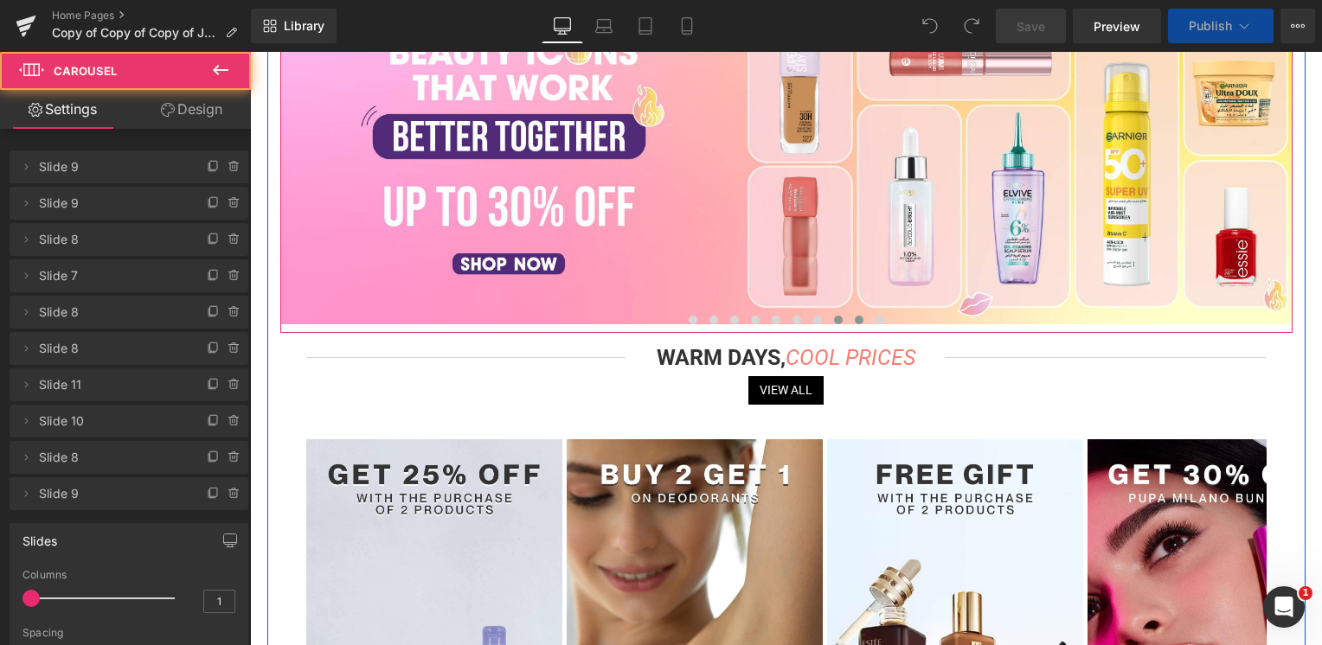
click at [858, 319] on span at bounding box center [859, 320] width 9 height 9
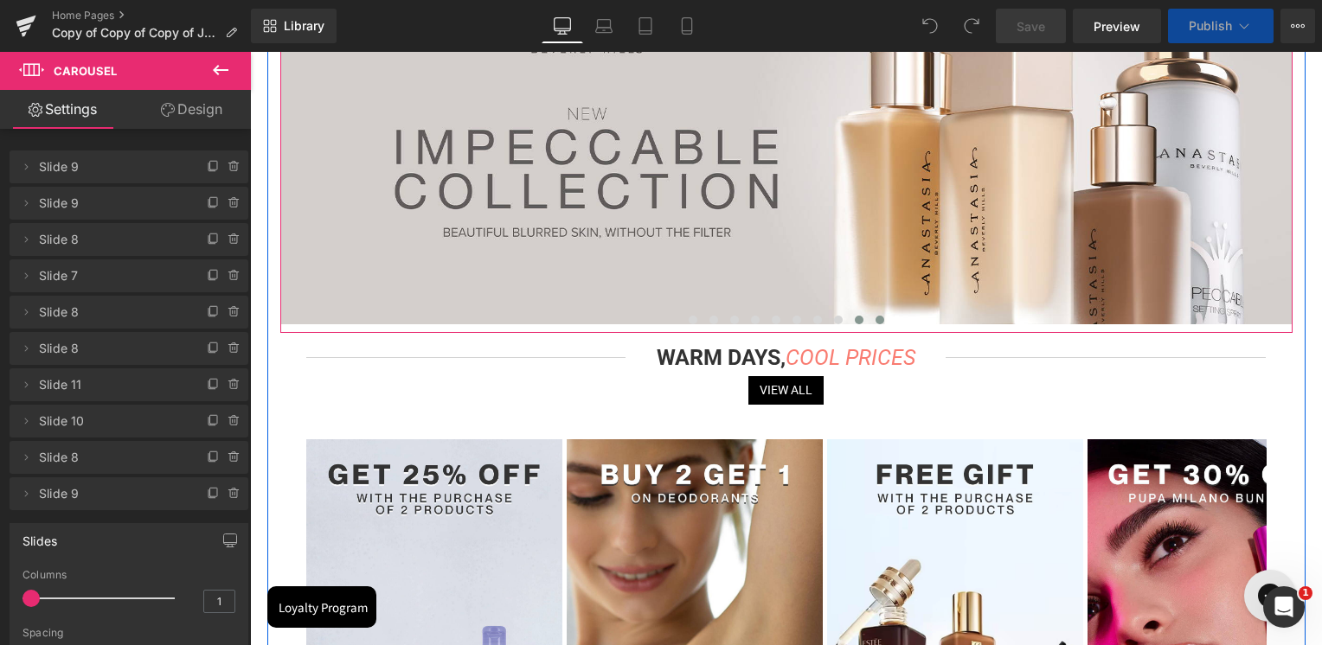
click at [869, 324] on button at bounding box center [879, 319] width 21 height 17
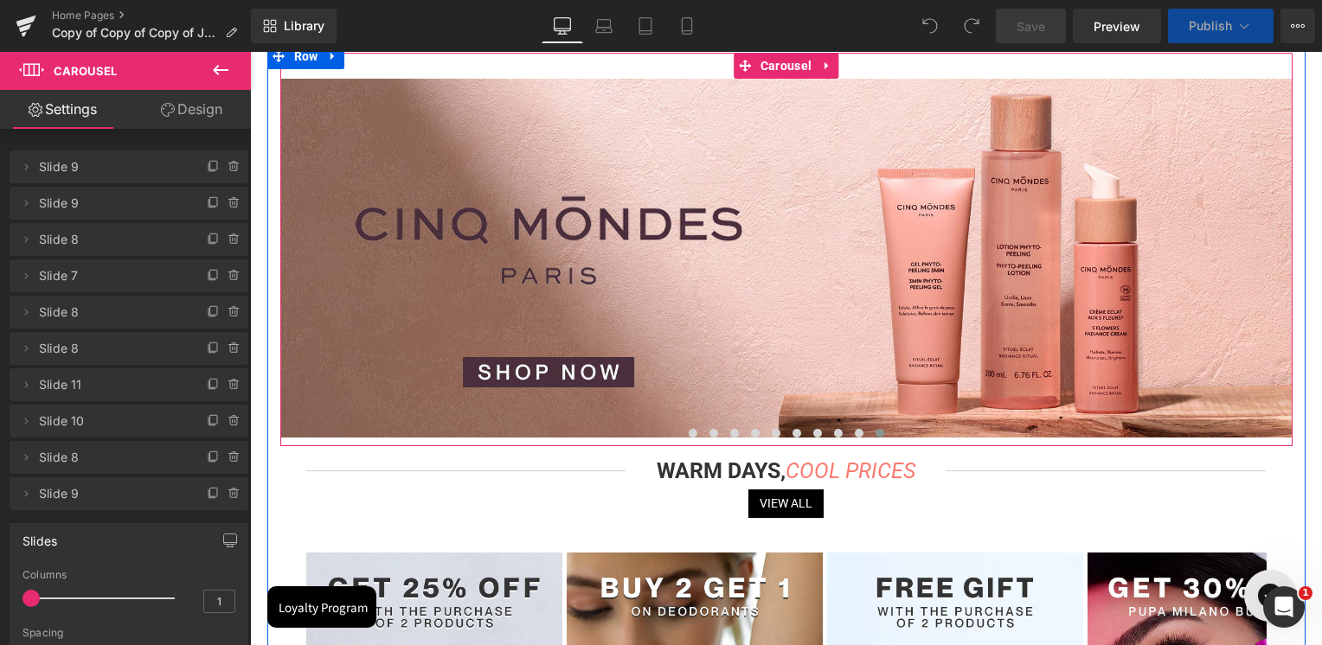
scroll to position [173, 0]
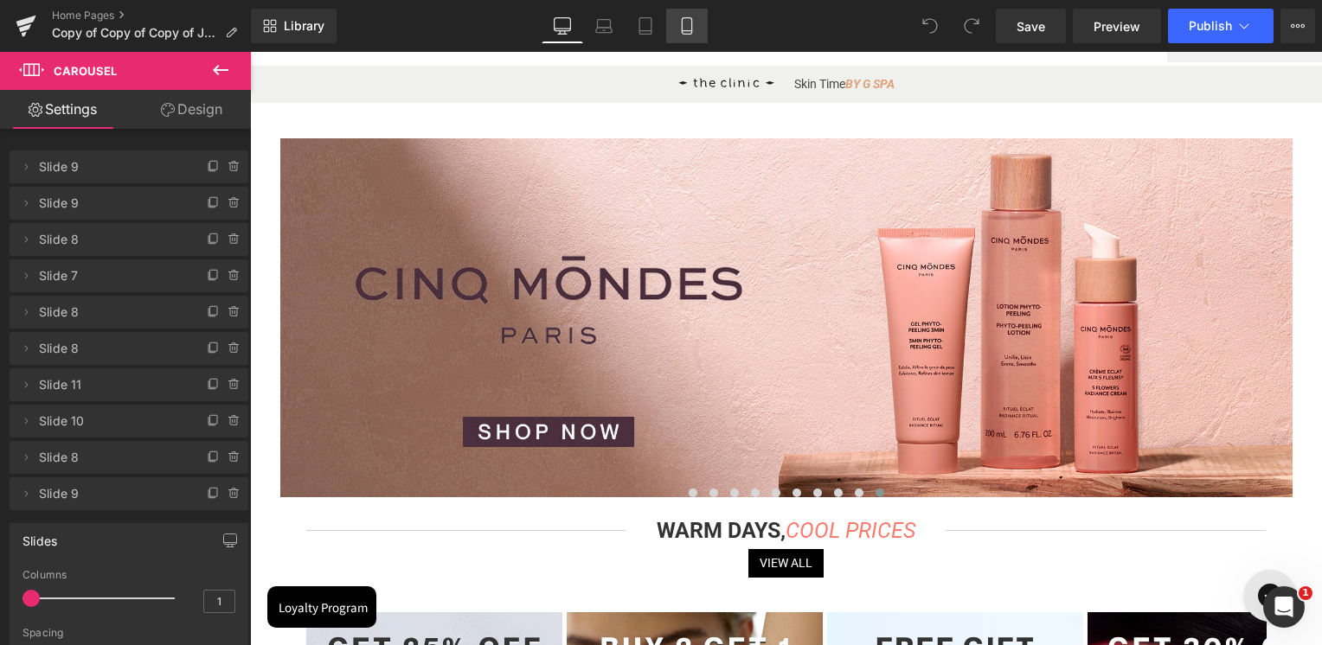
click at [681, 16] on link "Mobile" at bounding box center [687, 26] width 42 height 35
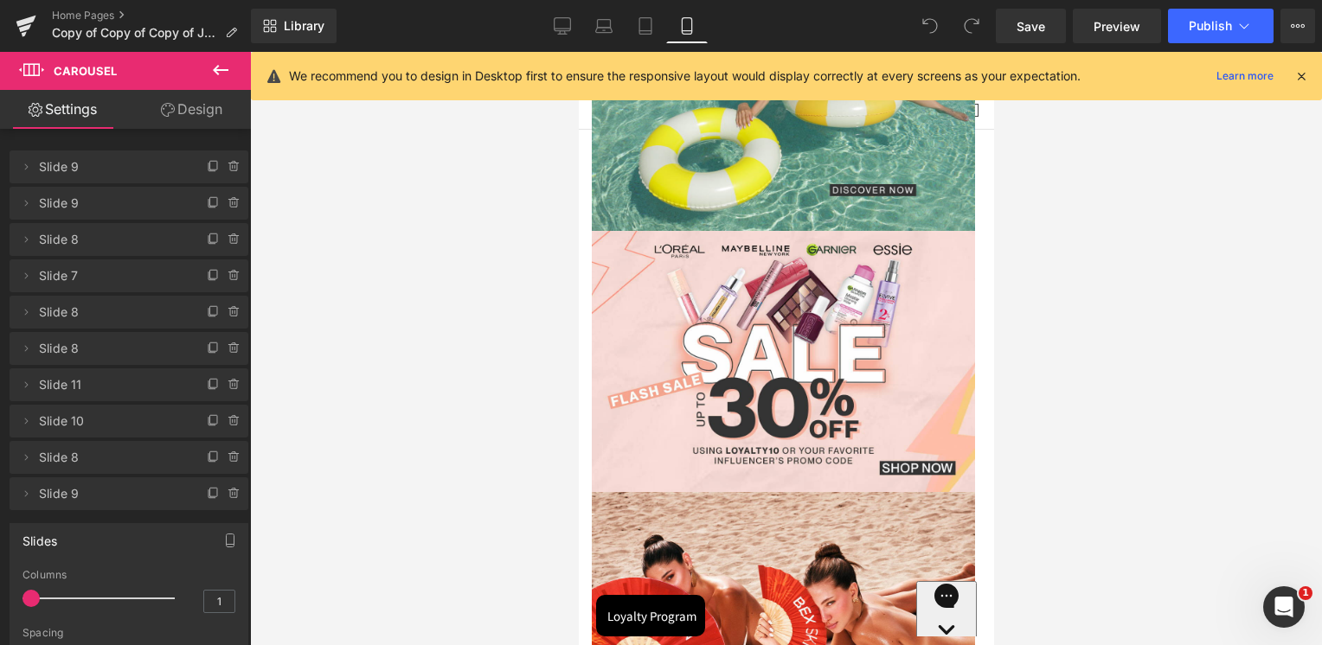
scroll to position [0, 0]
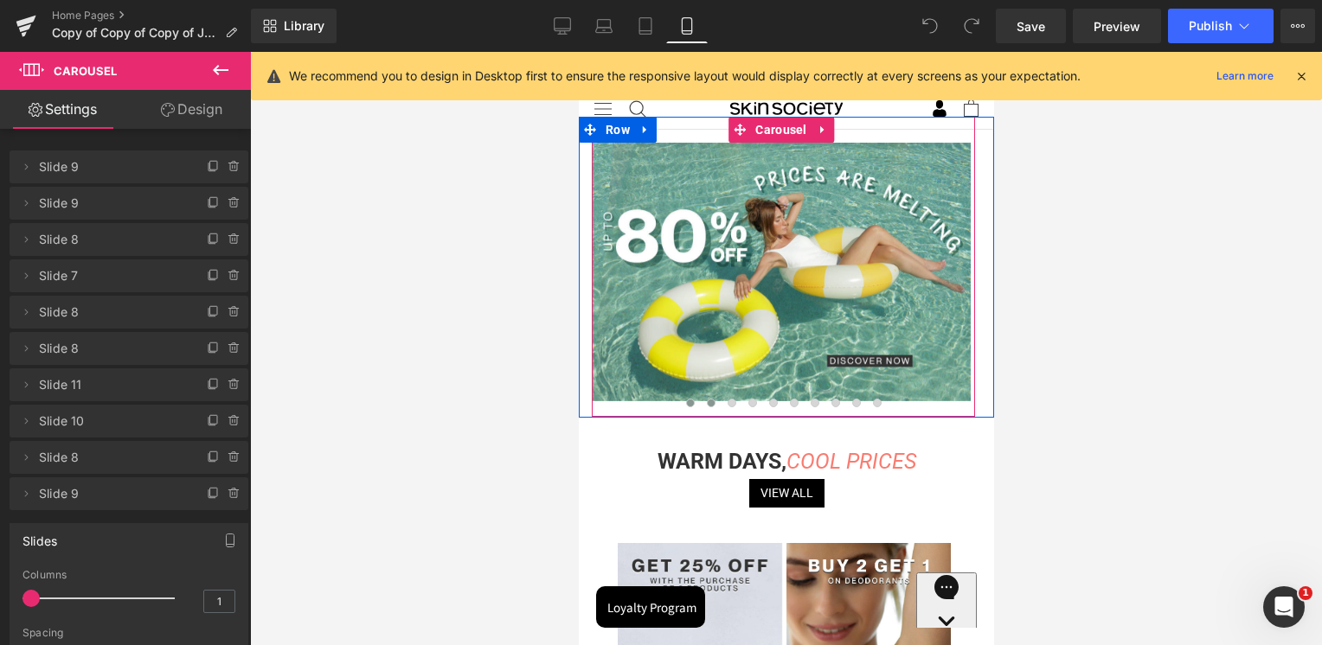
click at [709, 400] on span at bounding box center [710, 403] width 9 height 9
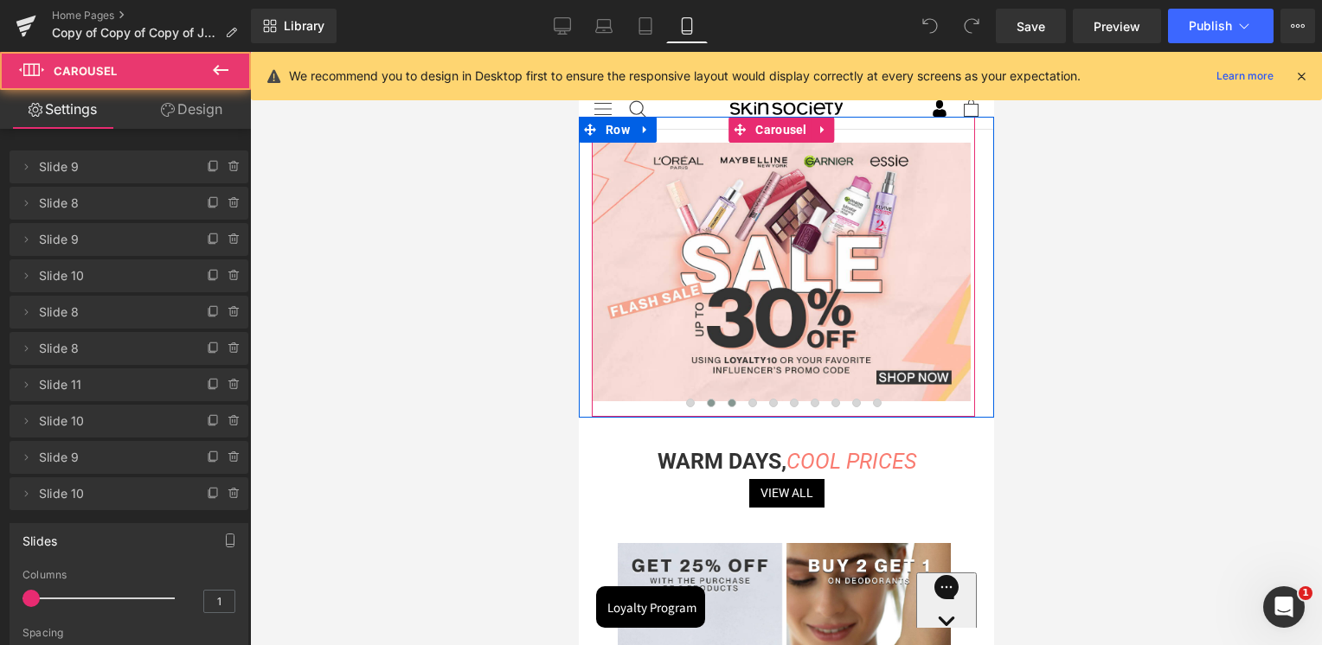
click at [727, 400] on span at bounding box center [731, 403] width 9 height 9
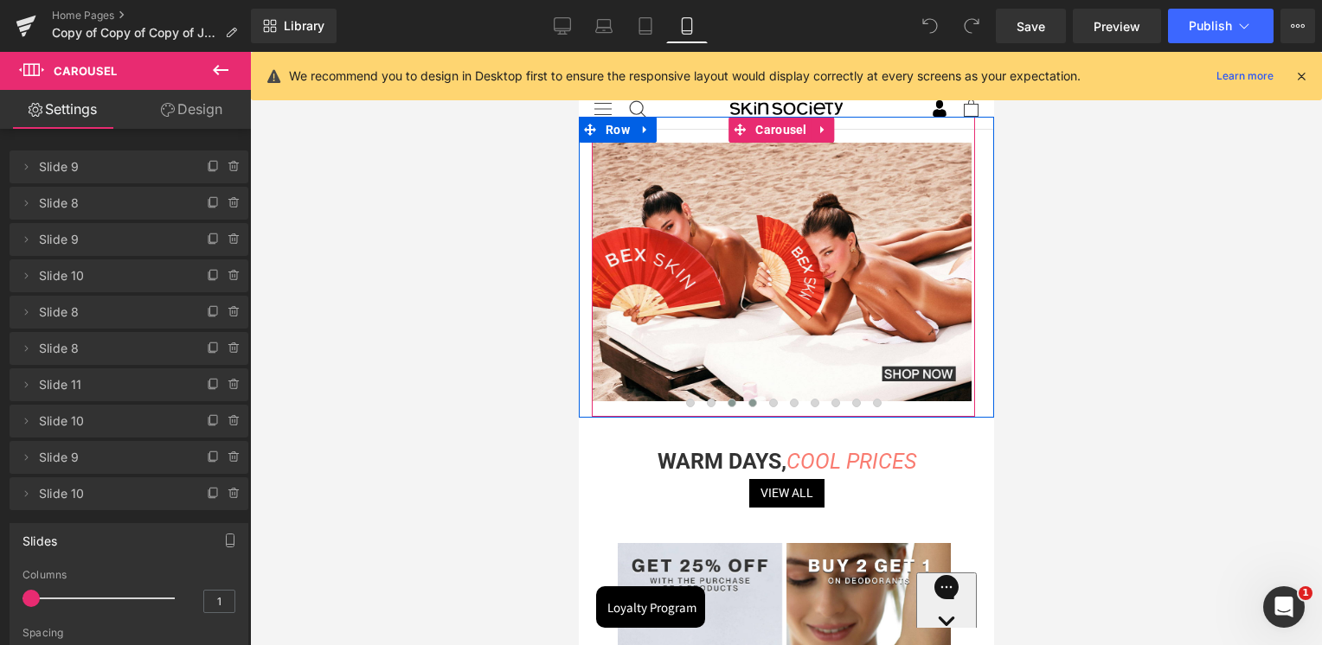
click at [744, 407] on button at bounding box center [751, 402] width 21 height 17
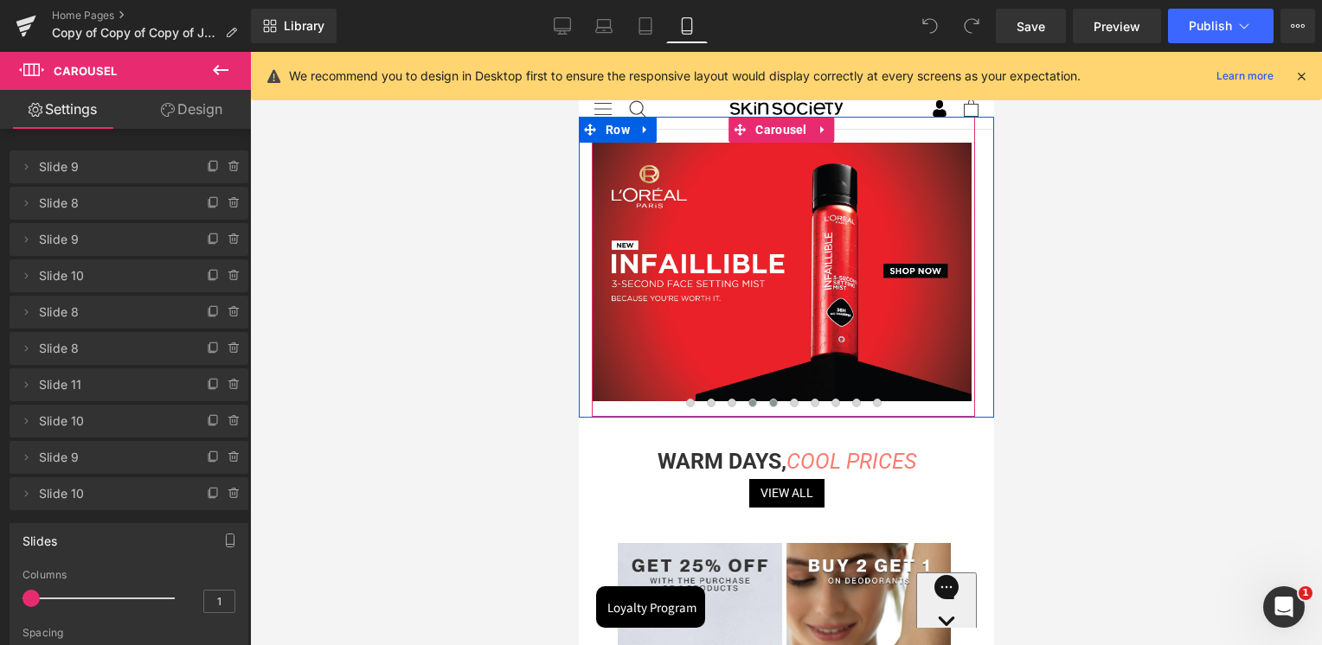
click at [768, 403] on span at bounding box center [772, 403] width 9 height 9
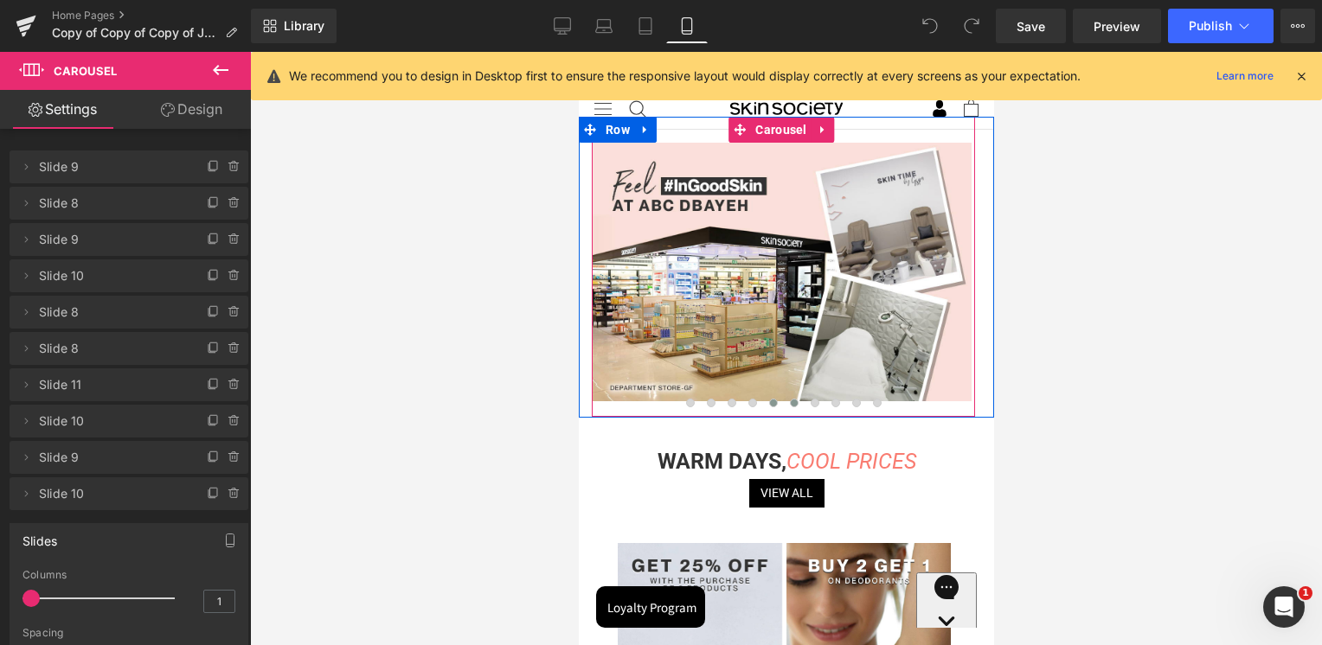
click at [790, 405] on span at bounding box center [793, 403] width 9 height 9
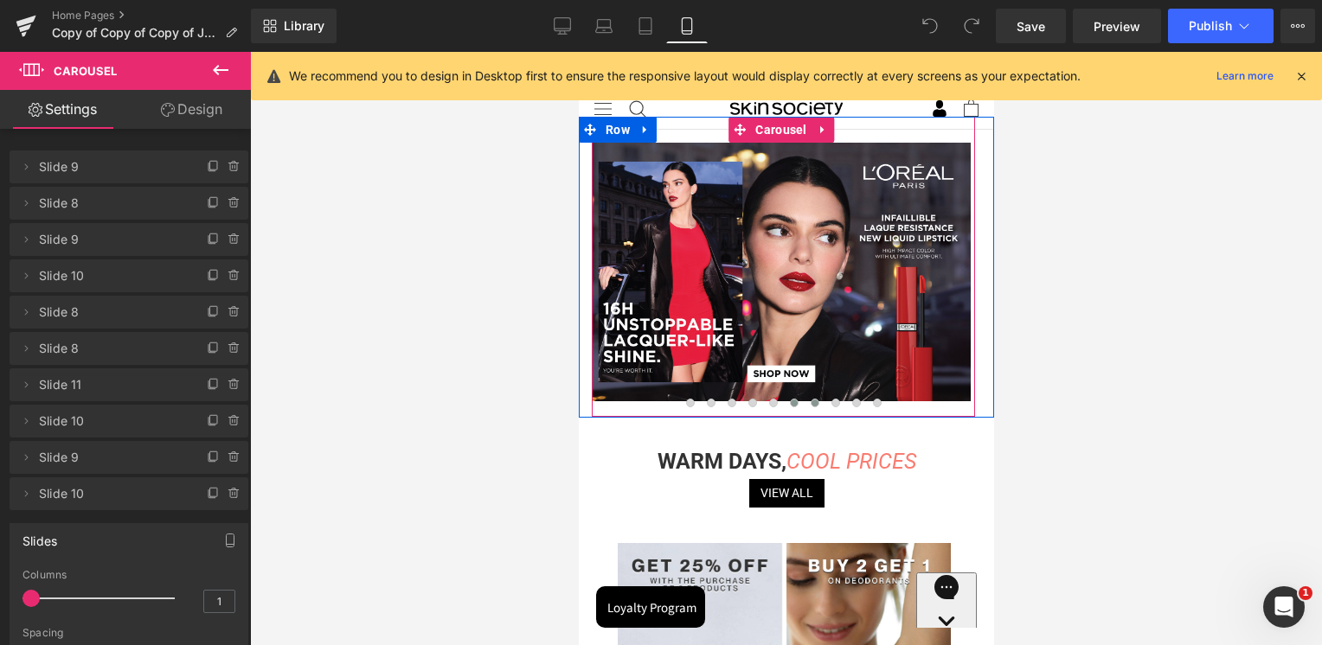
click at [813, 400] on span at bounding box center [814, 403] width 9 height 9
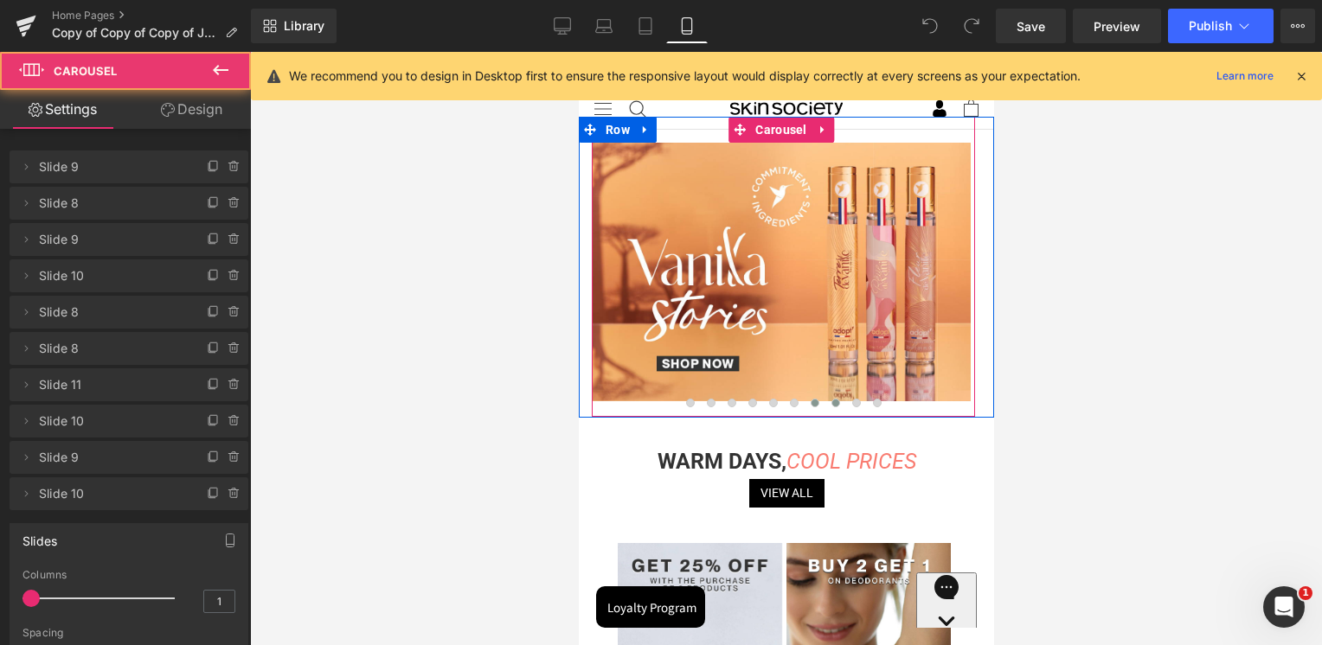
click at [831, 406] on span at bounding box center [834, 403] width 9 height 9
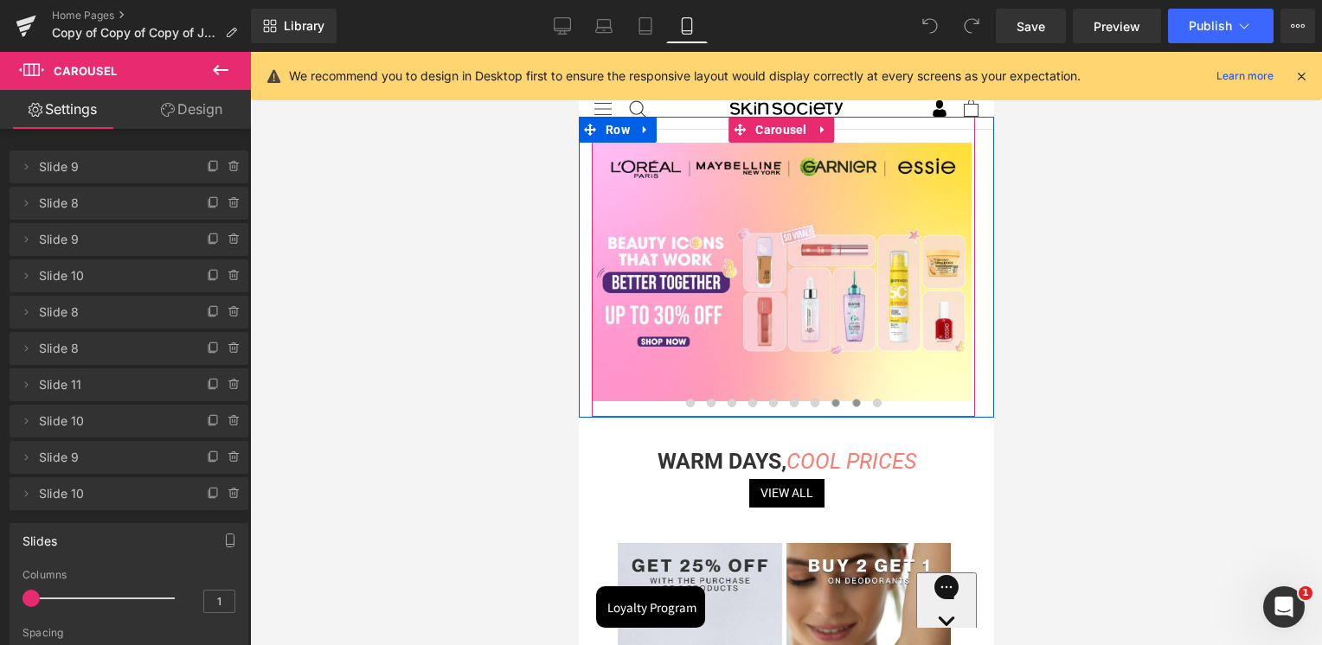
click at [851, 401] on span at bounding box center [855, 403] width 9 height 9
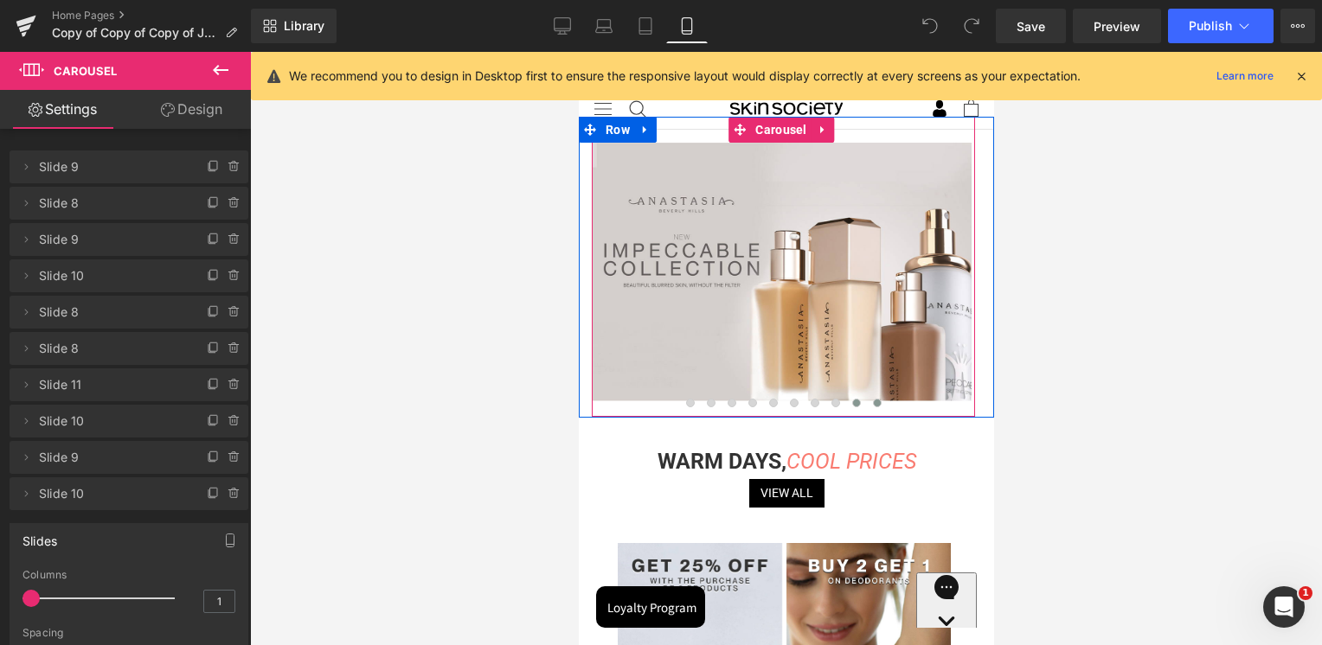
click at [874, 406] on span at bounding box center [876, 403] width 9 height 9
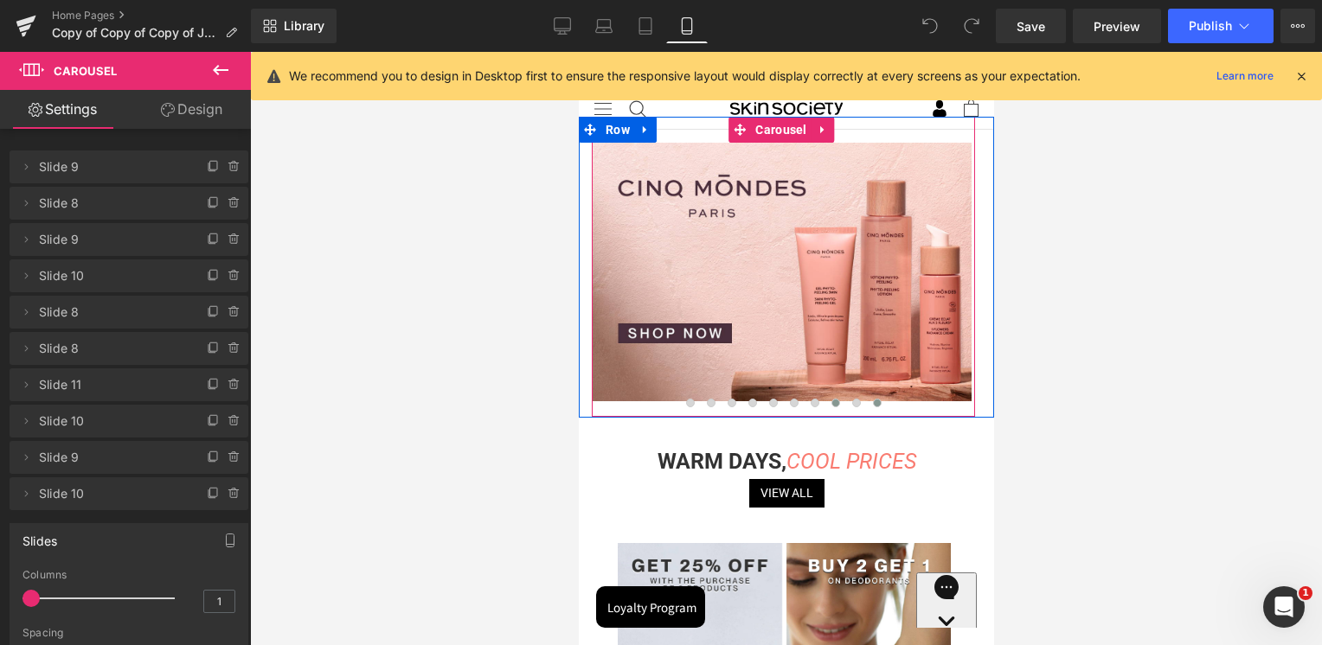
click at [832, 401] on span at bounding box center [834, 403] width 9 height 9
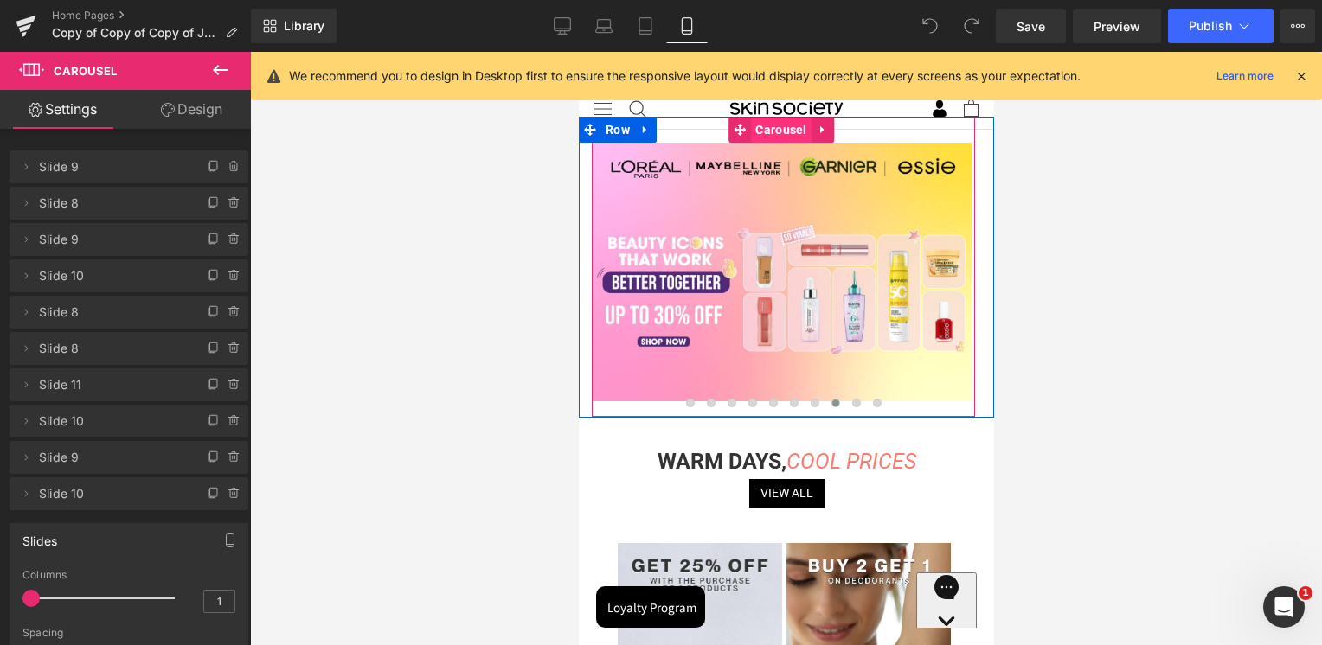
click at [768, 128] on span "Carousel" at bounding box center [780, 130] width 60 height 26
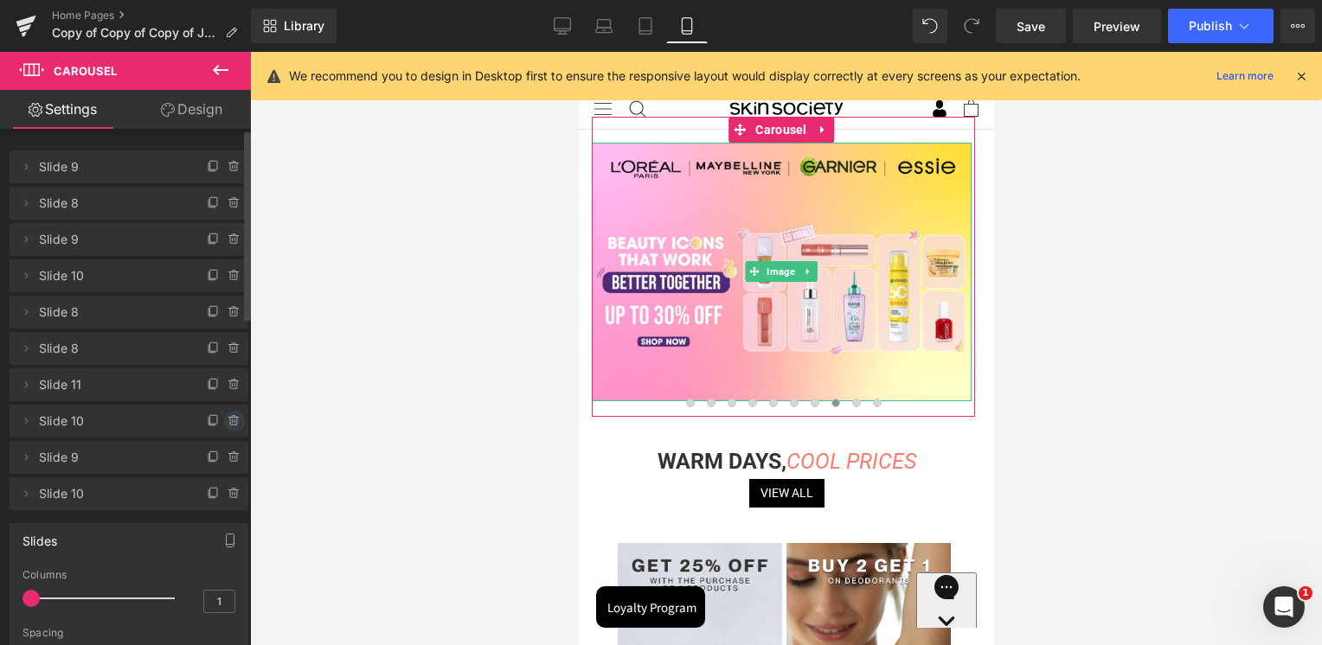
click at [228, 418] on icon at bounding box center [233, 418] width 10 height 0
click at [145, 420] on button "Cancel" at bounding box center [154, 422] width 58 height 22
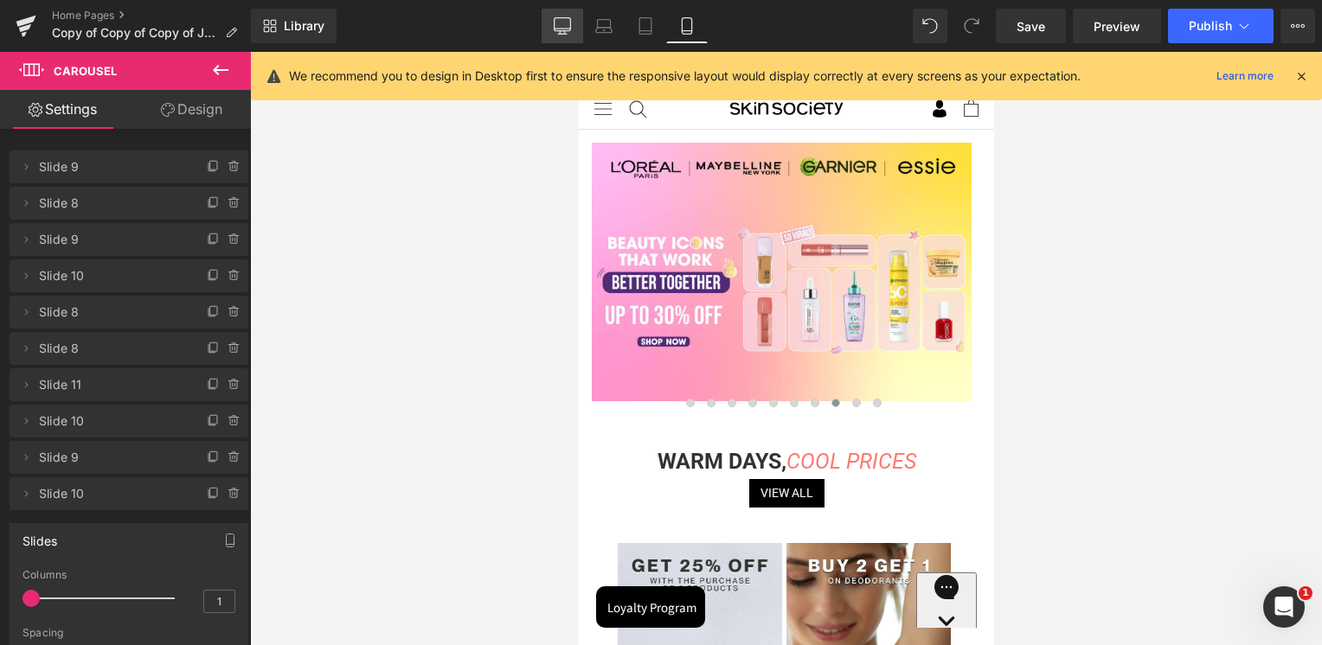
click at [573, 28] on link "Desktop" at bounding box center [562, 26] width 42 height 35
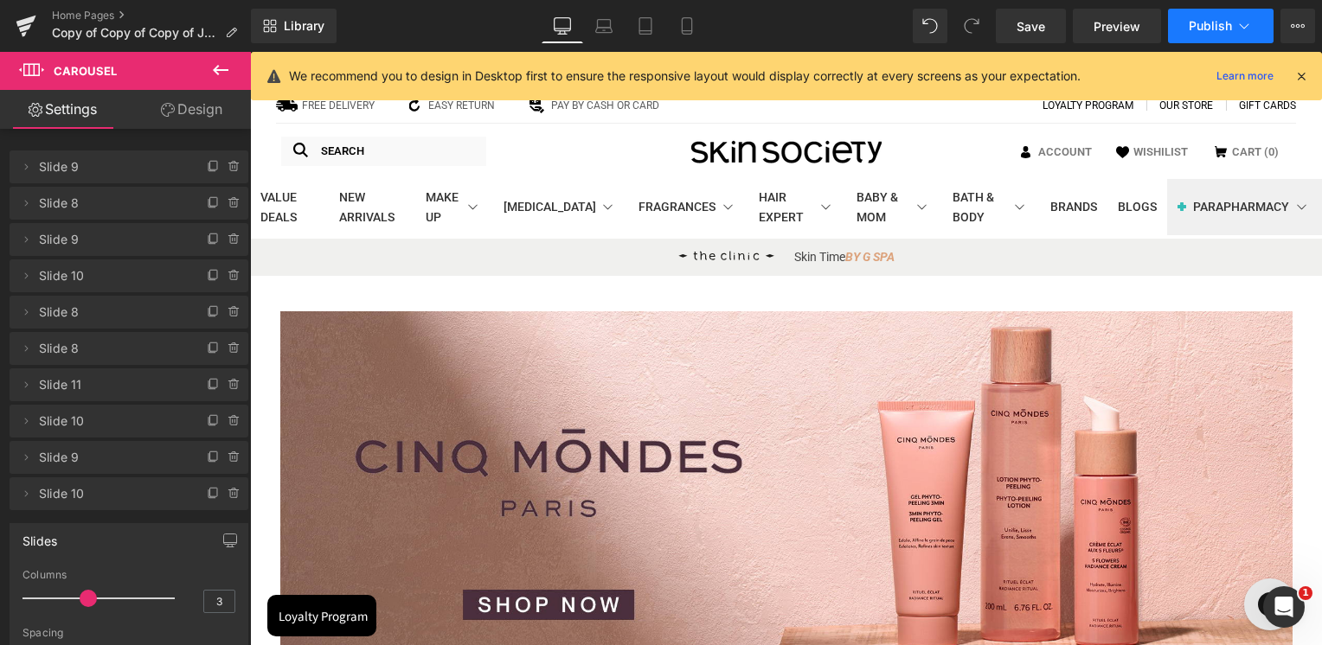
click at [1206, 29] on span "Publish" at bounding box center [1210, 26] width 43 height 14
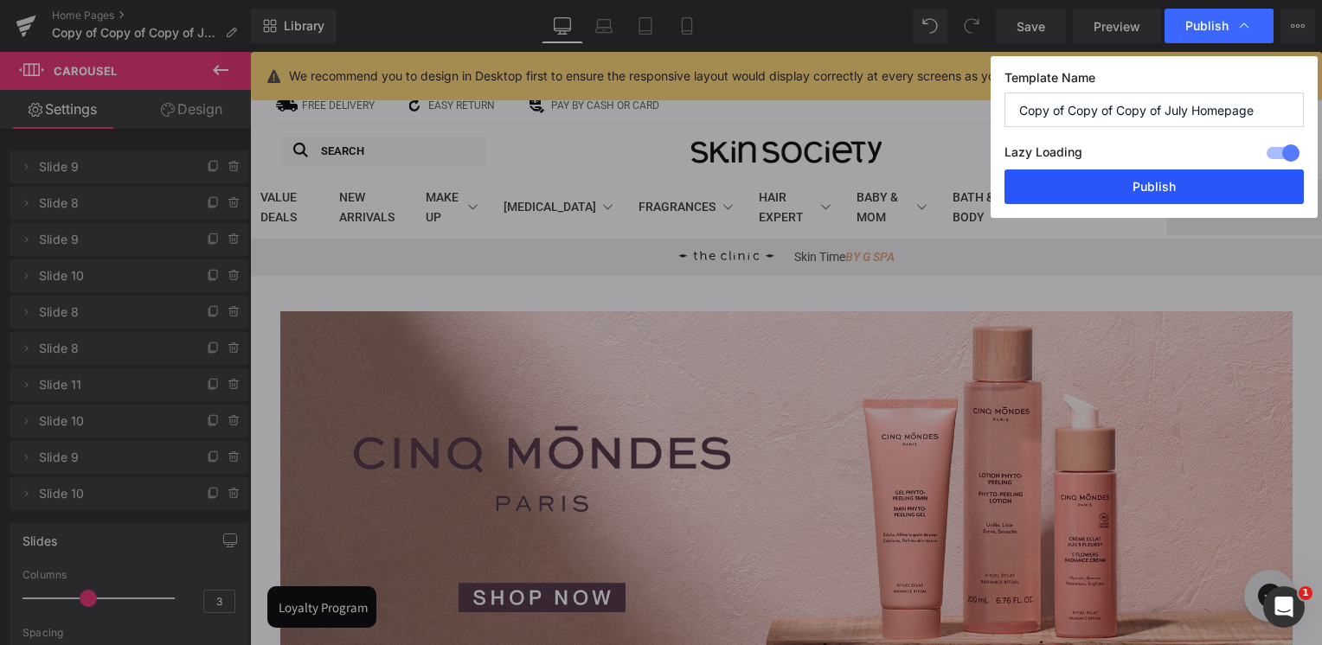
click at [1157, 183] on button "Publish" at bounding box center [1153, 187] width 299 height 35
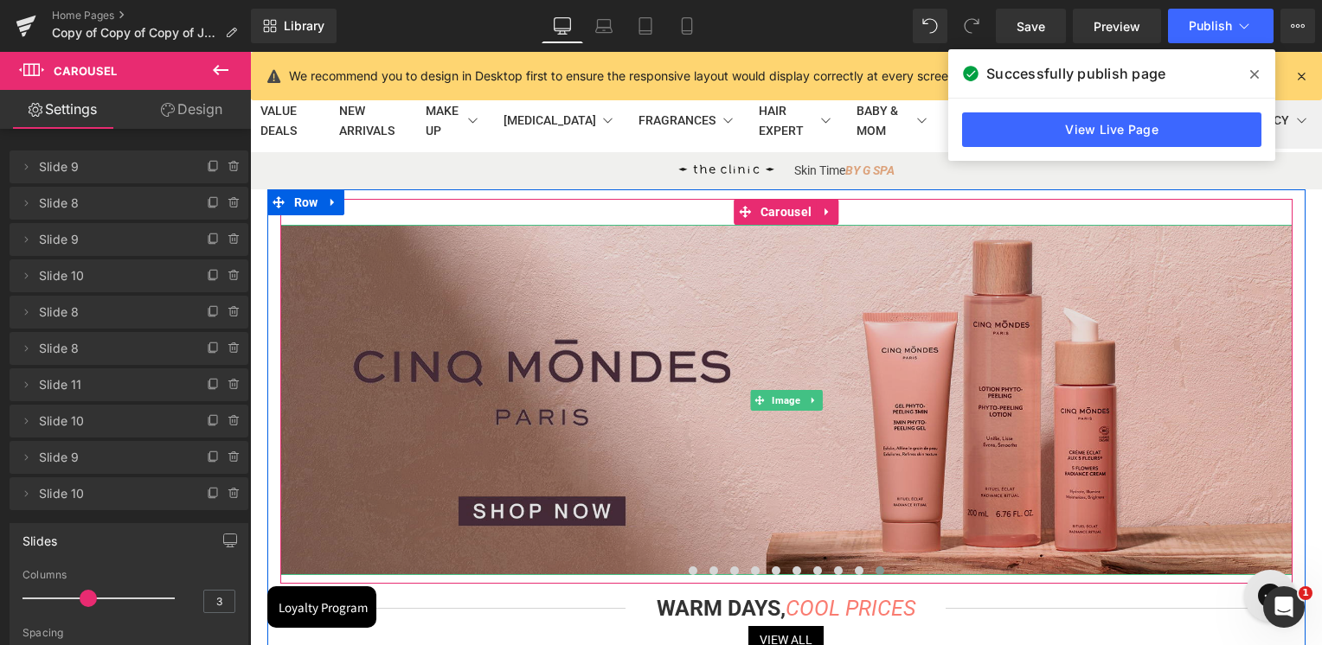
scroll to position [173, 0]
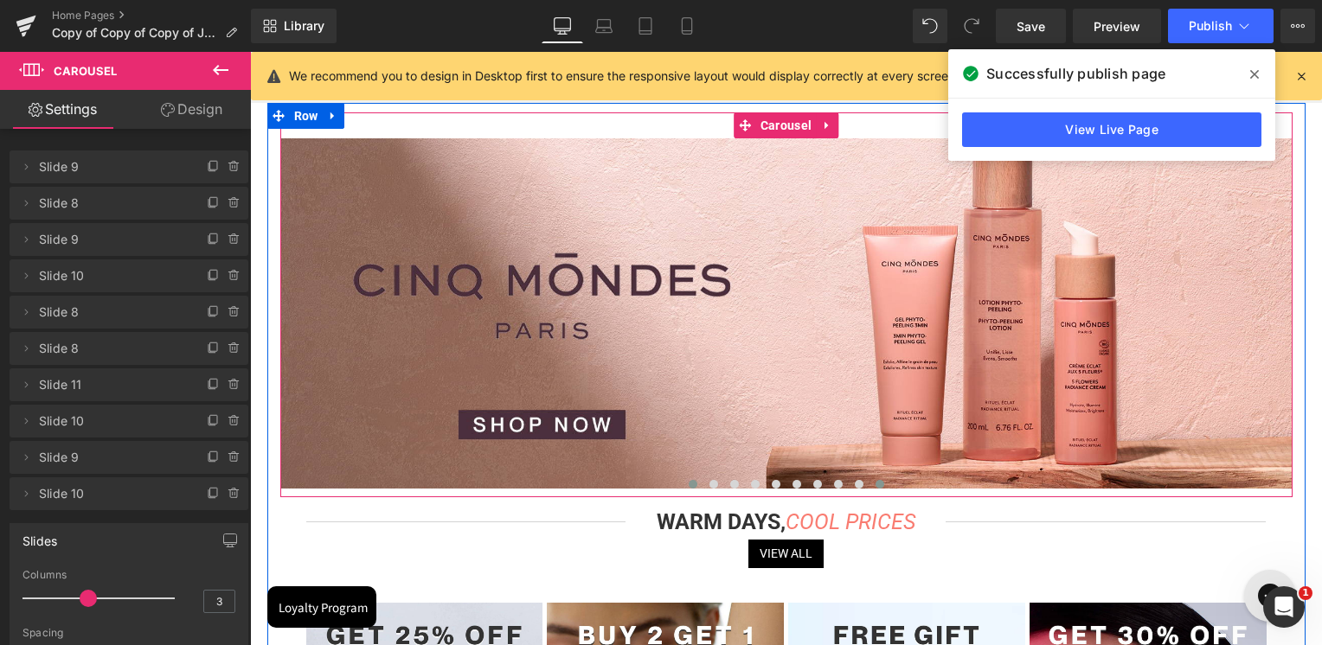
click at [691, 485] on span at bounding box center [693, 484] width 9 height 9
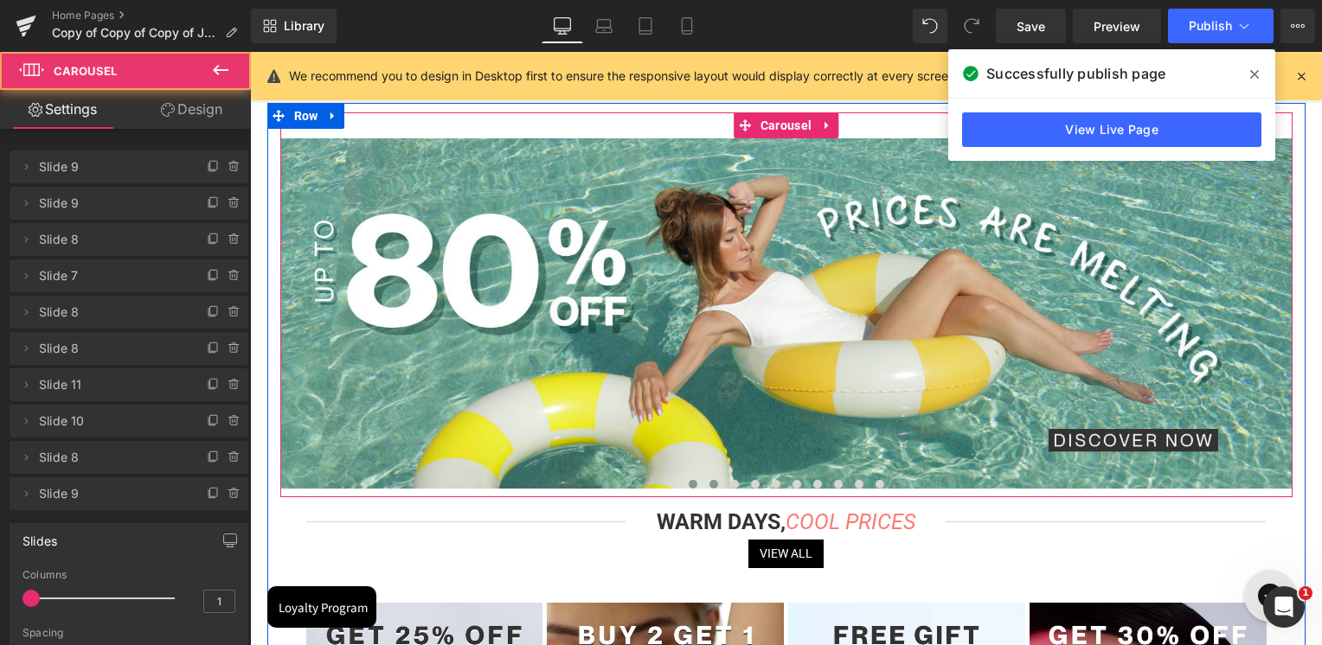
click at [703, 483] on button at bounding box center [713, 484] width 21 height 17
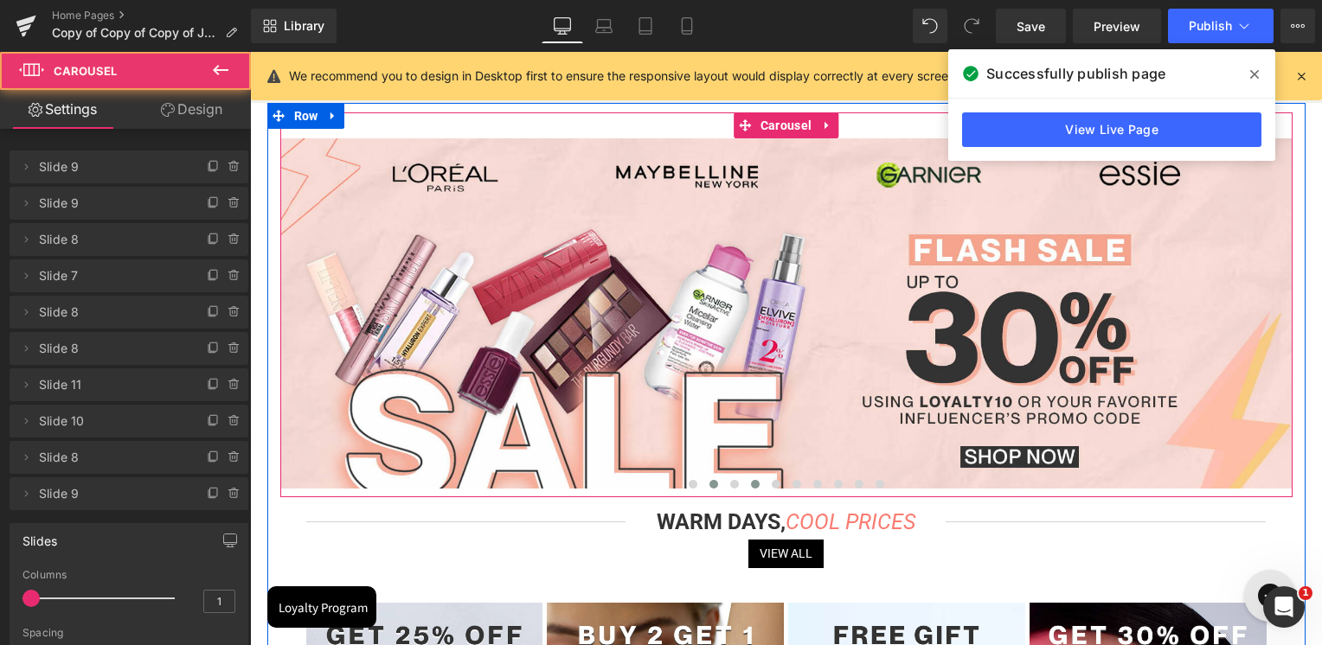
click at [745, 483] on button at bounding box center [755, 484] width 21 height 17
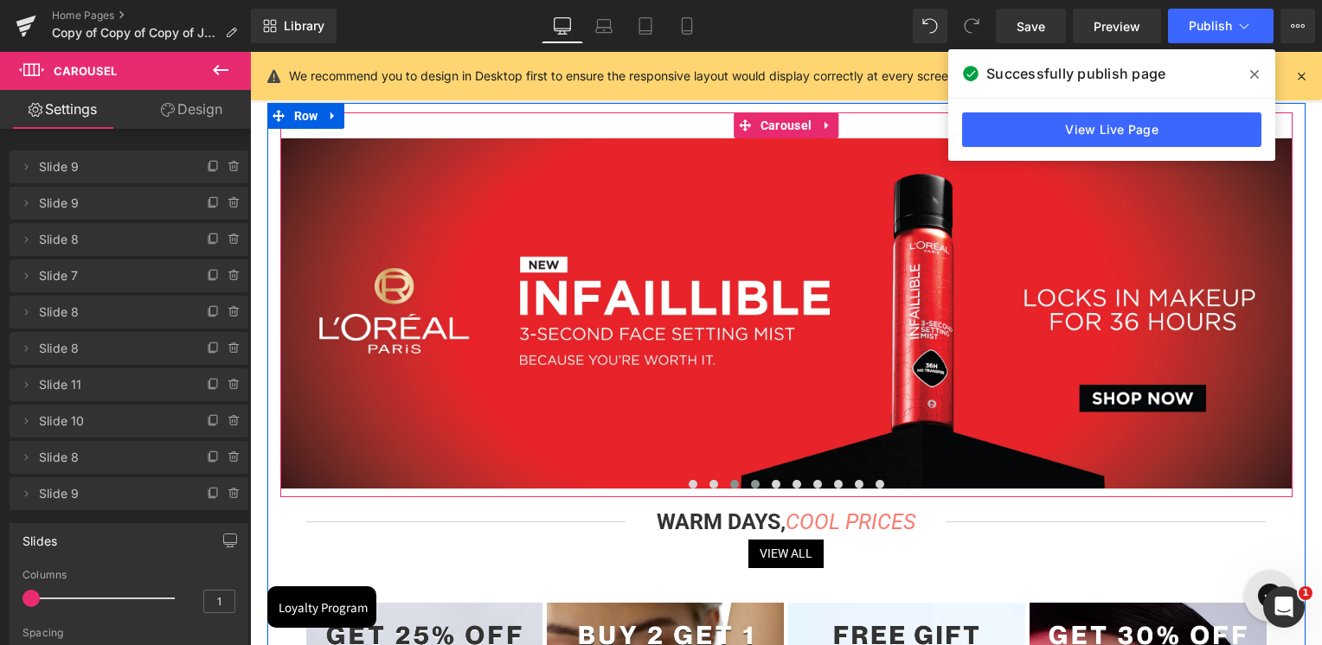
click at [735, 484] on span at bounding box center [734, 484] width 9 height 9
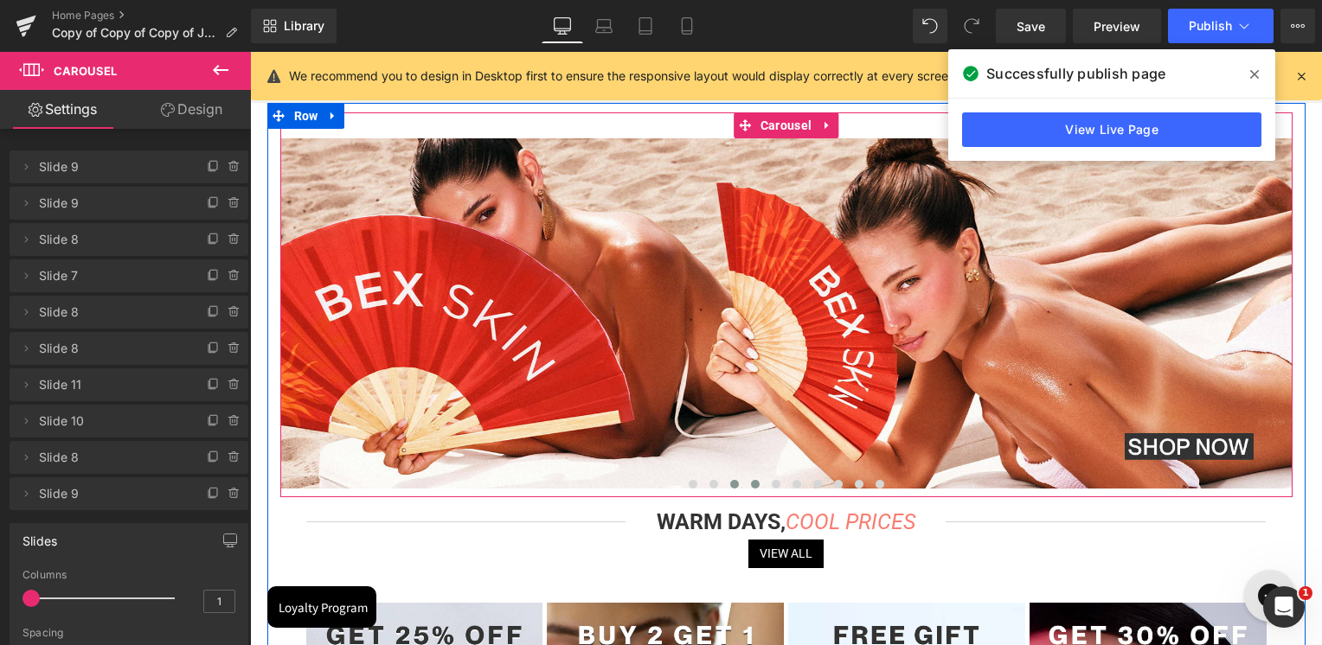
click at [752, 487] on span at bounding box center [755, 484] width 9 height 9
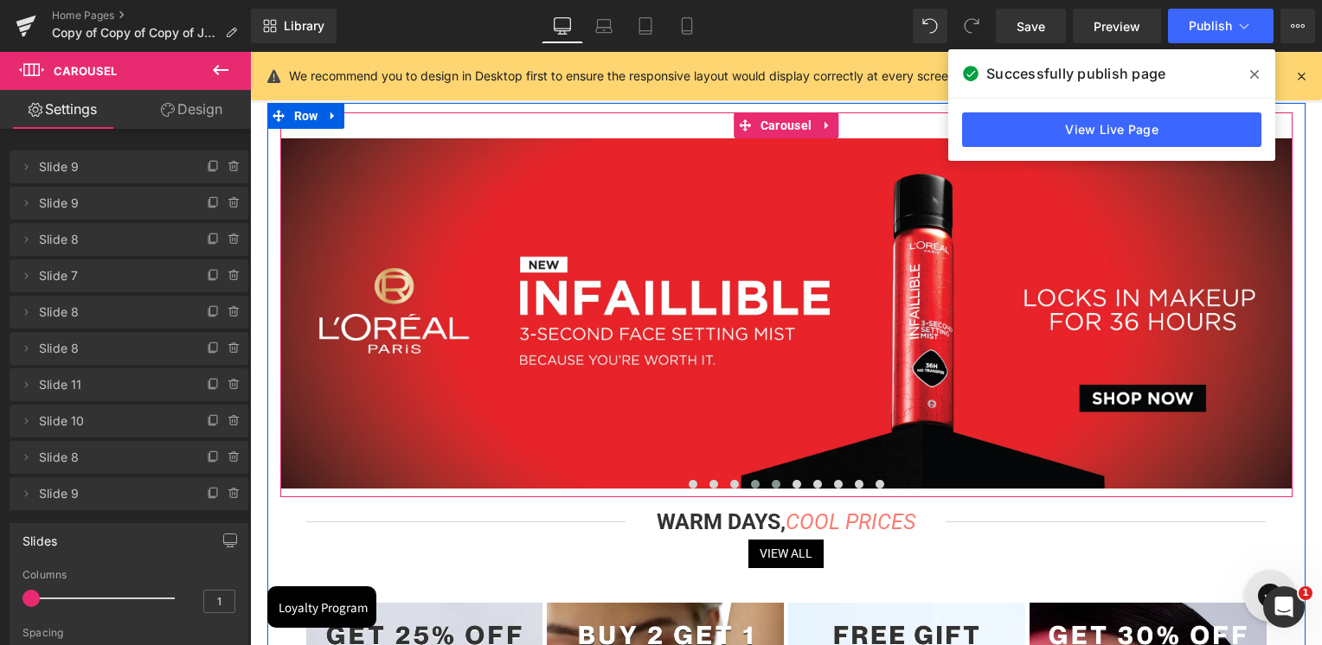
click at [769, 488] on button at bounding box center [776, 484] width 21 height 17
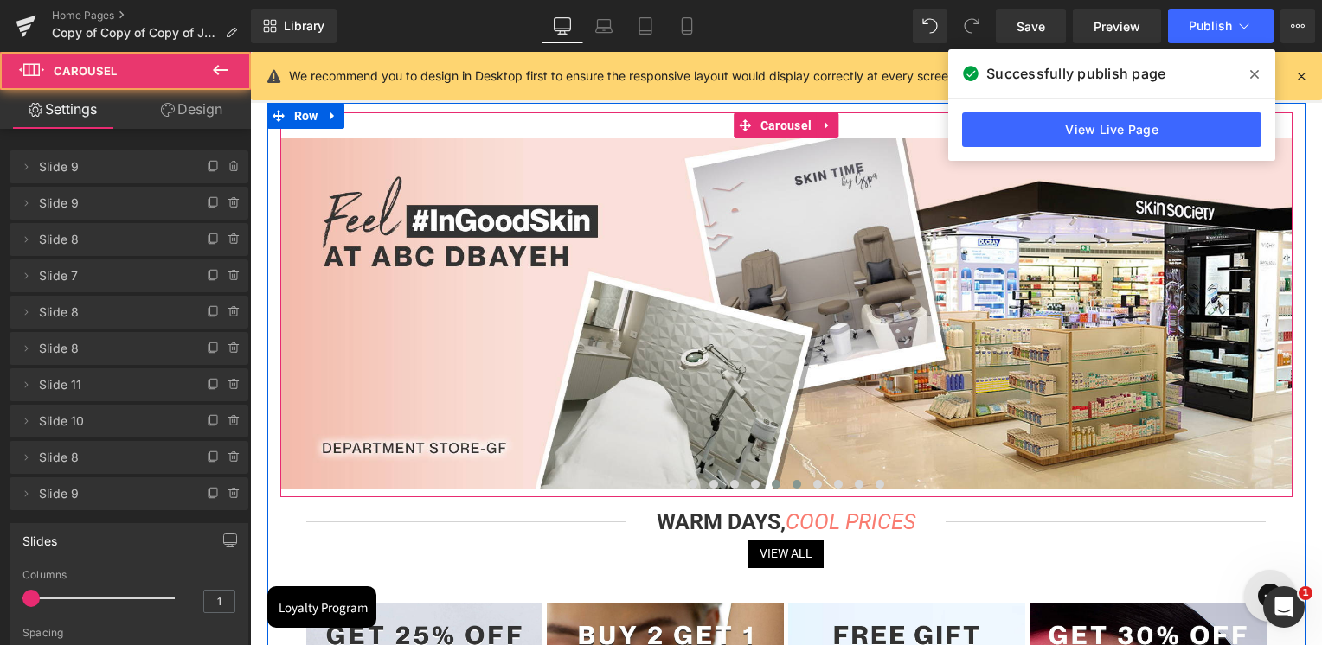
click at [786, 486] on button at bounding box center [796, 484] width 21 height 17
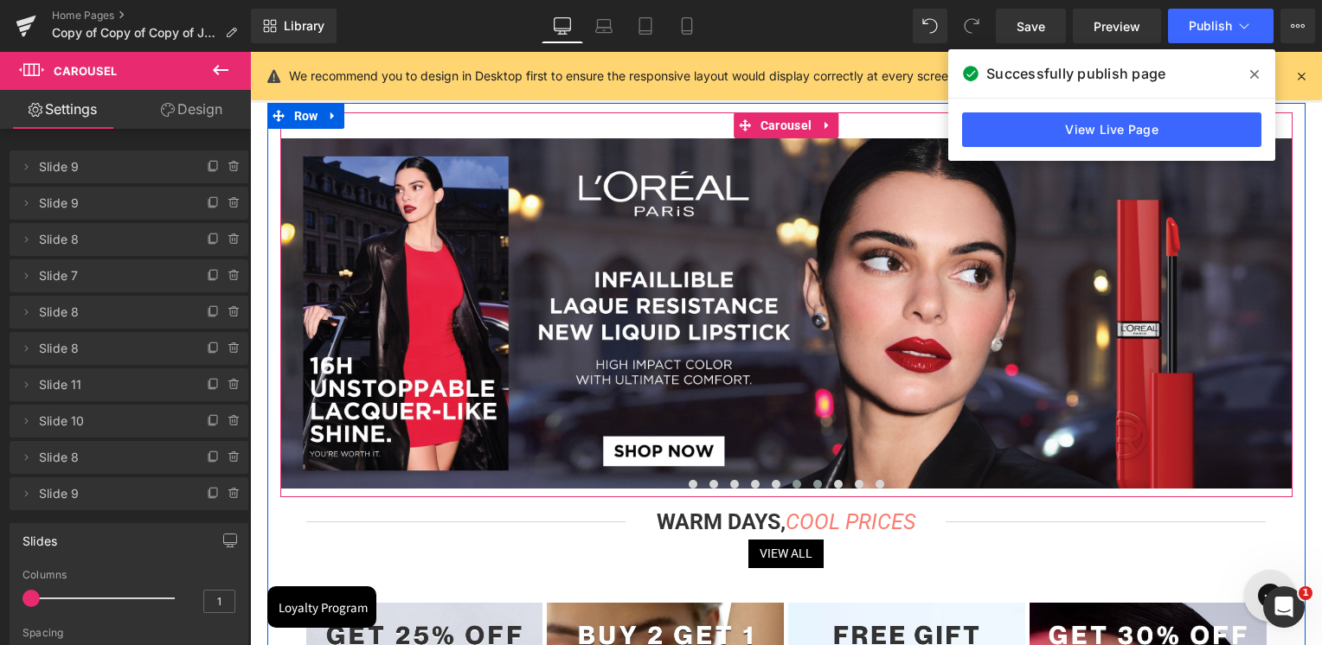
click at [807, 484] on button at bounding box center [817, 484] width 21 height 17
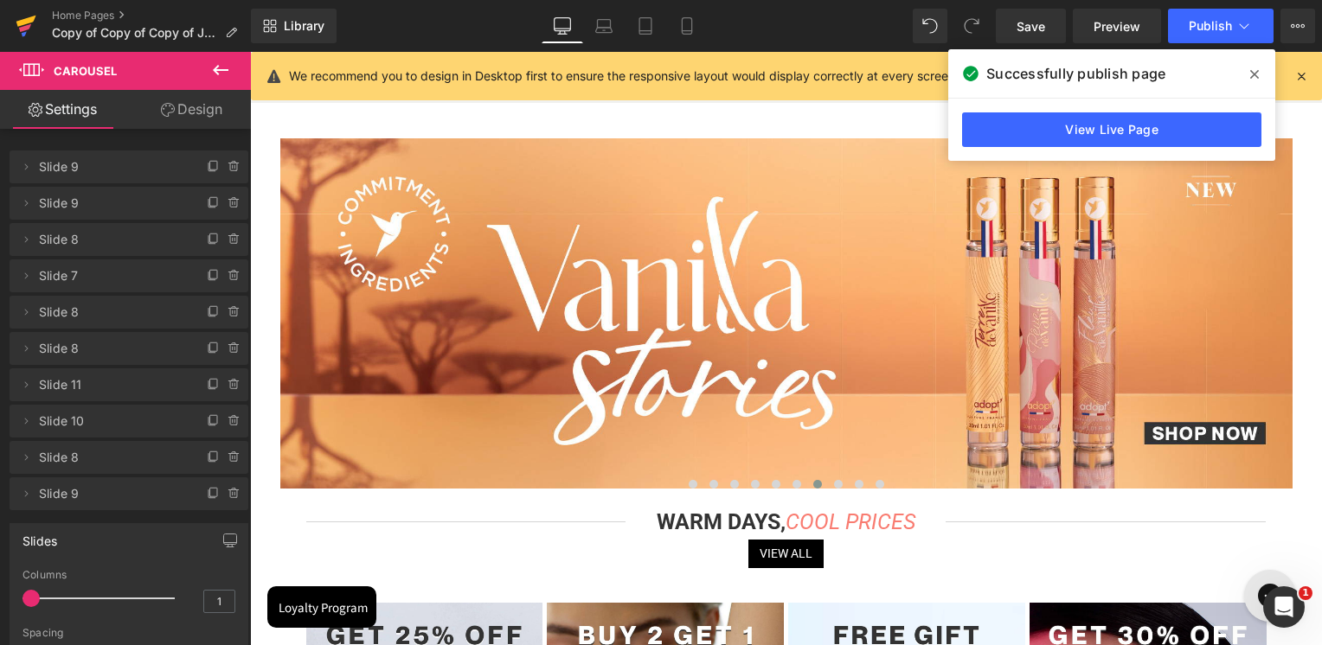
click at [26, 29] on icon at bounding box center [25, 28] width 12 height 8
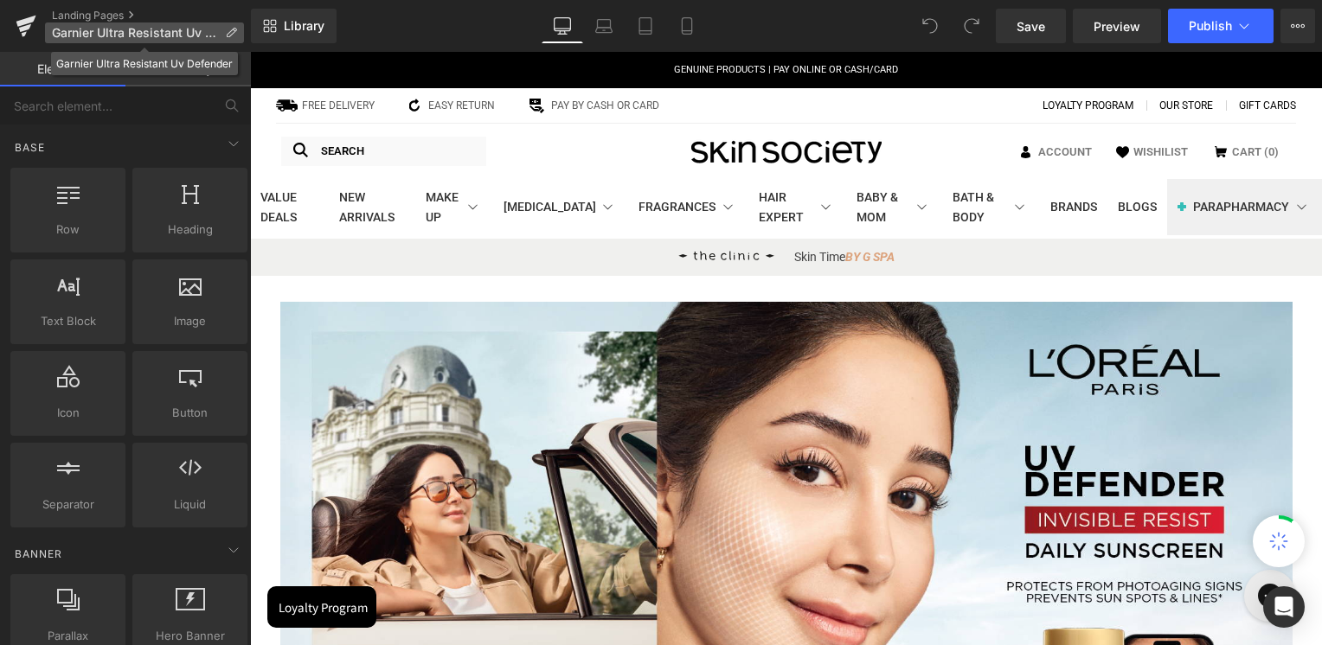
click at [234, 31] on icon at bounding box center [231, 33] width 12 height 12
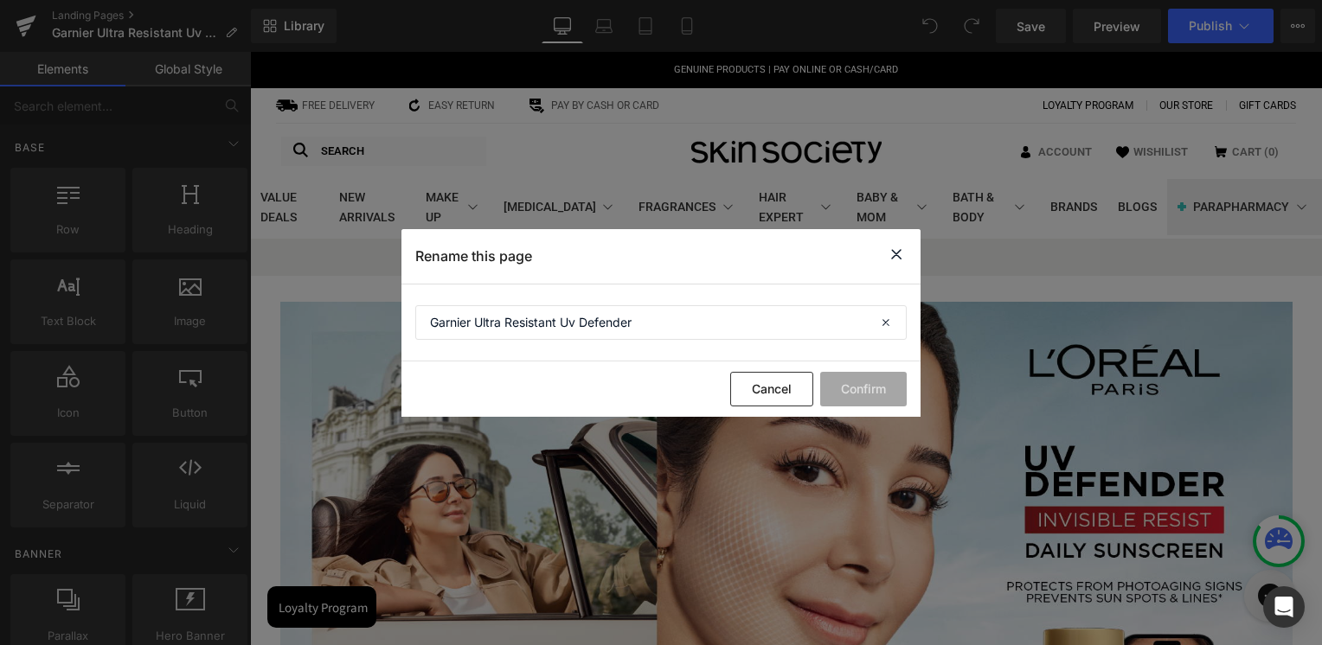
click at [894, 252] on icon at bounding box center [896, 255] width 21 height 22
drag, startPoint x: 1144, startPoint y: 304, endPoint x: 894, endPoint y: 252, distance: 255.3
click at [894, 252] on icon "BY G SPA" at bounding box center [869, 257] width 49 height 14
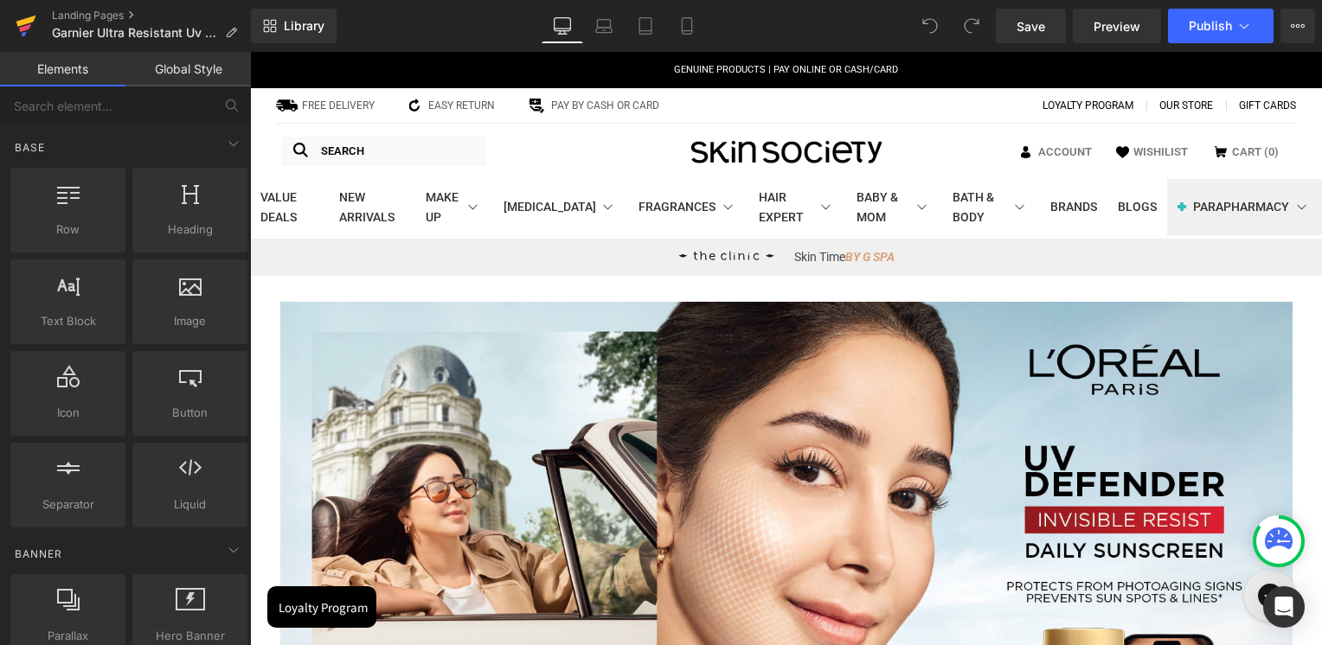
click at [21, 27] on icon at bounding box center [25, 28] width 12 height 8
click at [19, 35] on icon at bounding box center [26, 25] width 21 height 43
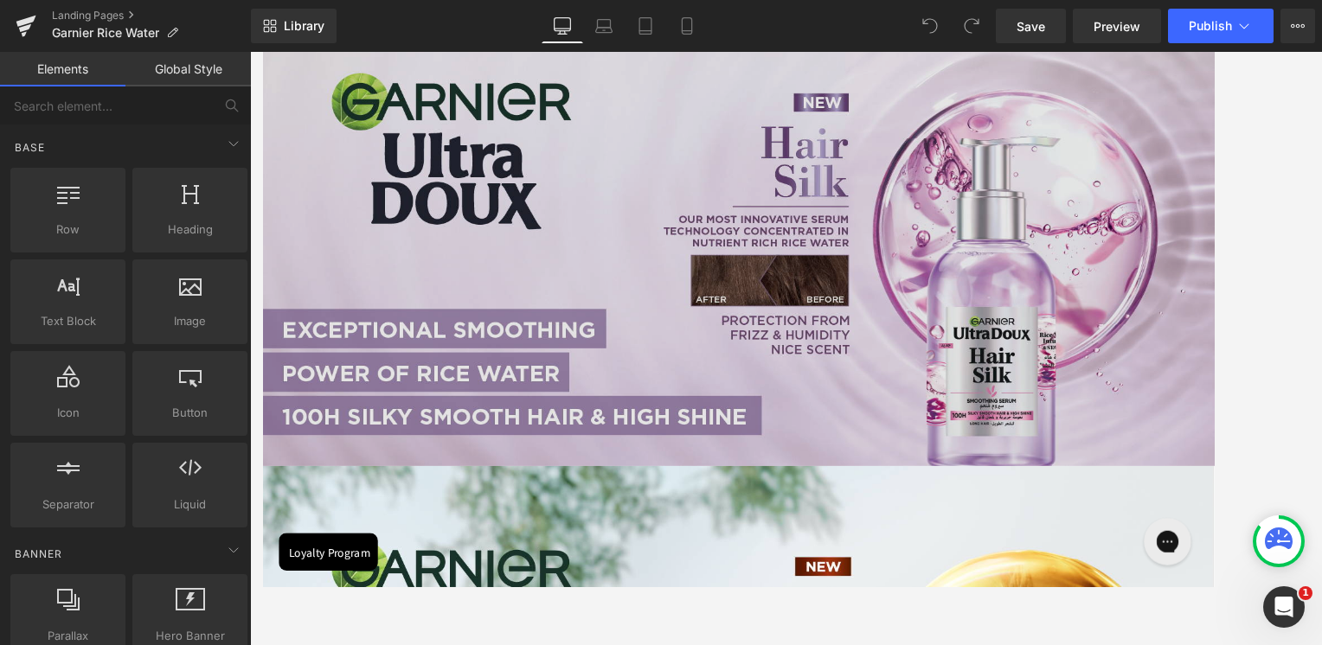
scroll to position [260, 0]
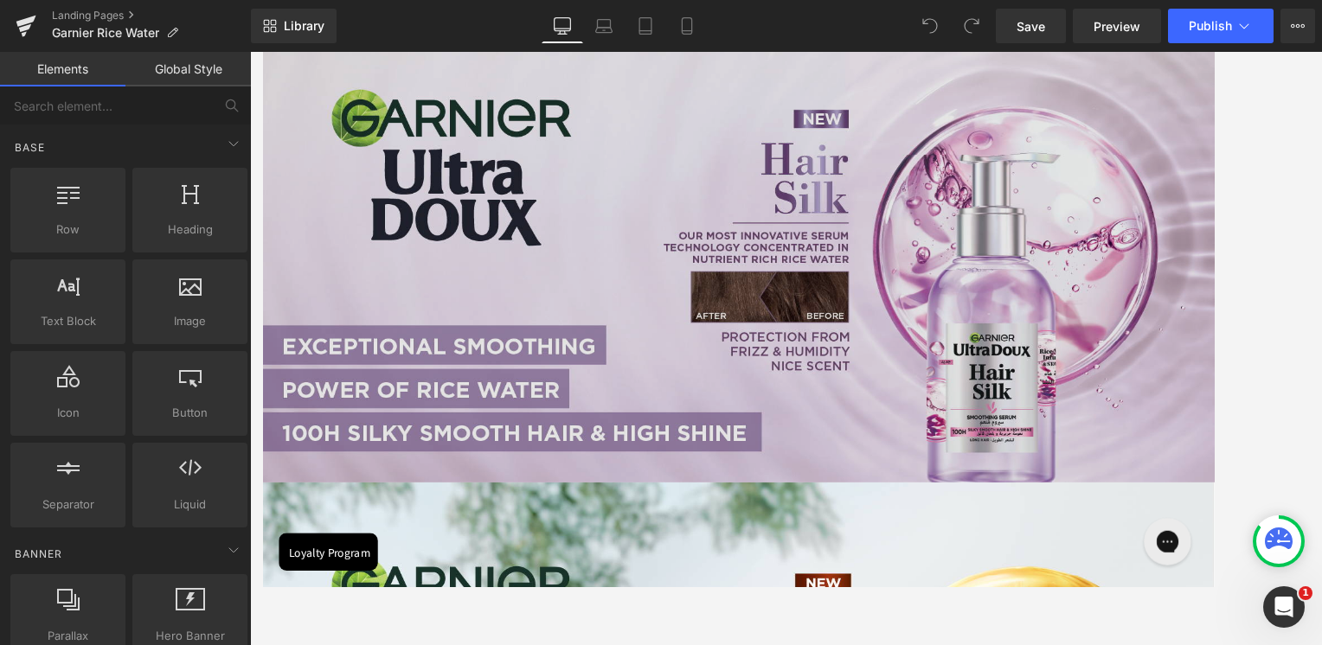
click at [799, 372] on img at bounding box center [785, 269] width 1047 height 514
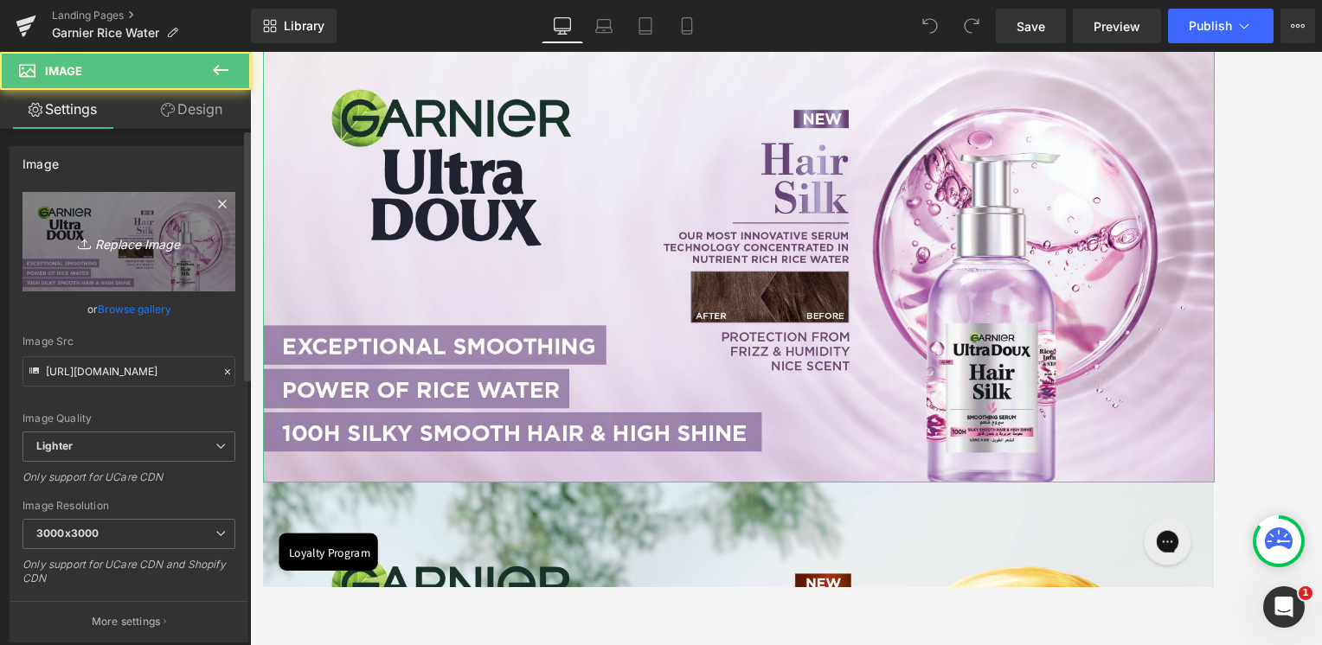
click at [139, 251] on icon "Replace Image" at bounding box center [129, 242] width 138 height 22
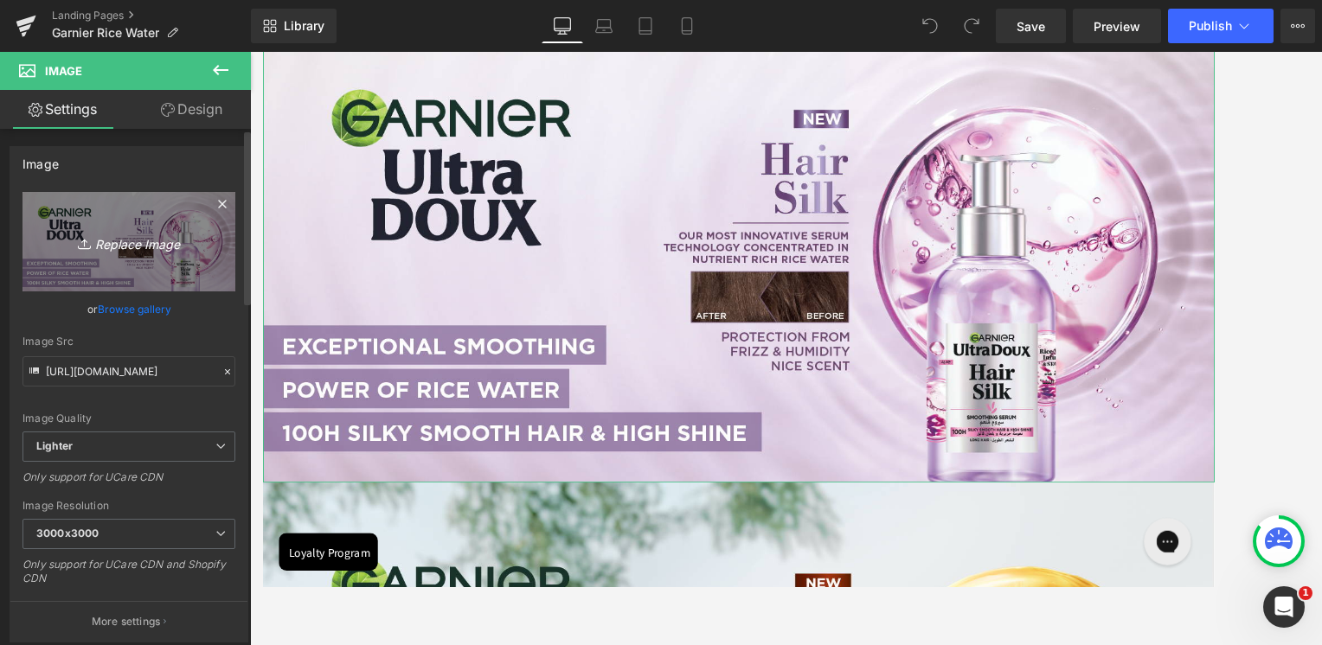
type input "C:\fakepath\1.jpg"
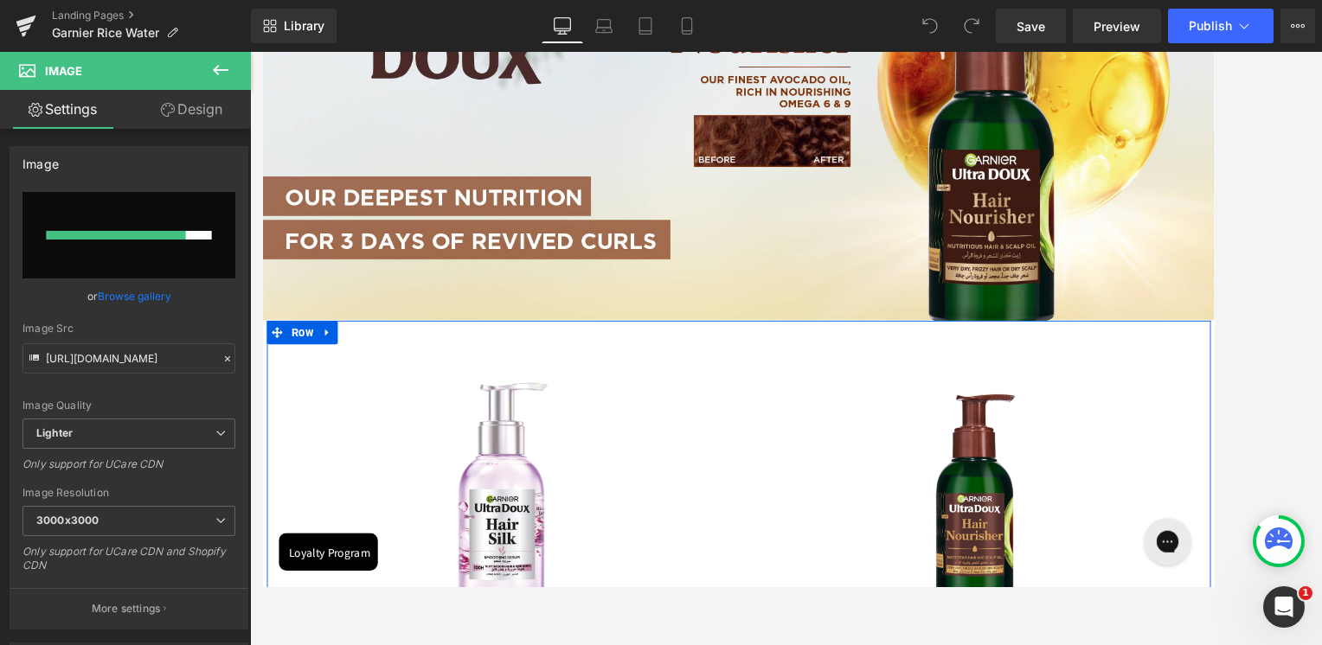
scroll to position [692, 0]
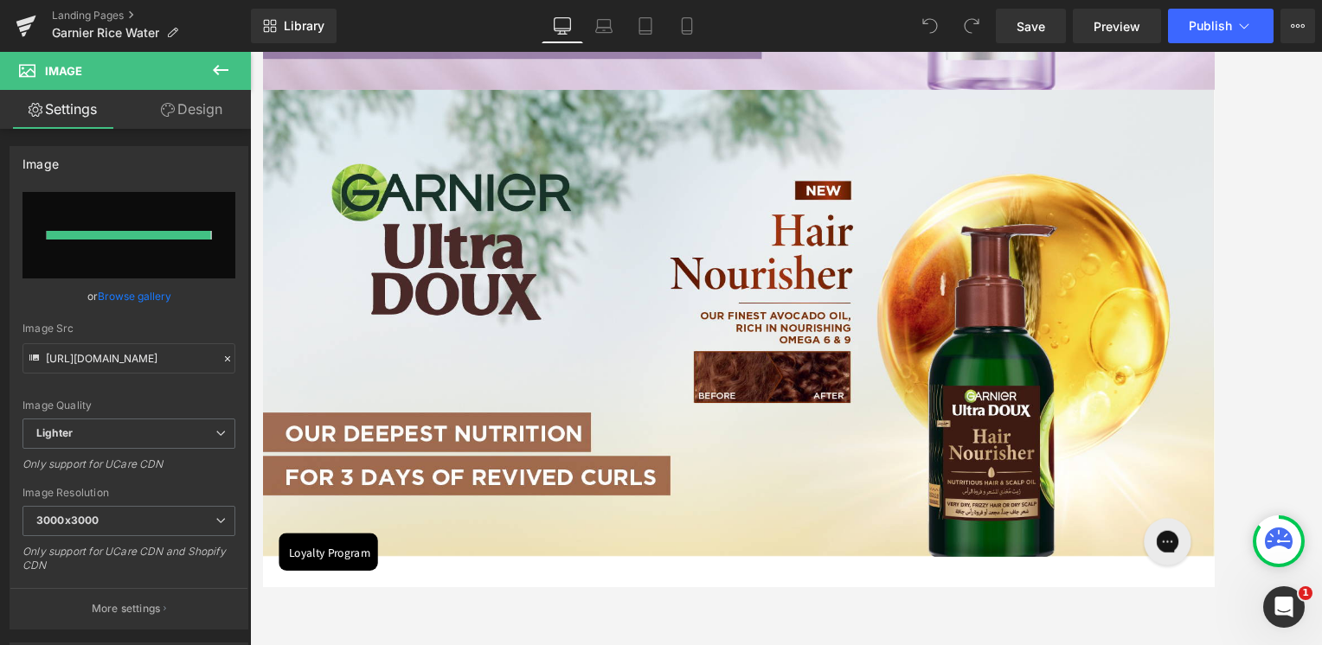
type input "[URL][DOMAIN_NAME]"
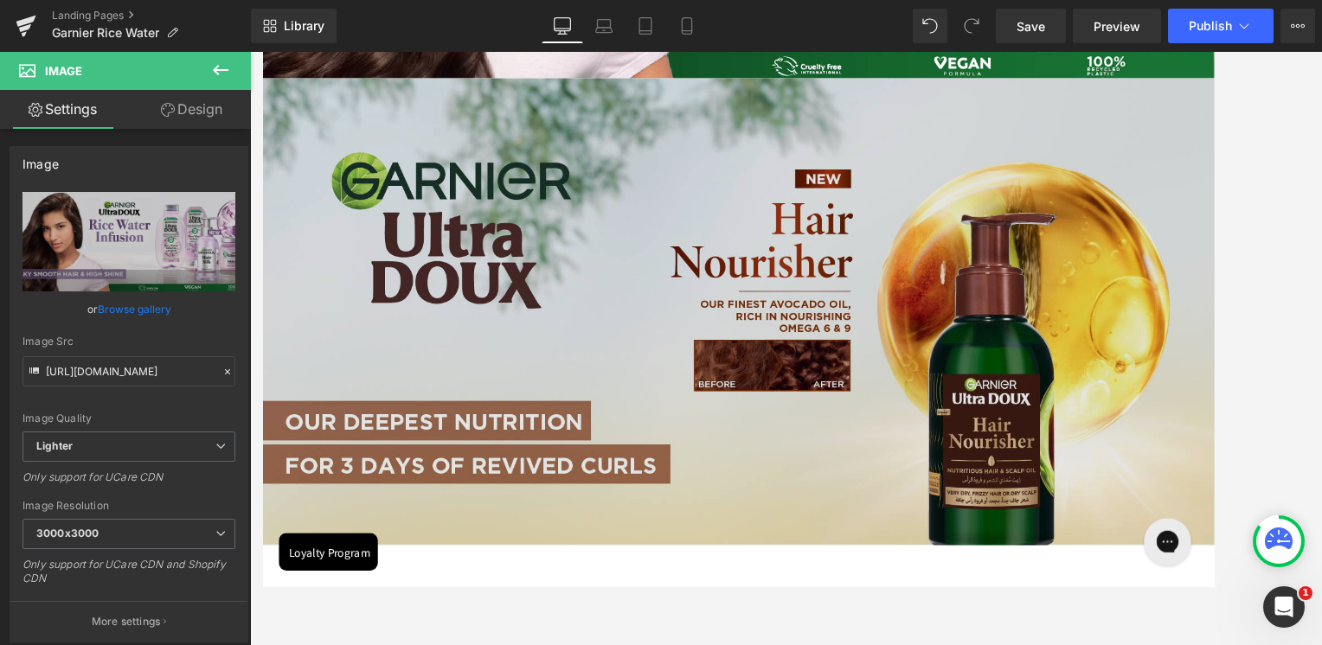
scroll to position [433, 0]
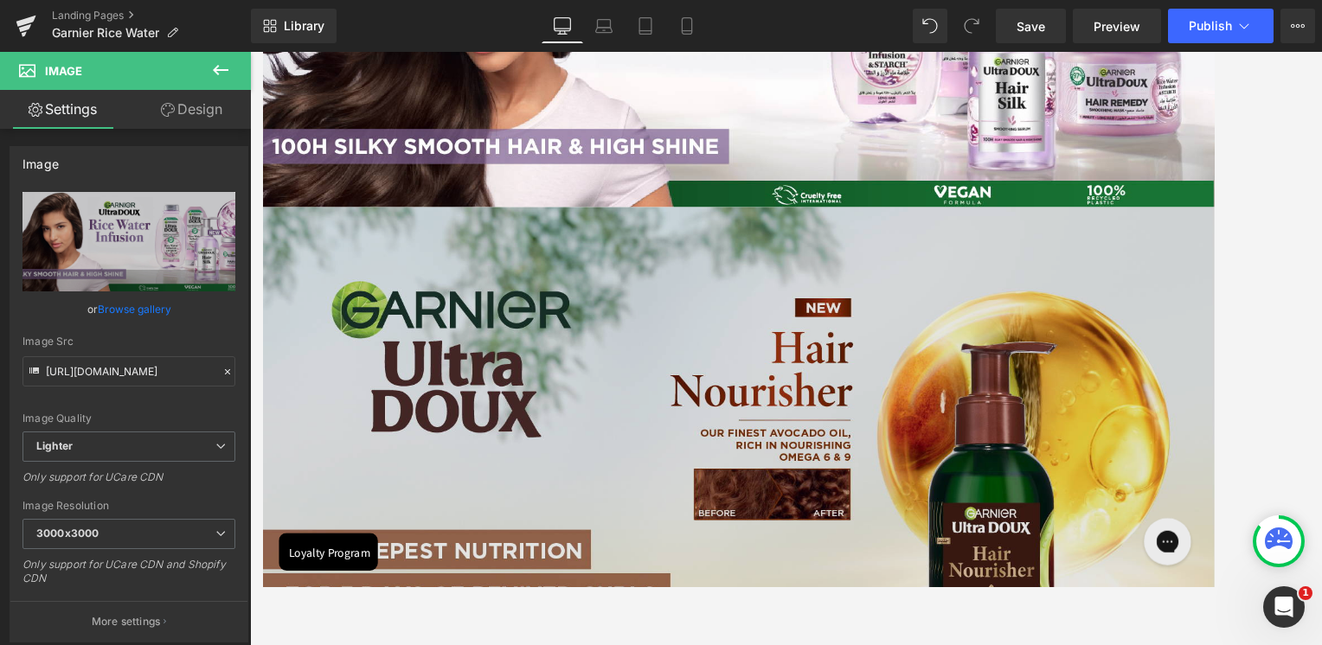
click at [657, 433] on img at bounding box center [785, 480] width 1047 height 514
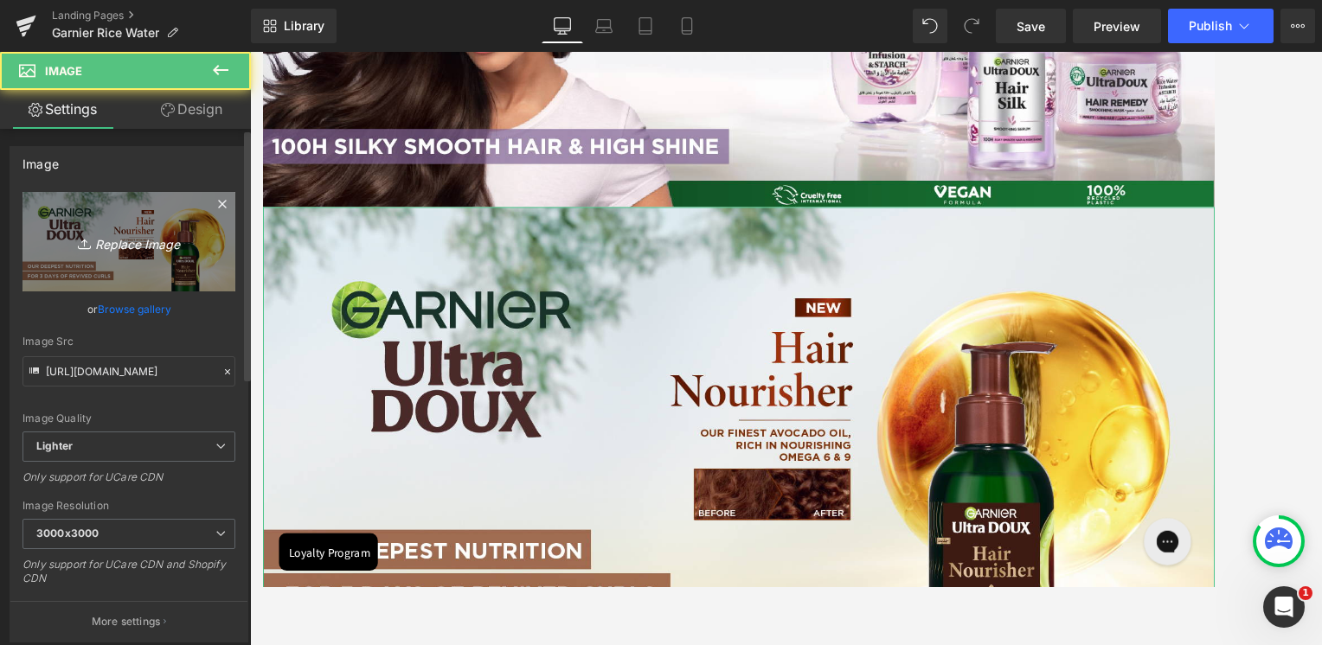
click at [133, 249] on icon "Replace Image" at bounding box center [129, 242] width 138 height 22
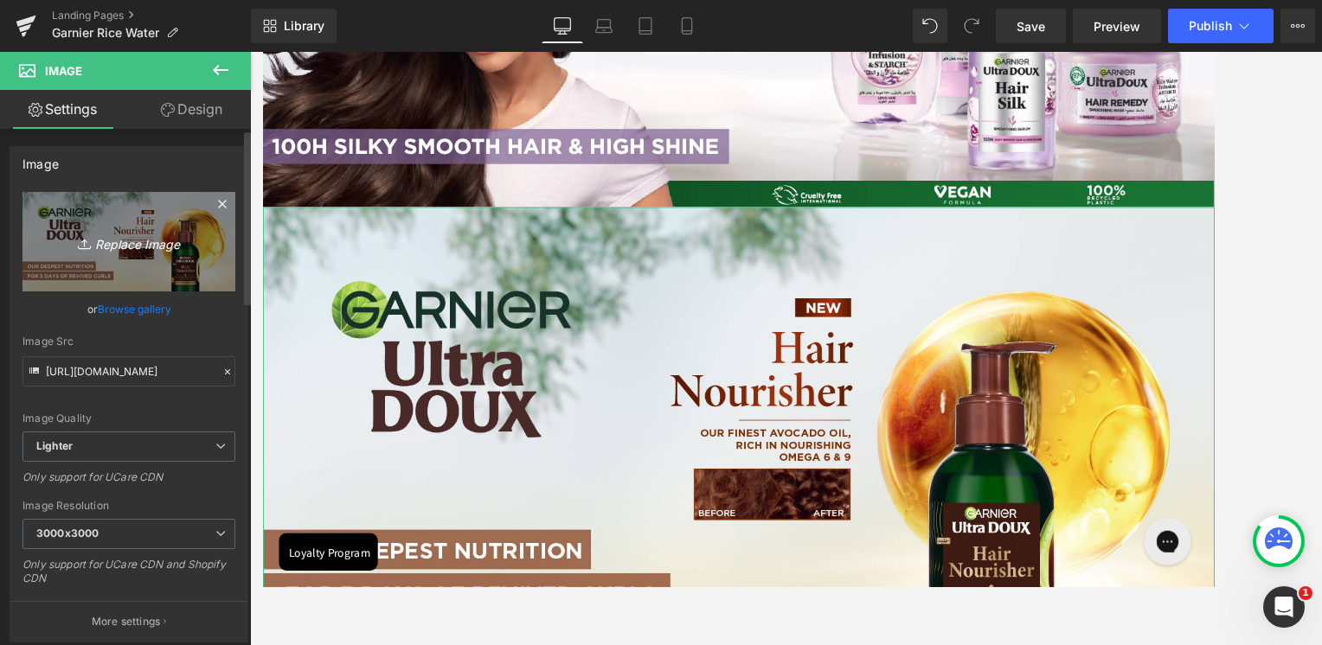
type input "C:\fakepath\2.jpg"
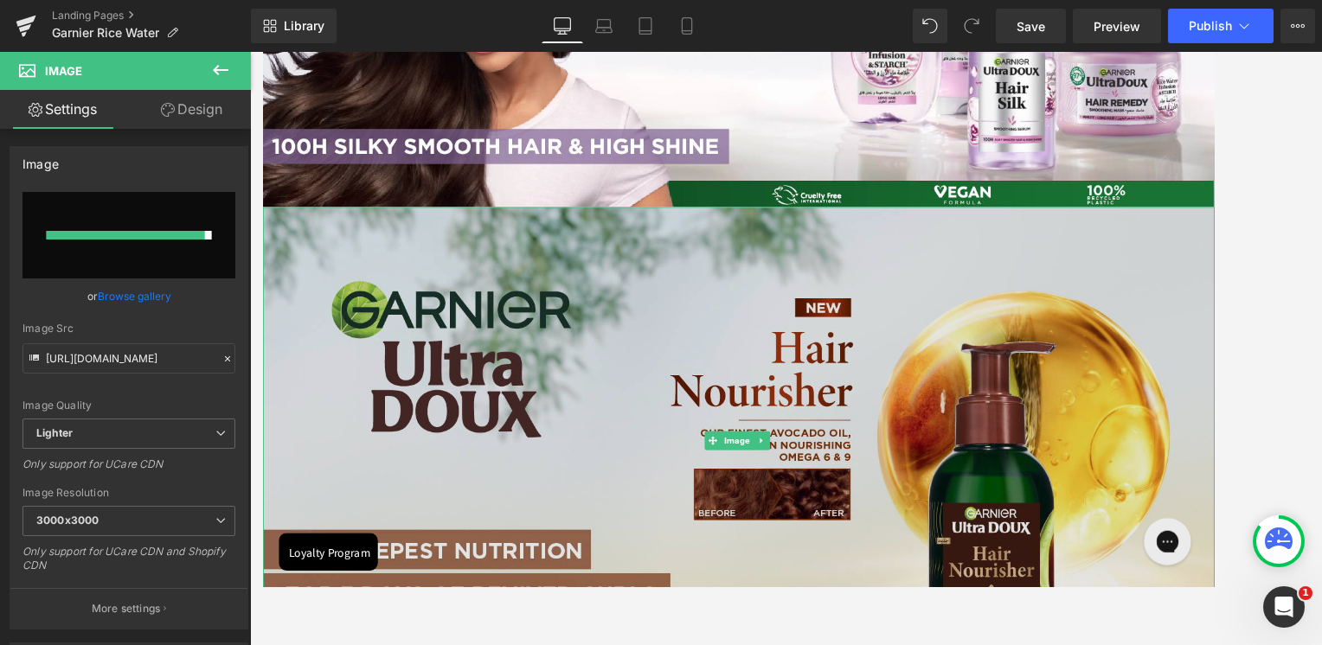
type input "[URL][DOMAIN_NAME]"
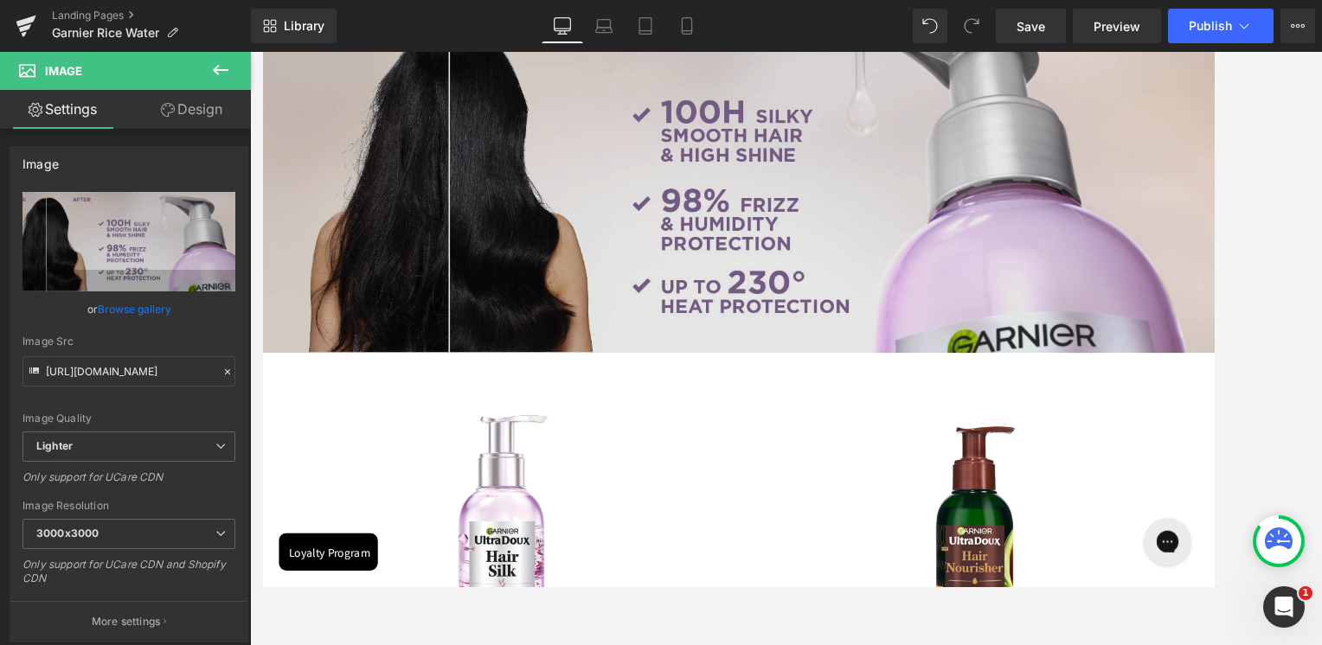
scroll to position [865, 0]
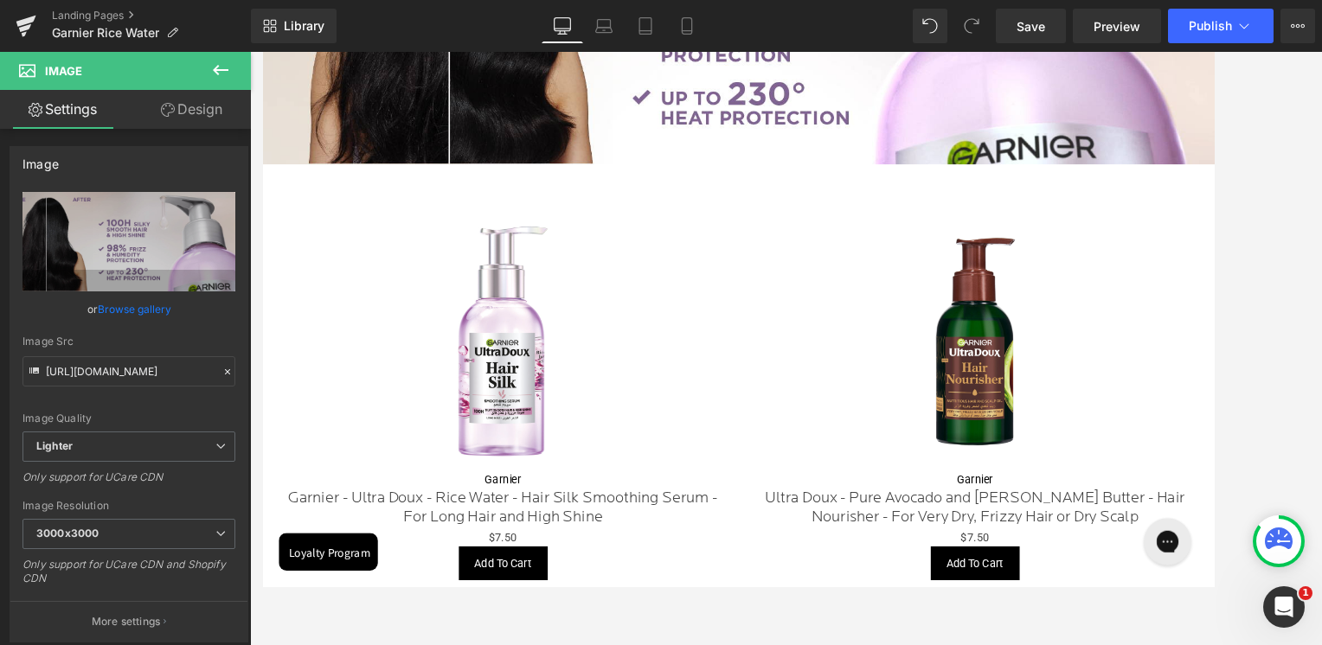
click at [546, 387] on img at bounding box center [525, 369] width 285 height 285
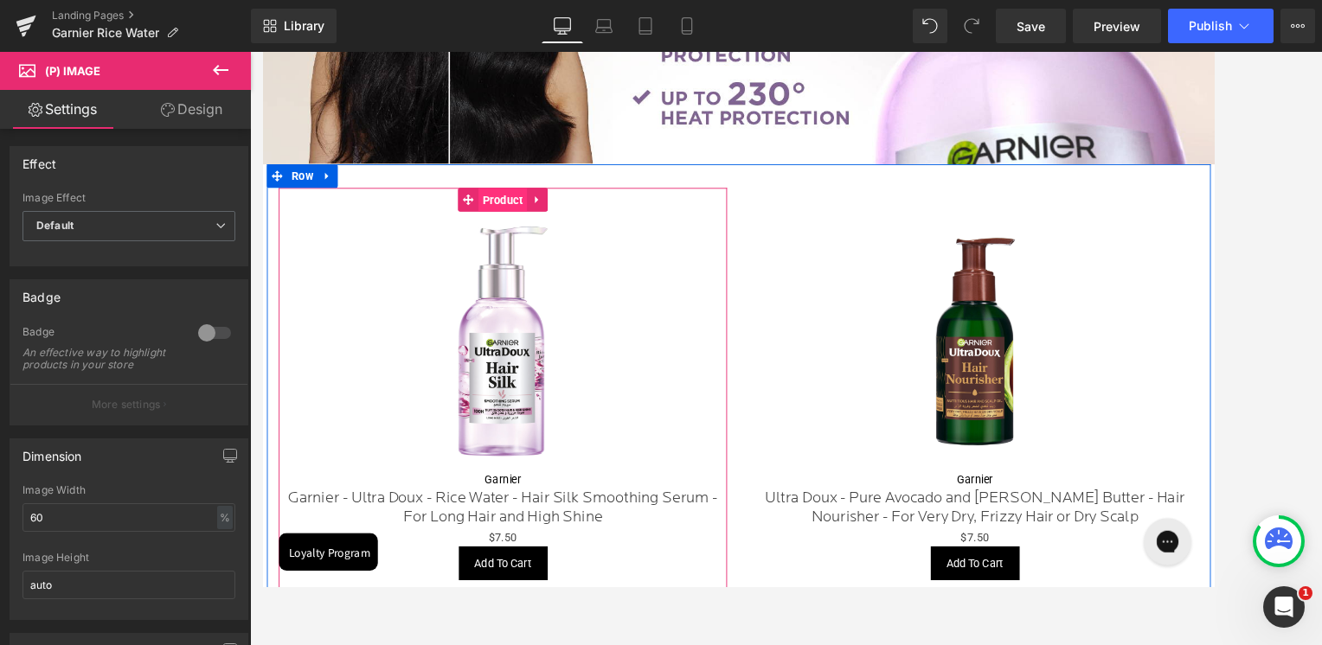
click at [541, 217] on span "Product" at bounding box center [526, 215] width 54 height 26
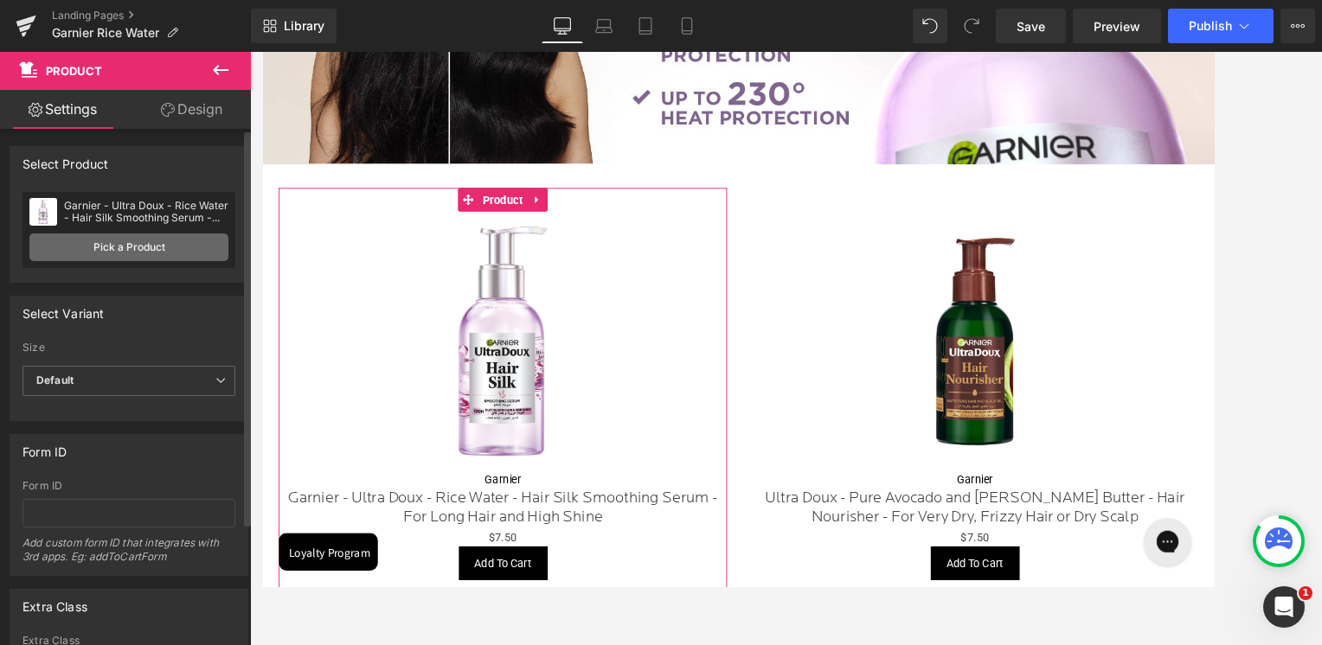
click at [136, 251] on link "Pick a Product" at bounding box center [128, 248] width 199 height 28
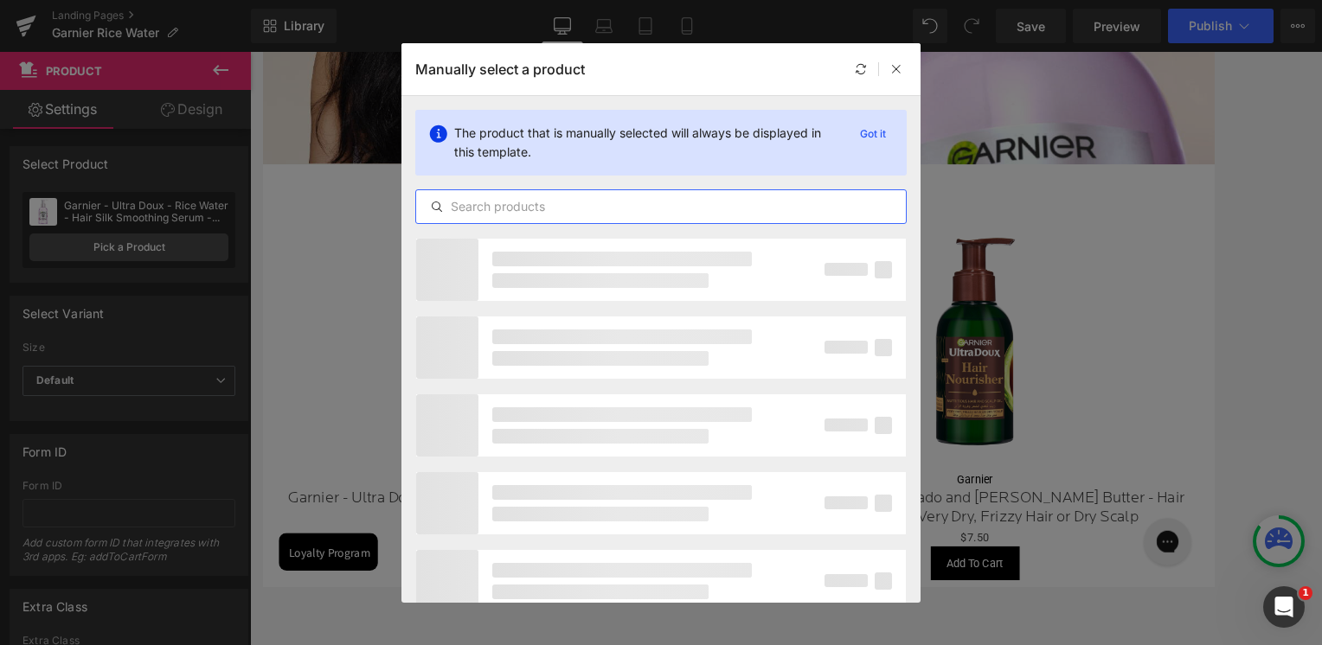
click at [541, 206] on input "text" at bounding box center [661, 206] width 490 height 21
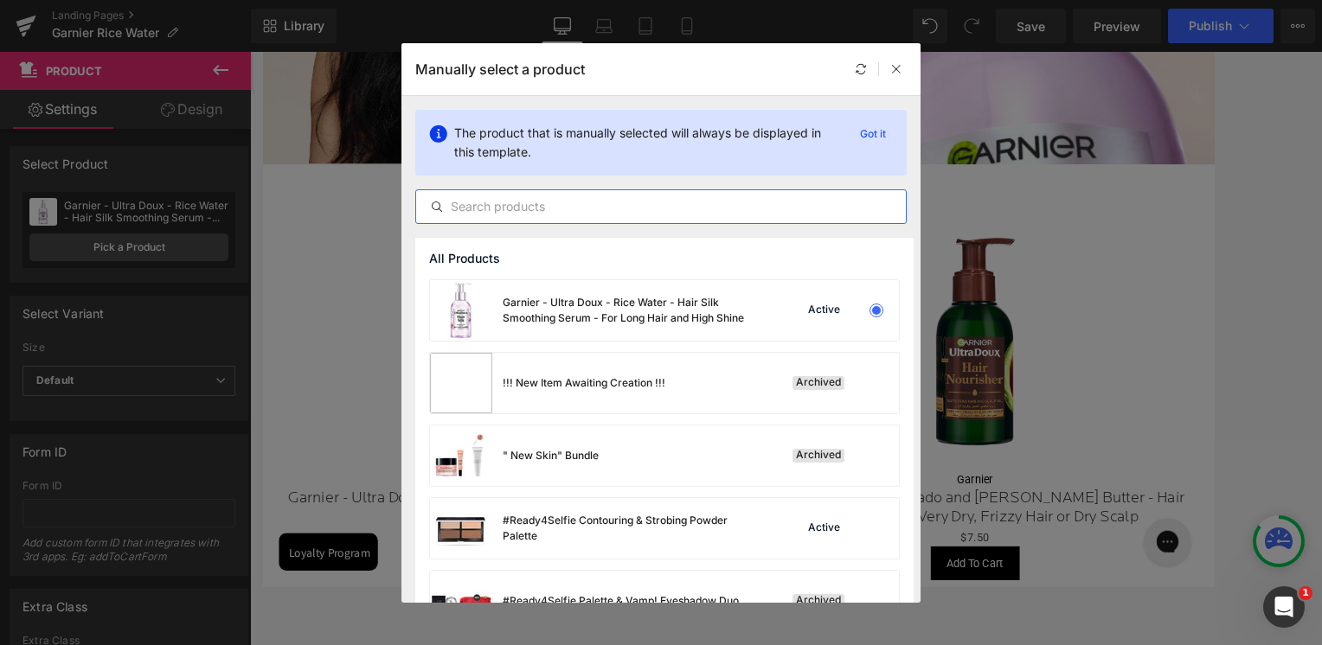
paste input "Garnier - Ultra Doux - Rice Water - Hair Silk Smoothing Serum - For Long Hair a…"
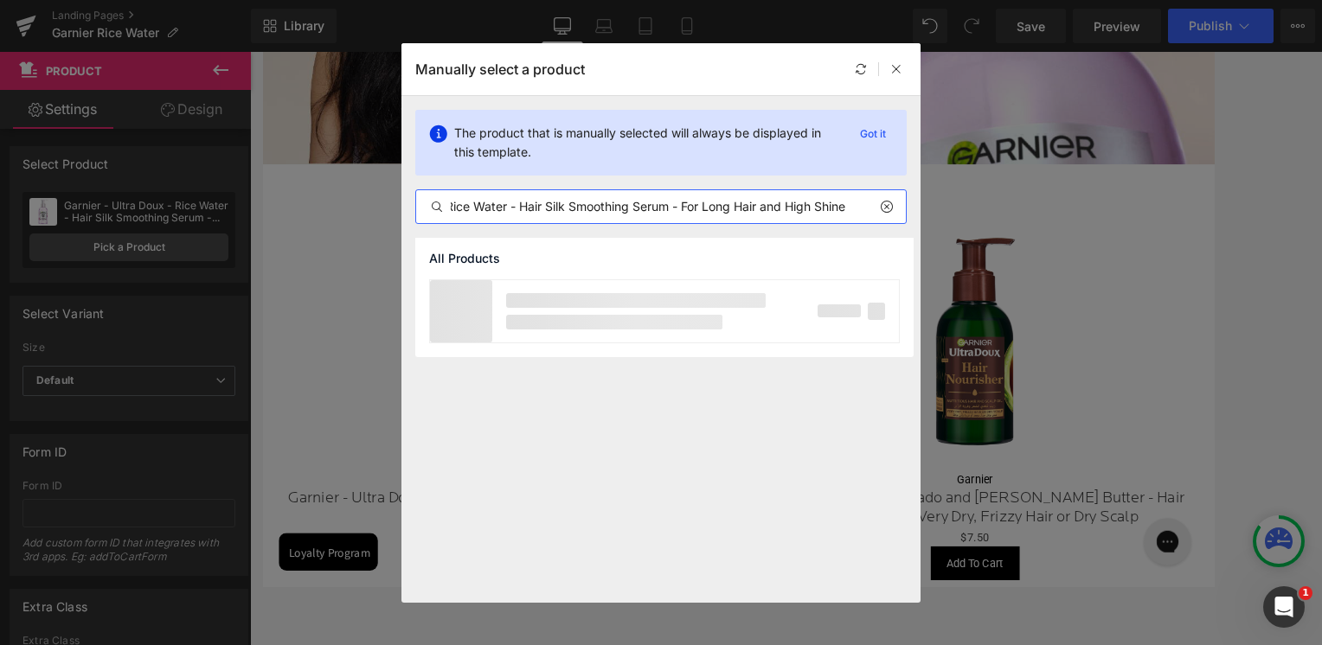
scroll to position [0, 138]
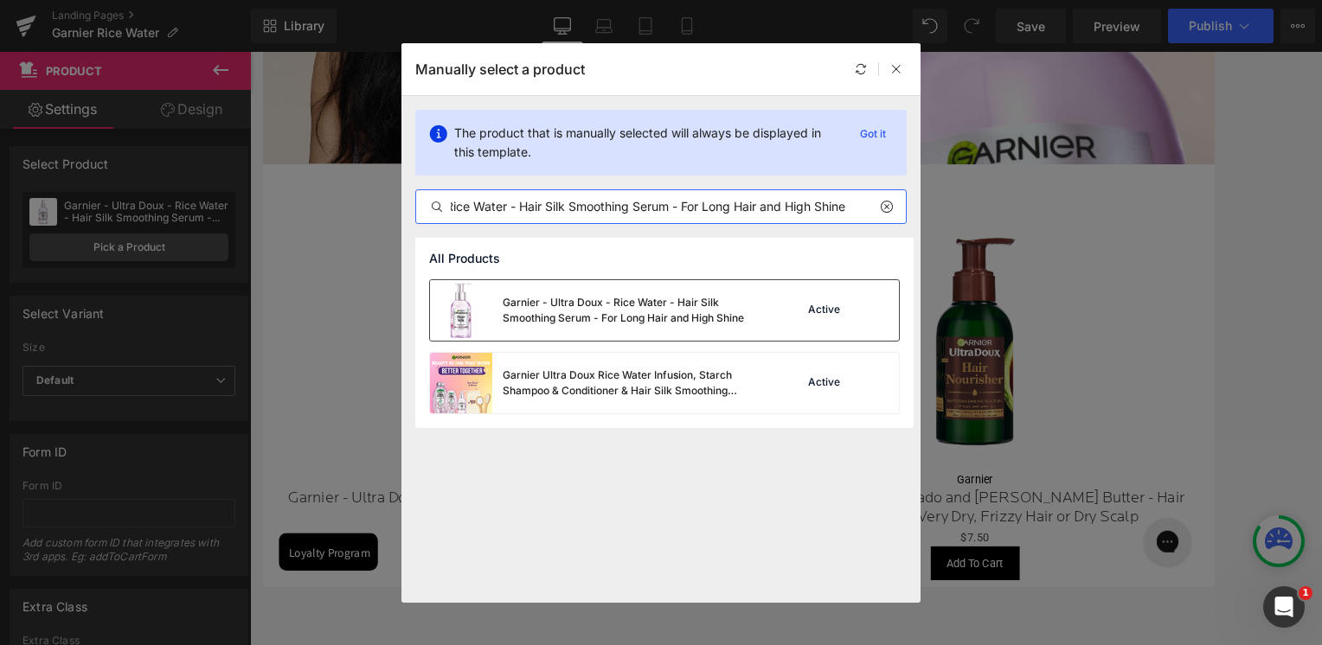
type input "Garnier - Ultra Doux - Rice Water - Hair Silk Smoothing Serum - For Long Hair a…"
click at [554, 324] on div "Garnier - Ultra Doux - Rice Water - Hair Silk Smoothing Serum - For Long Hair a…" at bounding box center [633, 310] width 260 height 31
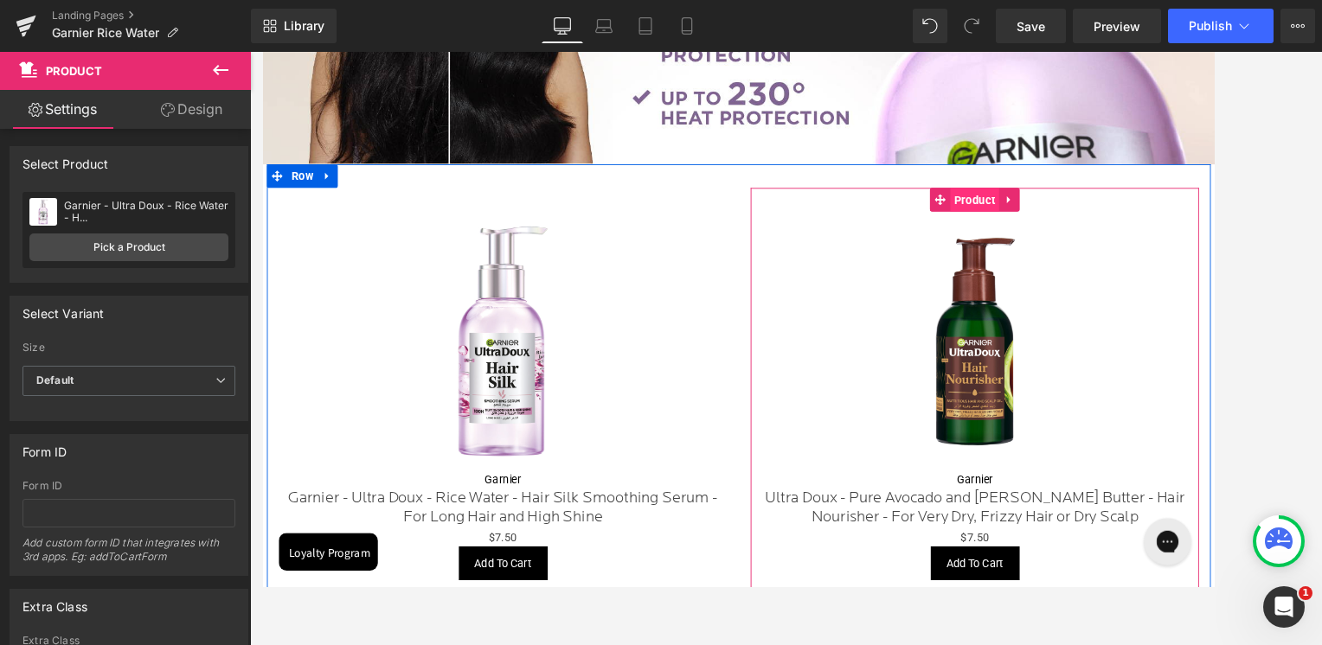
click at [1050, 217] on span "Product" at bounding box center [1045, 215] width 54 height 26
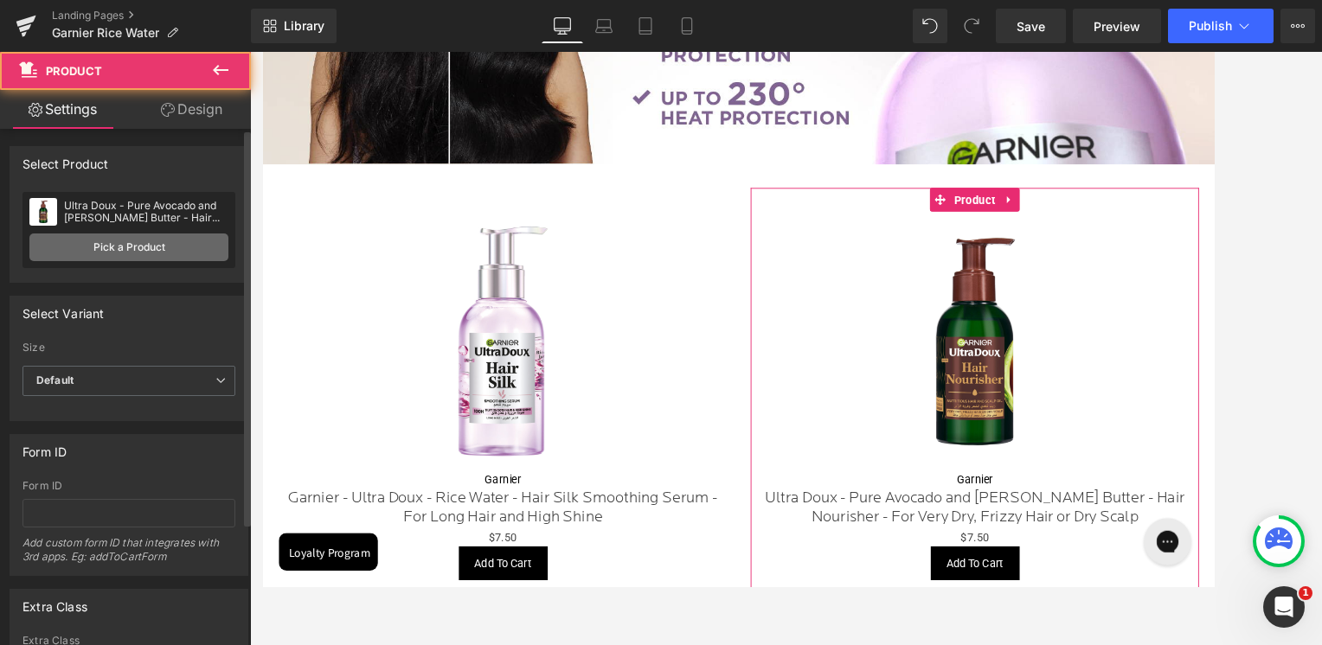
click at [166, 254] on link "Pick a Product" at bounding box center [128, 248] width 199 height 28
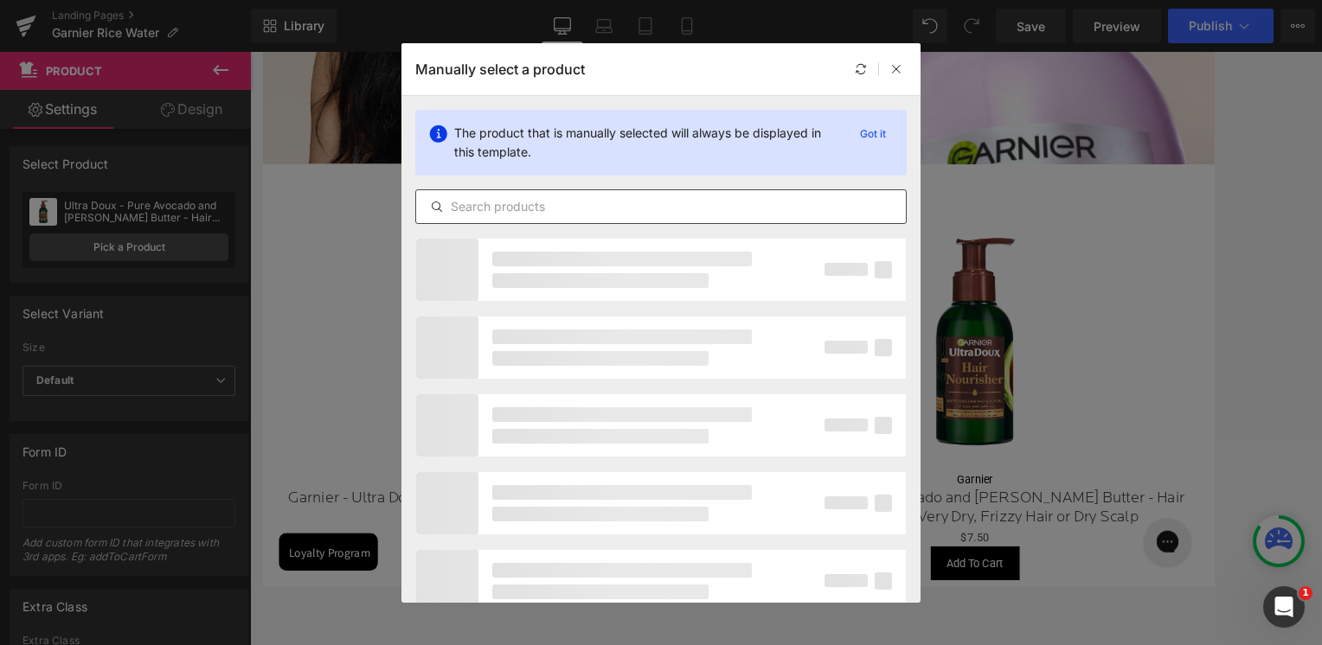
click at [527, 213] on input "text" at bounding box center [661, 206] width 490 height 21
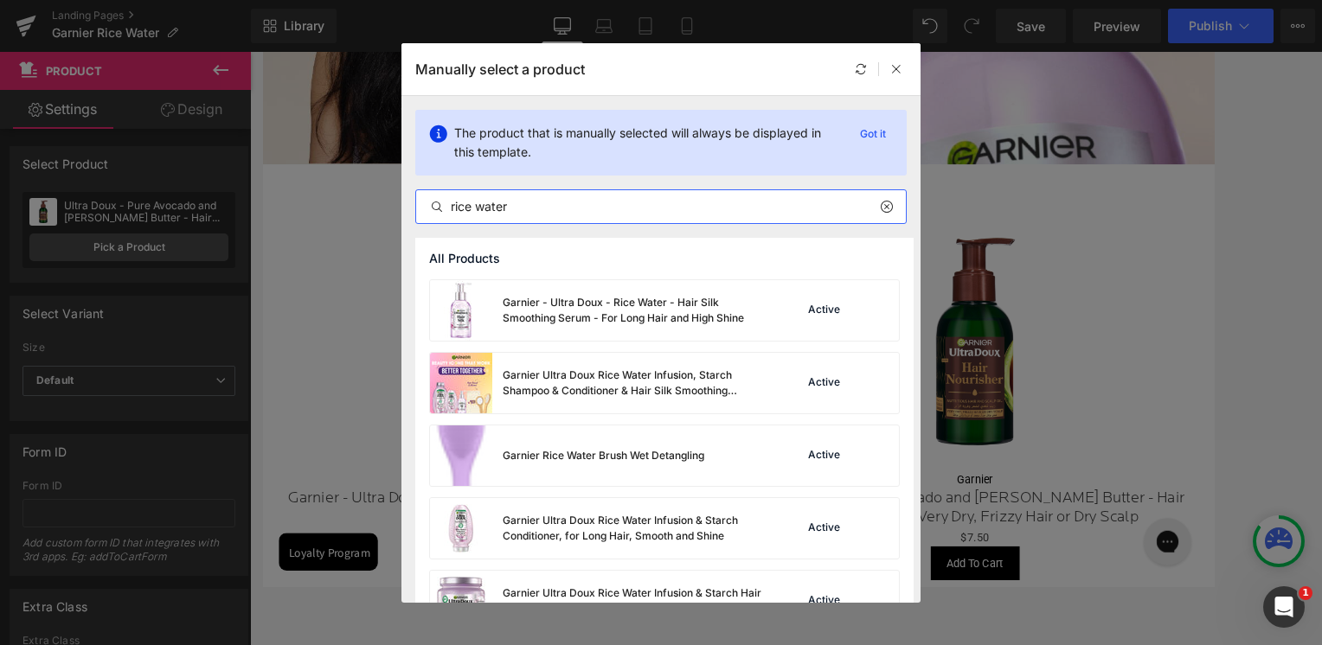
click at [532, 197] on input "rice water" at bounding box center [661, 206] width 490 height 21
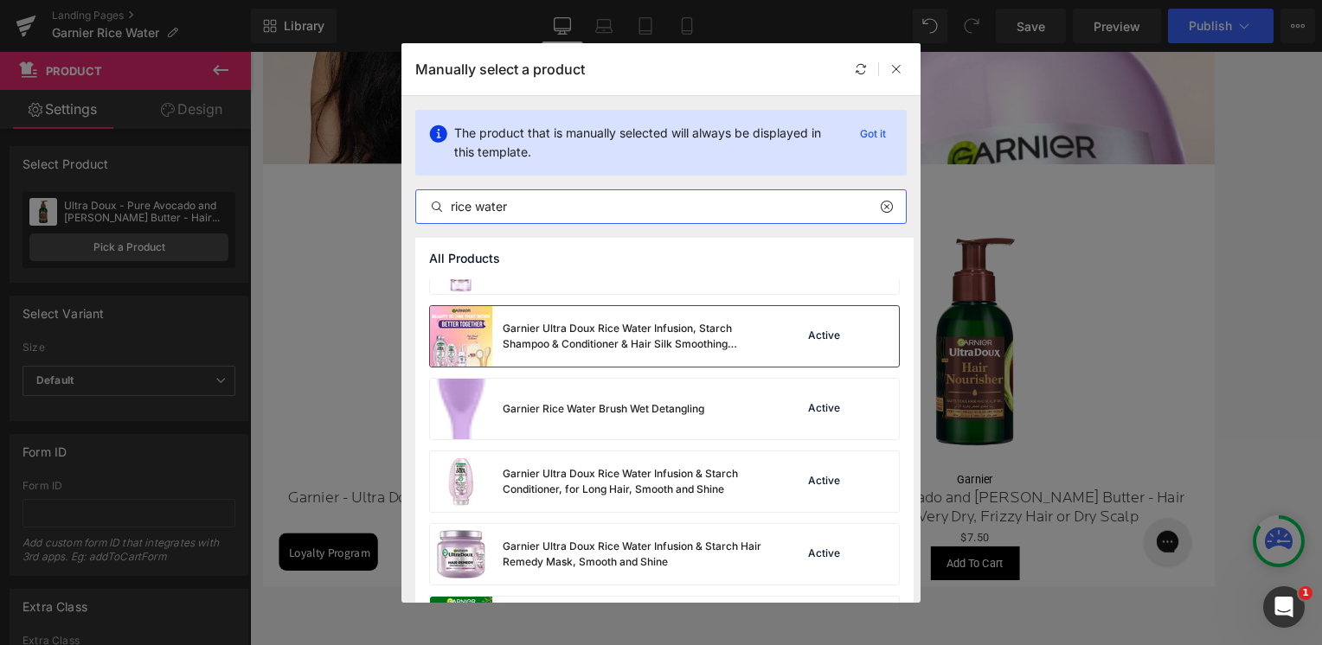
scroll to position [87, 0]
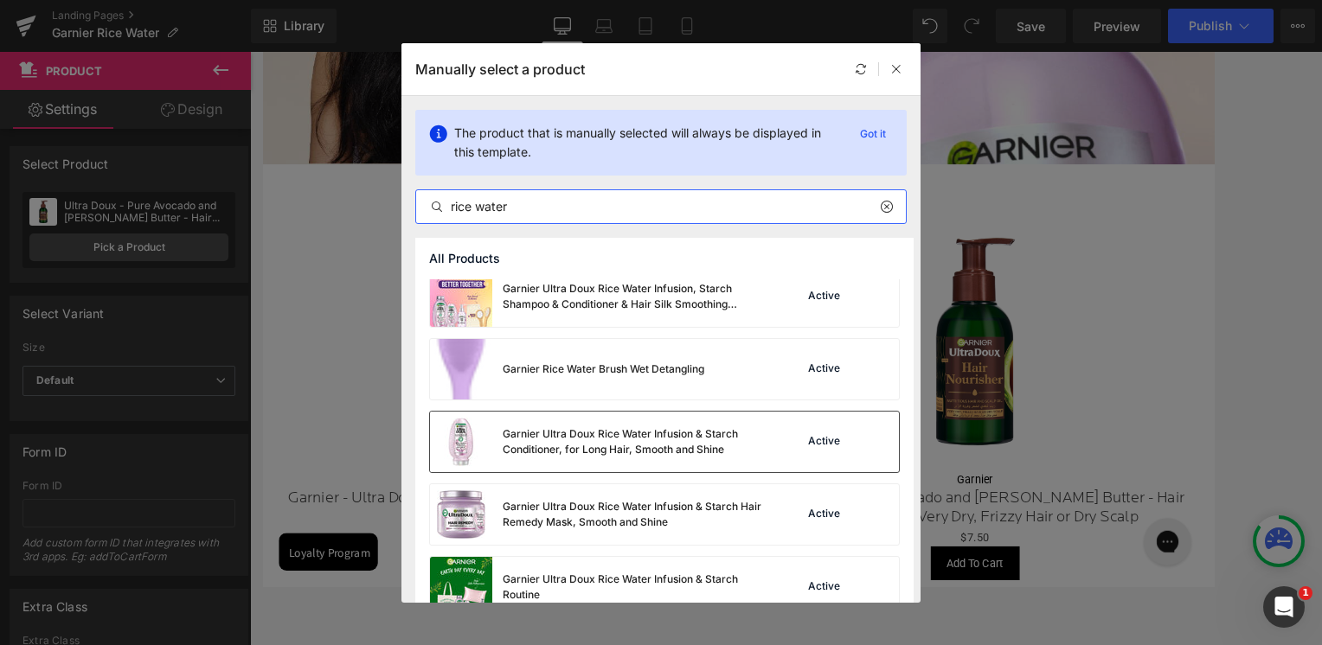
type input "rice water"
click at [534, 433] on div "Garnier Ultra Doux Rice Water Infusion & Starch Conditioner, for Long Hair, Smo…" at bounding box center [633, 441] width 260 height 31
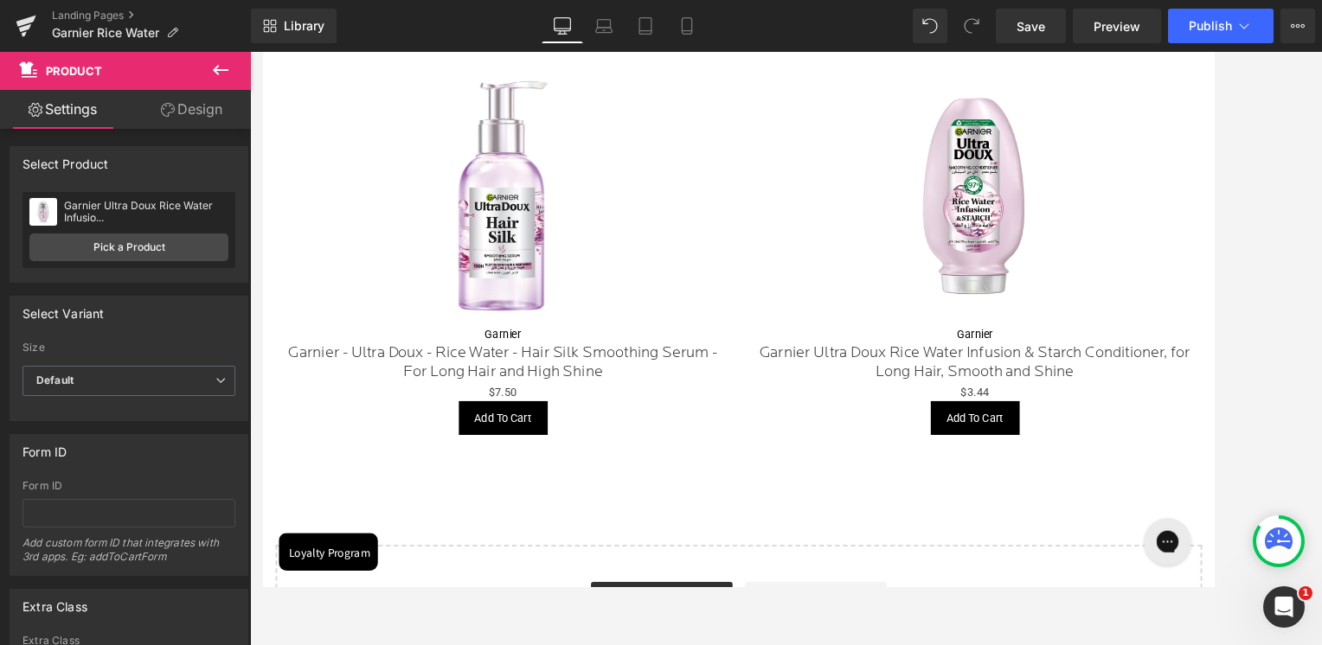
scroll to position [865, 0]
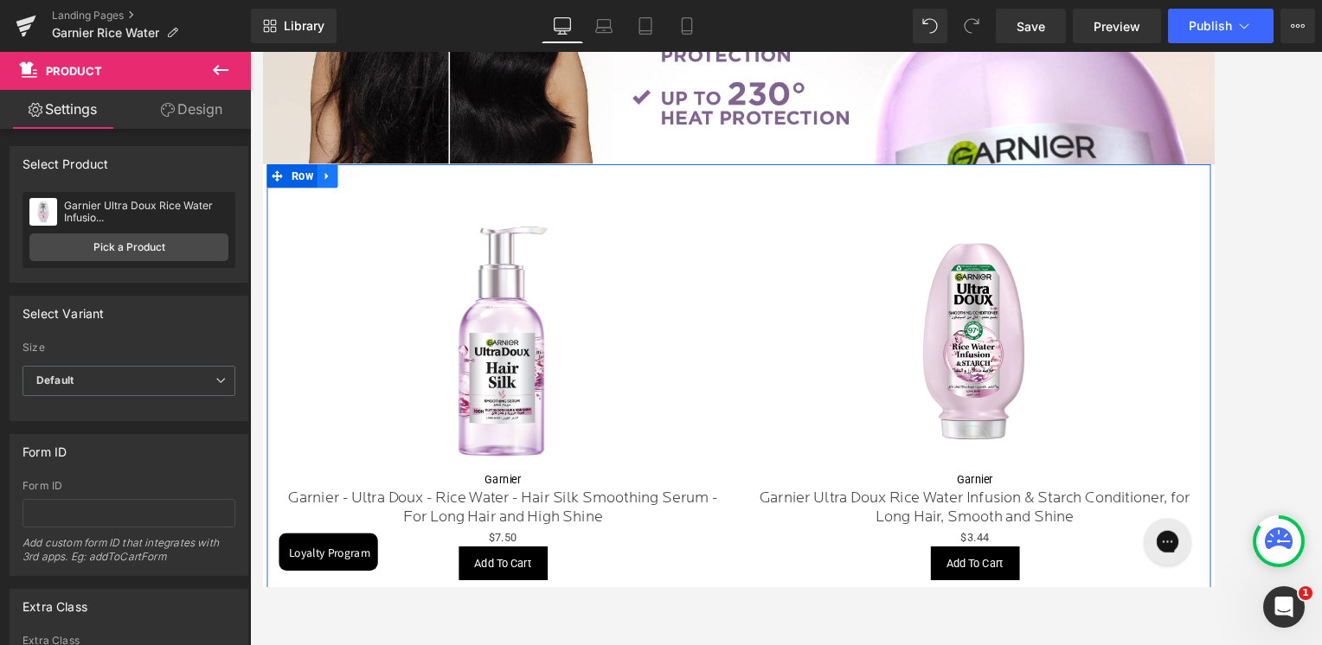
click at [330, 188] on icon at bounding box center [331, 188] width 3 height 8
click at [349, 190] on icon at bounding box center [355, 189] width 12 height 12
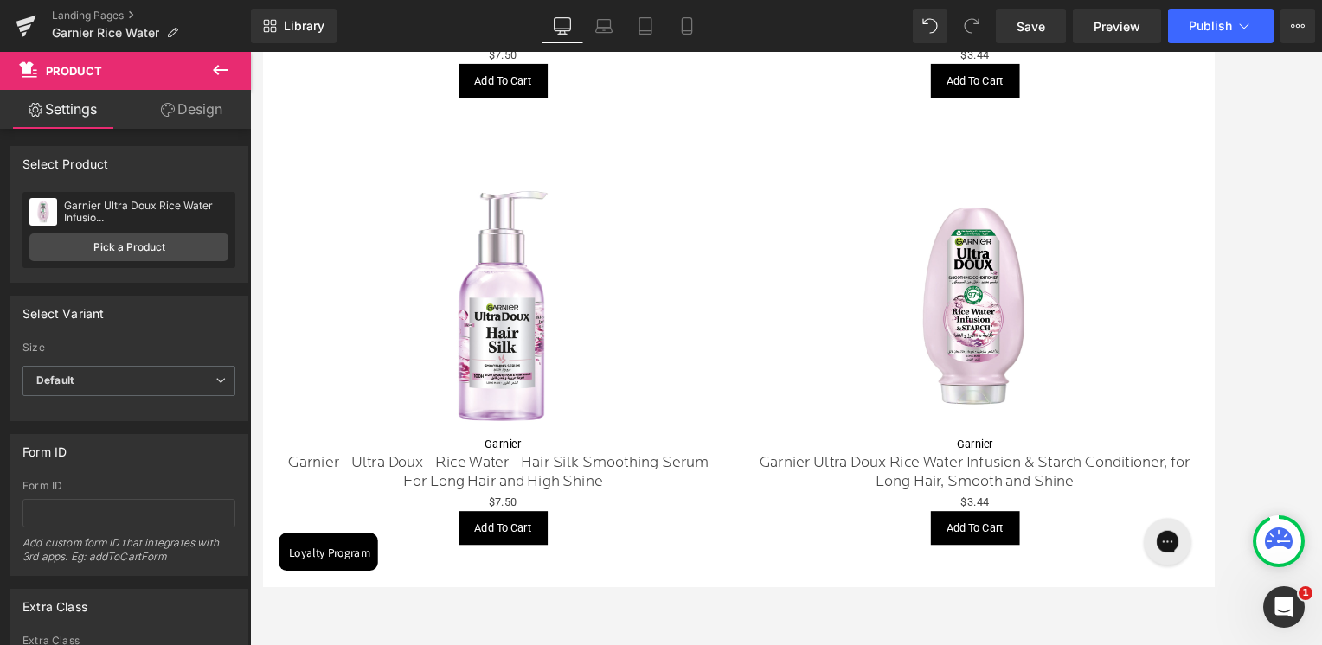
scroll to position [1413, 0]
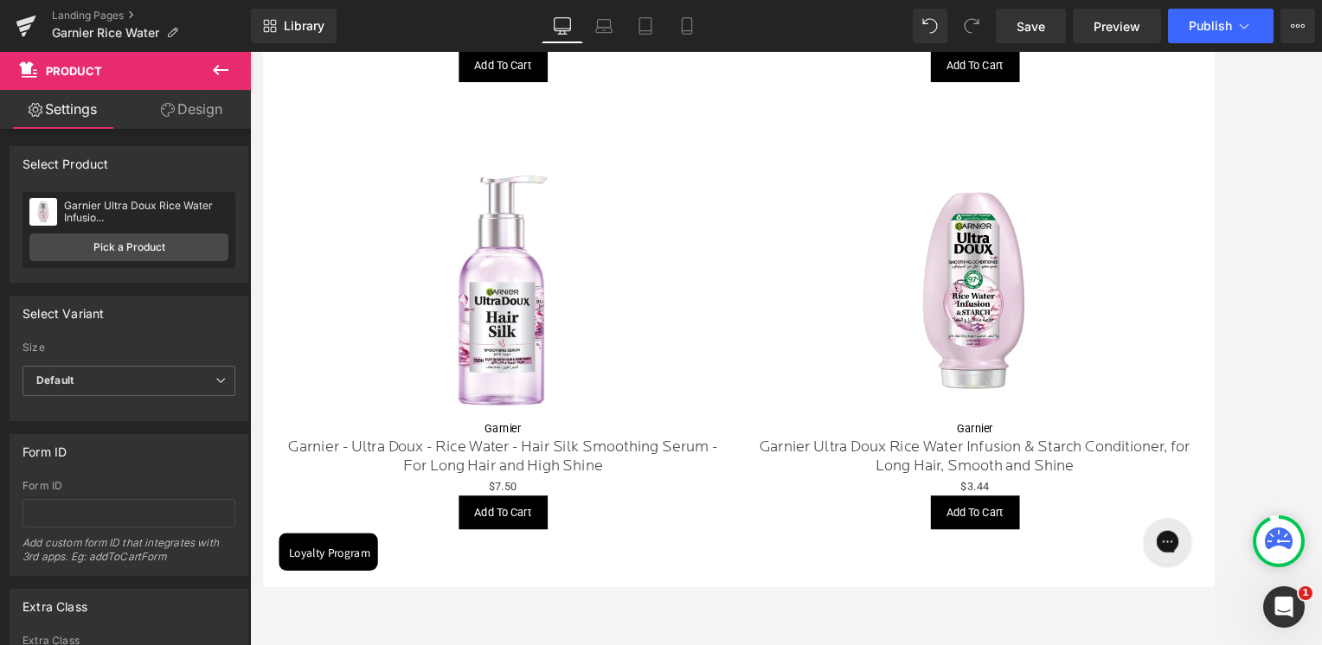
click at [527, 253] on img at bounding box center [525, 314] width 285 height 285
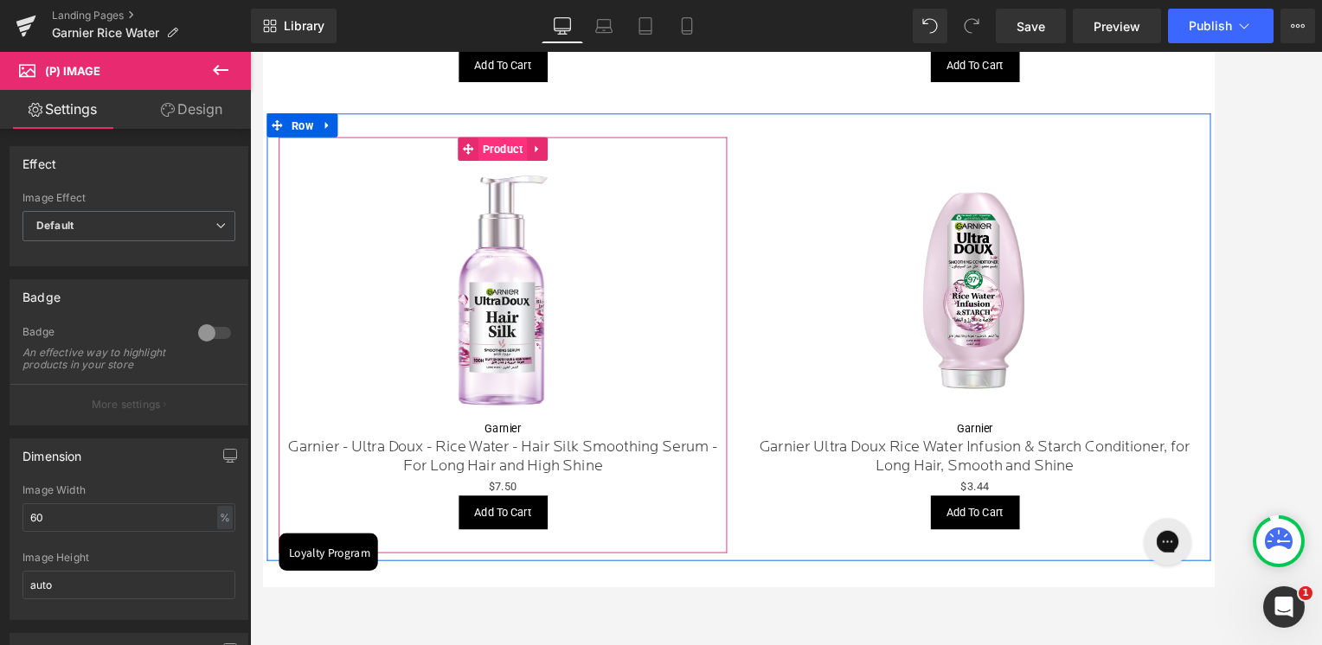
click at [533, 162] on span "Product" at bounding box center [526, 159] width 54 height 26
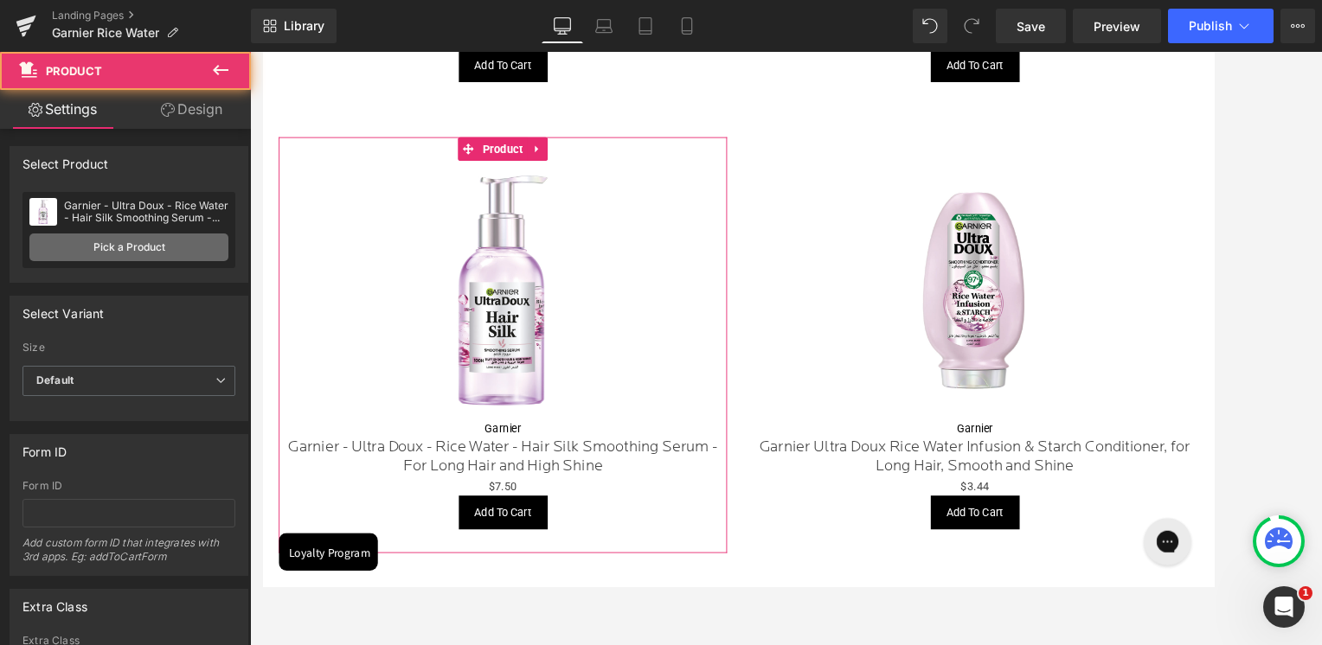
click at [158, 257] on link "Pick a Product" at bounding box center [128, 248] width 199 height 28
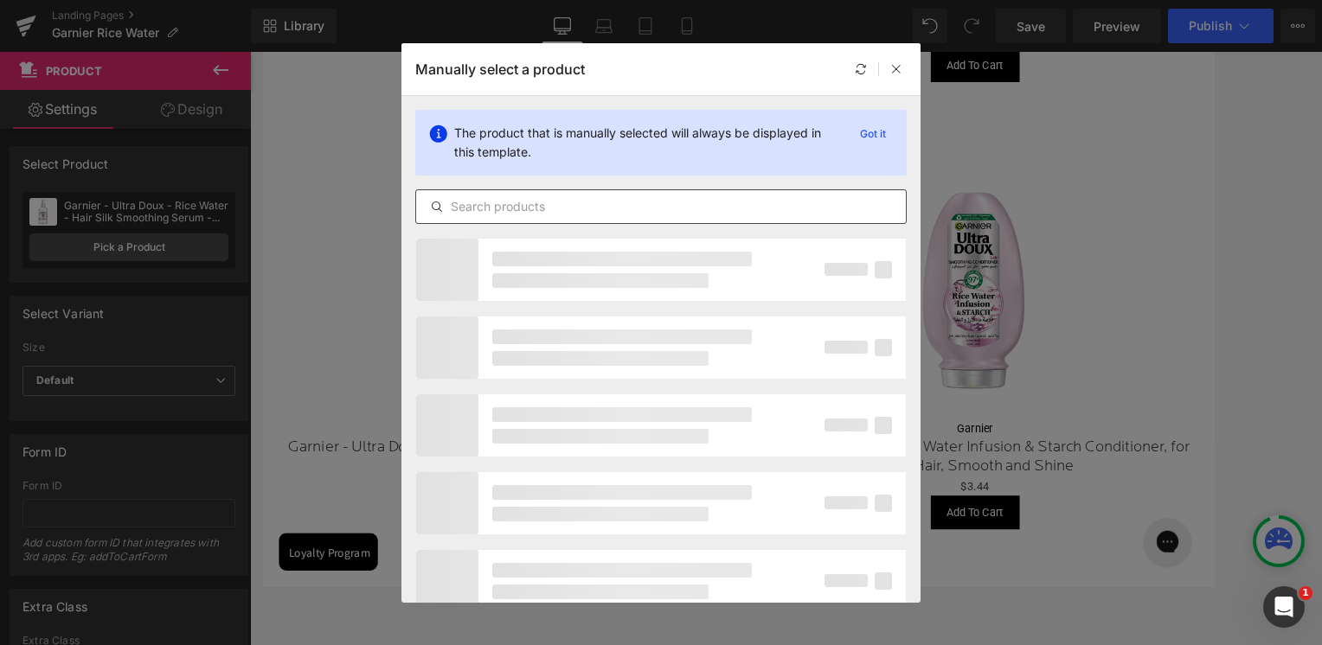
click at [474, 206] on input "text" at bounding box center [661, 206] width 490 height 21
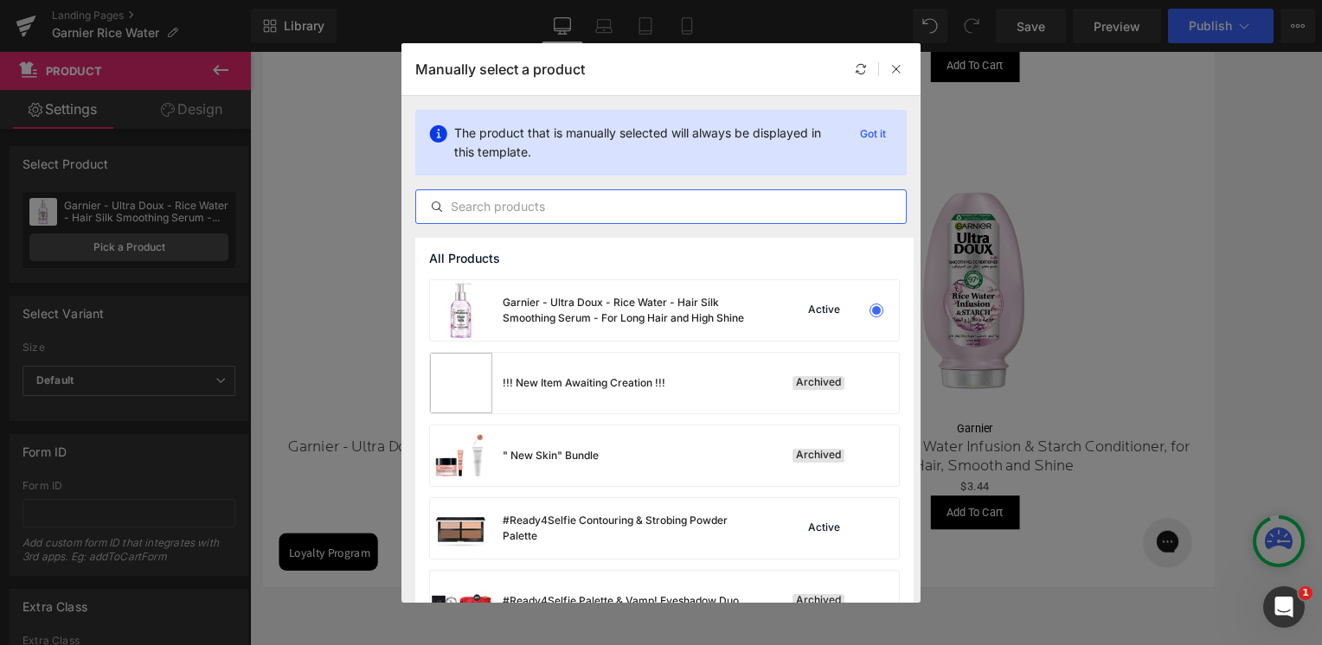
paste input "rice water"
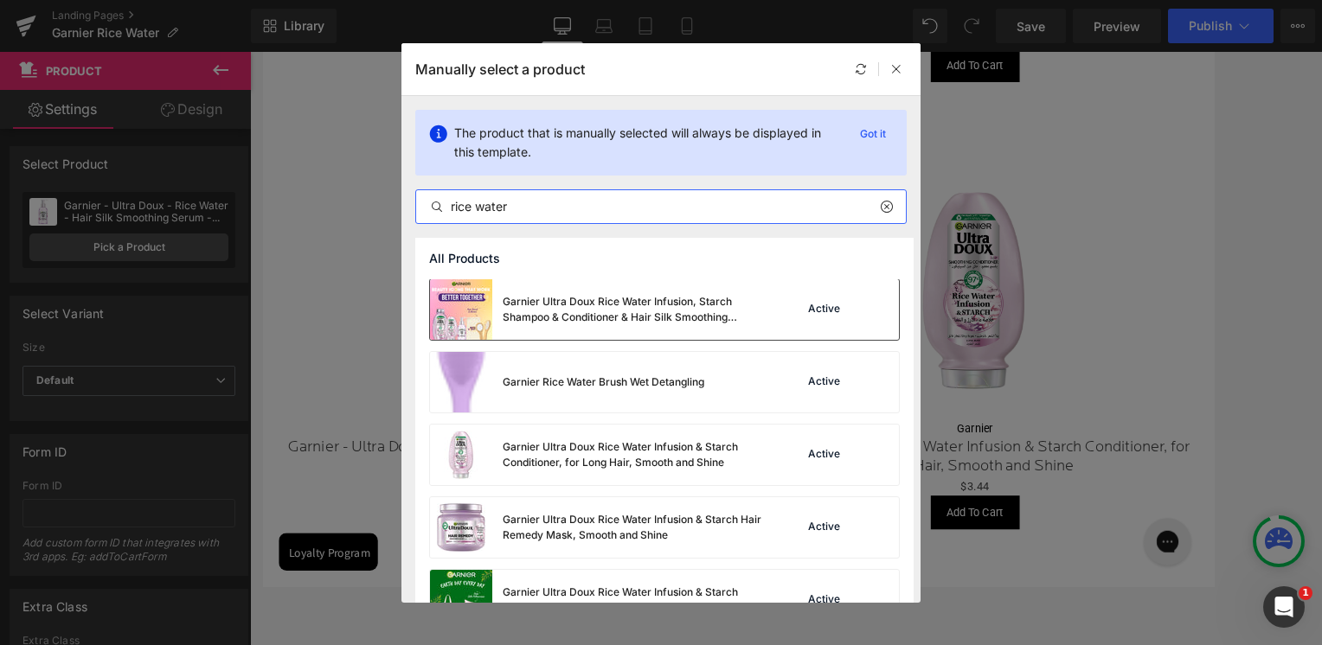
scroll to position [260, 0]
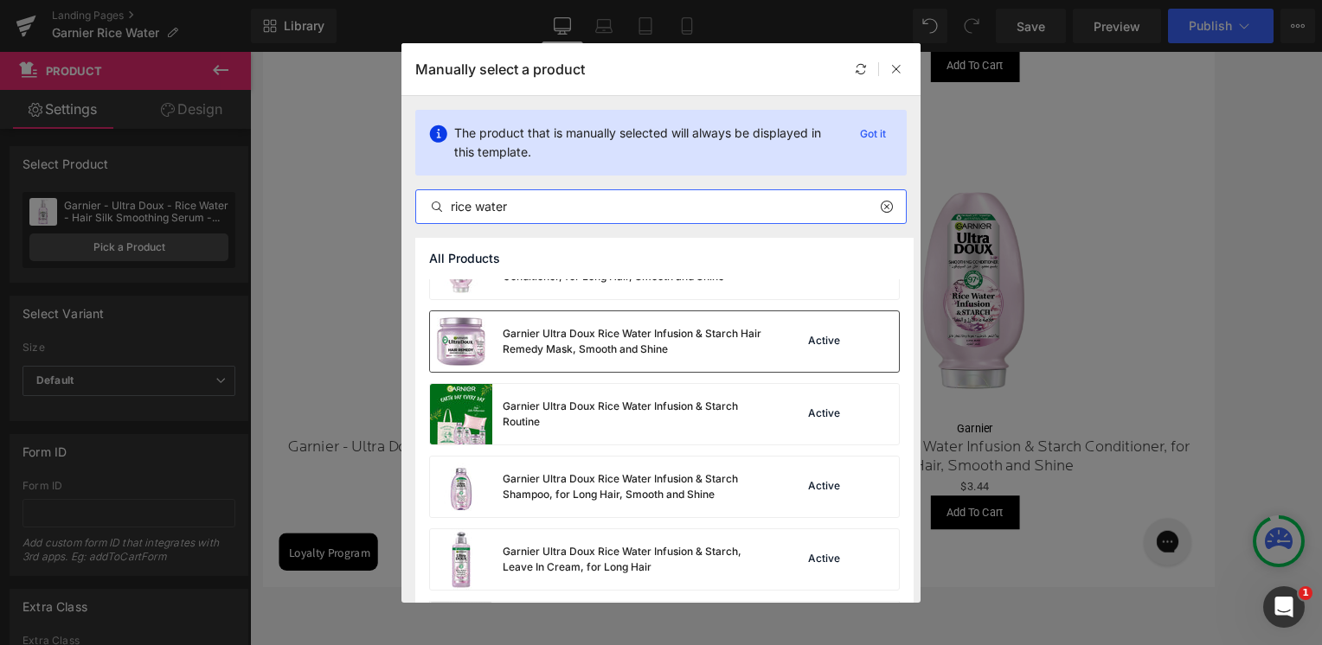
type input "rice water"
click at [501, 343] on div "Garnier Ultra Doux Rice Water Infusion & Starch Hair Remedy Mask, Smooth and Sh…" at bounding box center [596, 341] width 332 height 61
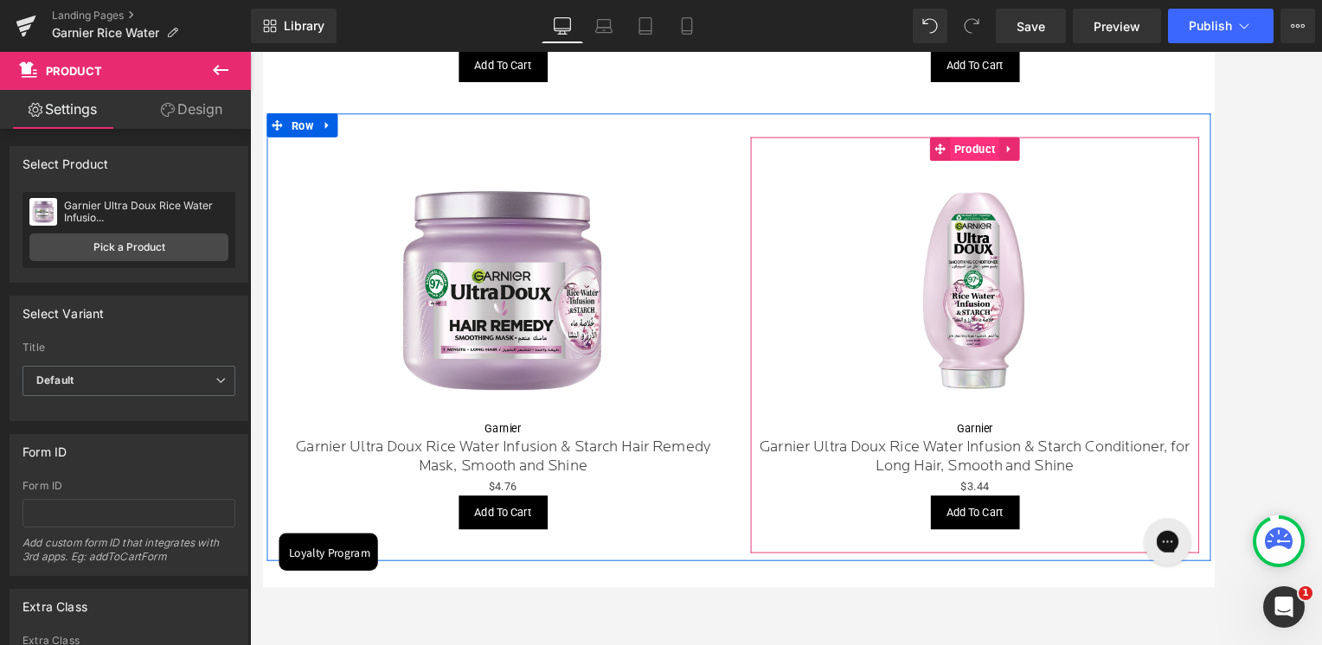
click at [1051, 163] on span "Product" at bounding box center [1045, 159] width 54 height 26
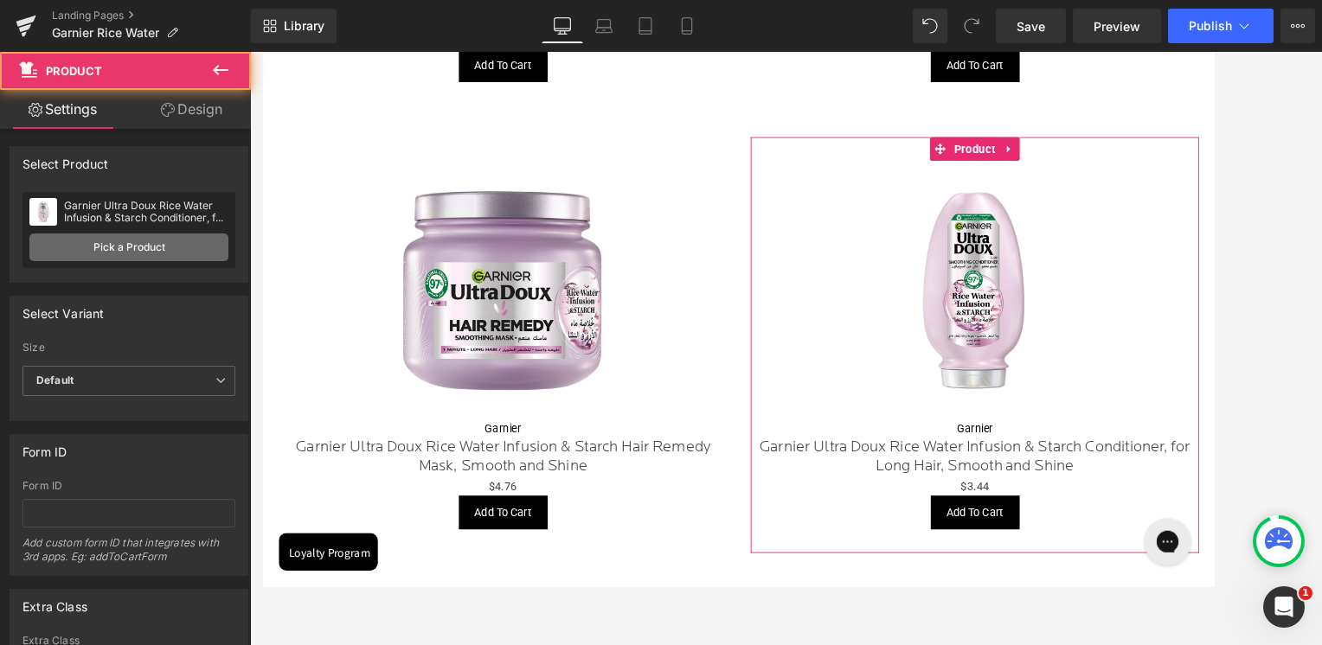
click at [159, 234] on link "Pick a Product" at bounding box center [128, 248] width 199 height 28
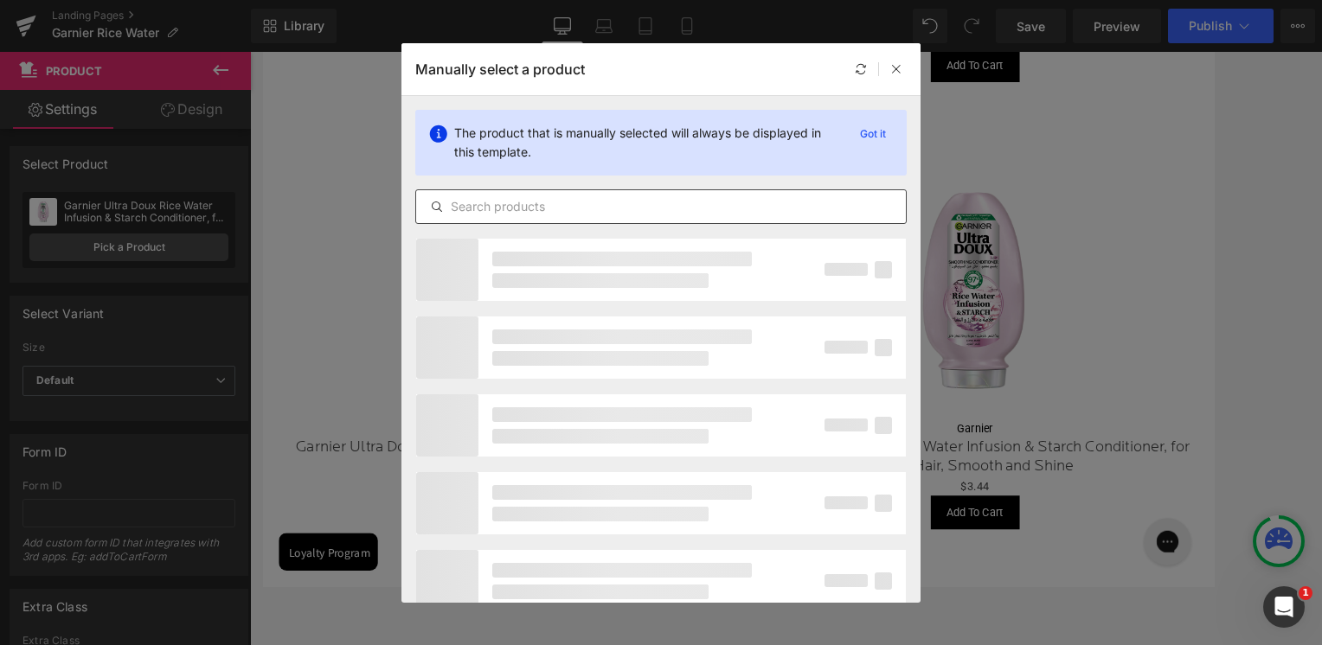
click at [529, 202] on input "text" at bounding box center [661, 206] width 490 height 21
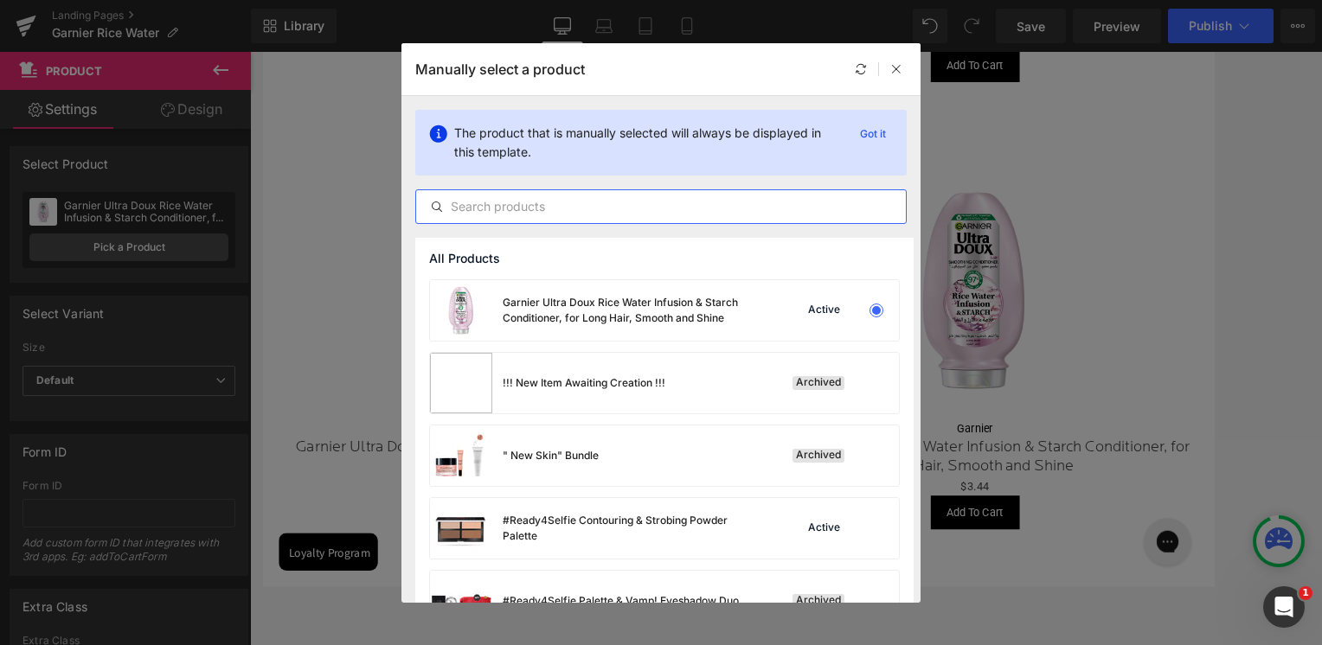
paste input "rice water"
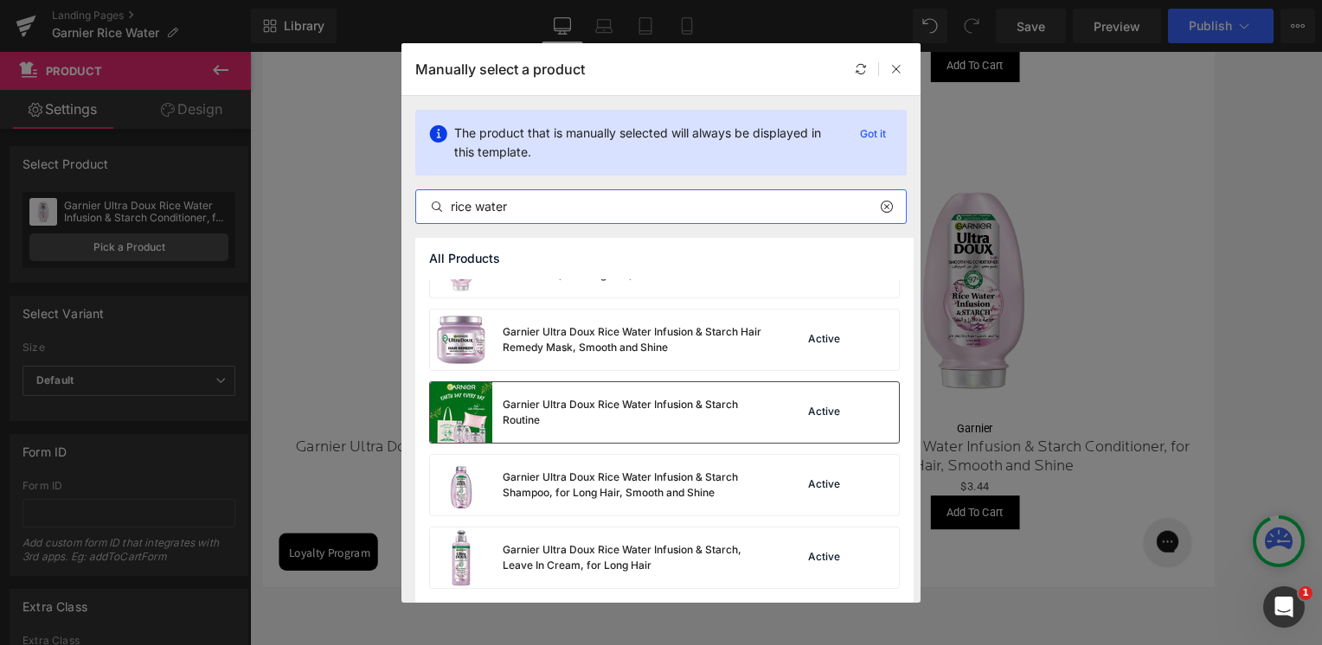
scroll to position [260, 0]
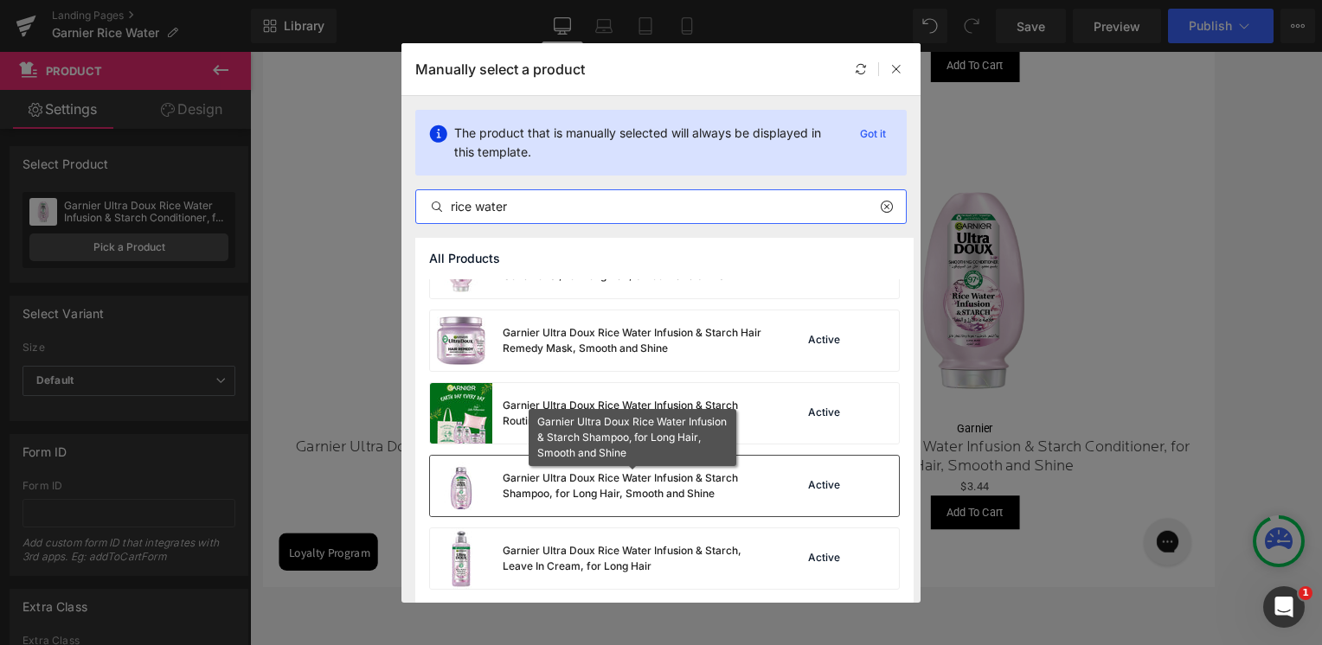
type input "rice water"
click at [503, 484] on div "Garnier Ultra Doux Rice Water Infusion & Starch Shampoo, for Long Hair, Smooth …" at bounding box center [633, 486] width 260 height 31
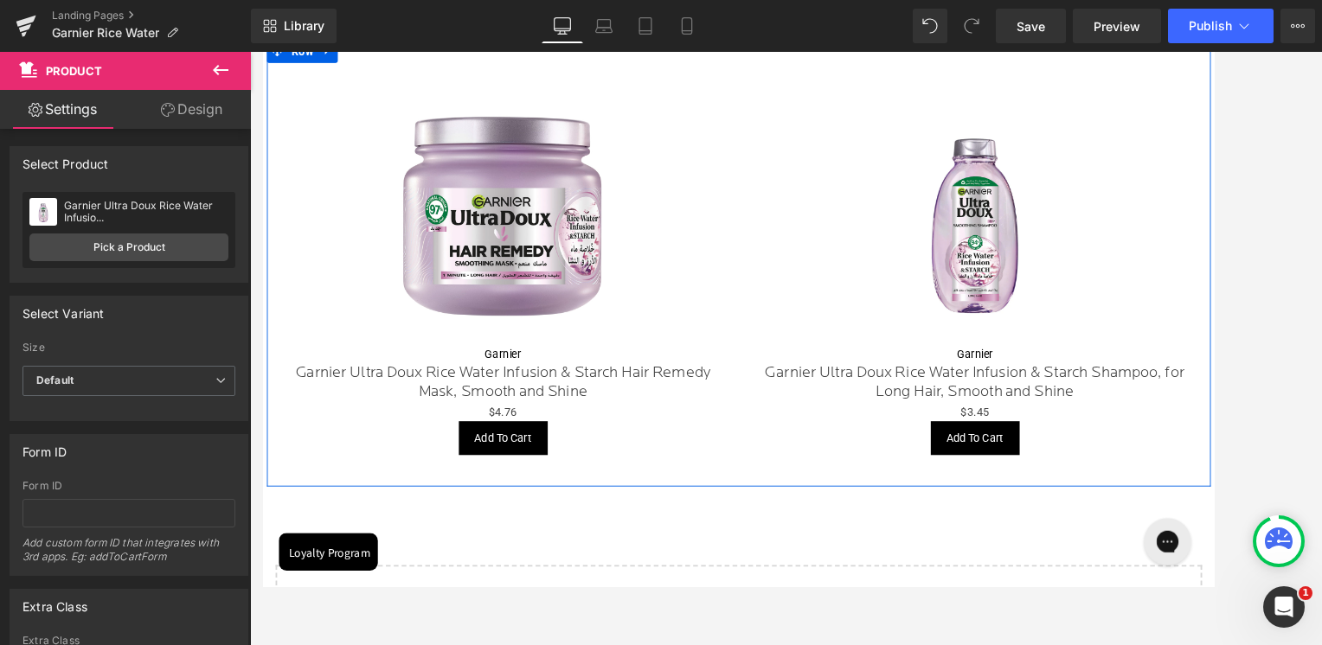
scroll to position [1413, 0]
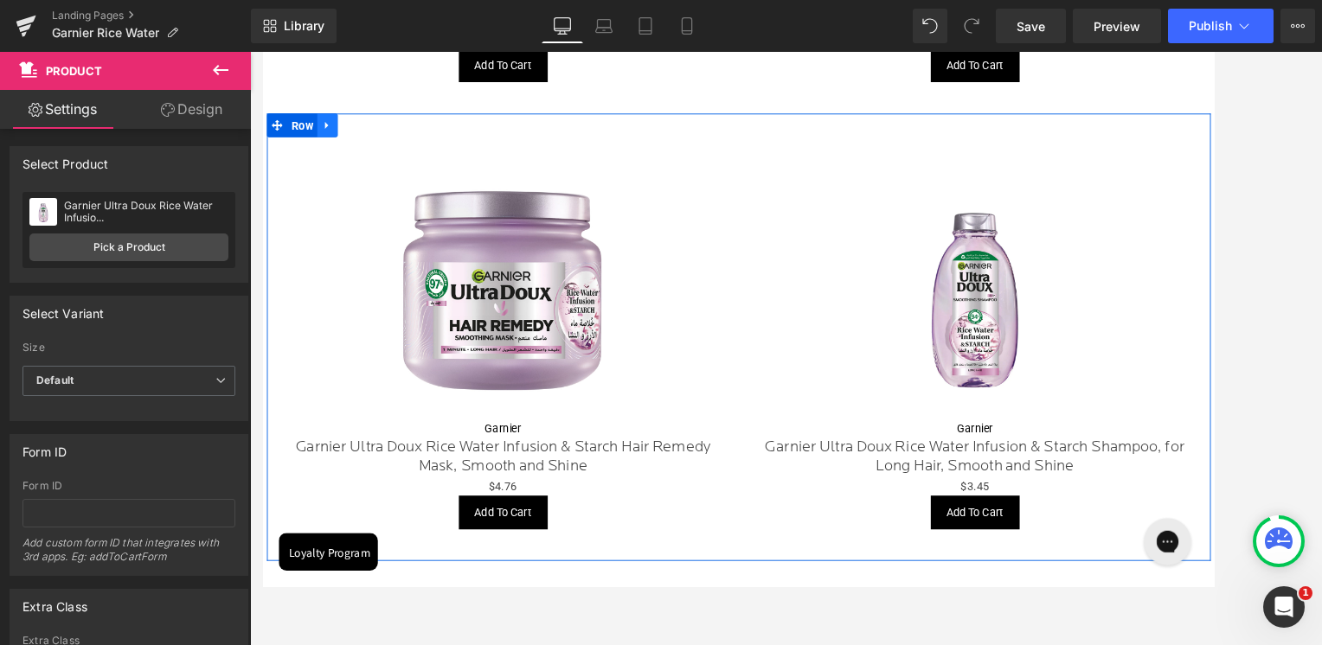
click at [330, 132] on icon at bounding box center [331, 134] width 3 height 8
click at [349, 138] on icon at bounding box center [355, 132] width 12 height 13
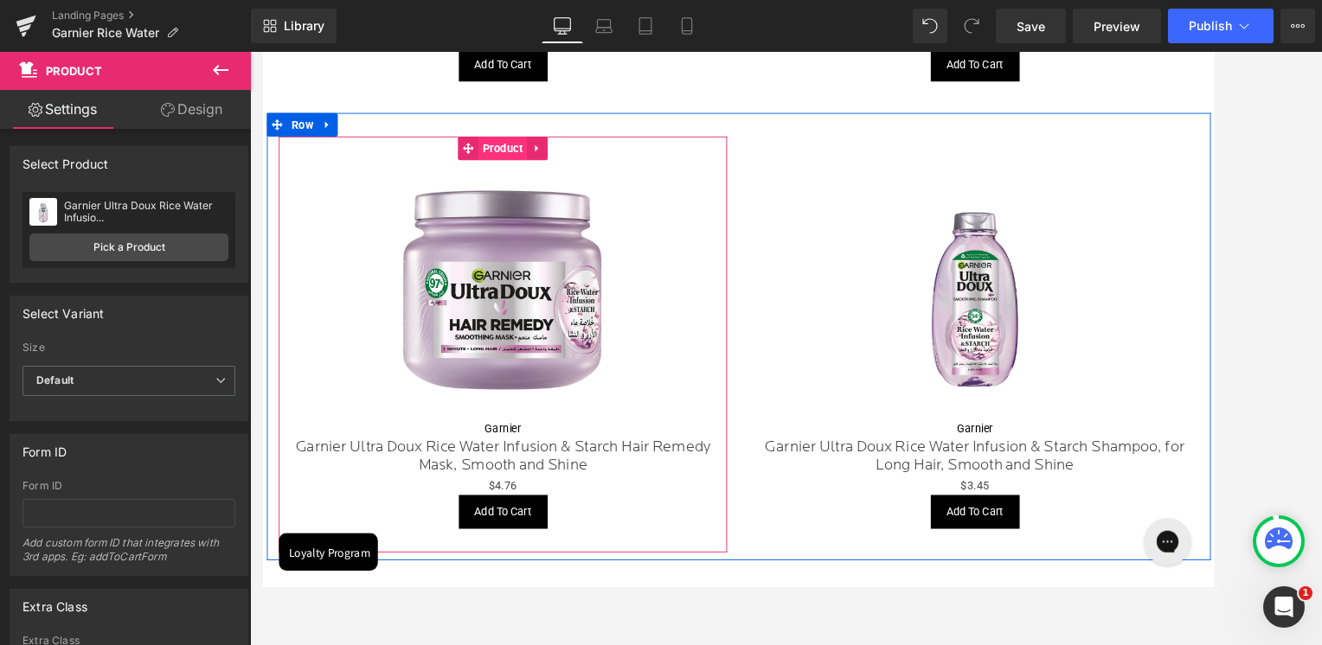
click at [519, 163] on span "Product" at bounding box center [526, 158] width 54 height 26
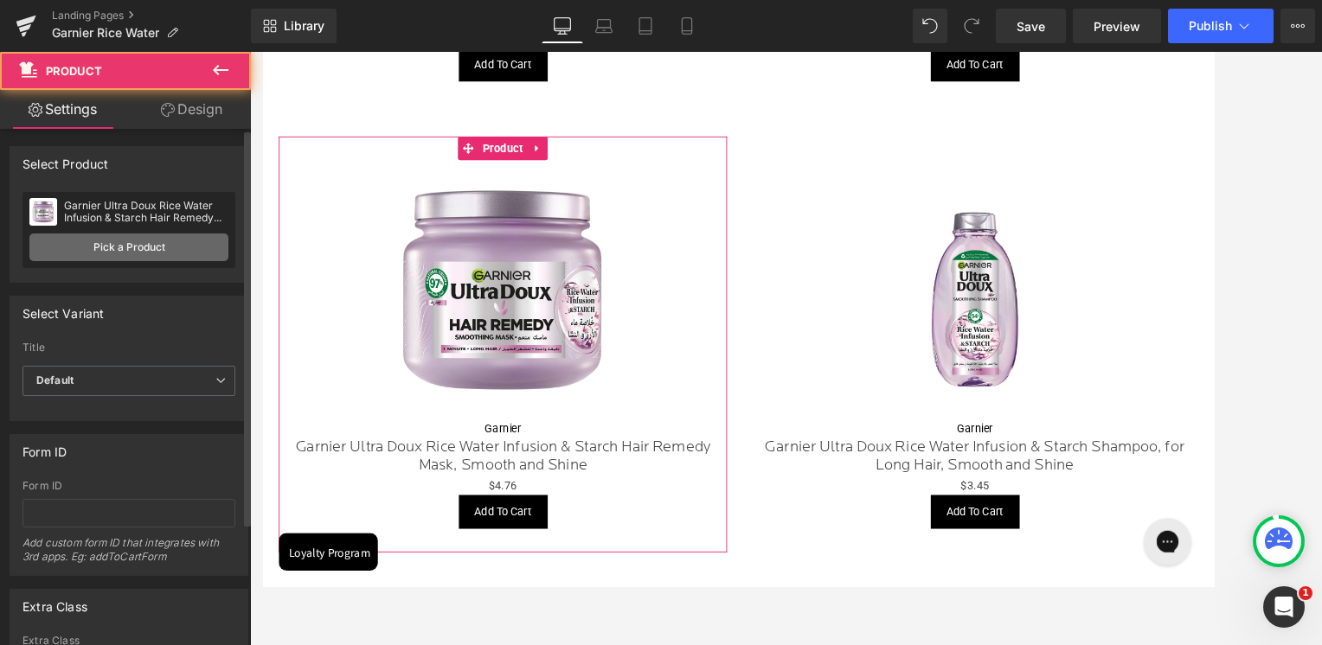
click at [218, 253] on link "Pick a Product" at bounding box center [128, 248] width 199 height 28
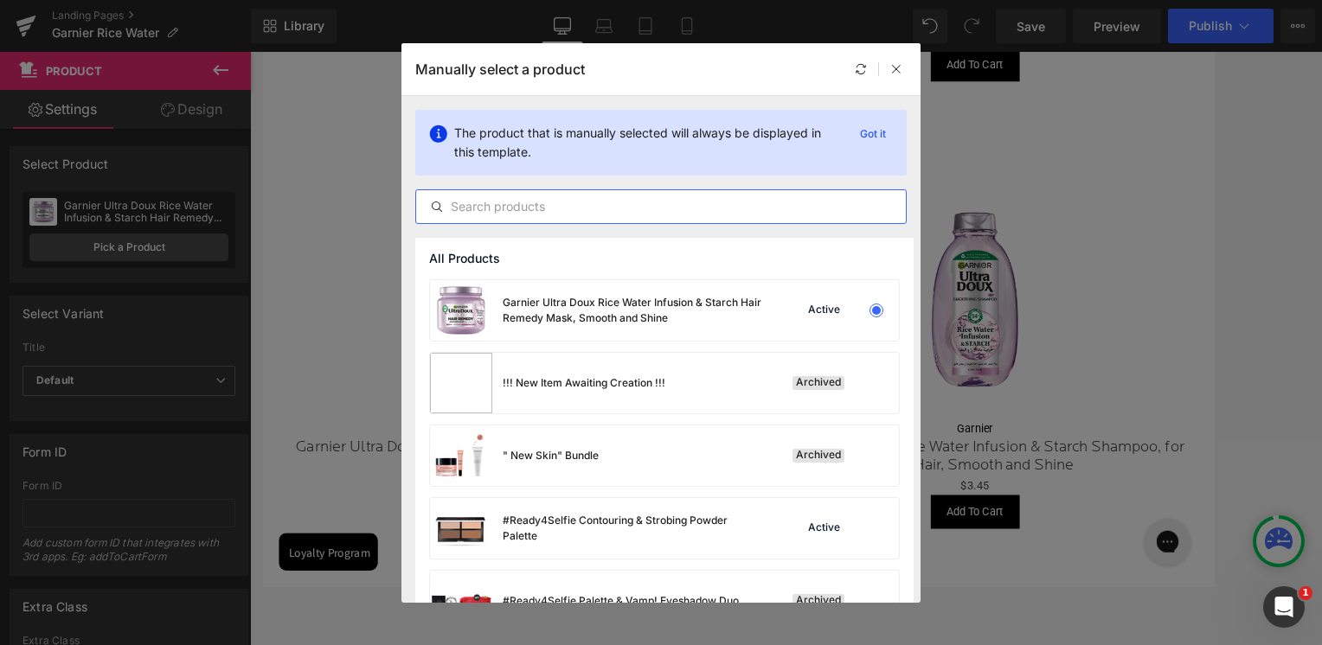
paste input "rice water"
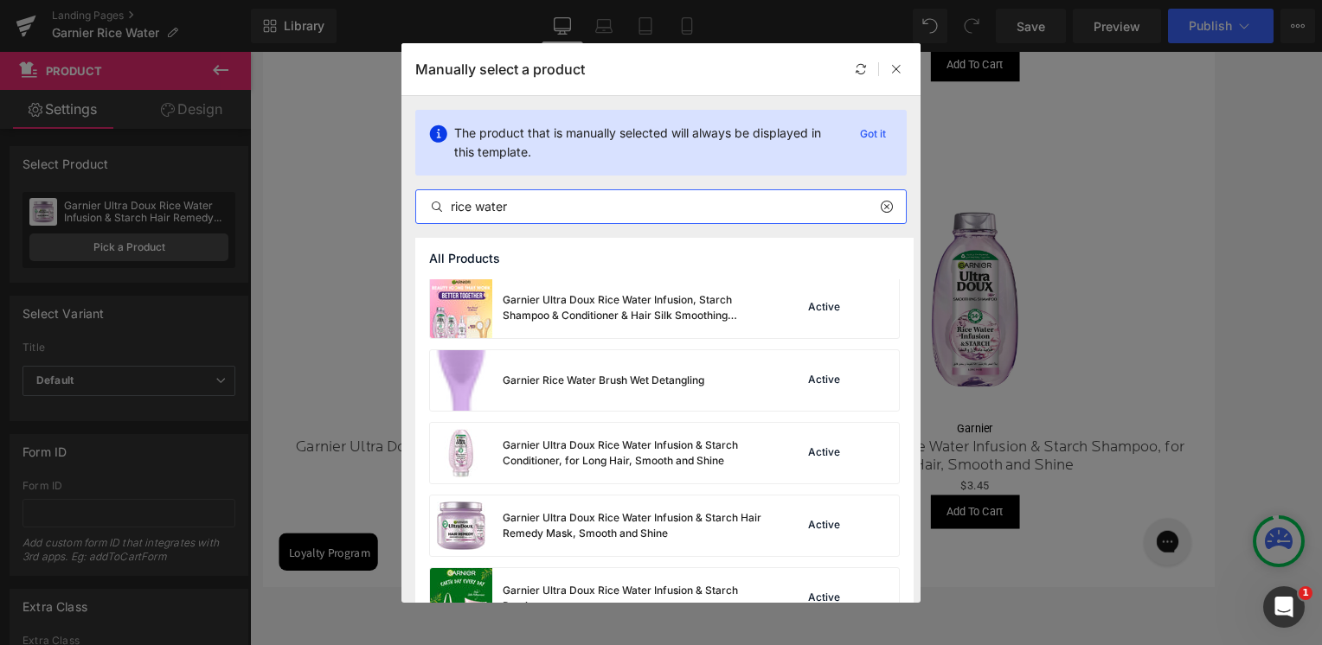
scroll to position [260, 0]
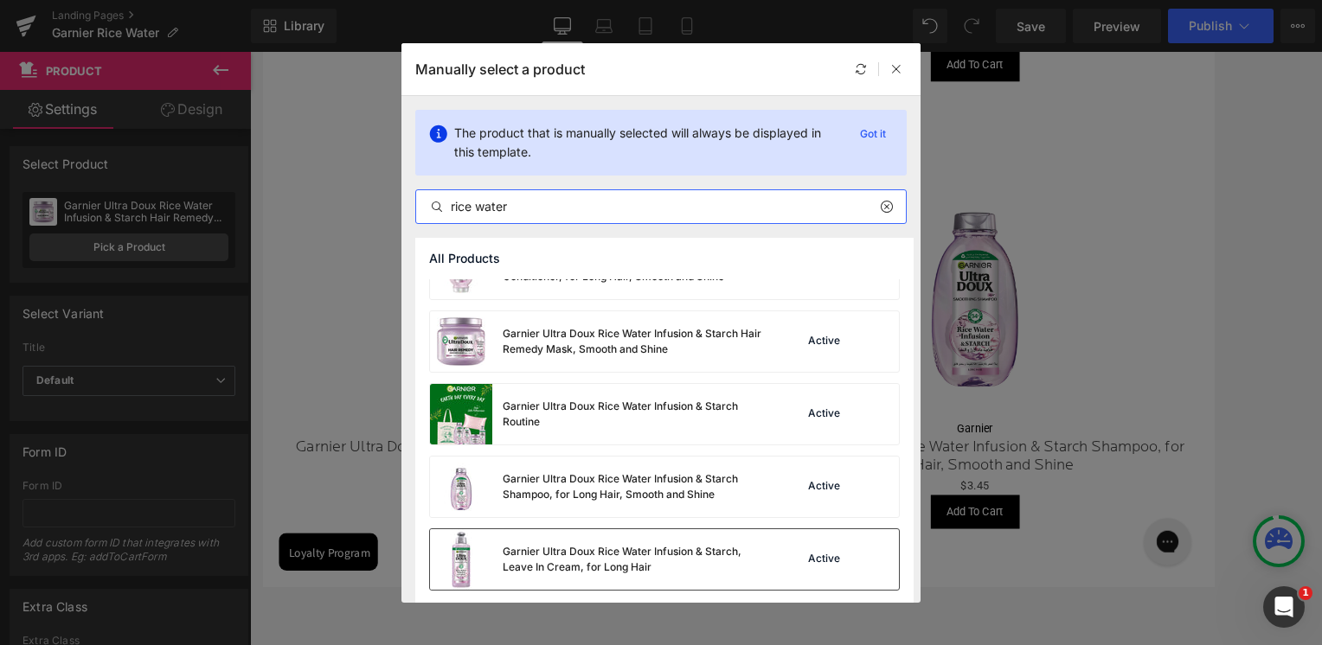
type input "rice water"
click at [497, 550] on div "Garnier Ultra Doux Rice Water Infusion & Starch, Leave In Cream, for Long Hair" at bounding box center [596, 559] width 332 height 61
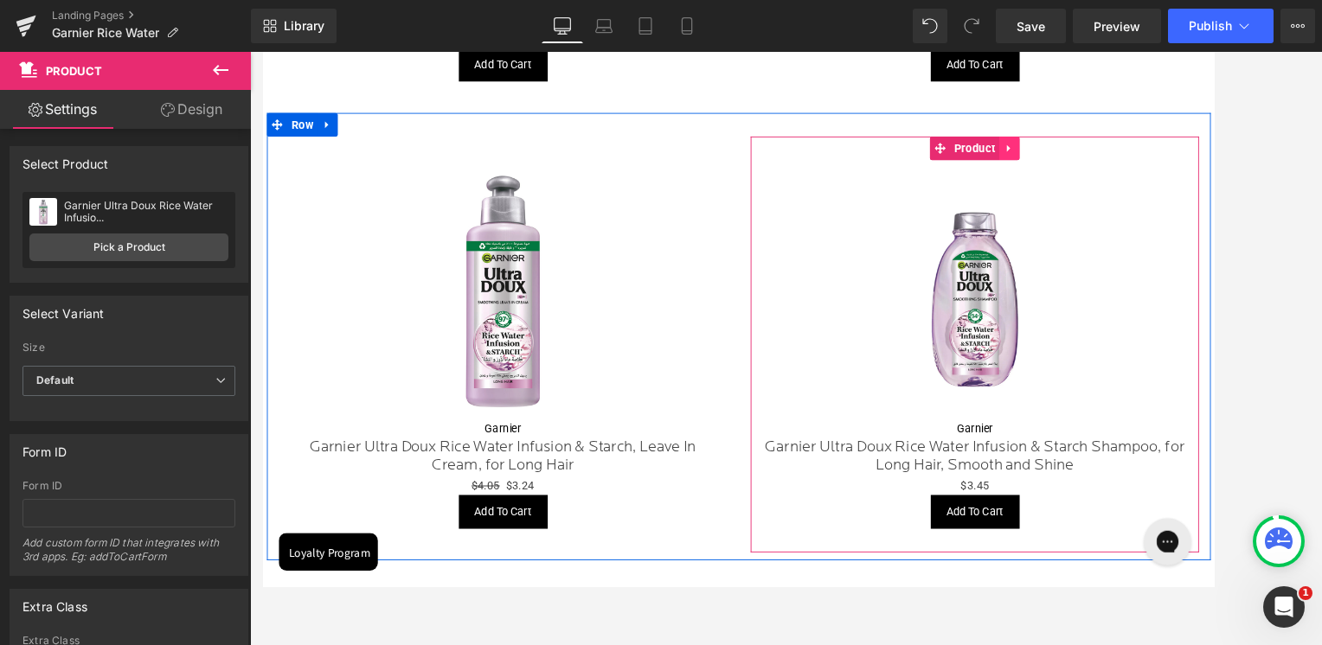
click at [1077, 159] on icon at bounding box center [1083, 158] width 12 height 13
click at [1091, 164] on icon at bounding box center [1094, 158] width 12 height 12
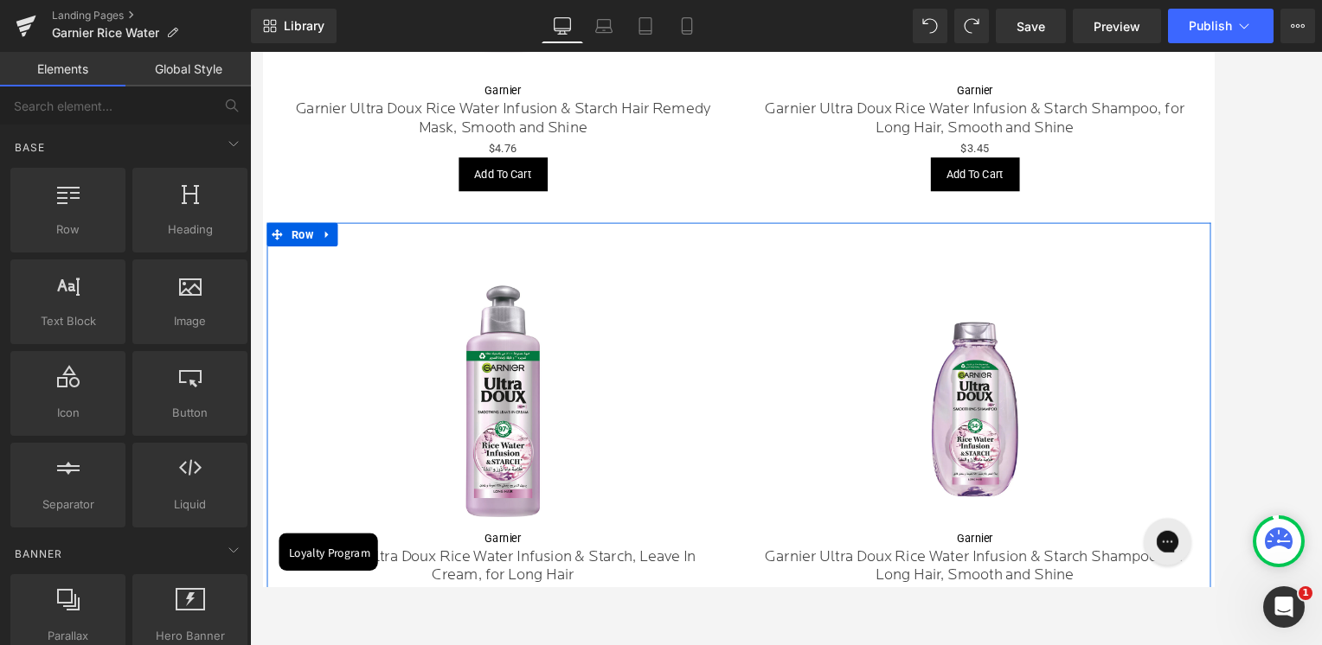
scroll to position [1646, 0]
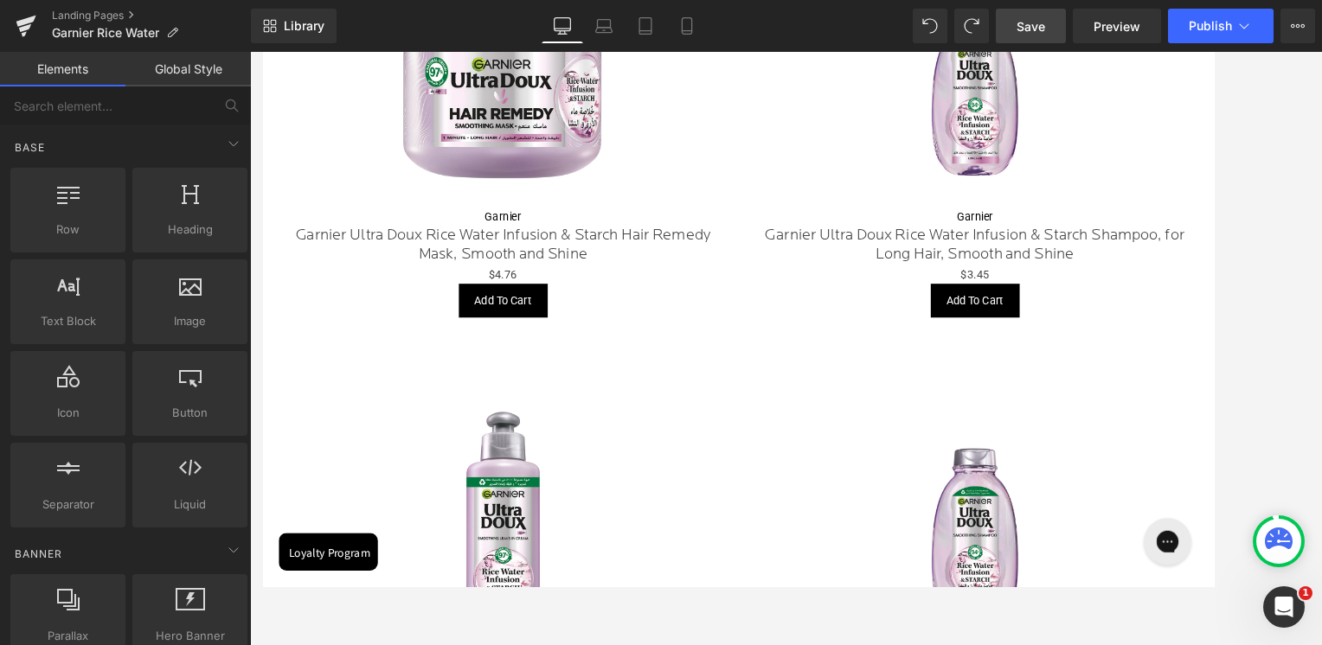
click at [1016, 23] on link "Save" at bounding box center [1031, 26] width 70 height 35
click at [28, 25] on icon at bounding box center [25, 28] width 12 height 8
